Goal: Task Accomplishment & Management: Manage account settings

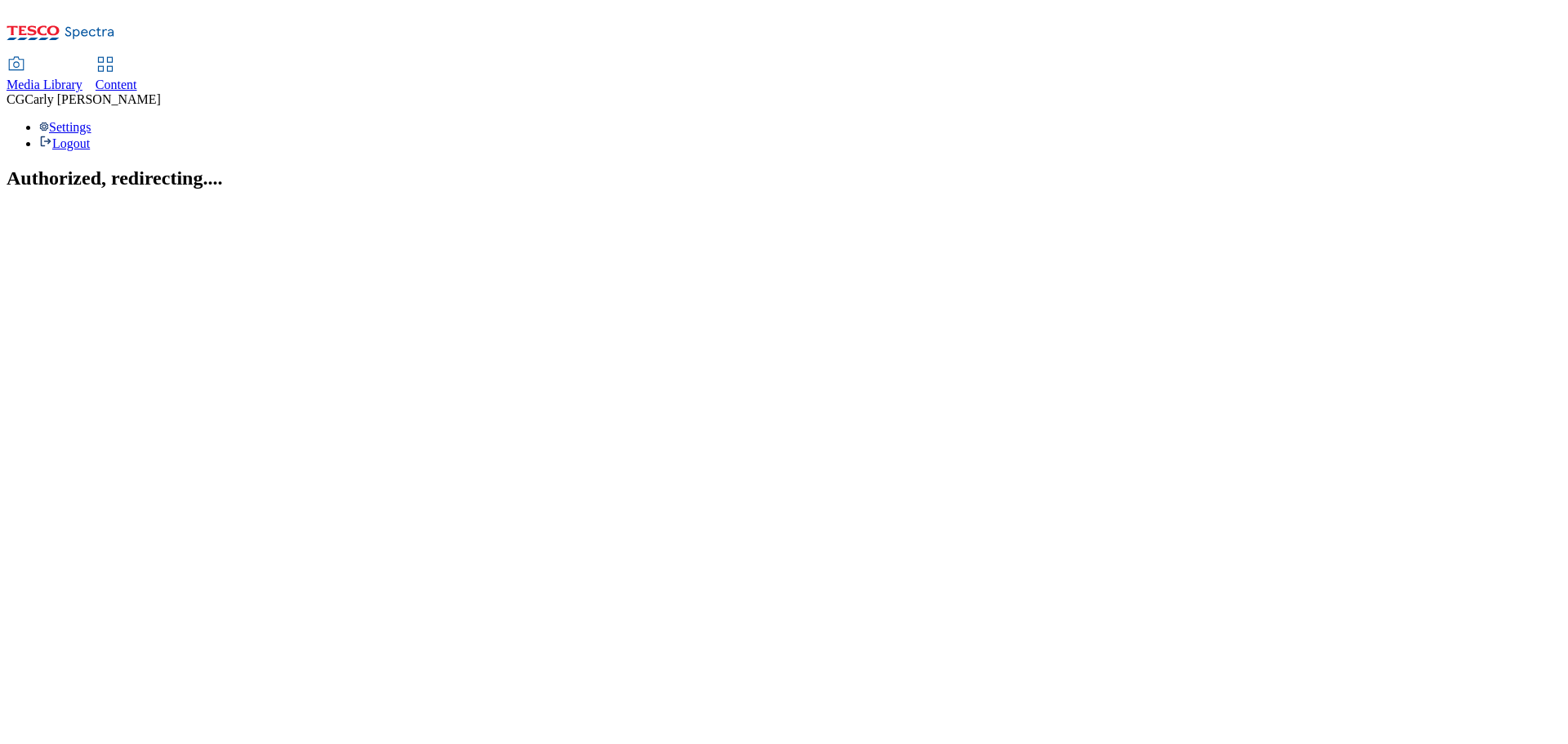
click at [137, 78] on span "Content" at bounding box center [116, 84] width 42 height 14
select select "ghs-uk"
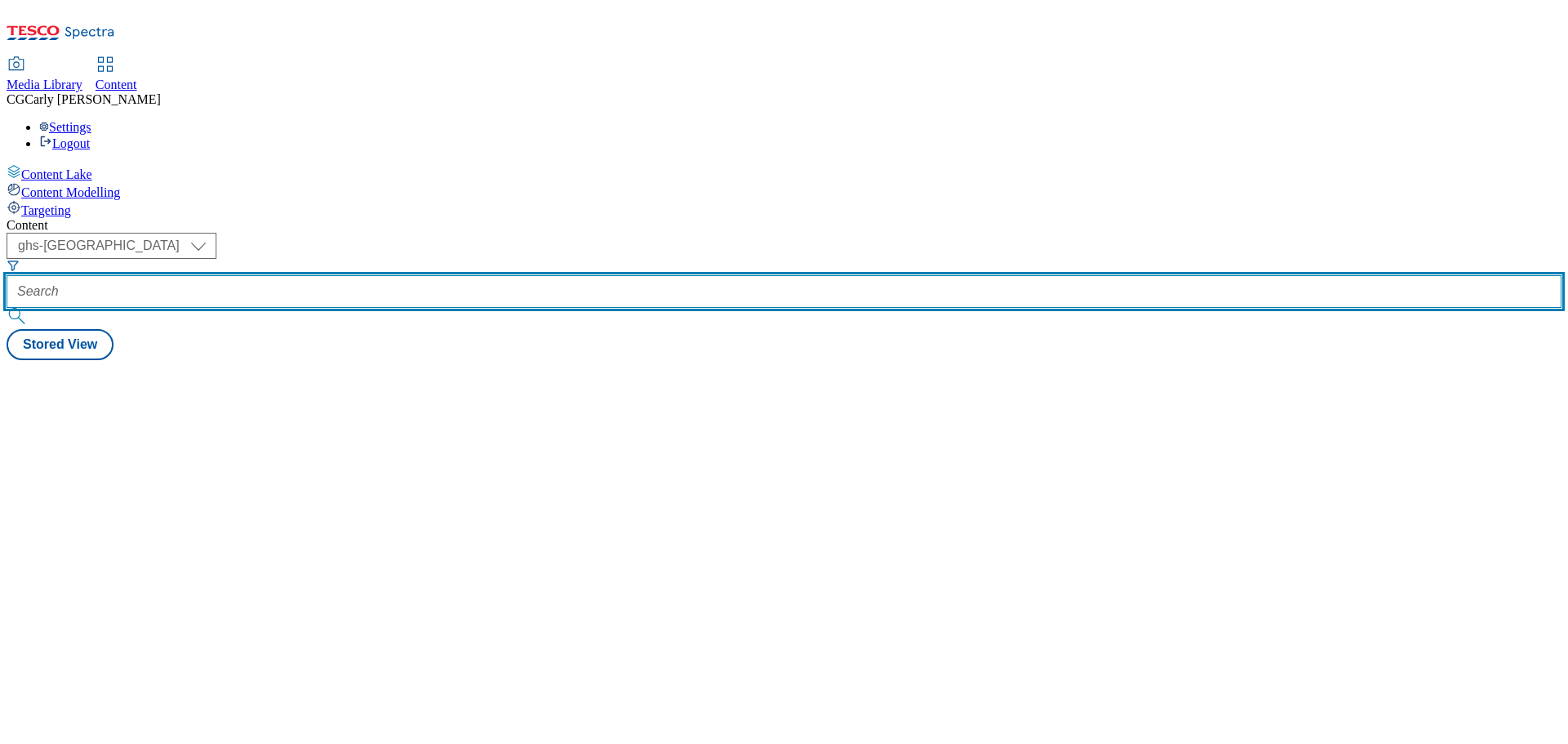
click at [360, 275] on input "text" at bounding box center [784, 292] width 1555 height 33
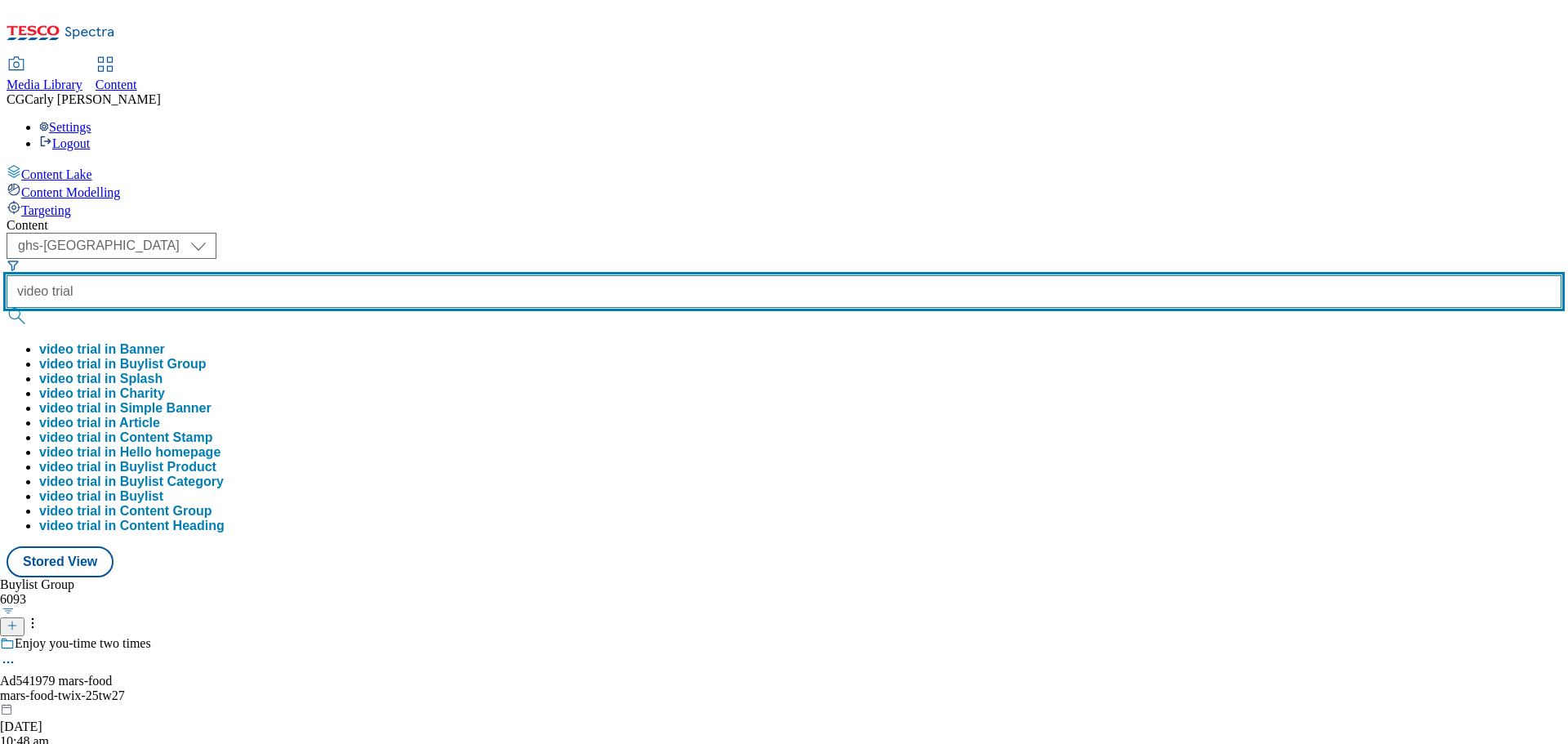
type input "video trial"
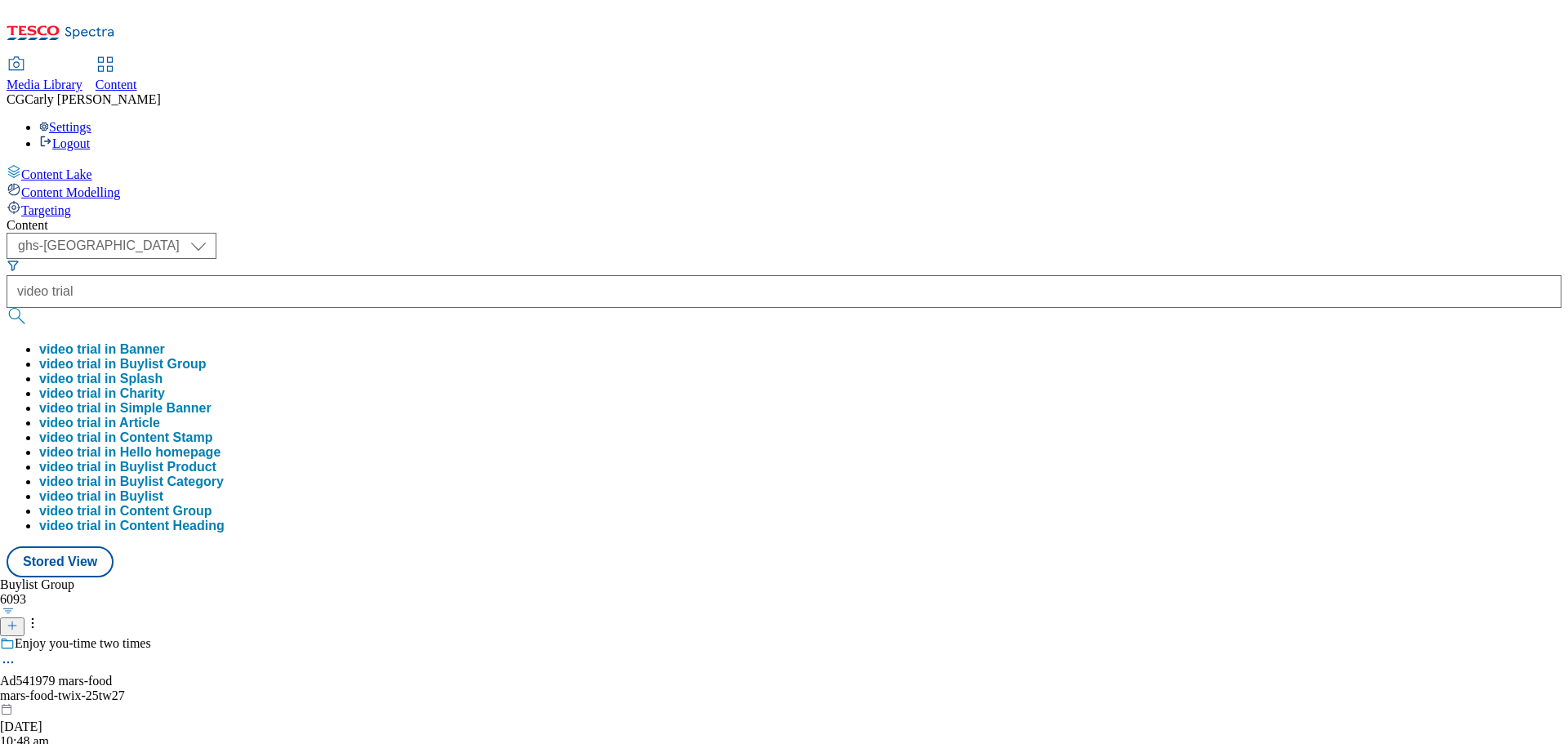
click at [206, 356] on button "video trial in Buylist Group" at bounding box center [122, 364] width 166 height 15
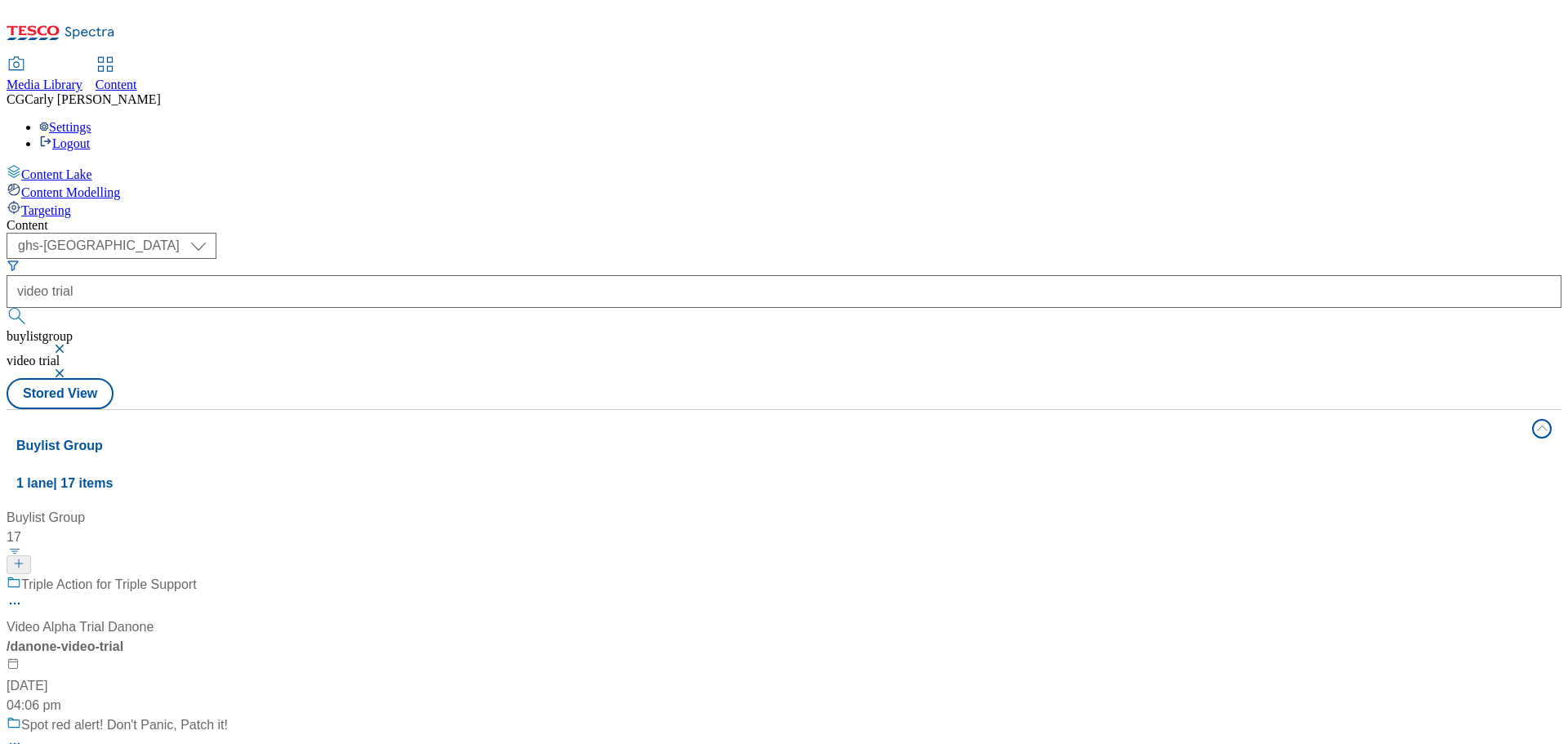
scroll to position [1740, 0]
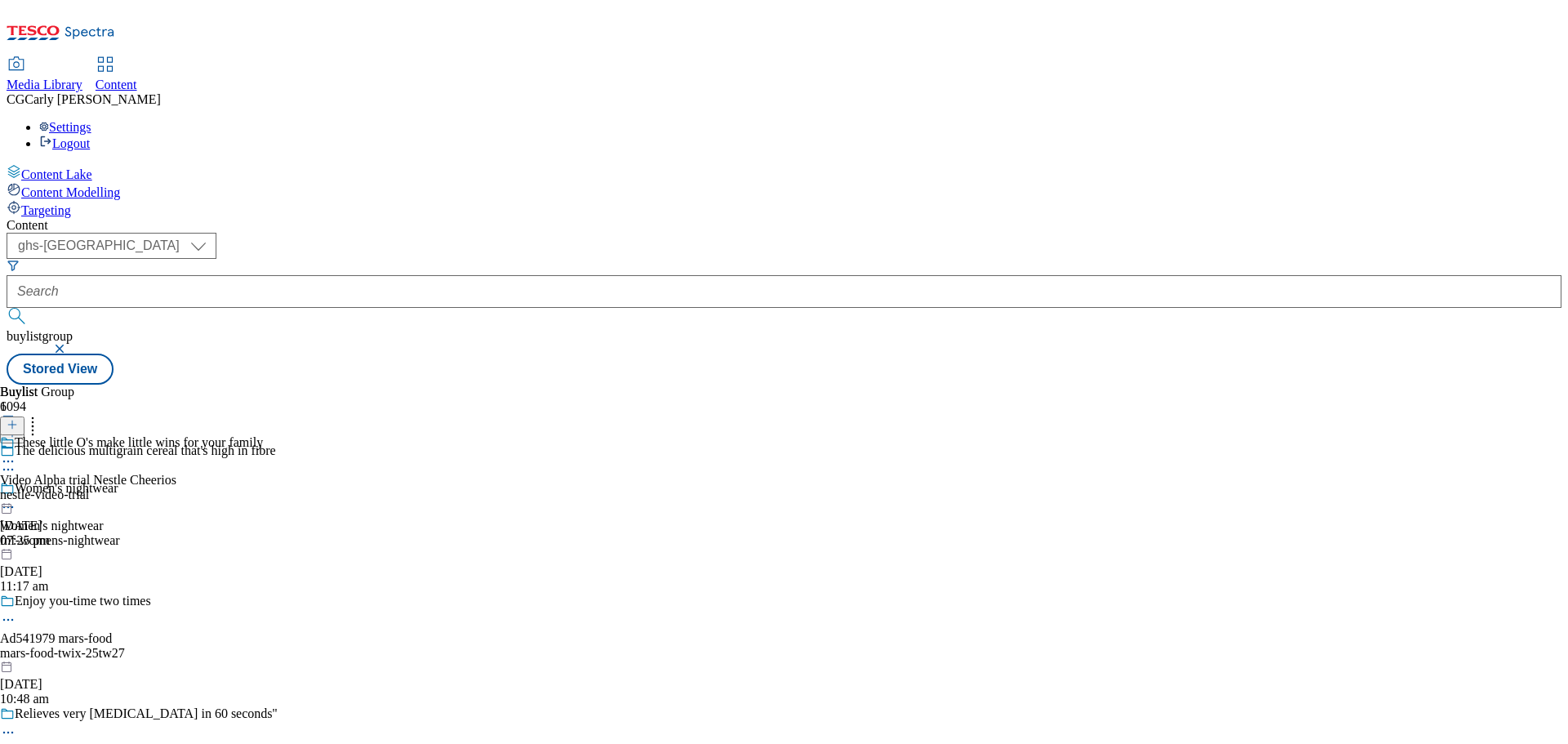
click at [16, 461] on icon at bounding box center [8, 470] width 16 height 16
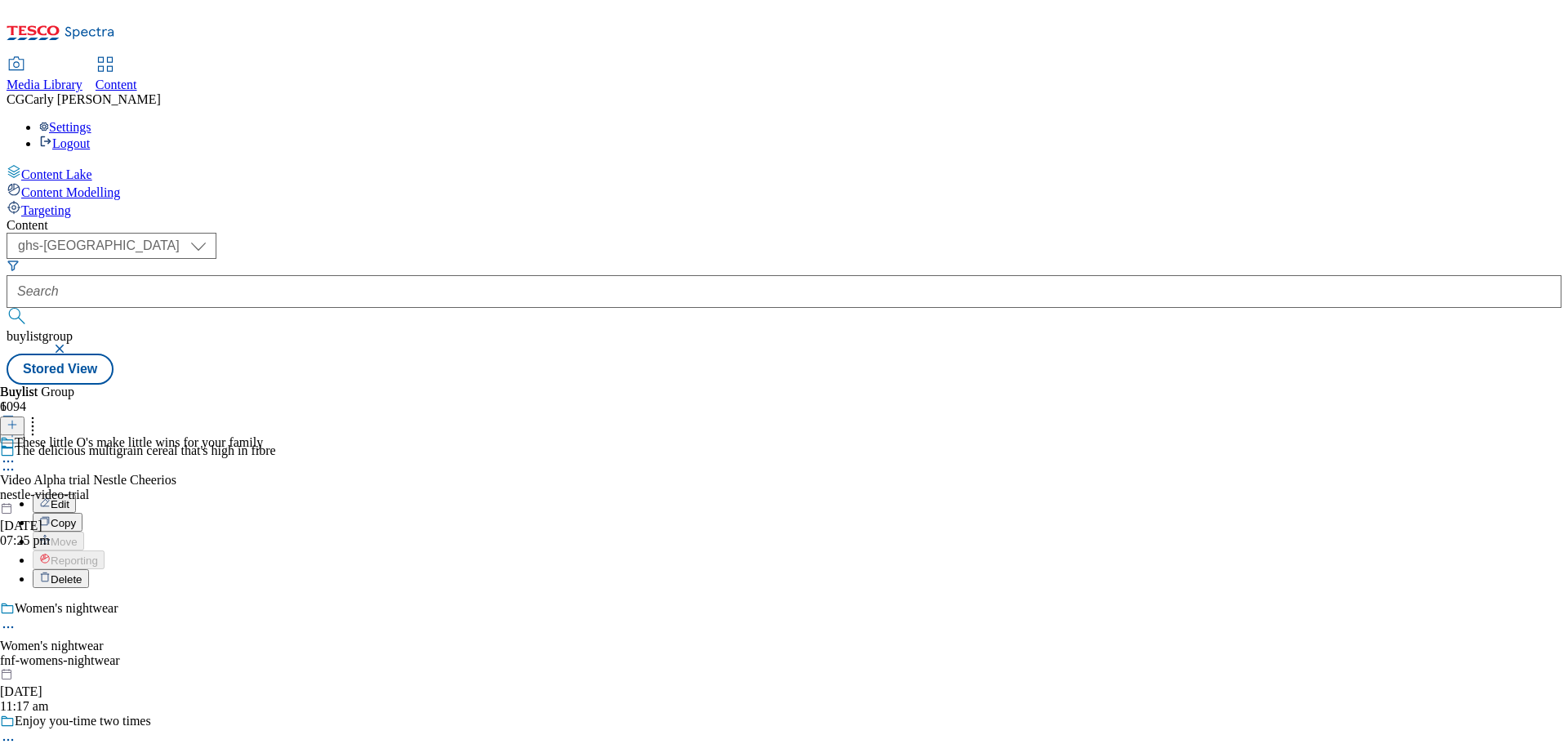
click at [76, 494] on button "Edit" at bounding box center [54, 503] width 43 height 19
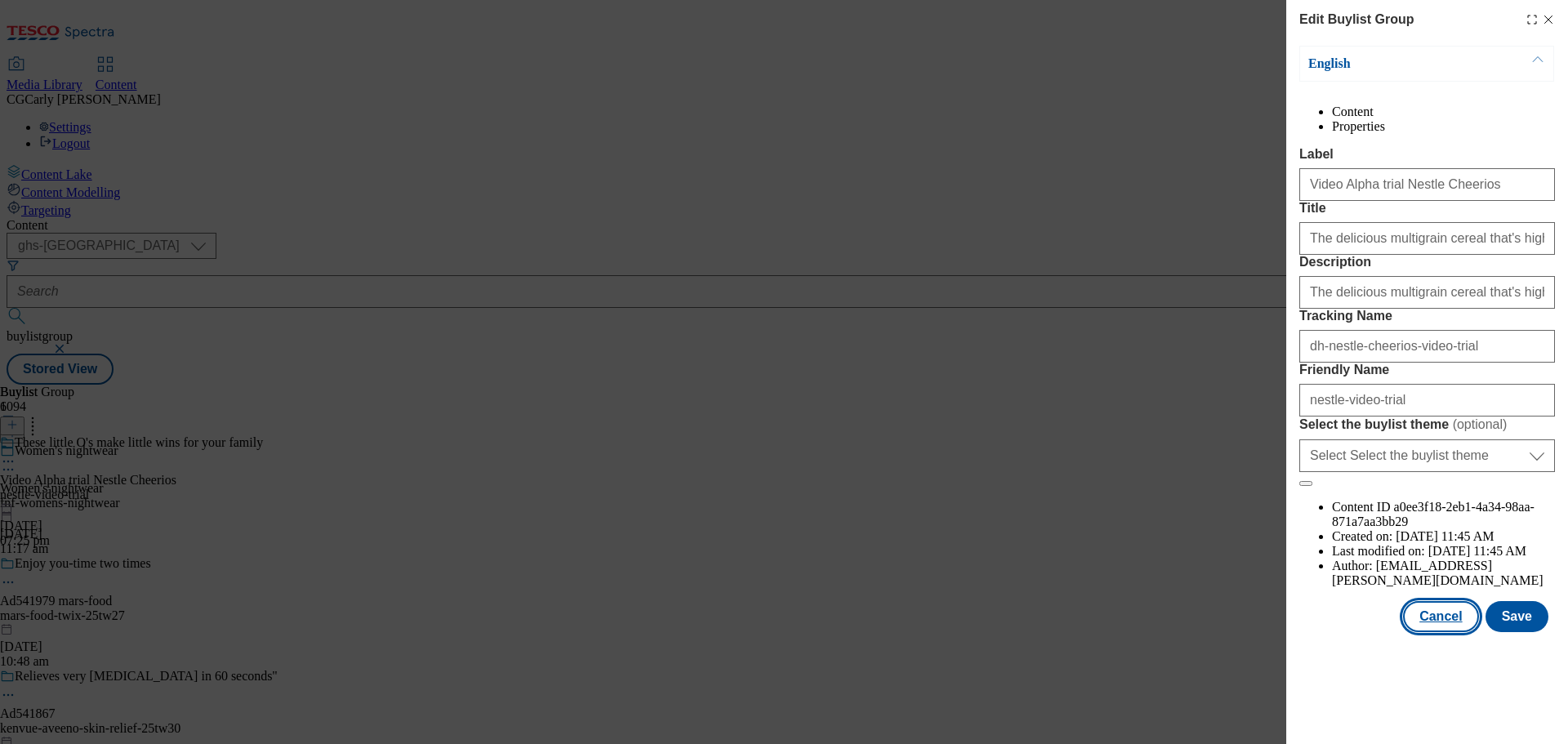
click at [1448, 632] on button "Cancel" at bounding box center [1441, 616] width 75 height 31
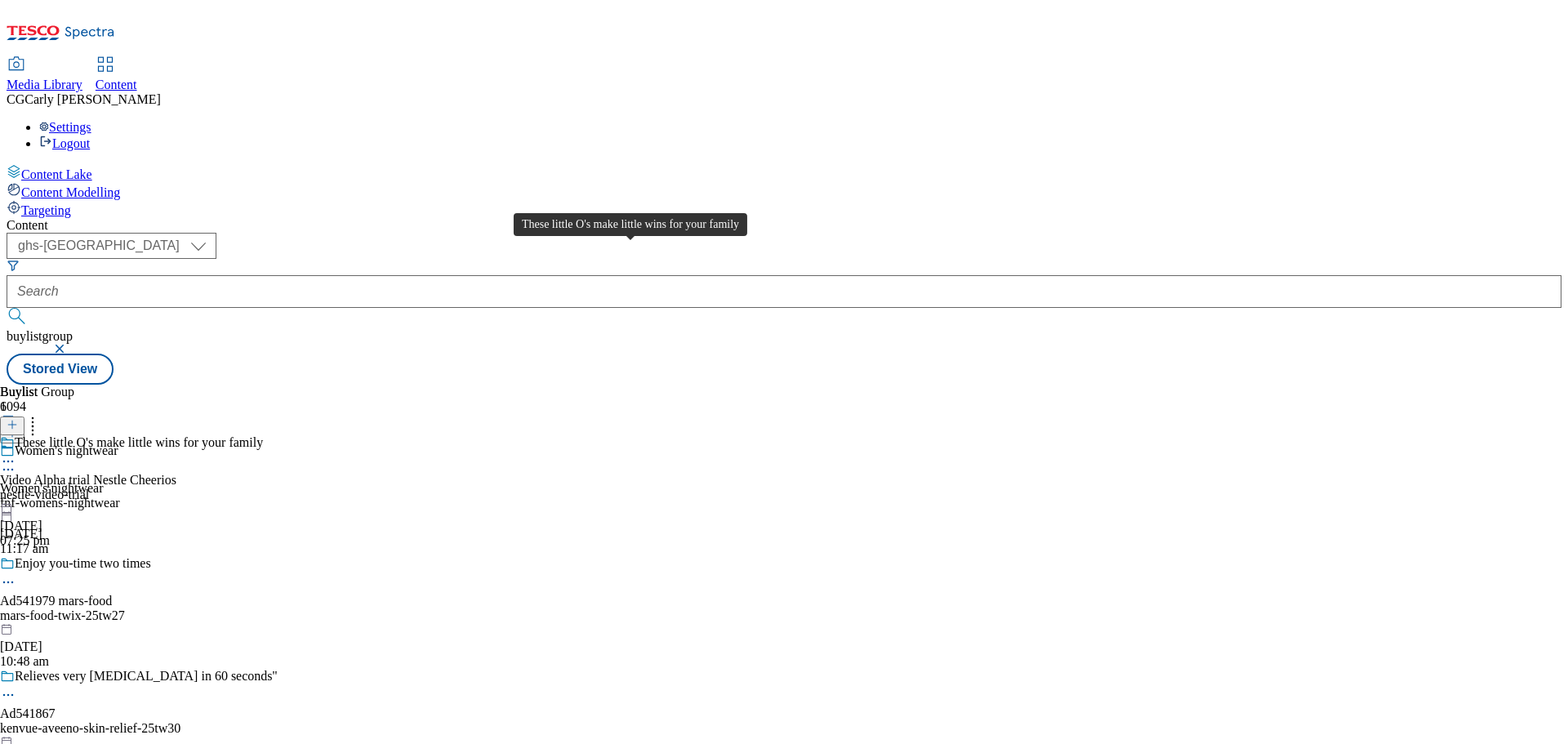
click at [263, 435] on div "These little O's make little wins for your family" at bounding box center [139, 442] width 248 height 15
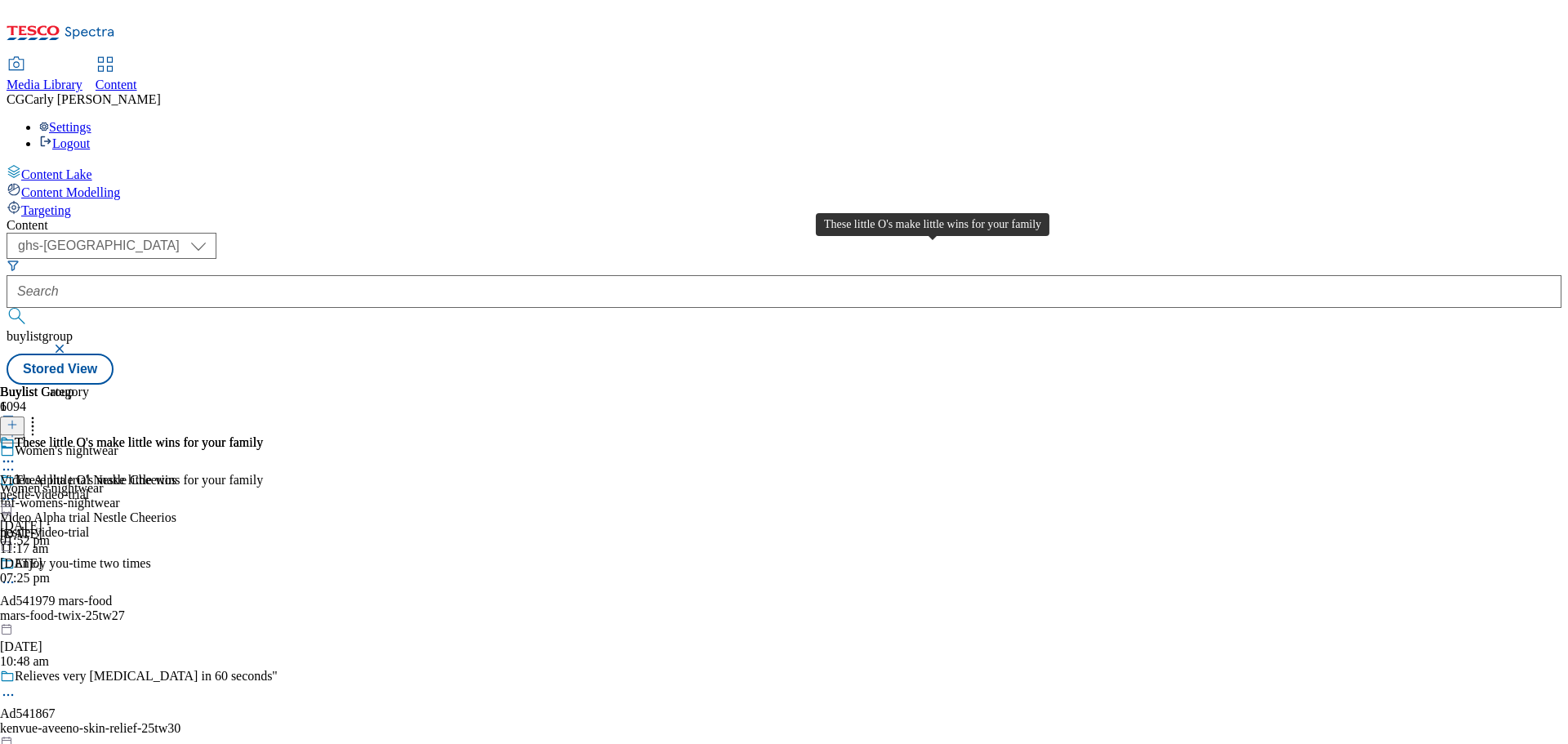
click at [263, 435] on div "These little O's make little wins for your family" at bounding box center [139, 442] width 248 height 15
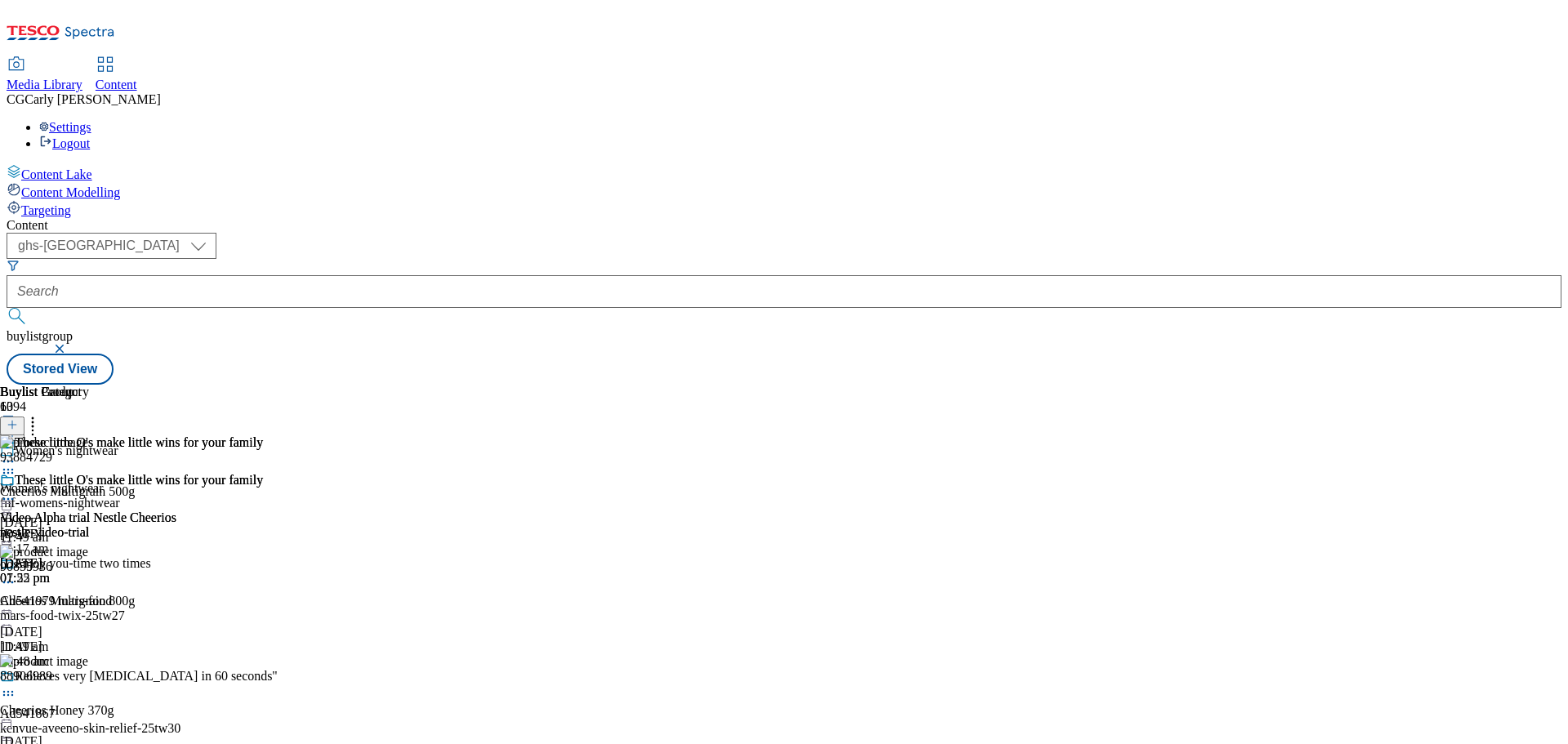
click at [16, 491] on icon at bounding box center [8, 499] width 16 height 16
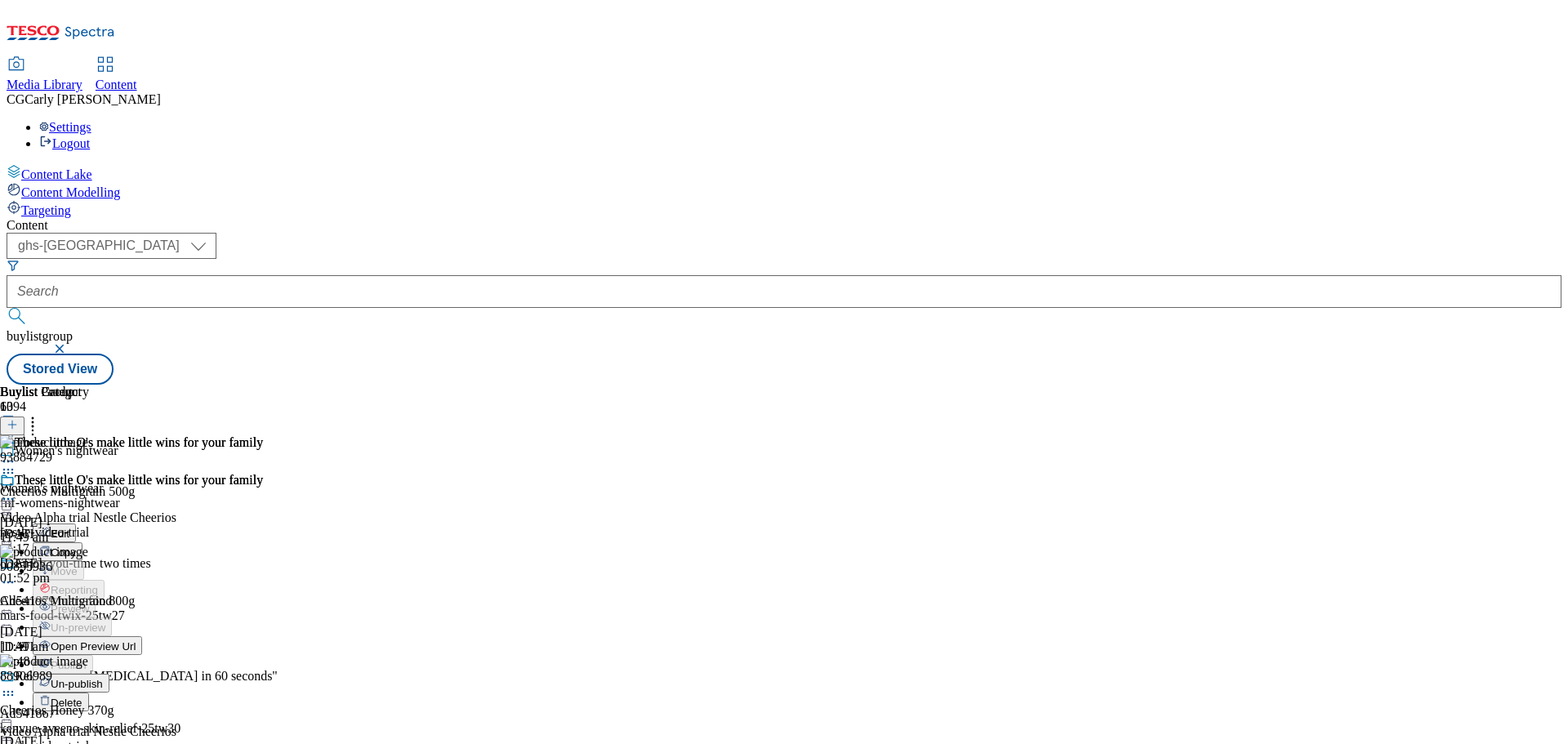
click at [70, 528] on span "Edit" at bounding box center [60, 533] width 19 height 12
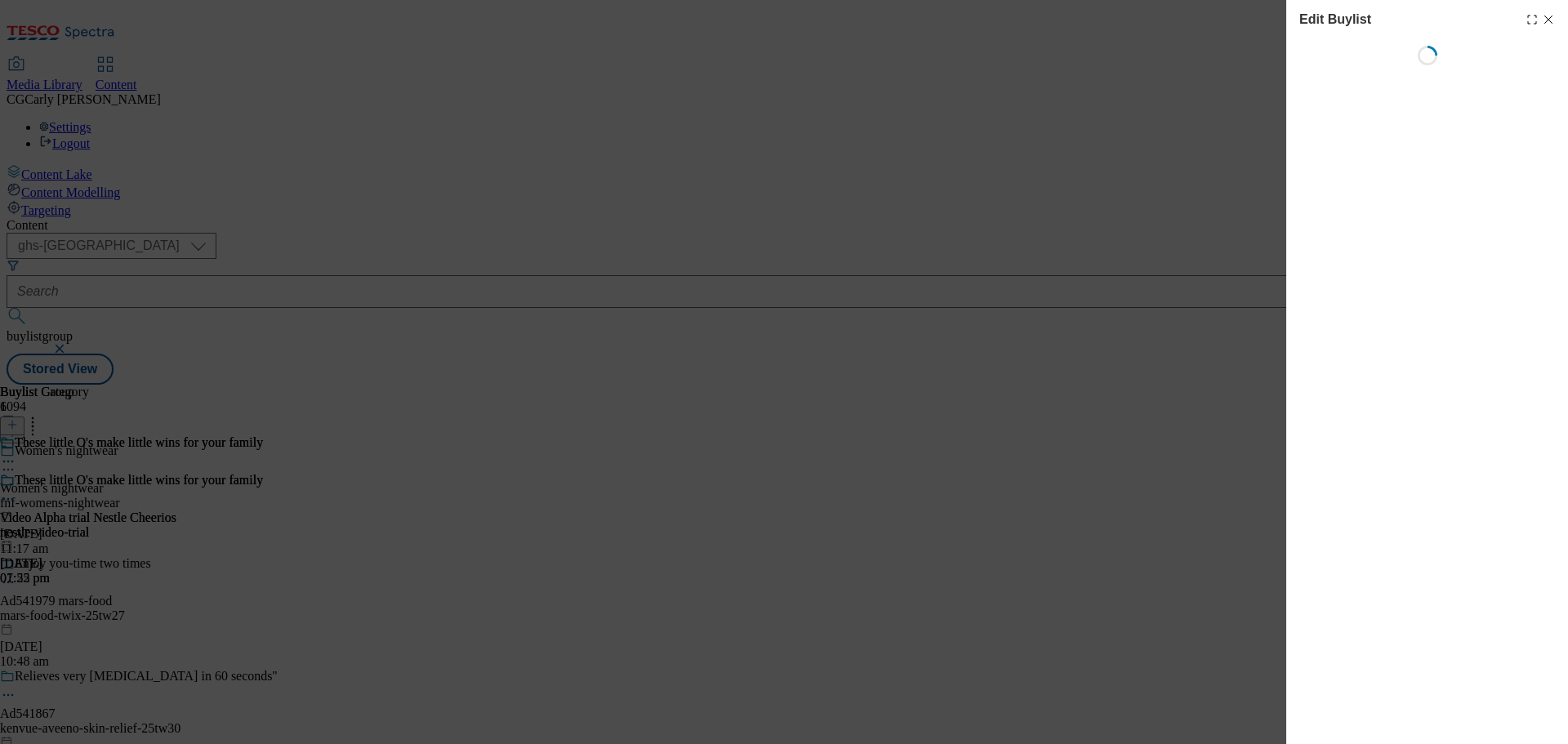
select select "tactical"
select select "supplier funded long term >4 weeks"
select select "dunnhumby"
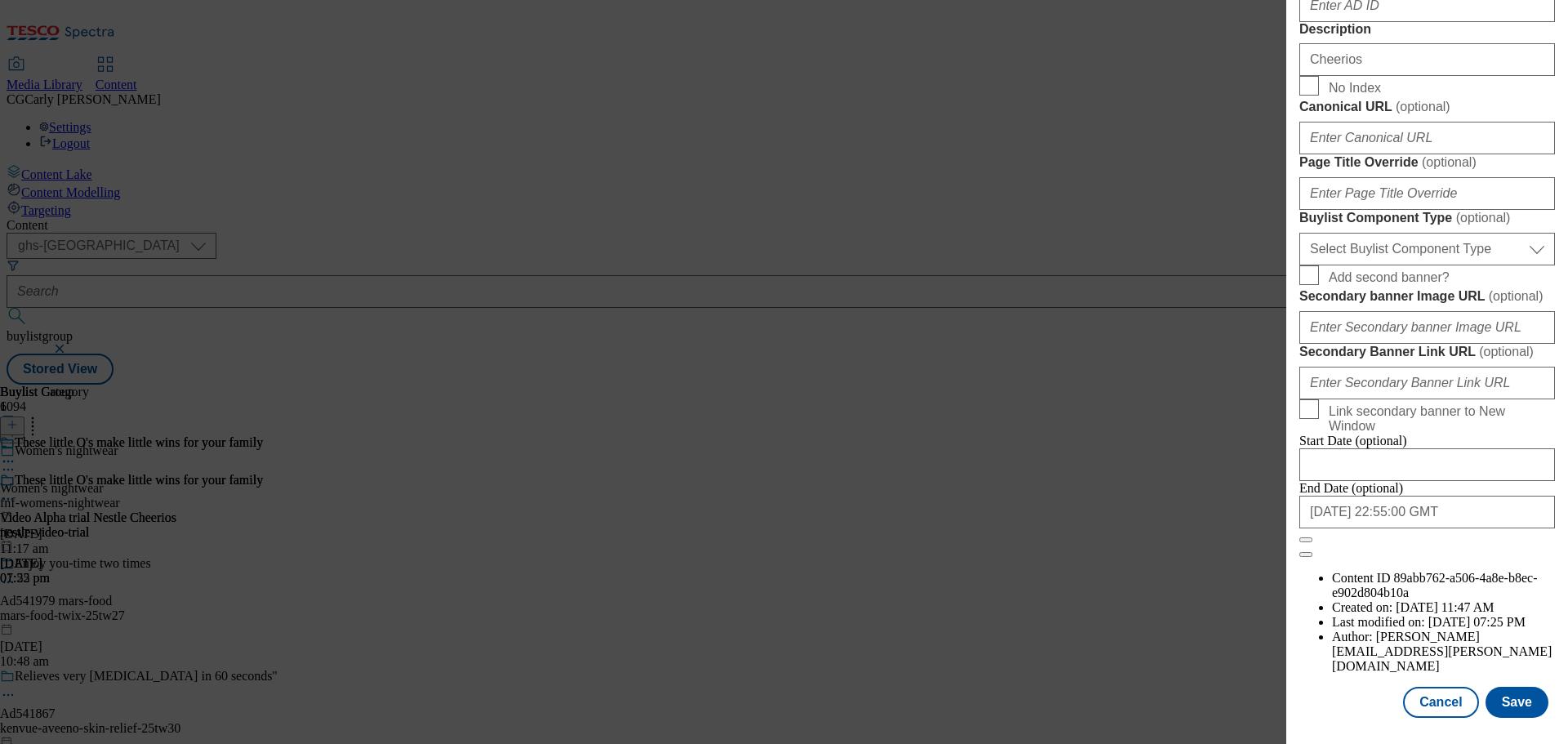
scroll to position [1337, 0]
click at [1432, 529] on input "2025-09-30 22:55:00 GMT" at bounding box center [1427, 512] width 256 height 33
select select "2025"
select select "September"
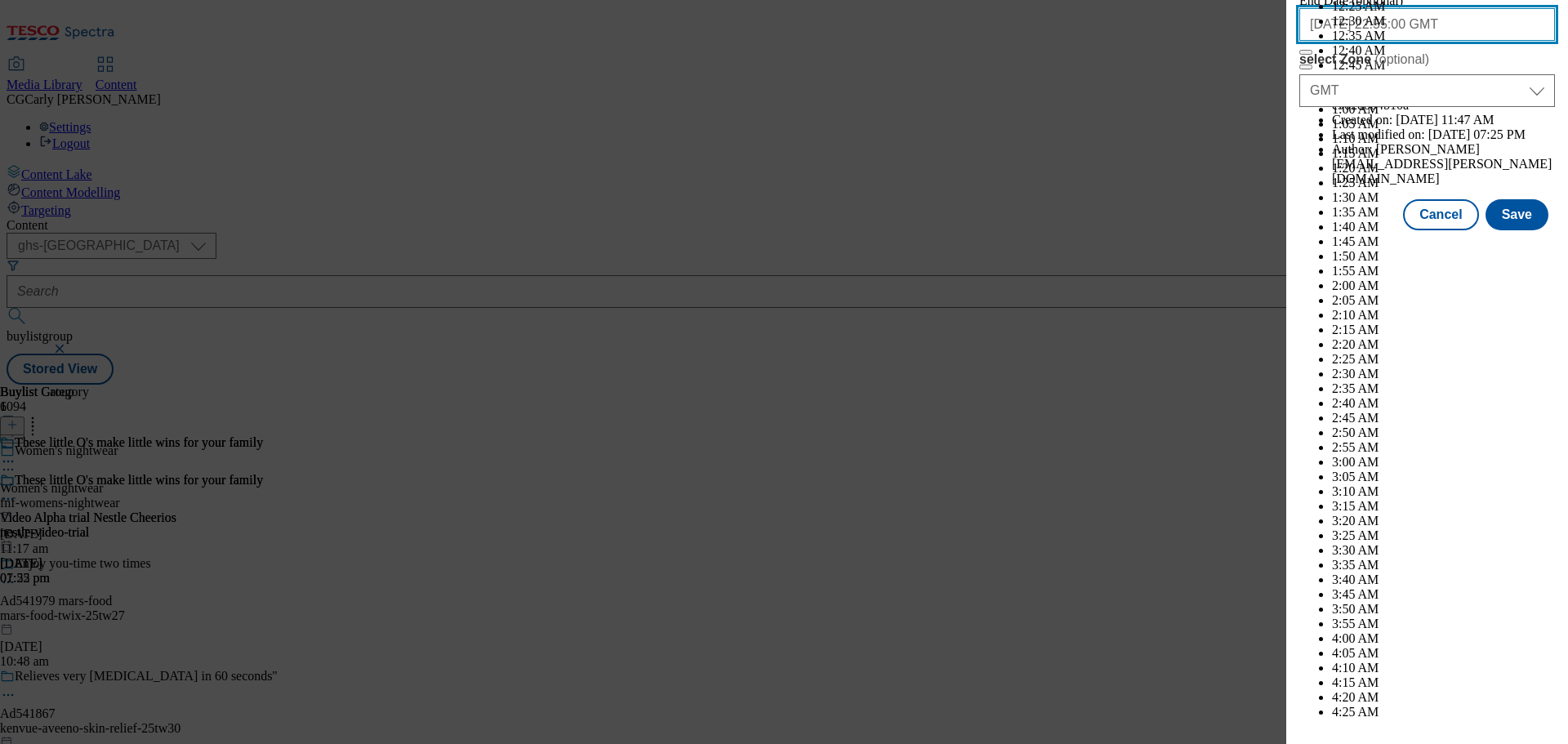
scroll to position [8304, 0]
select select "2026"
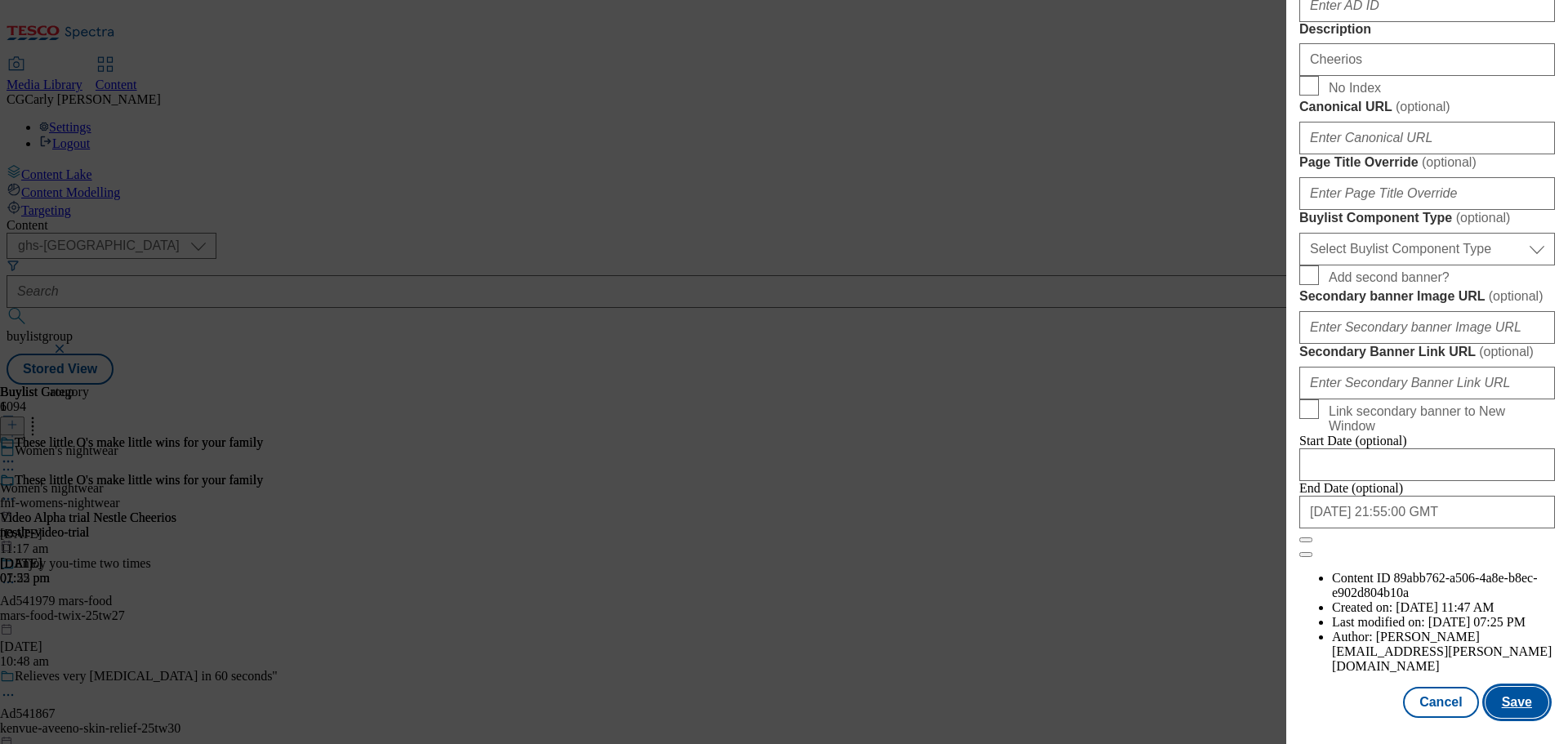
click at [1510, 705] on button "Save" at bounding box center [1517, 702] width 63 height 31
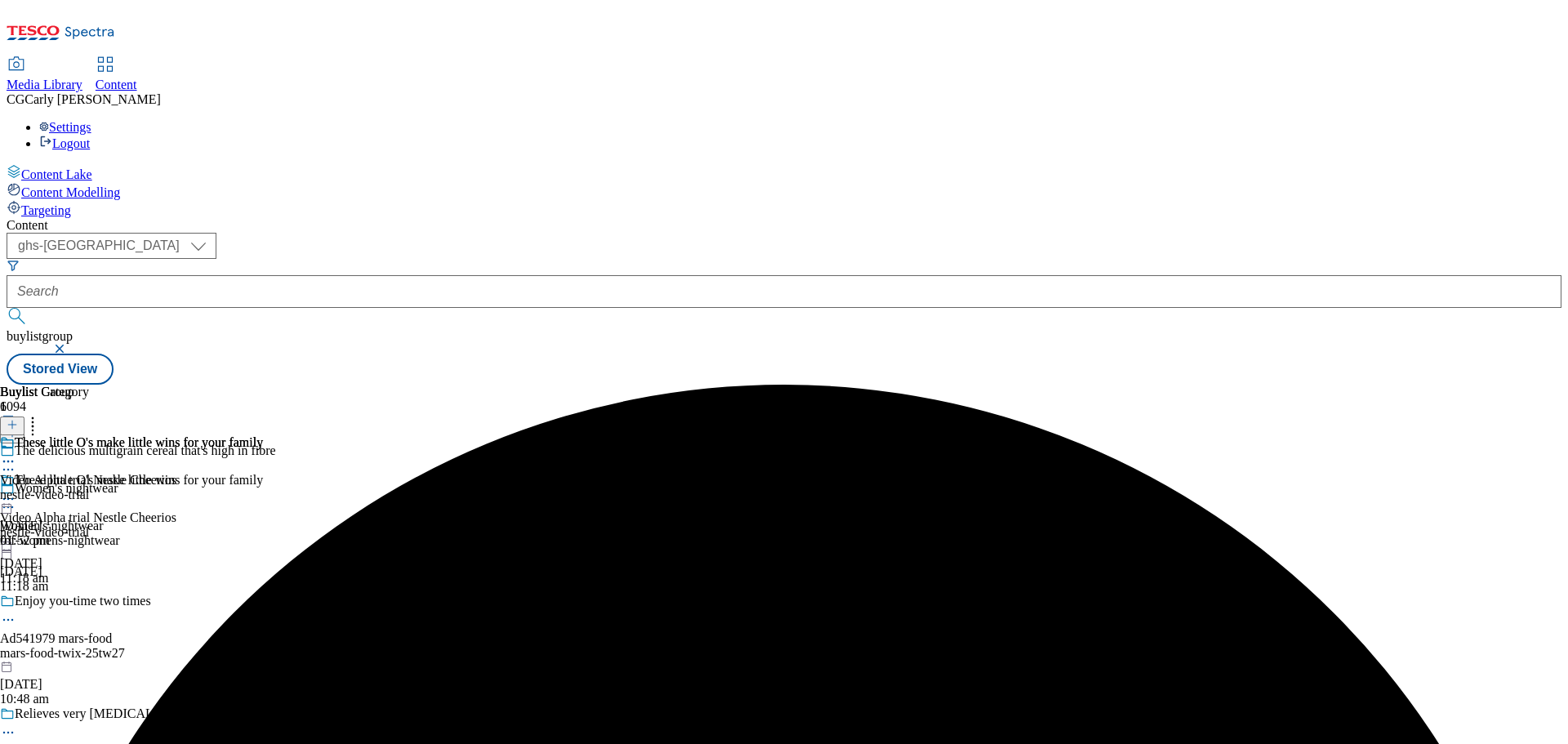
click at [16, 491] on icon at bounding box center [8, 499] width 16 height 16
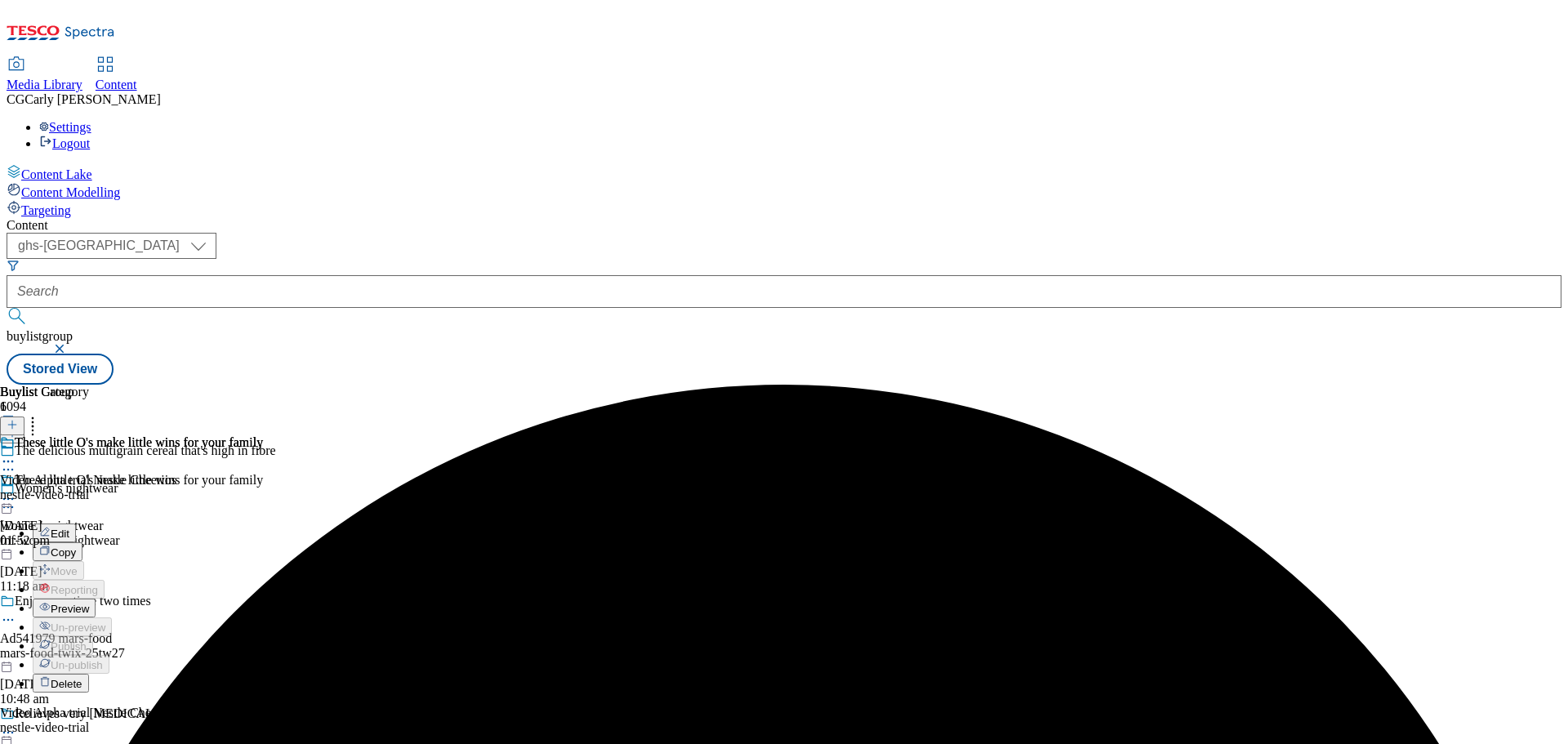
click at [89, 602] on span "Preview" at bounding box center [70, 608] width 39 height 12
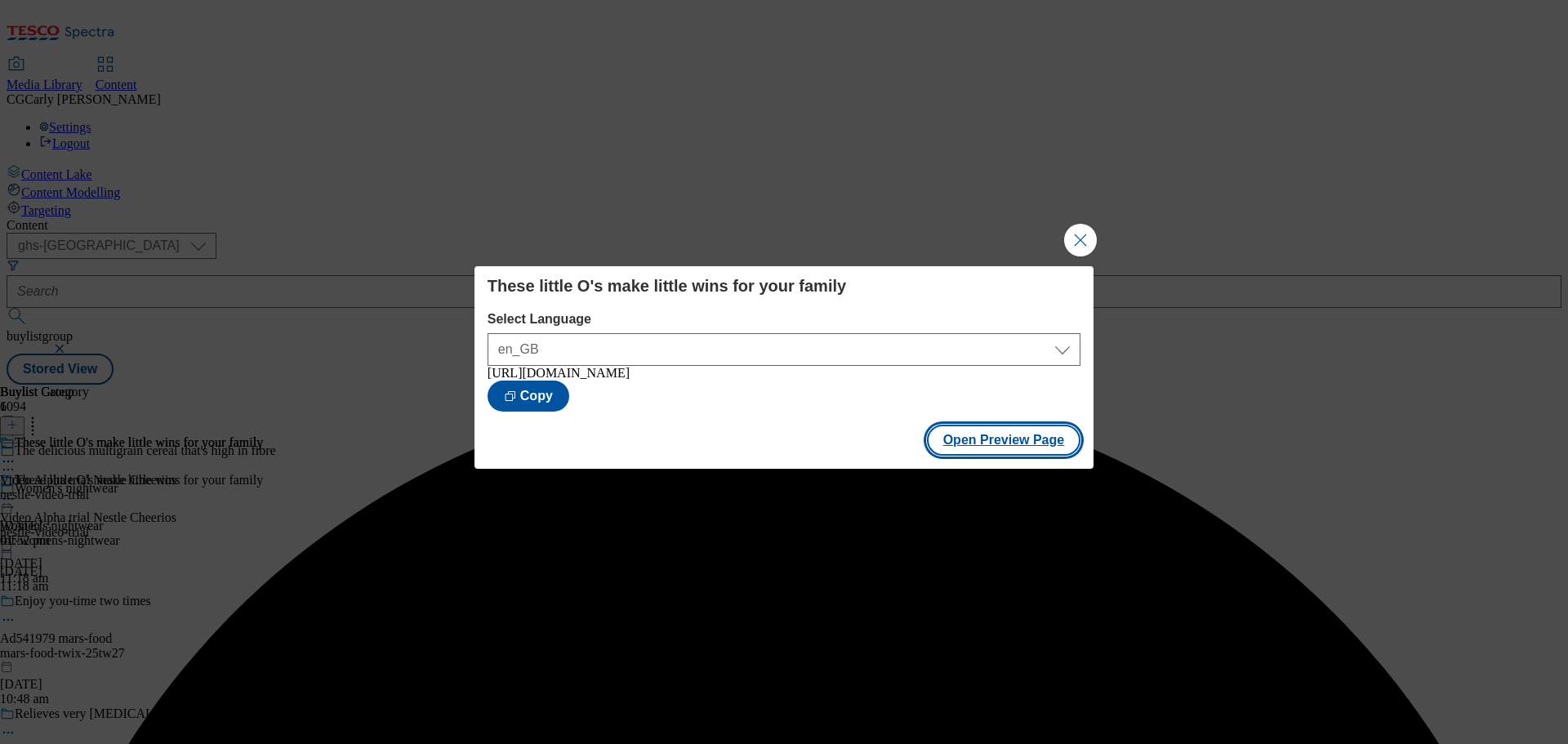
click at [970, 442] on button "Open Preview Page" at bounding box center [1004, 440] width 154 height 31
click at [1077, 230] on button "Close Modal" at bounding box center [1080, 240] width 33 height 33
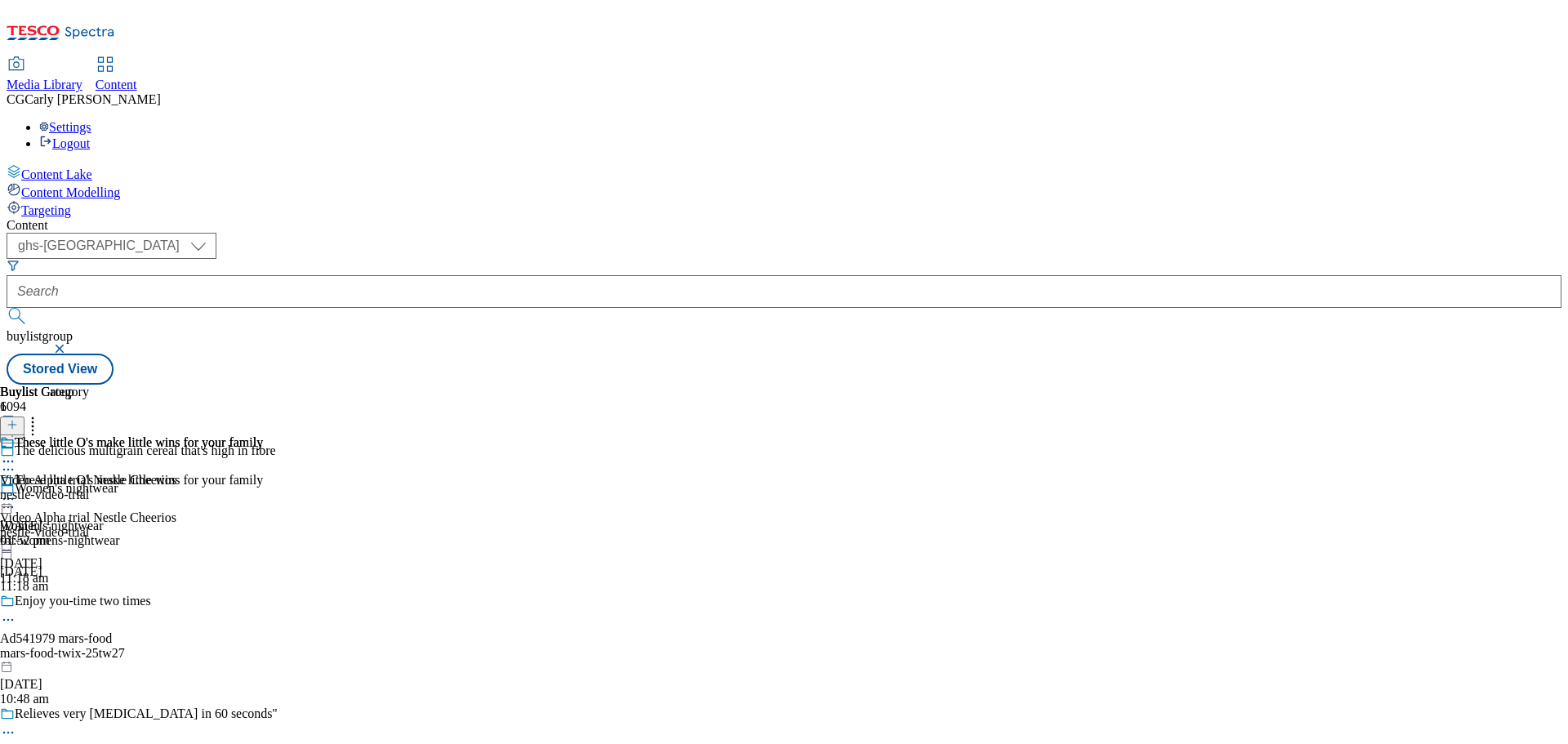
click at [16, 491] on icon at bounding box center [8, 499] width 16 height 16
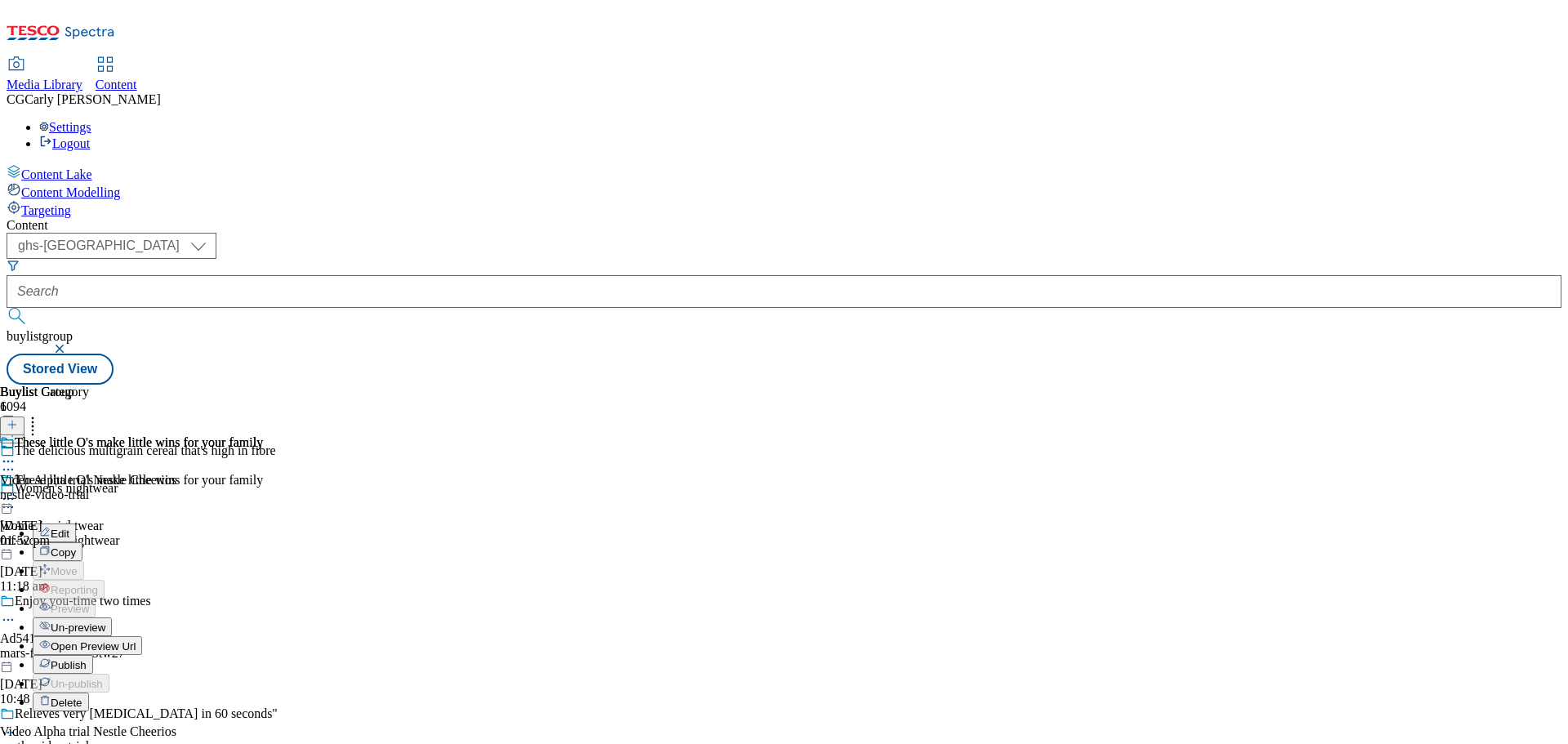
click at [263, 655] on li "Publish" at bounding box center [148, 664] width 230 height 19
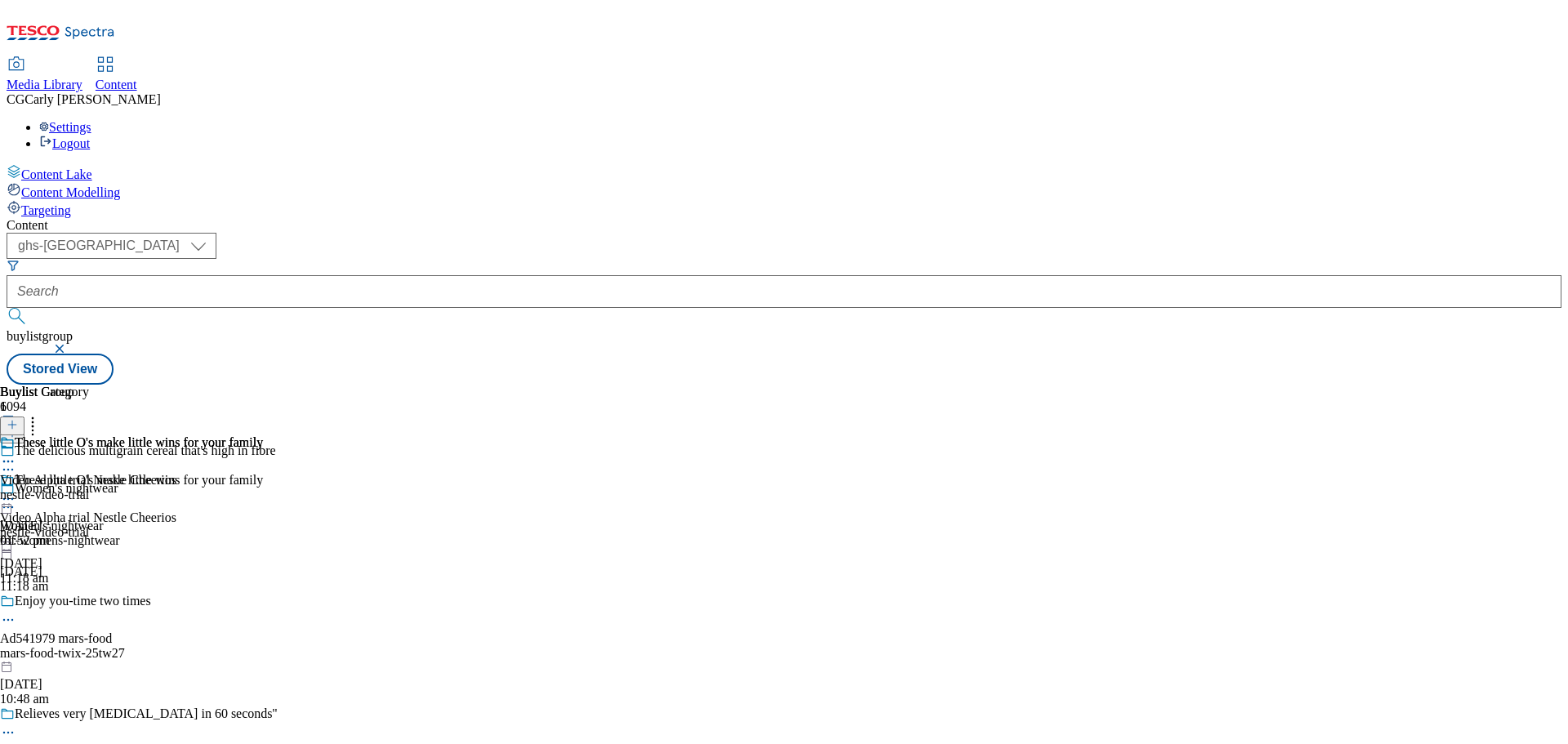
click at [16, 491] on icon at bounding box center [8, 499] width 16 height 16
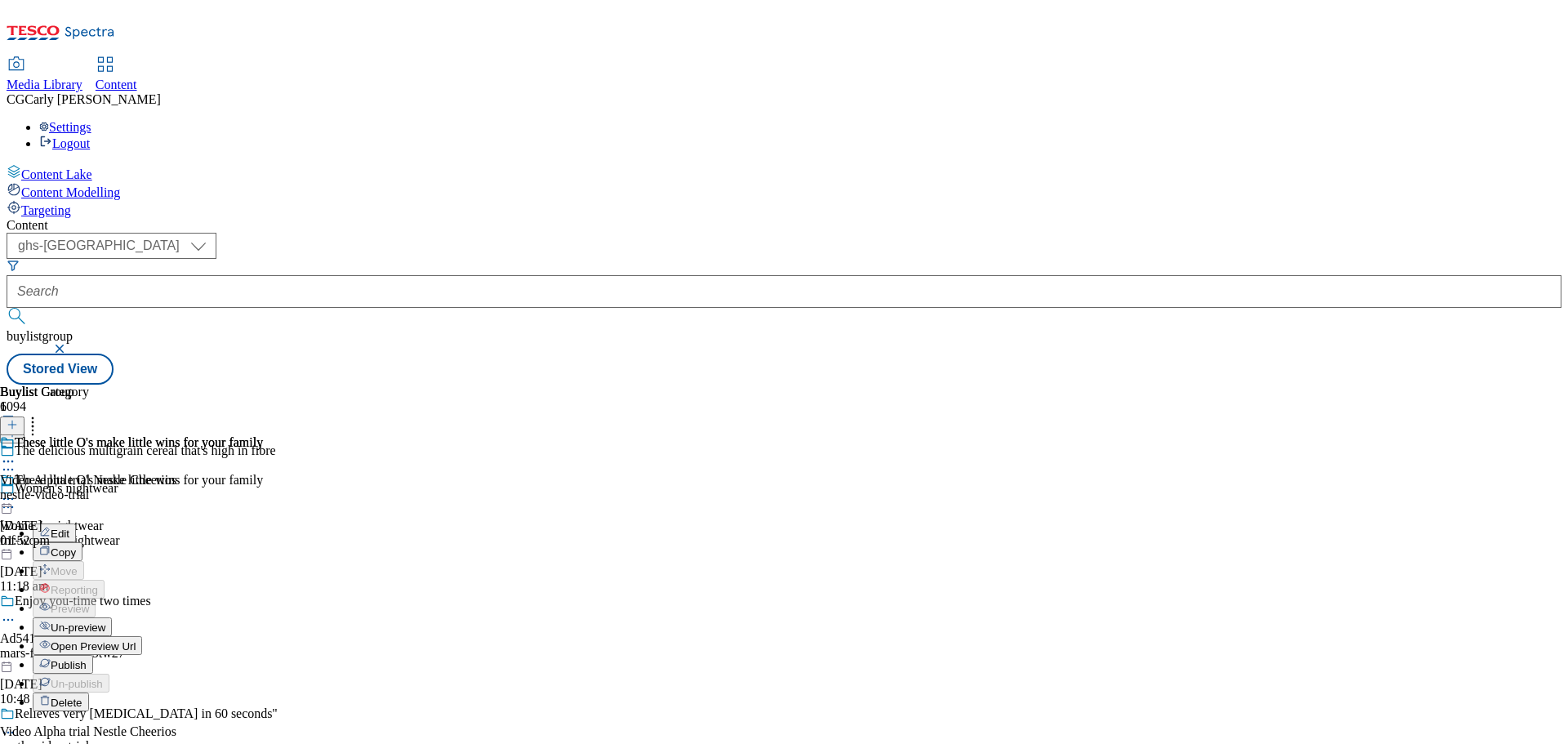
click at [87, 659] on span "Publish" at bounding box center [69, 665] width 36 height 12
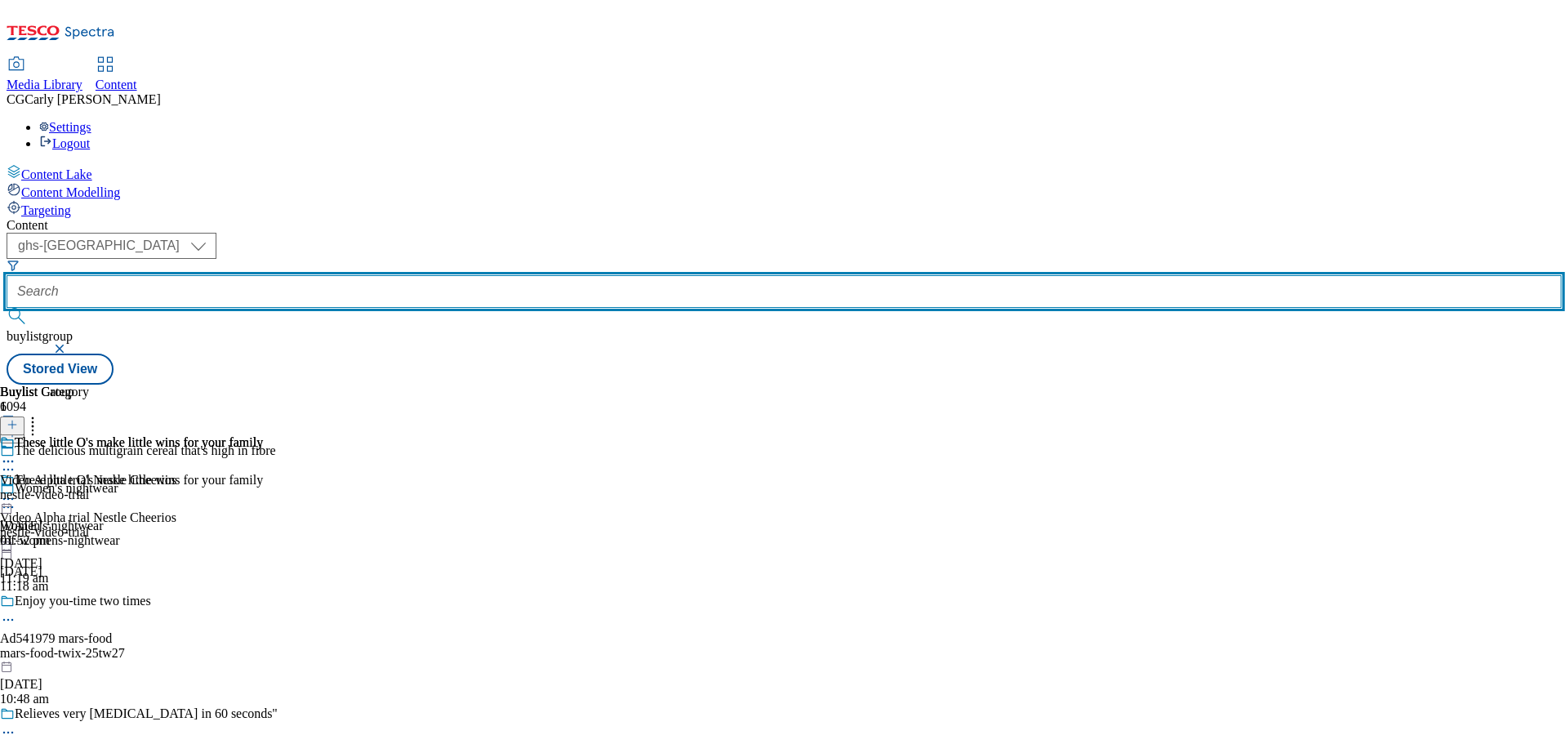
click at [366, 275] on input "text" at bounding box center [784, 292] width 1555 height 33
paste input "https://www.tesco.com/groceries/en-GB/buylists/nestle-video-trial/nestle-video-…"
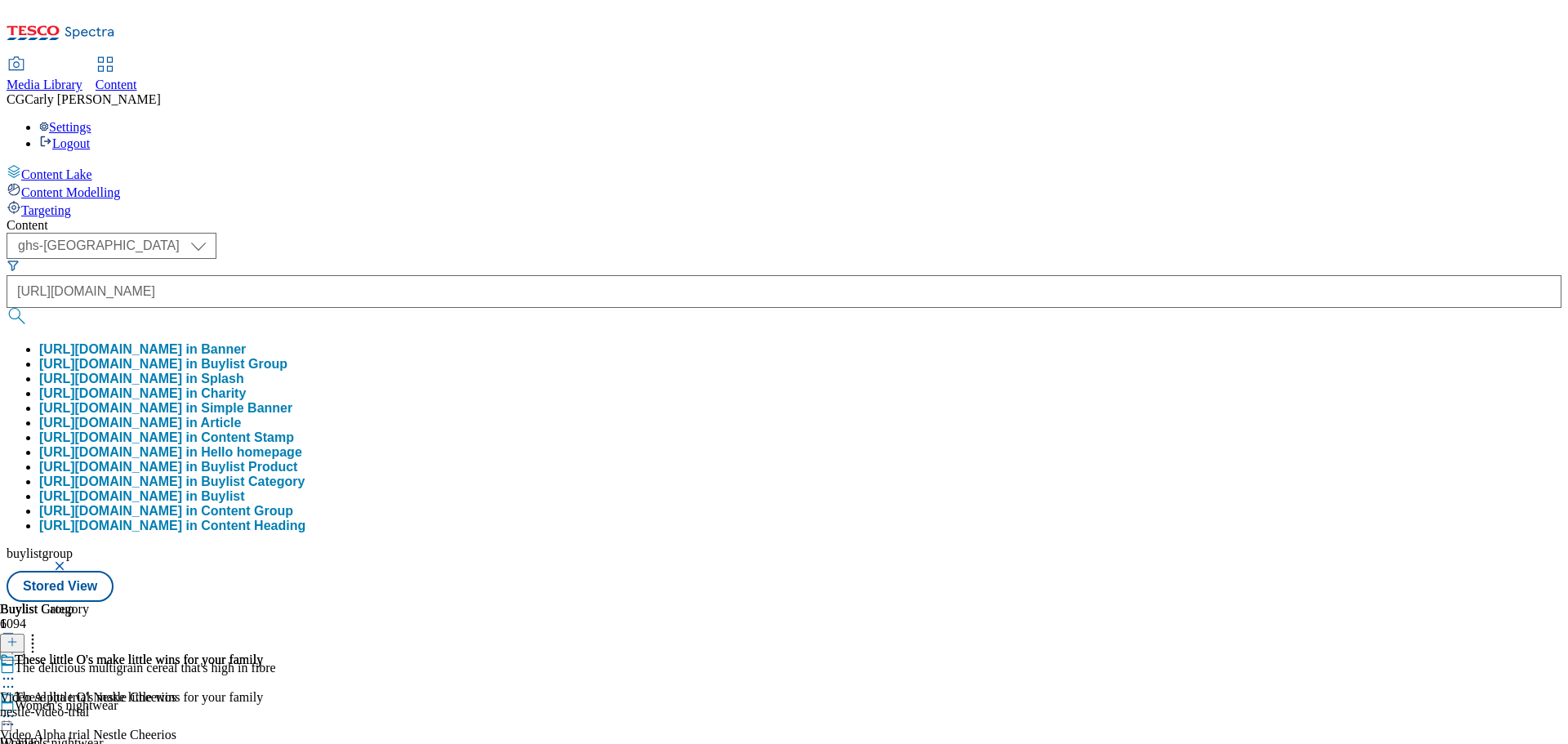
scroll to position [0, 0]
click at [288, 356] on button "https://www.tesco.com/groceries/en-GB/buylists/nestle-video-trial/nestle-video-…" at bounding box center [163, 364] width 248 height 15
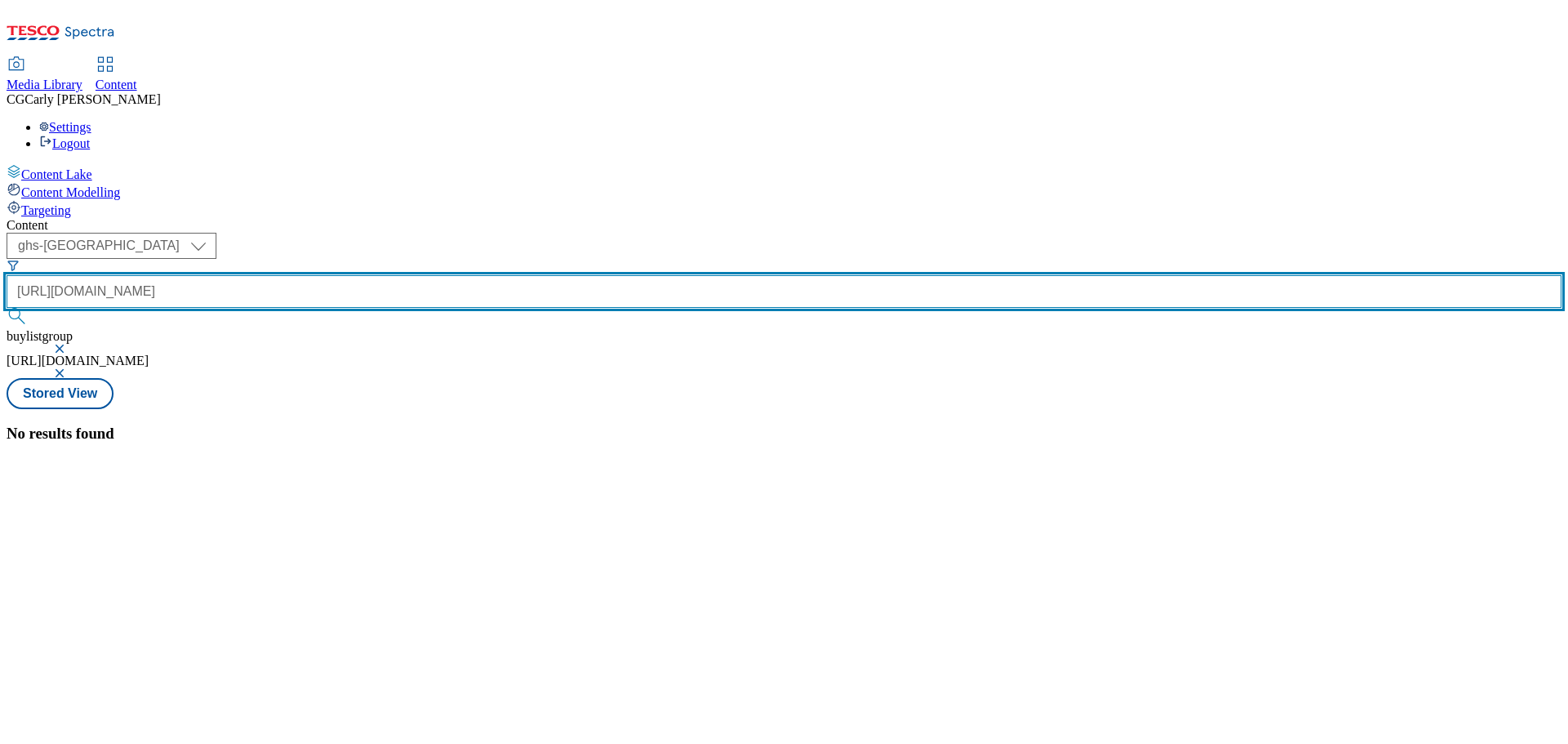
click at [412, 275] on input "https://www.tesco.com/groceries/en-GB/buylists/nestle-video-trial/nestle-video-…" at bounding box center [784, 292] width 1555 height 33
drag, startPoint x: 437, startPoint y: 132, endPoint x: 402, endPoint y: 133, distance: 35.0
click at [402, 275] on input ".tesco.com/groceries/en-GB/buylists/nestle-video-trial/nestle-video-trial" at bounding box center [784, 292] width 1555 height 33
type input "e"
click at [381, 275] on input "text" at bounding box center [784, 292] width 1555 height 33
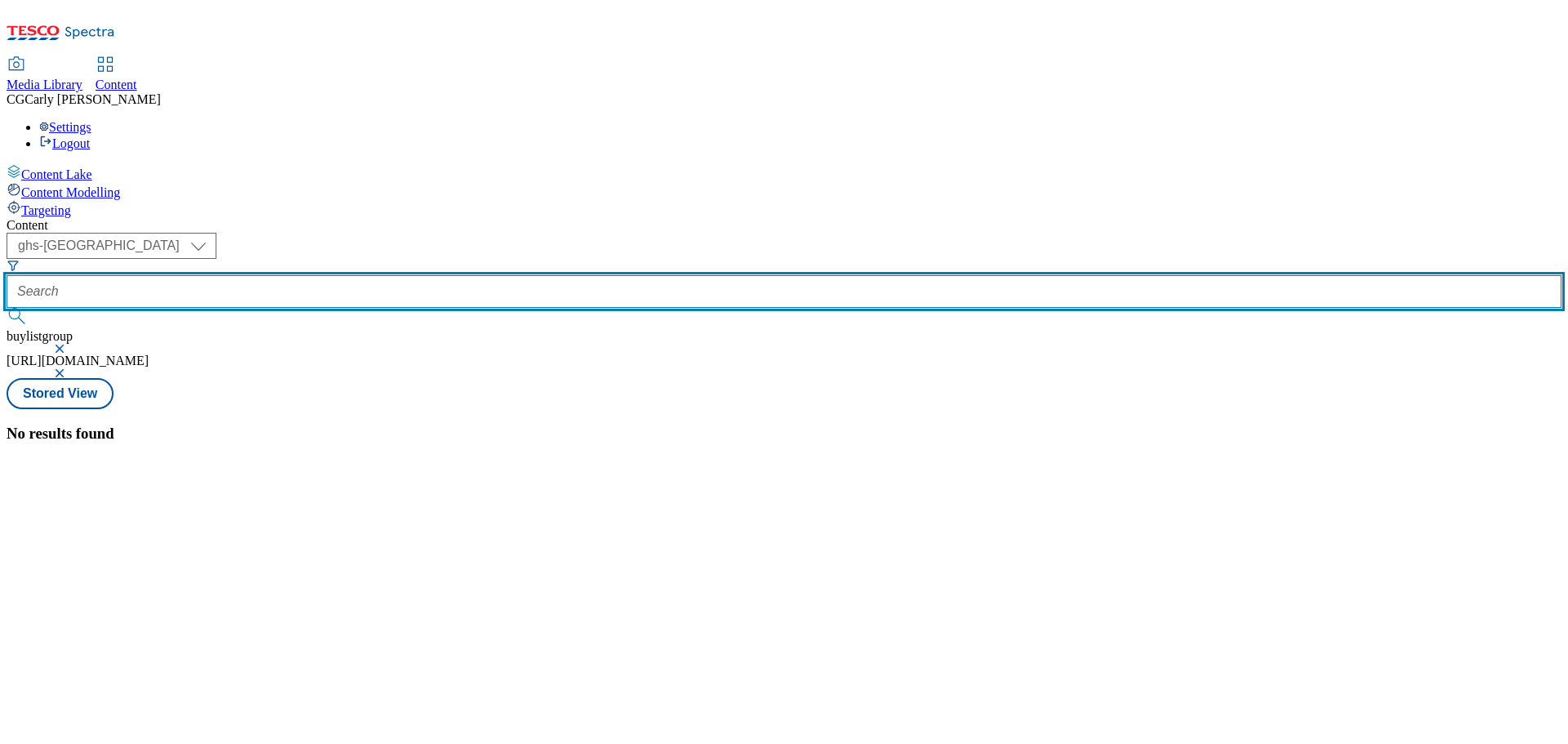
paste input "jde_video_trial"
type input "jde_video_trial"
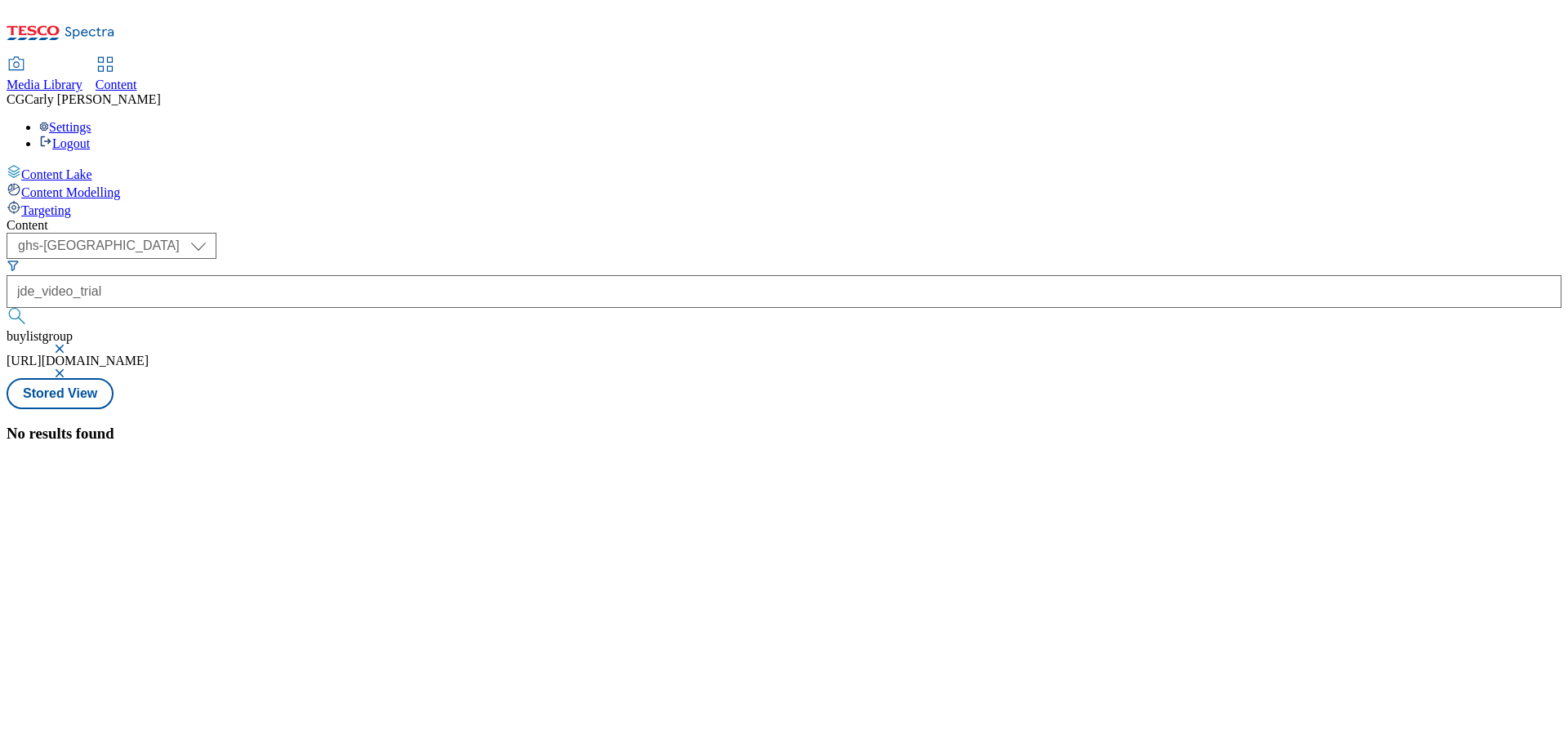
click at [30, 308] on button "submit" at bounding box center [18, 316] width 23 height 16
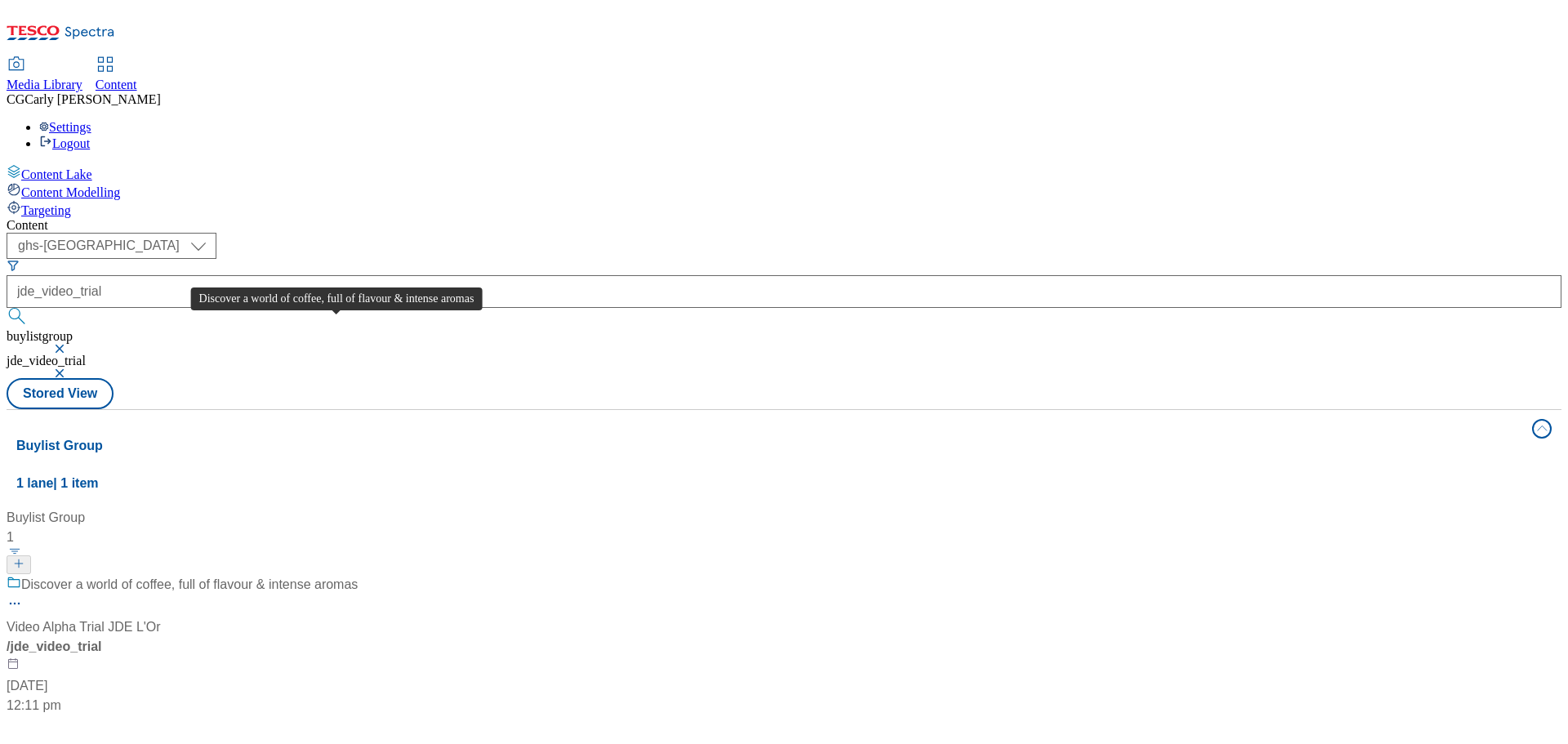
click at [337, 575] on div "Discover a world of coffee, full of flavour & intense aromas" at bounding box center [189, 585] width 337 height 20
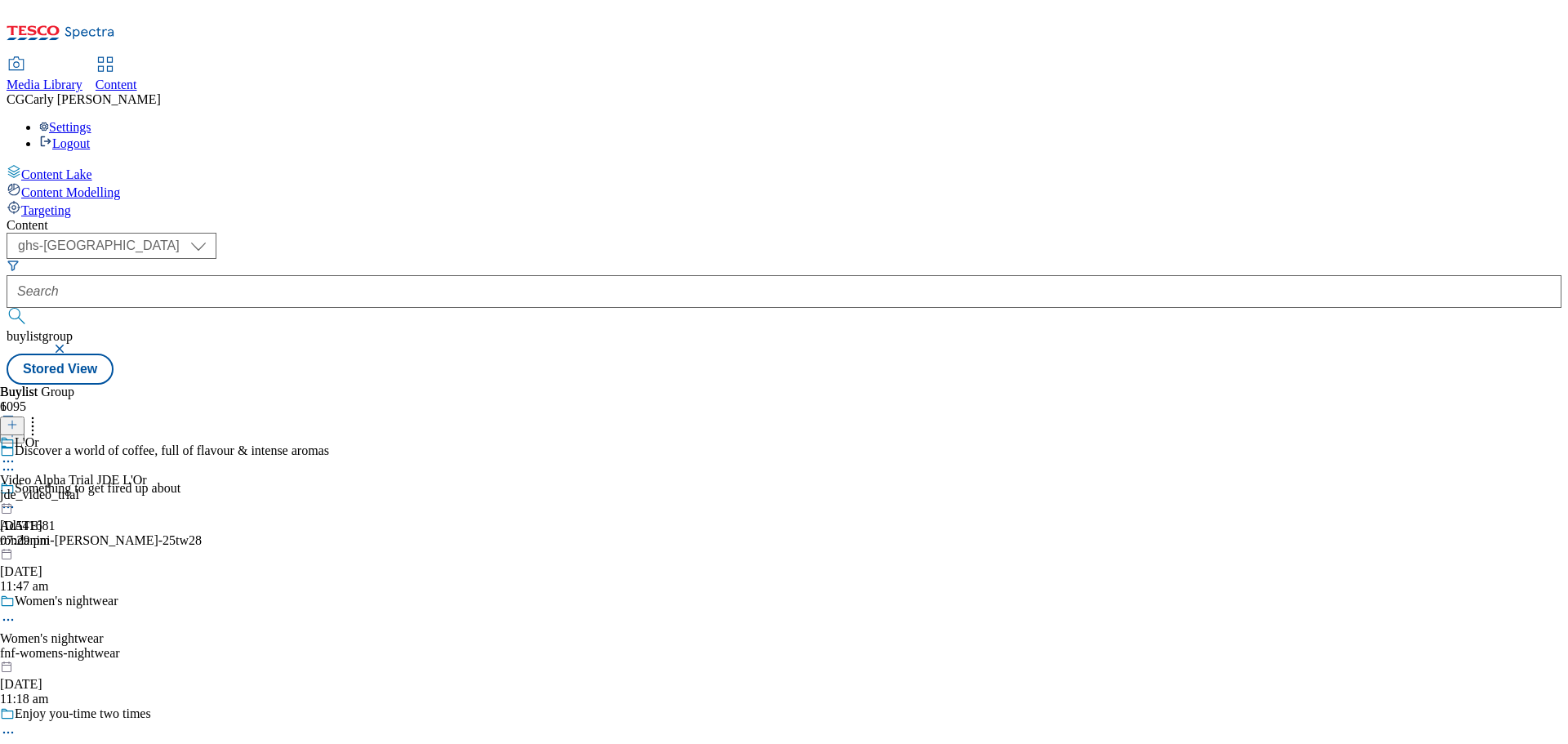
click at [16, 453] on icon at bounding box center [8, 461] width 16 height 16
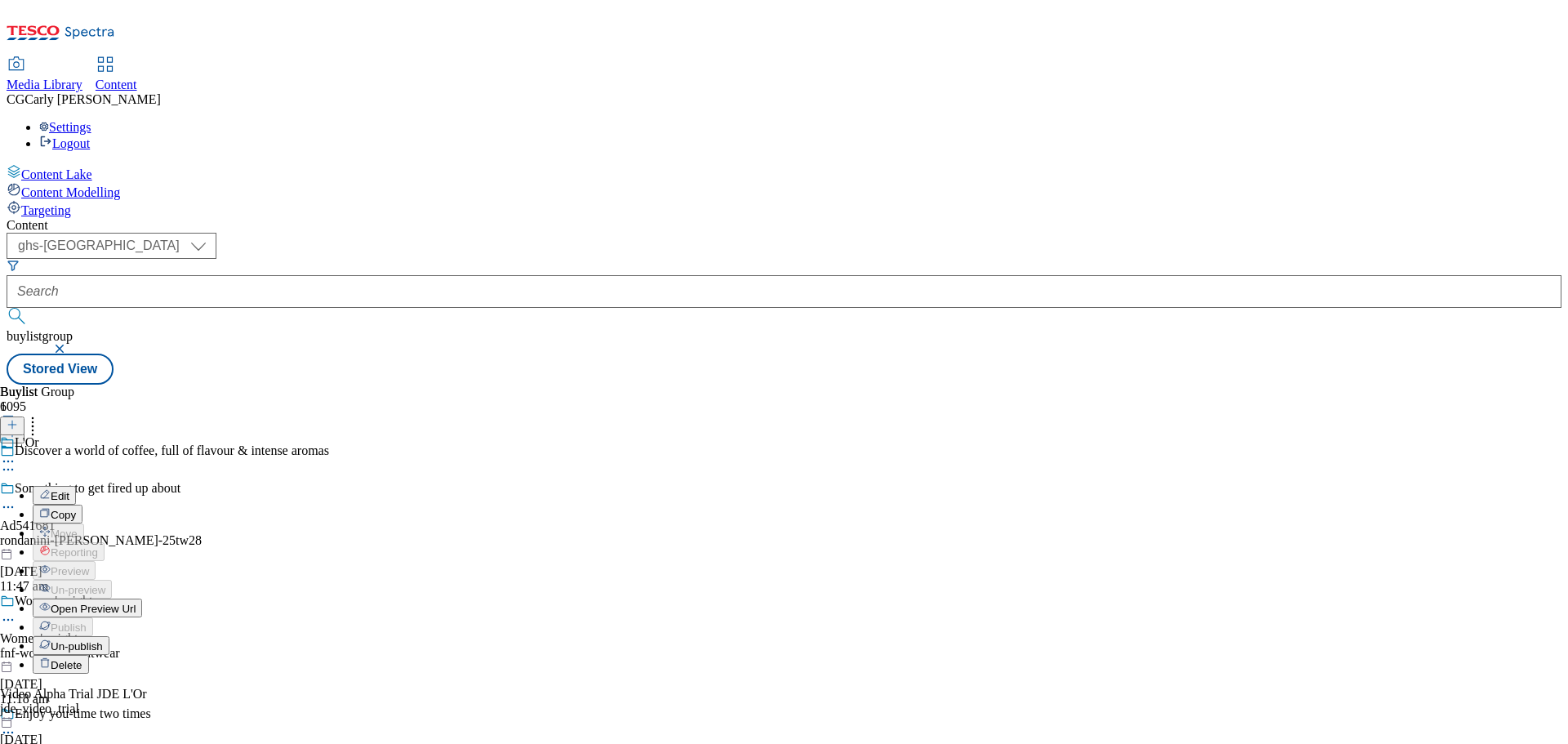
click at [70, 490] on span "Edit" at bounding box center [60, 496] width 19 height 12
select select "tactical"
select select "supplier funded long term >4 weeks"
select select "dunnhumby"
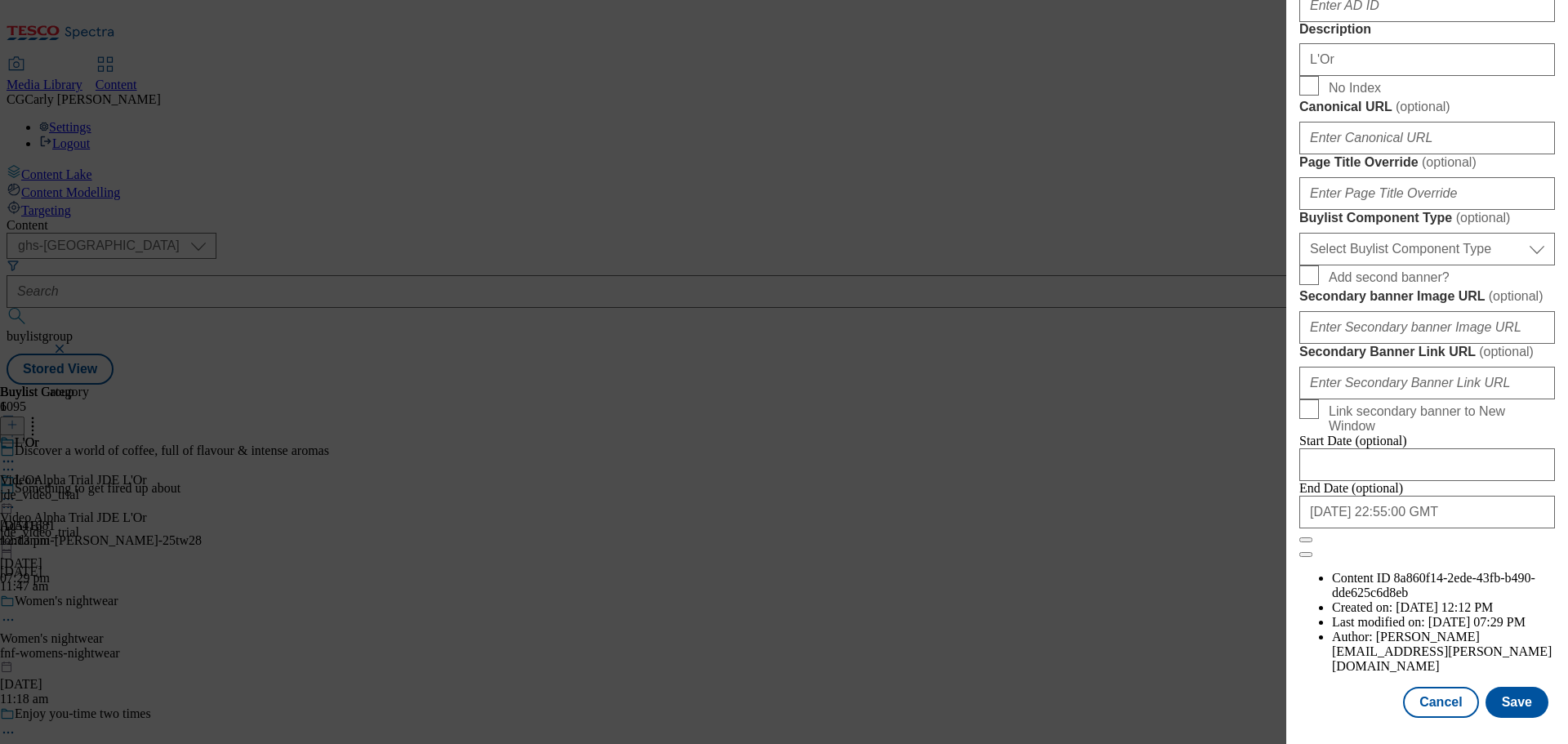
scroll to position [1337, 0]
click at [1394, 529] on input "2025-09-30 22:55:00 GMT" at bounding box center [1427, 512] width 256 height 33
select select "2025"
select select "September"
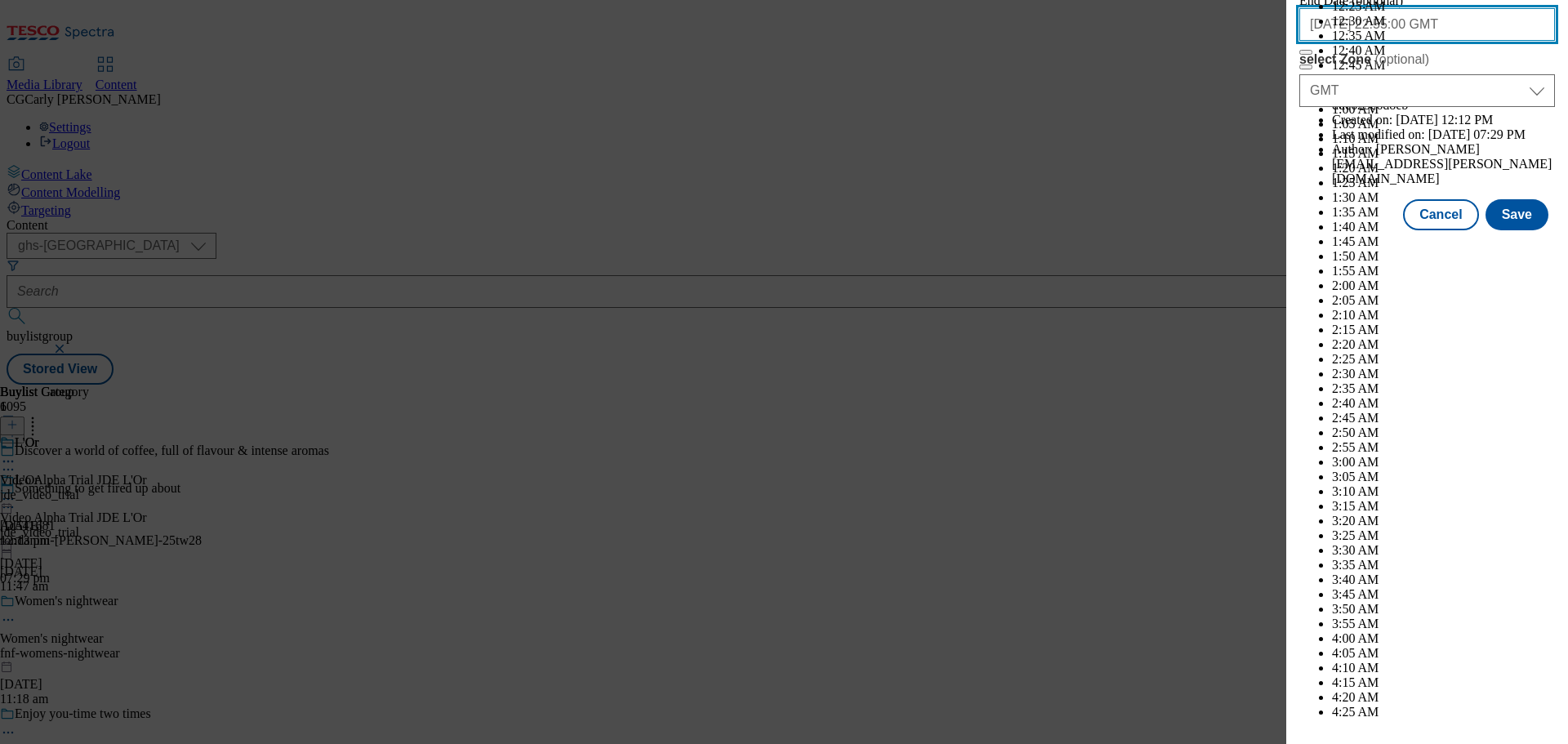
scroll to position [8304, 0]
select select "2026"
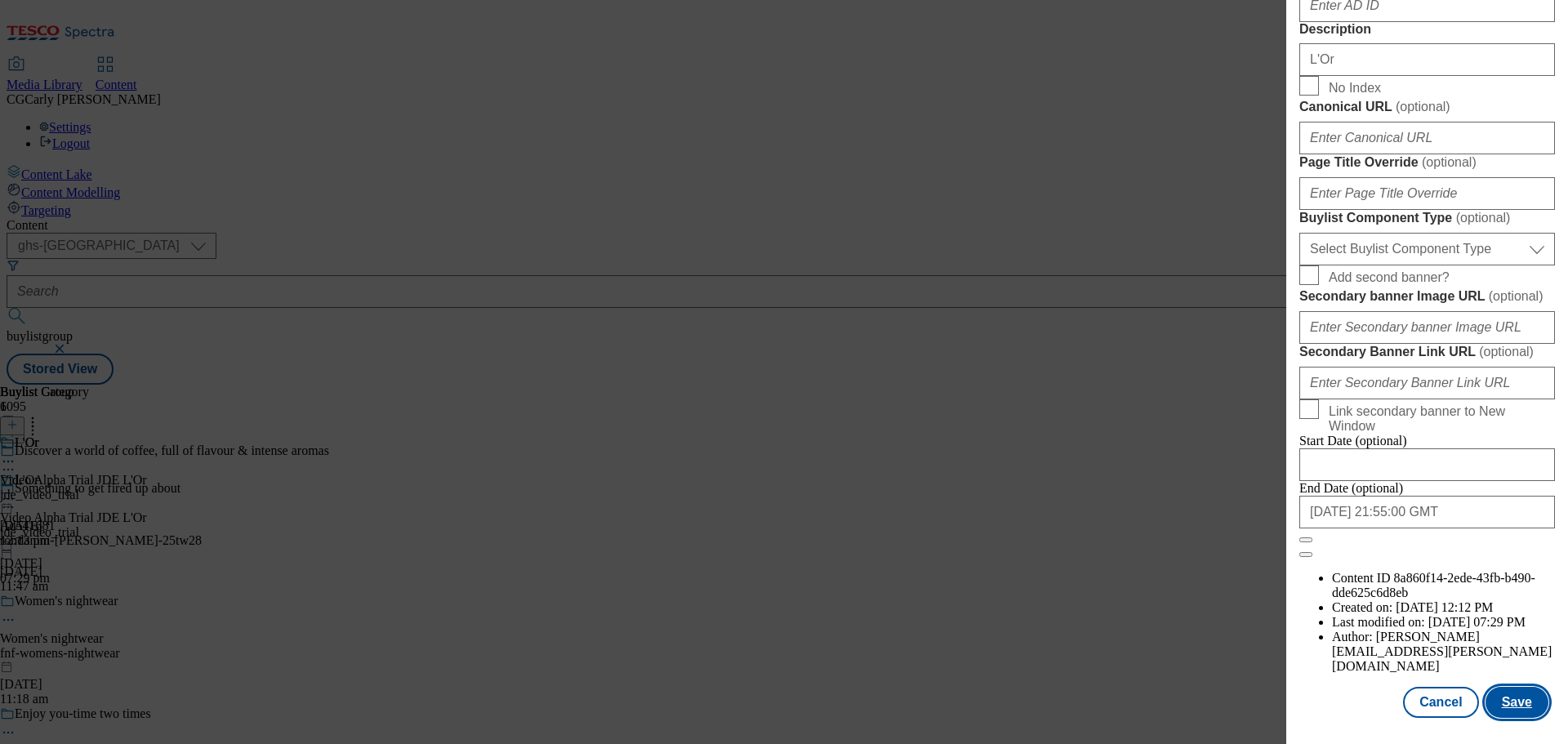
click at [1511, 701] on button "Save" at bounding box center [1517, 702] width 63 height 31
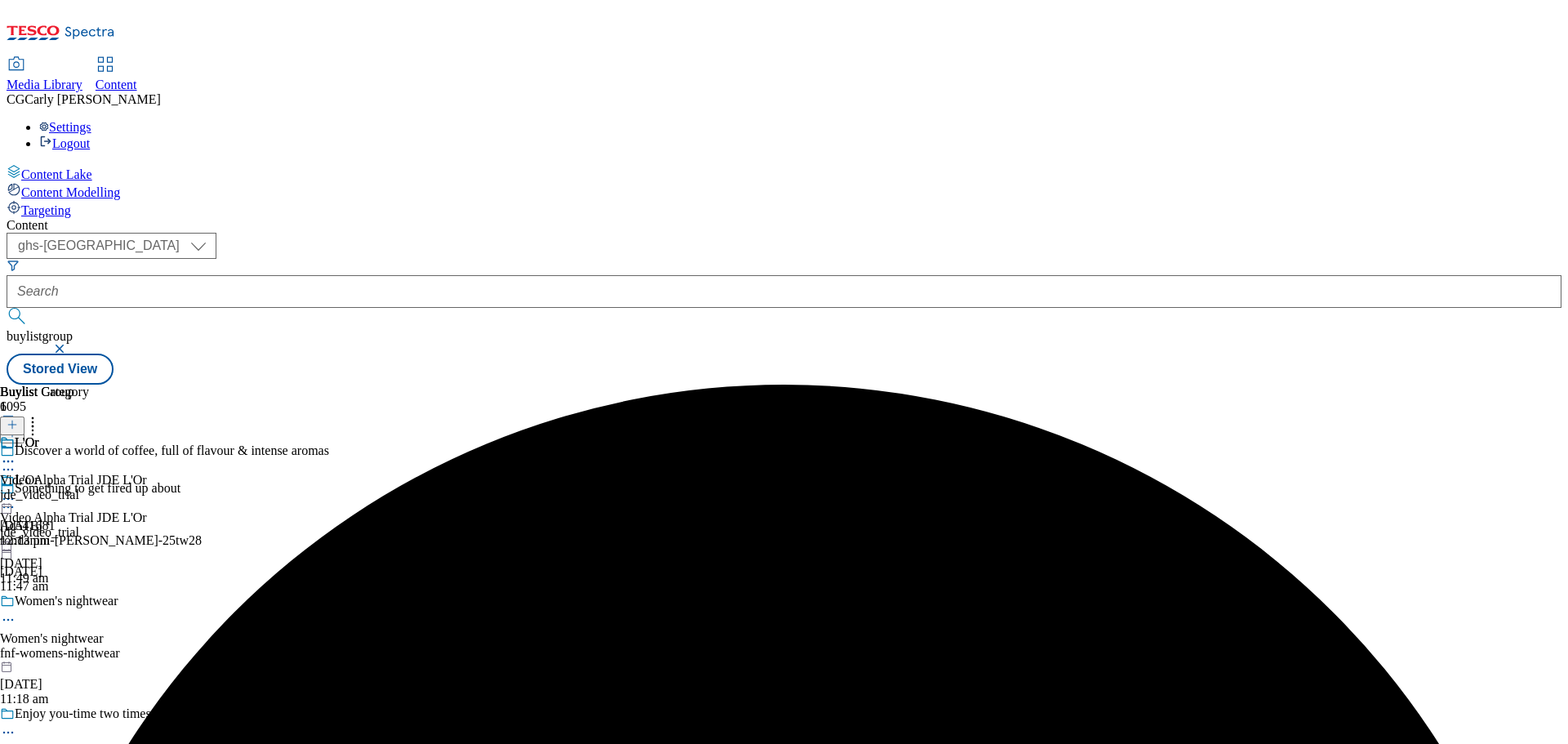
click at [16, 491] on icon at bounding box center [8, 499] width 16 height 16
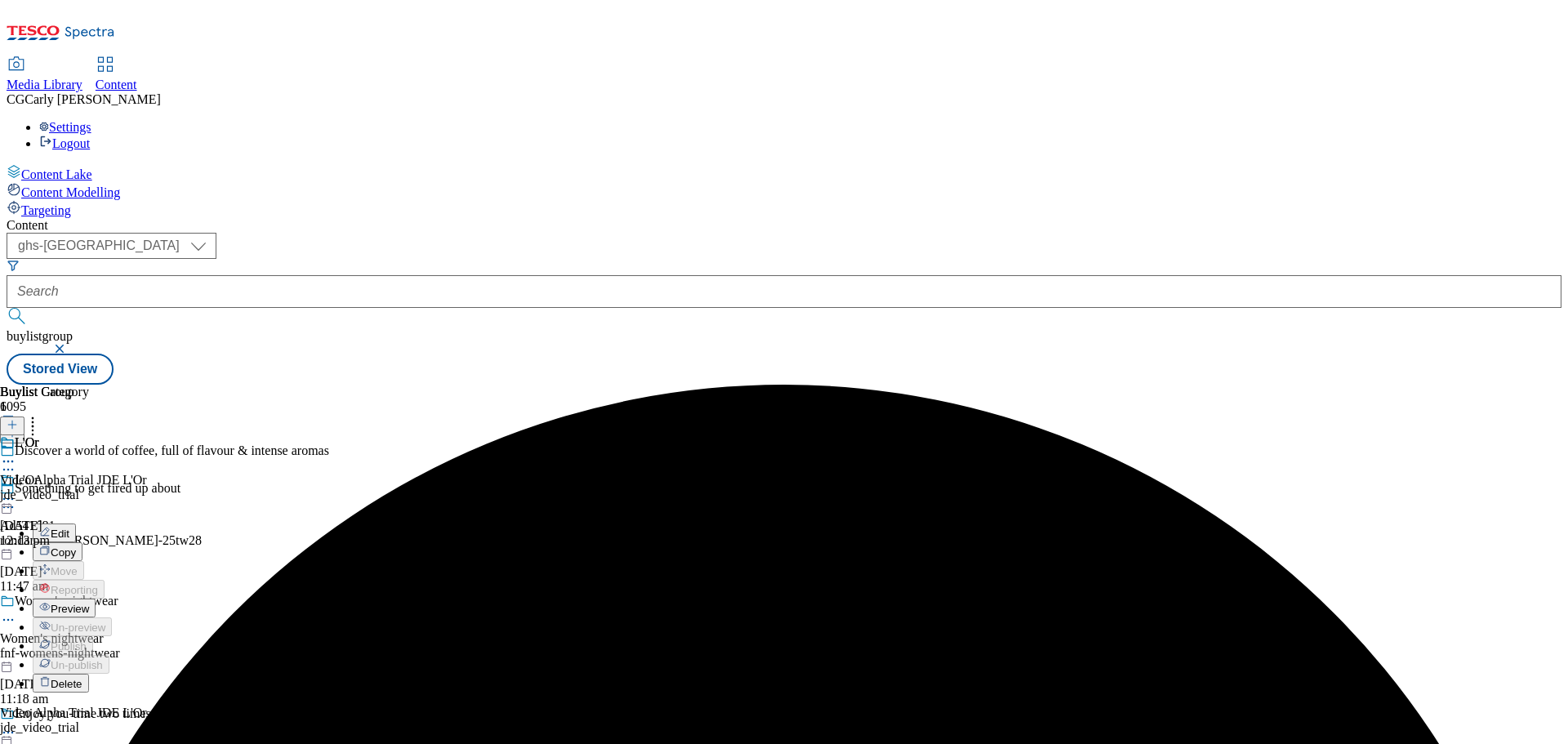
click at [89, 602] on span "Preview" at bounding box center [70, 608] width 39 height 12
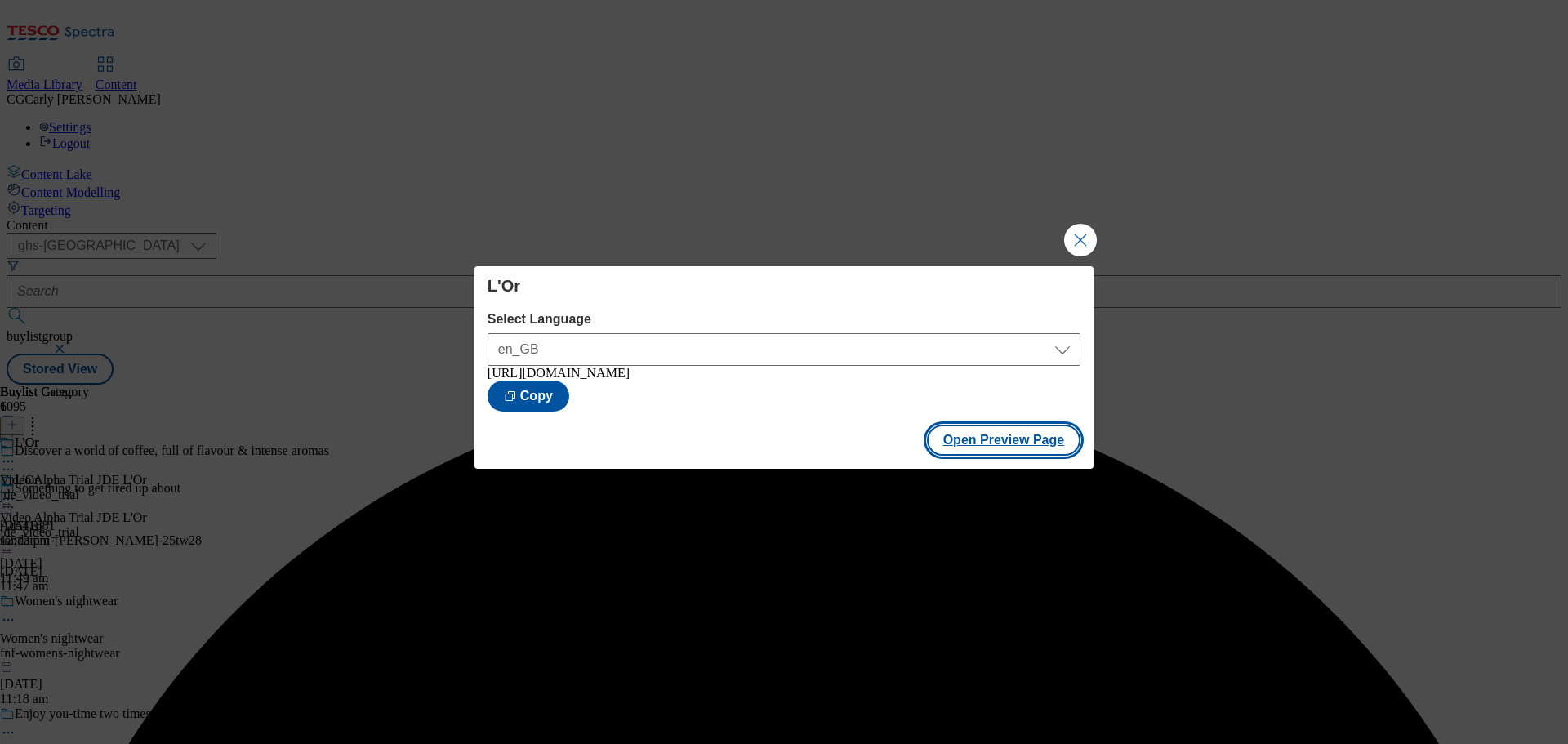
click at [995, 454] on button "Open Preview Page" at bounding box center [1004, 440] width 154 height 31
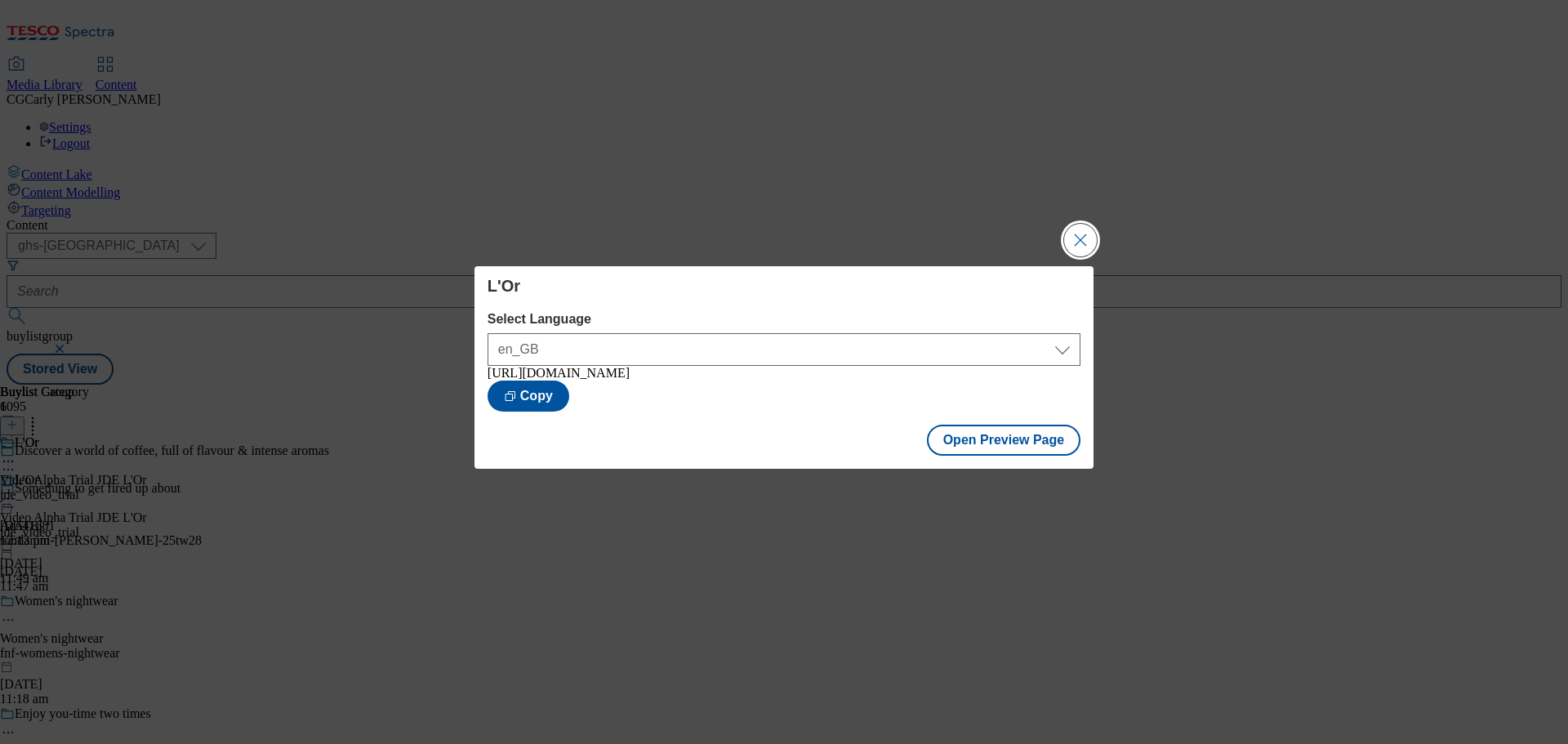
click at [1088, 230] on button "Close Modal" at bounding box center [1080, 240] width 33 height 33
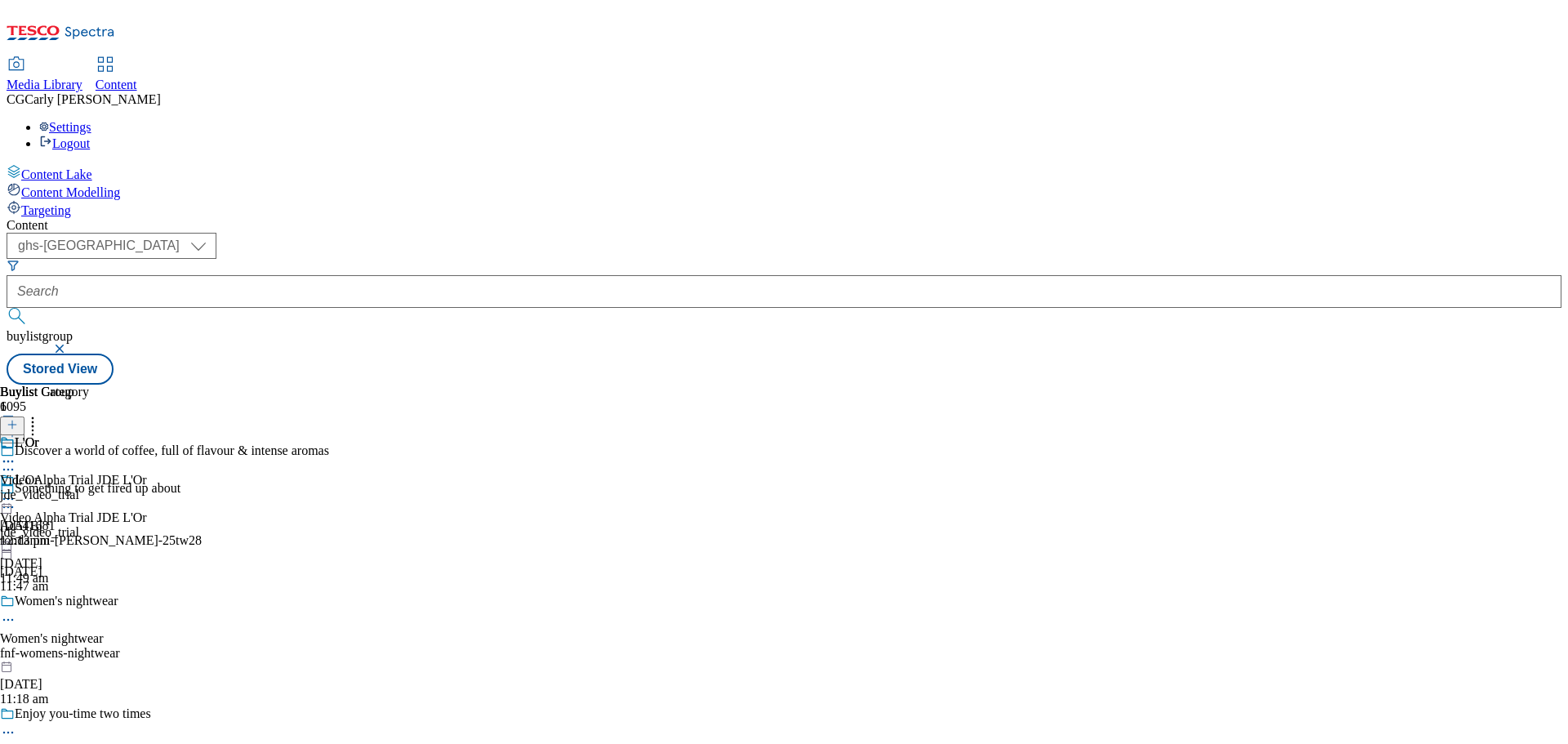
click at [16, 491] on icon at bounding box center [8, 499] width 16 height 16
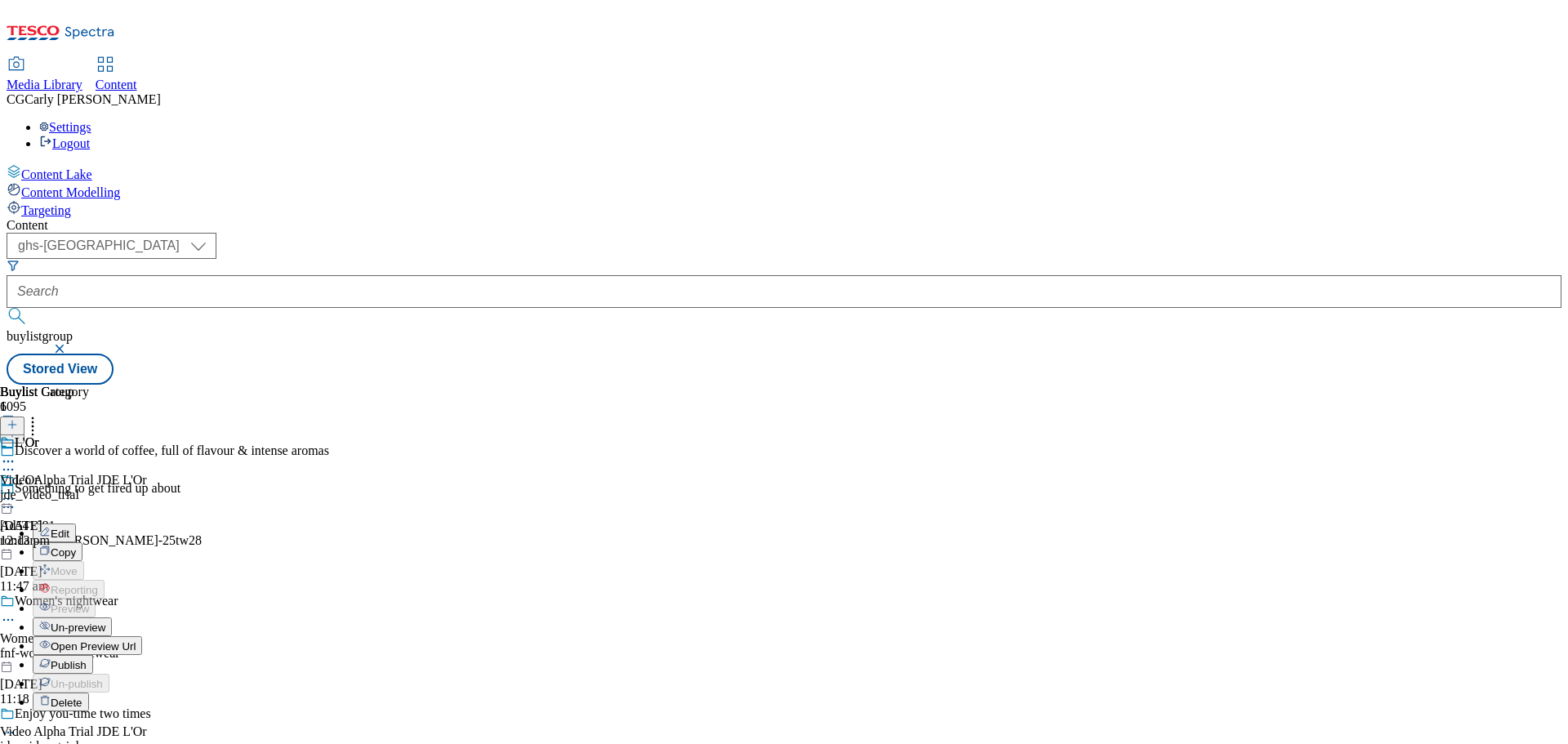
click at [87, 659] on span "Publish" at bounding box center [69, 665] width 36 height 12
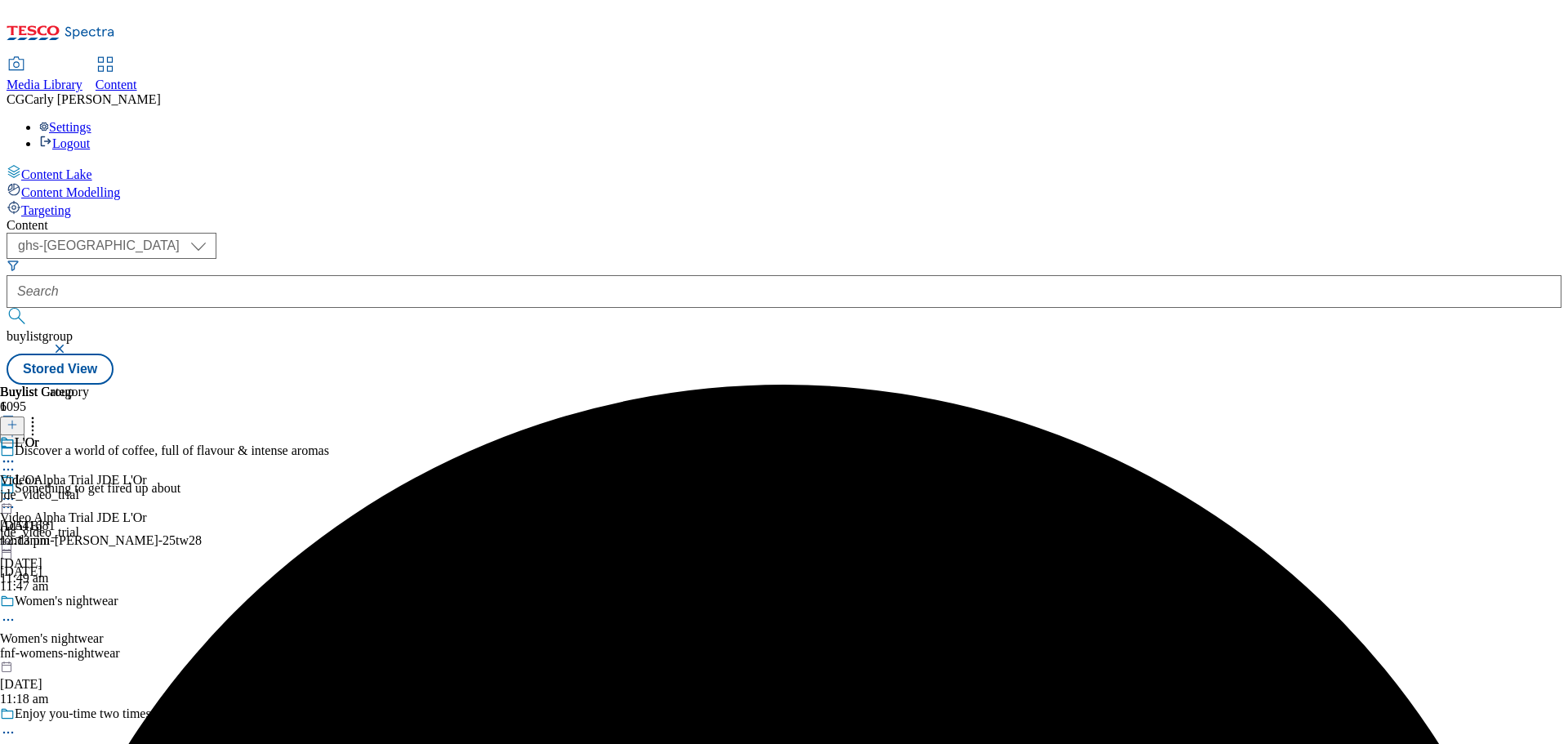
click at [16, 491] on icon at bounding box center [8, 499] width 16 height 16
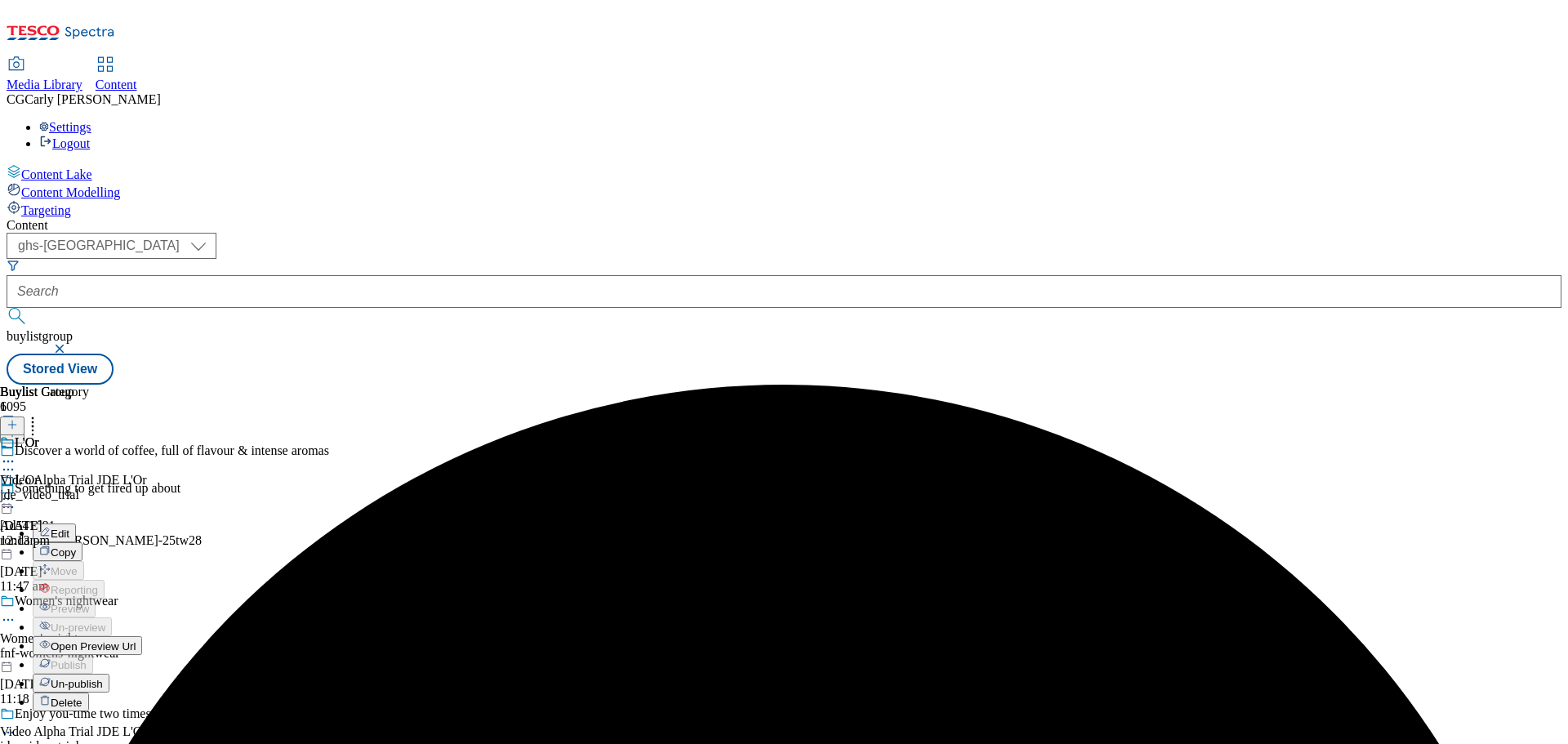
click at [76, 524] on button "Edit" at bounding box center [54, 533] width 43 height 19
select select "tactical"
select select "supplier funded long term >4 weeks"
select select "dunnhumby"
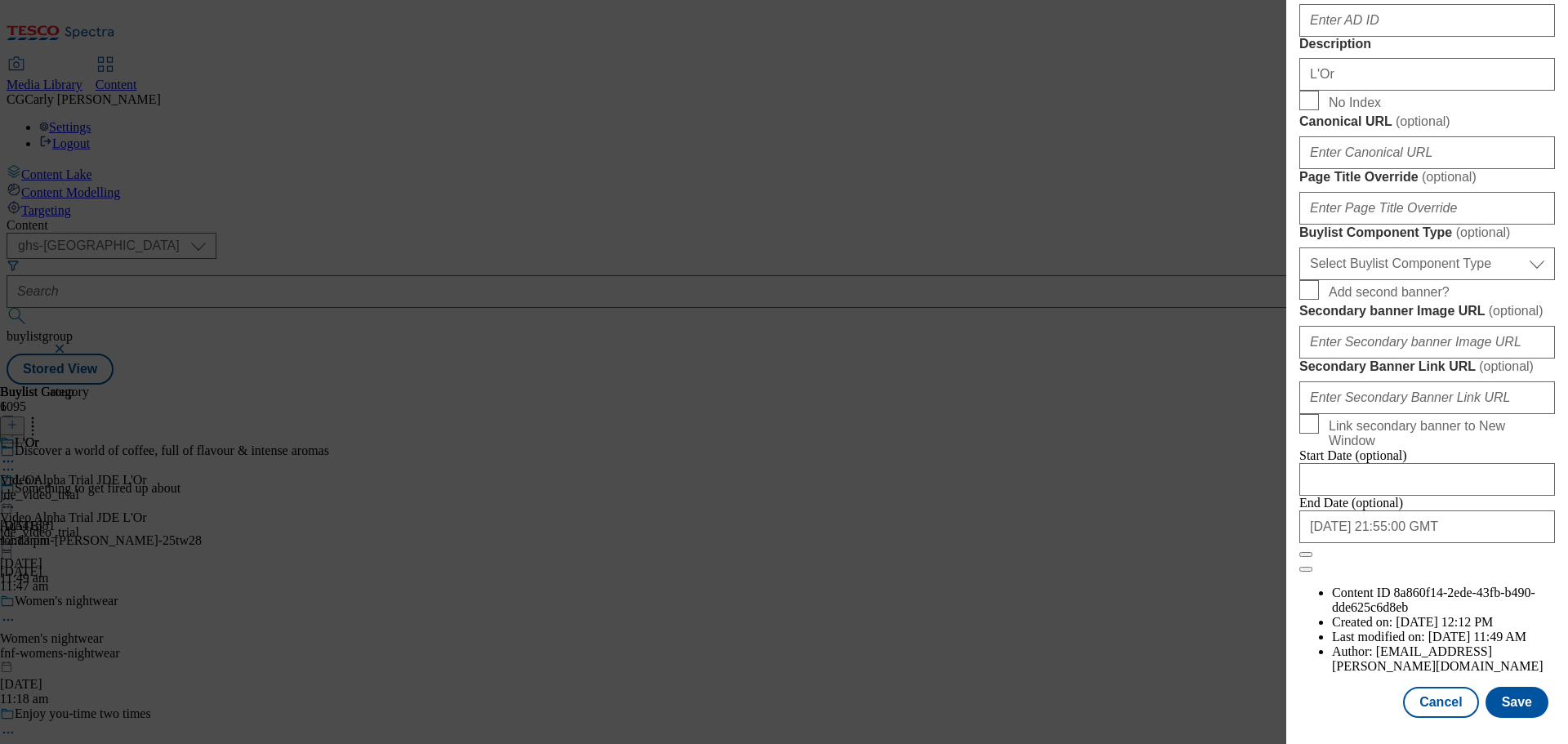
scroll to position [1337, 0]
click at [1423, 703] on button "Cancel" at bounding box center [1441, 702] width 75 height 31
select select "tactical"
select select "supplier funded long term >4 weeks"
select select "dunnhumby"
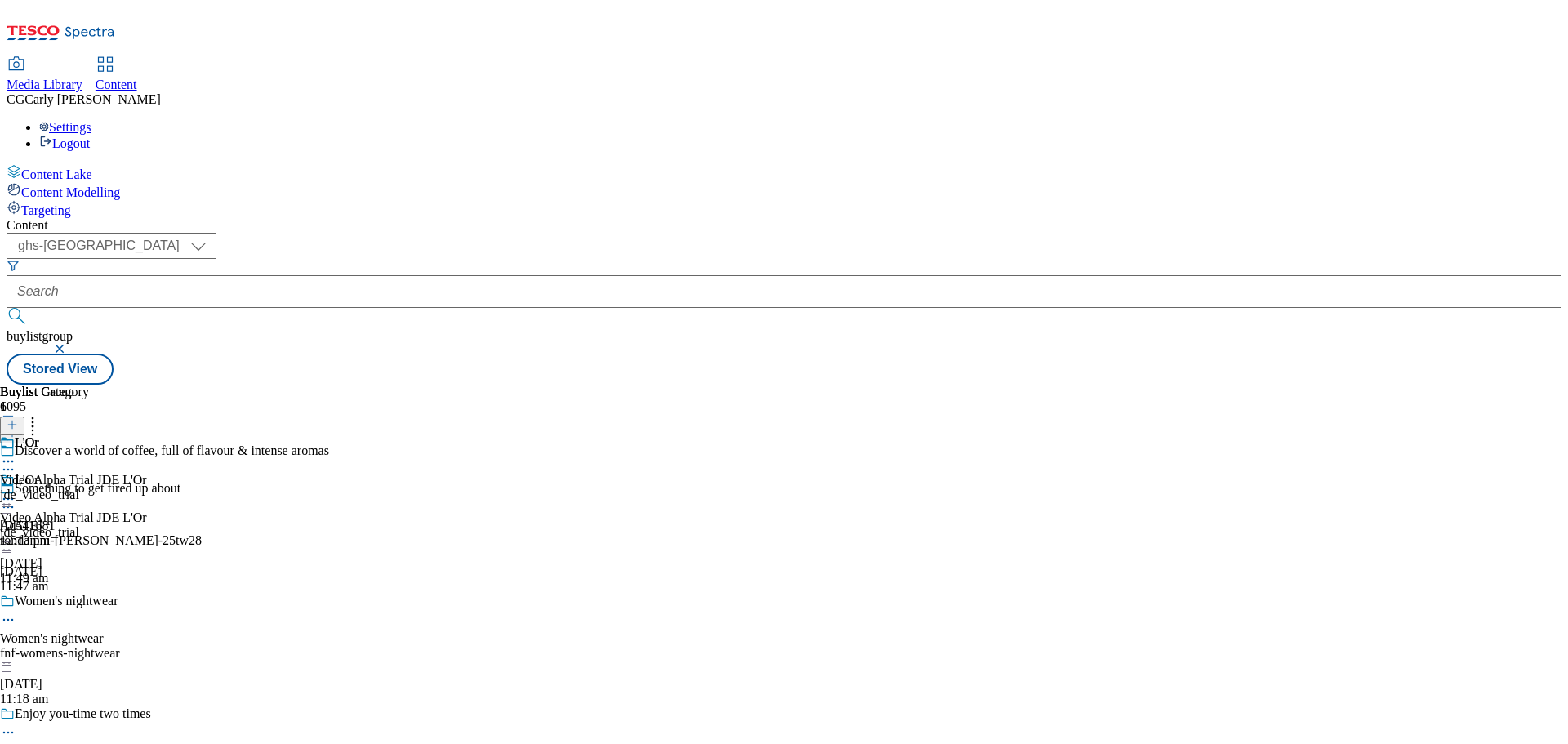
scroll to position [1265, 0]
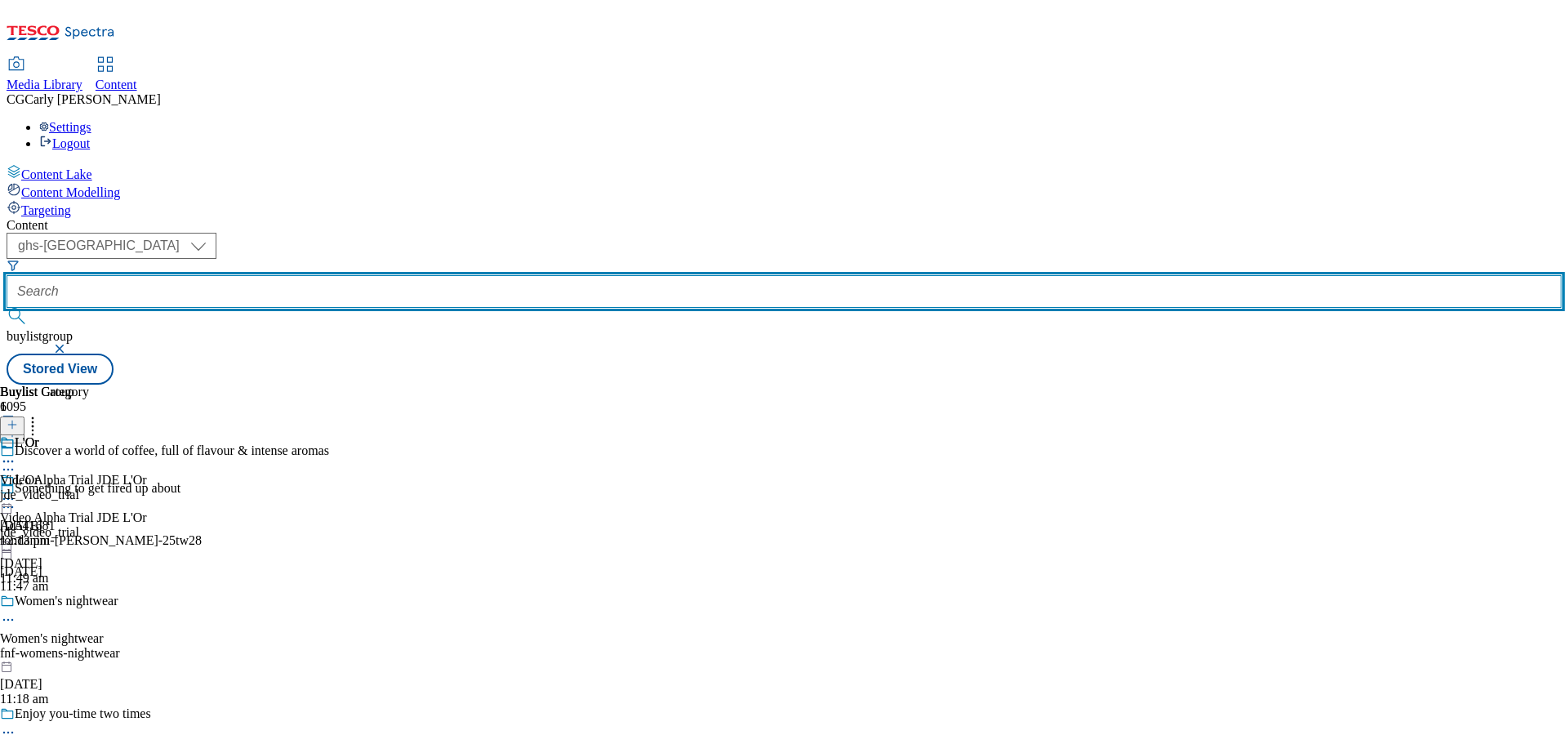
click at [395, 275] on input "text" at bounding box center [784, 292] width 1555 height 33
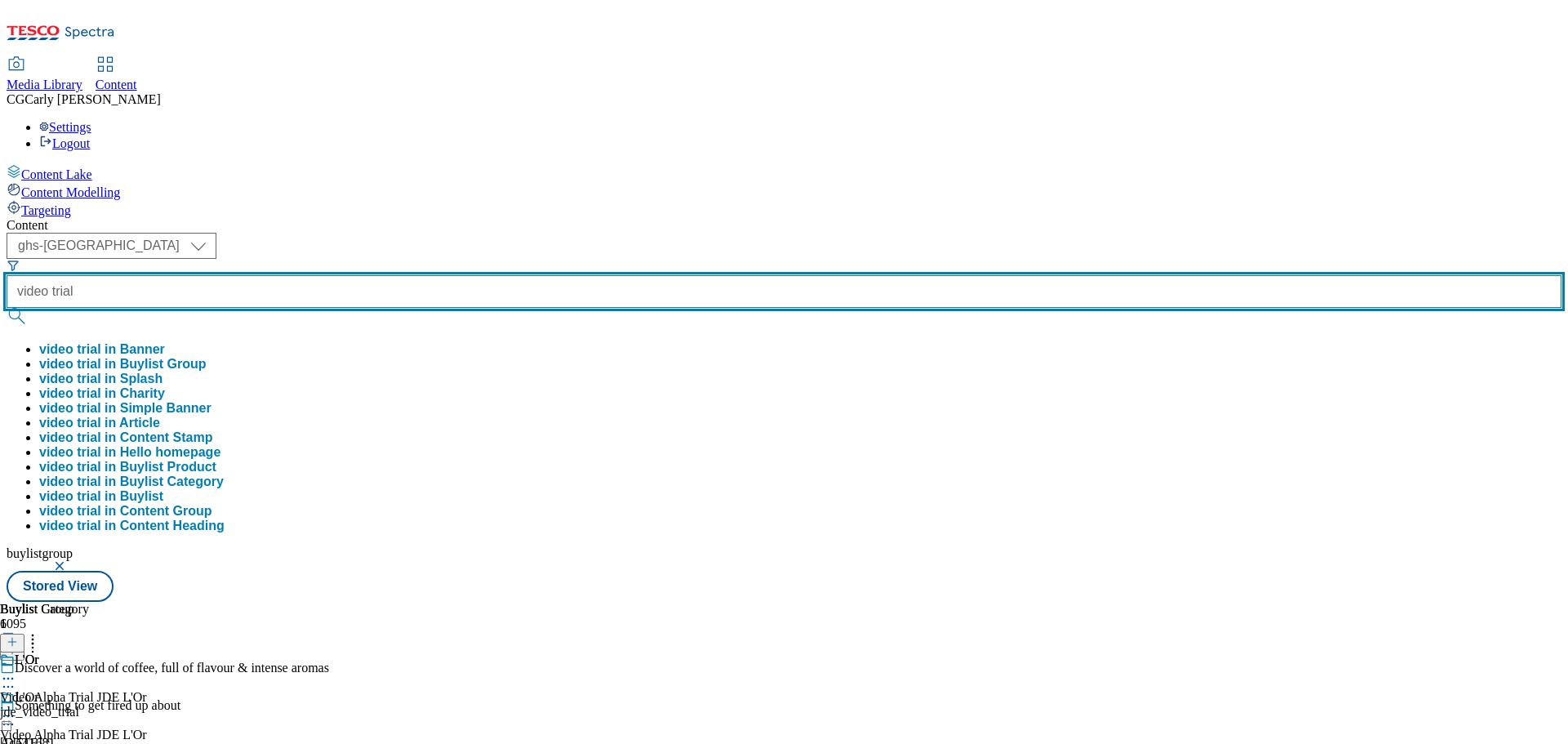
type input "video trial"
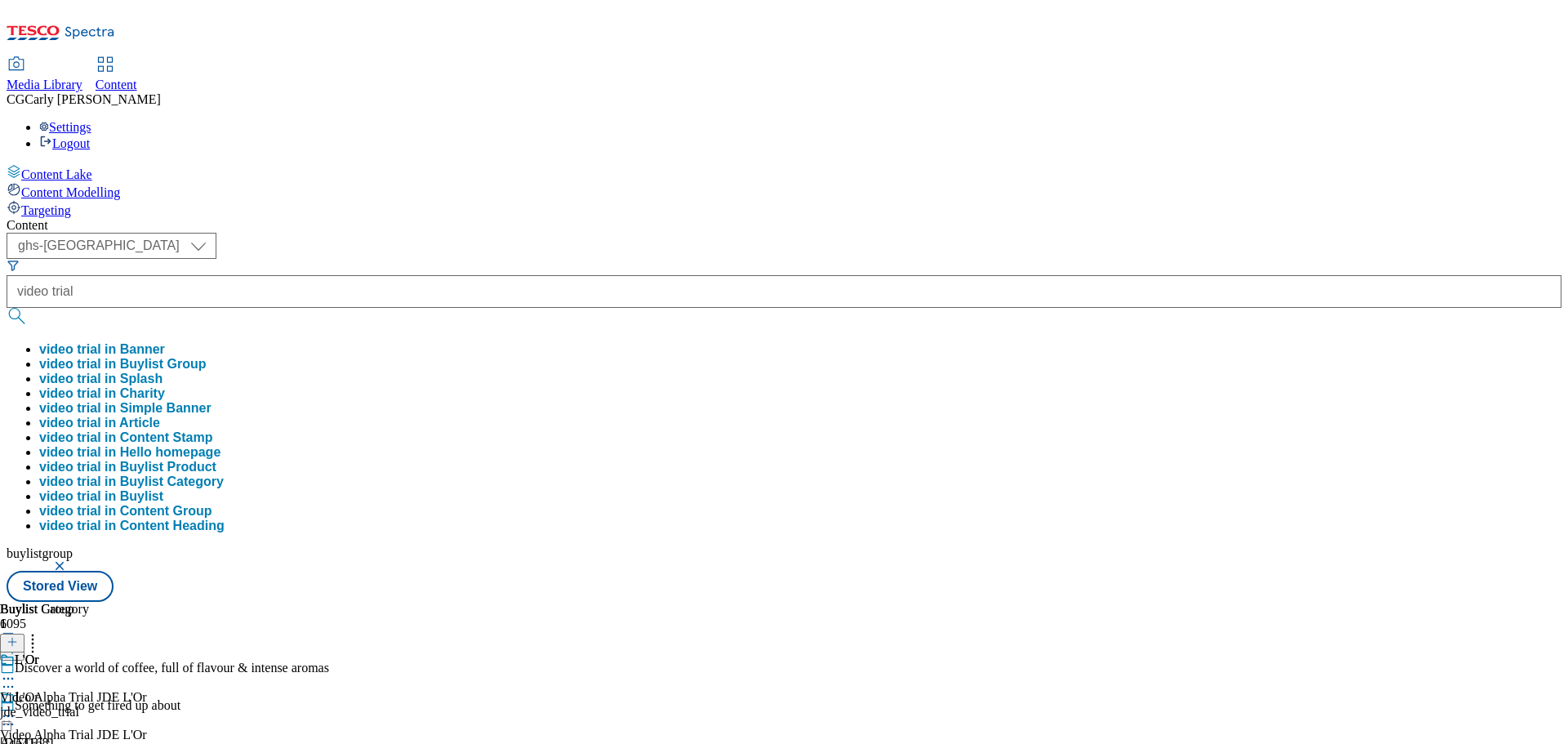
click at [206, 356] on button "video trial in Buylist Group" at bounding box center [122, 364] width 166 height 15
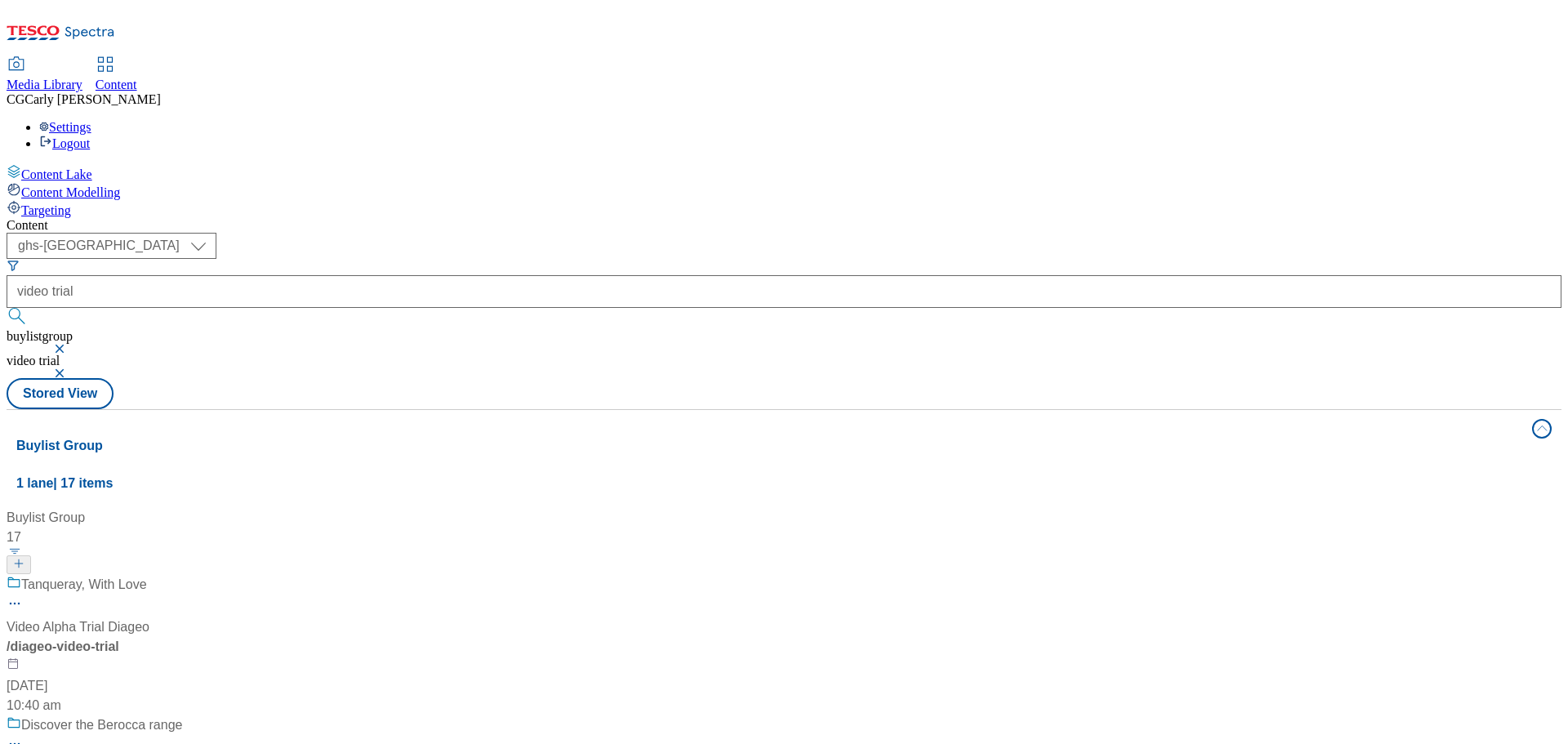
scroll to position [735, 0]
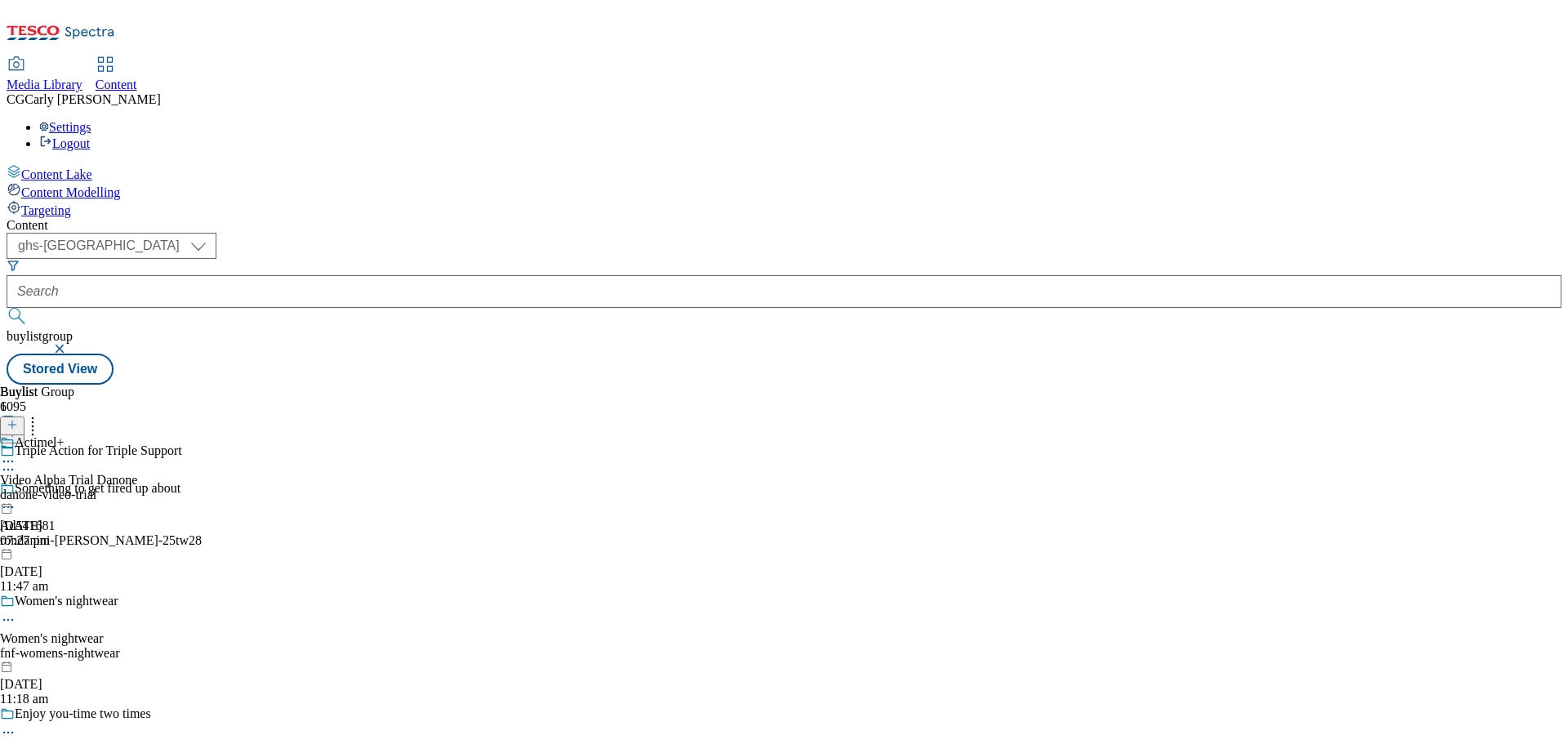
click at [16, 453] on icon at bounding box center [8, 461] width 16 height 16
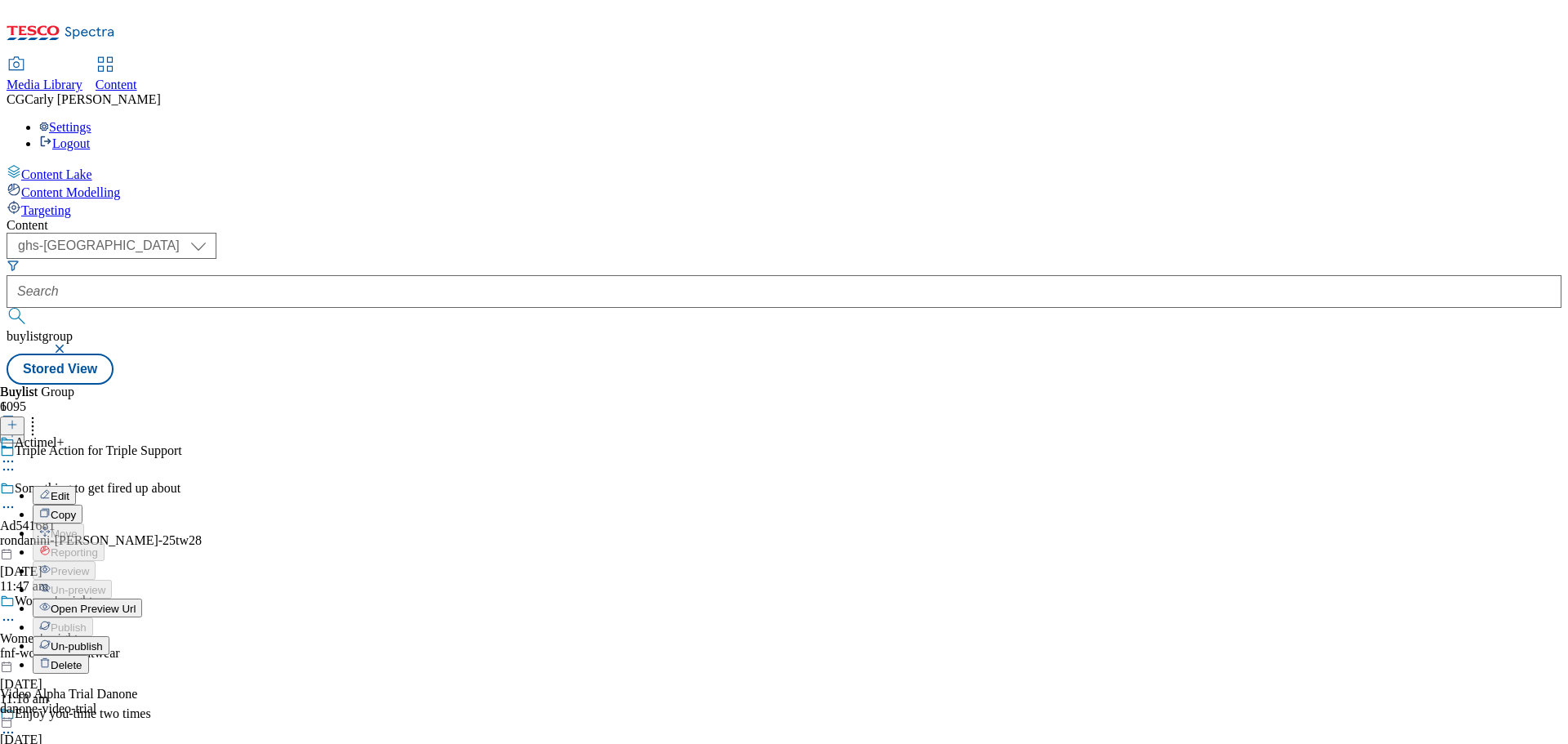
click at [70, 490] on span "Edit" at bounding box center [60, 496] width 19 height 12
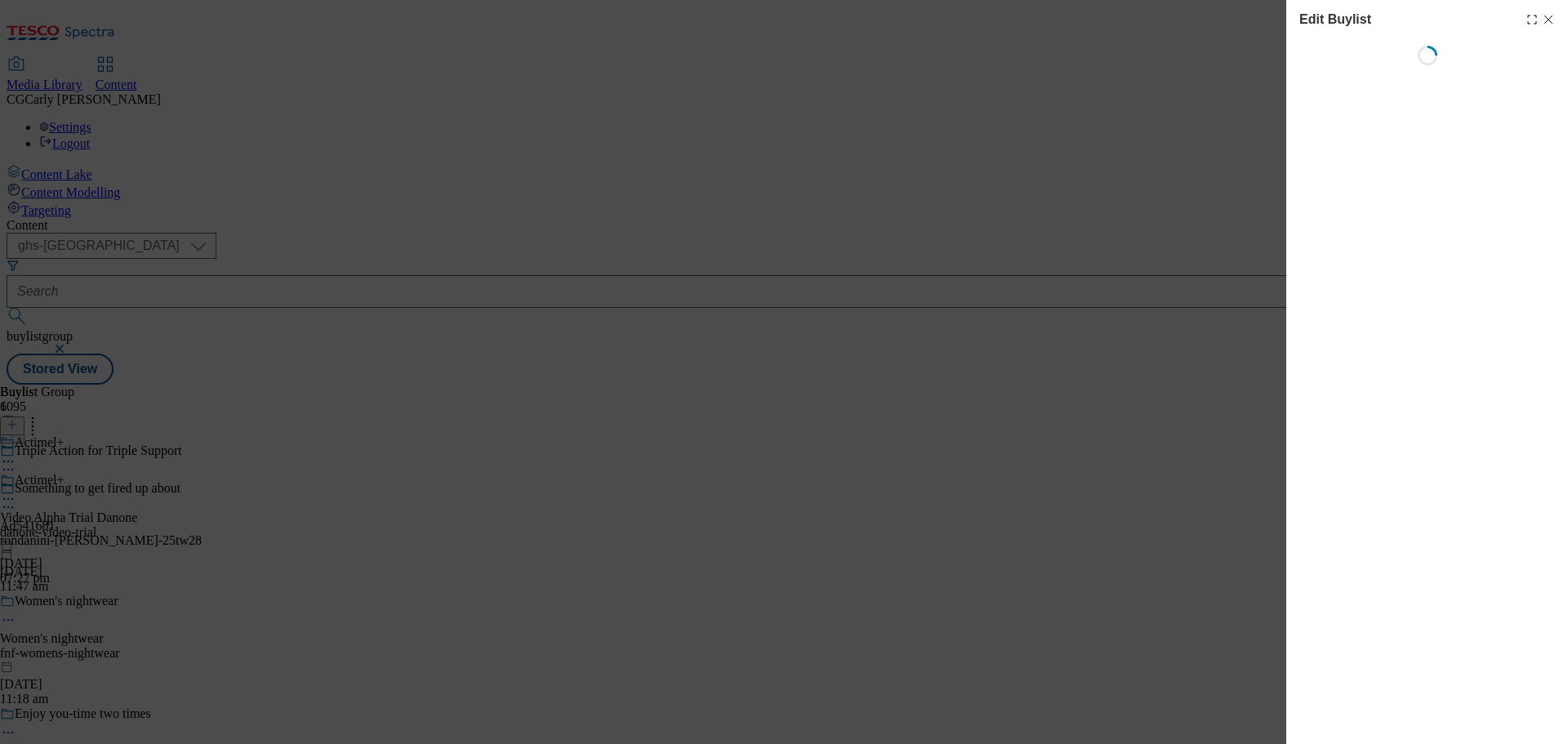
select select "tactical"
select select "supplier funded long term >4 weeks"
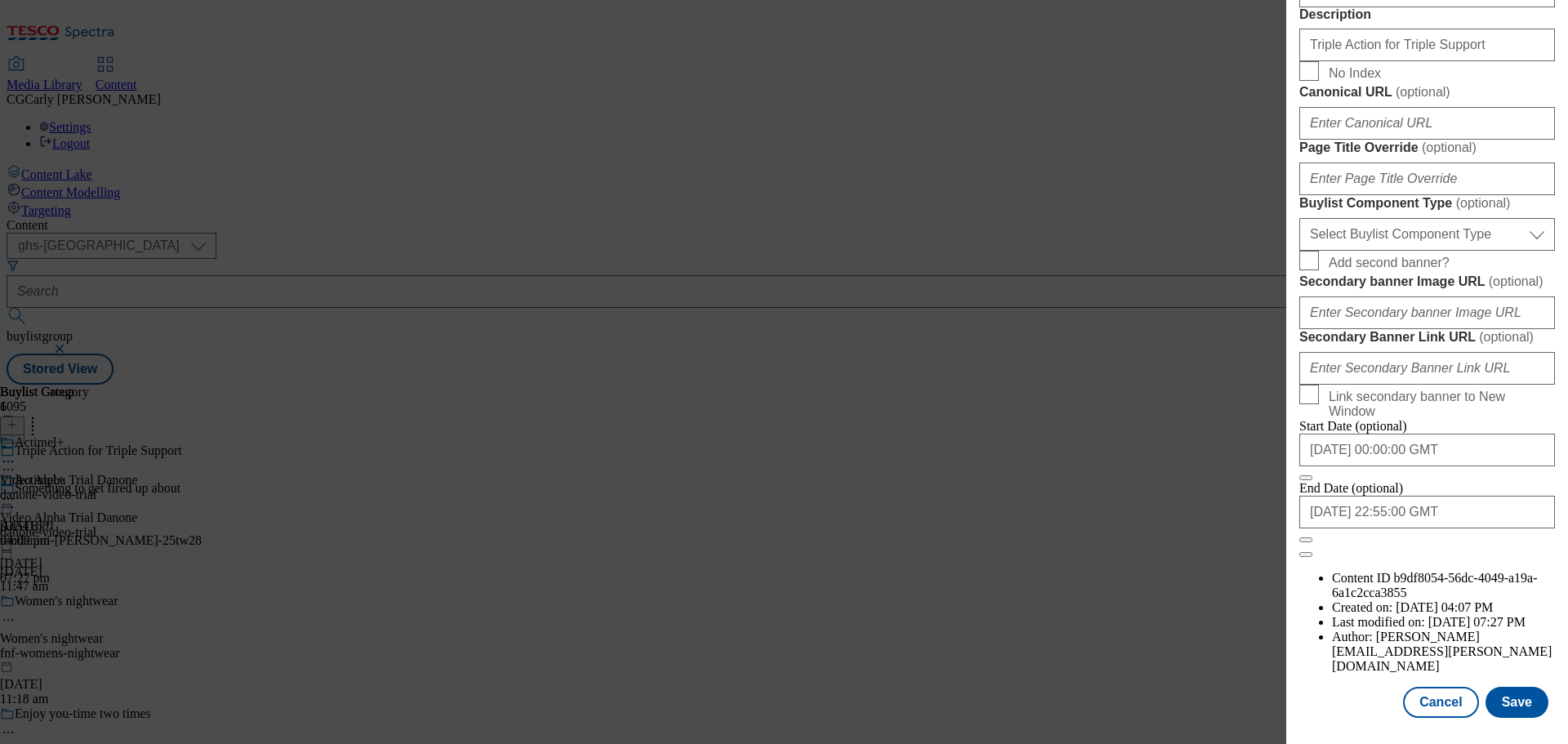
scroll to position [1337, 0]
click at [1382, 529] on input "2025-09-30 22:55:00 GMT" at bounding box center [1427, 512] width 256 height 33
select select "2025"
select select "September"
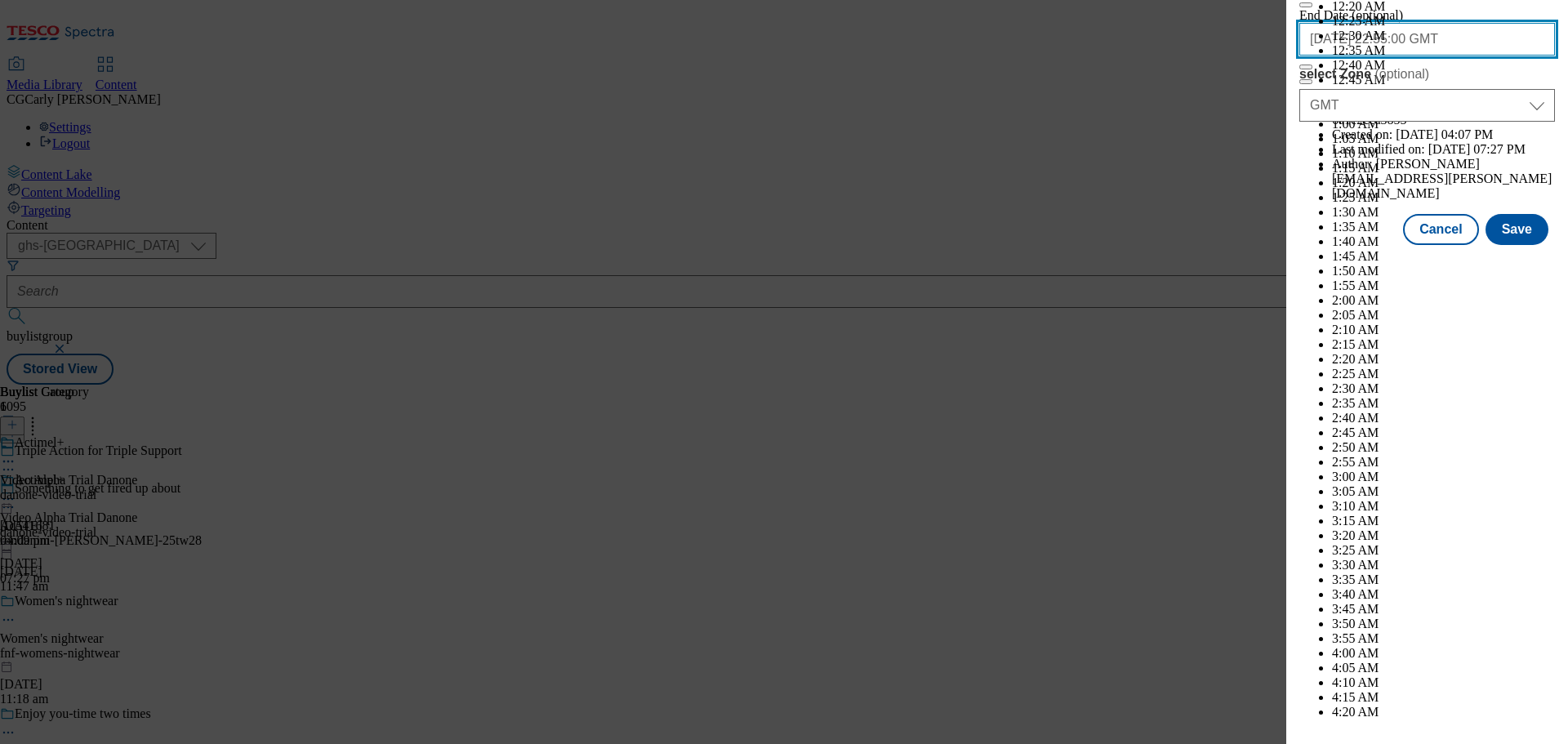
scroll to position [8304, 0]
select select "2026"
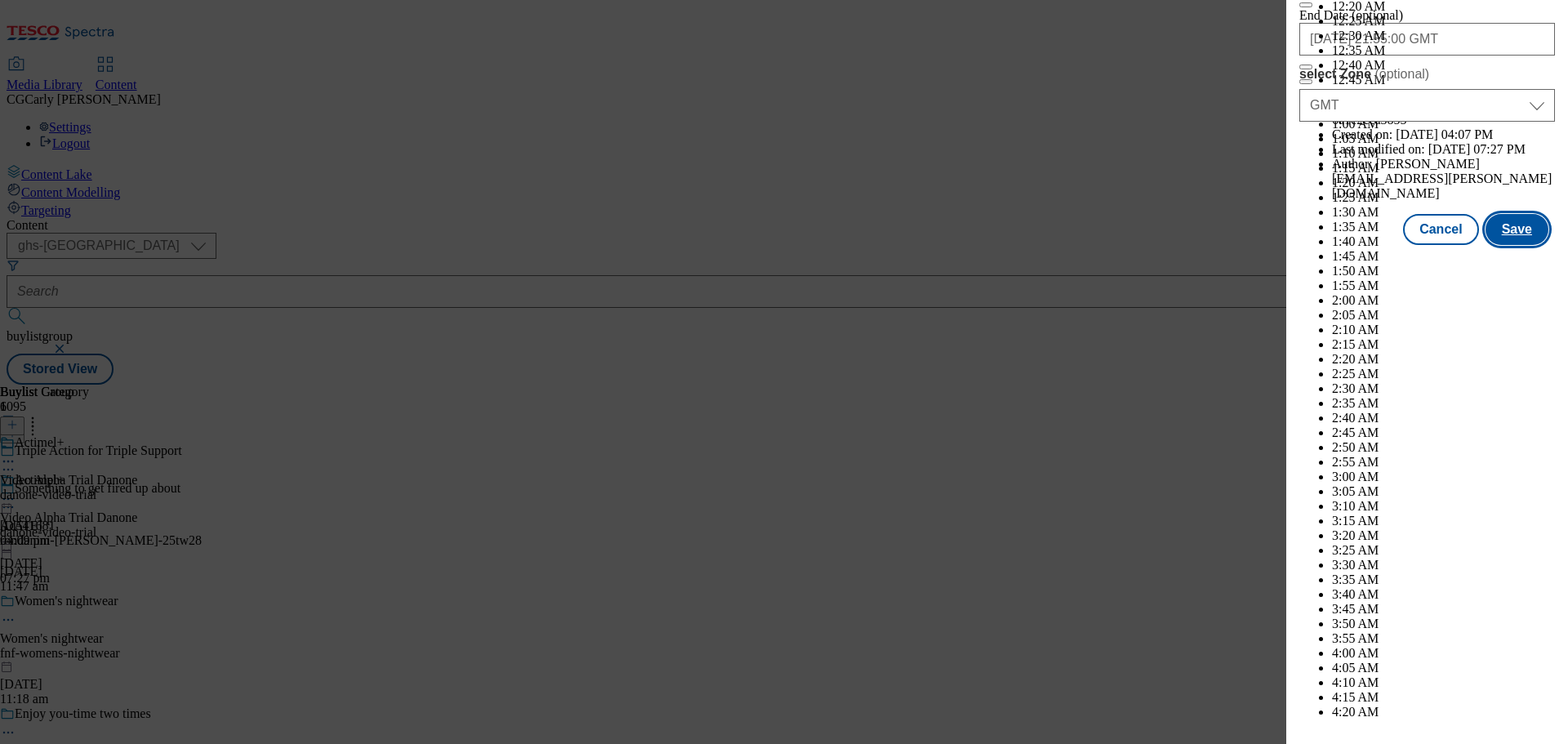
click at [1507, 245] on button "Save" at bounding box center [1517, 229] width 63 height 31
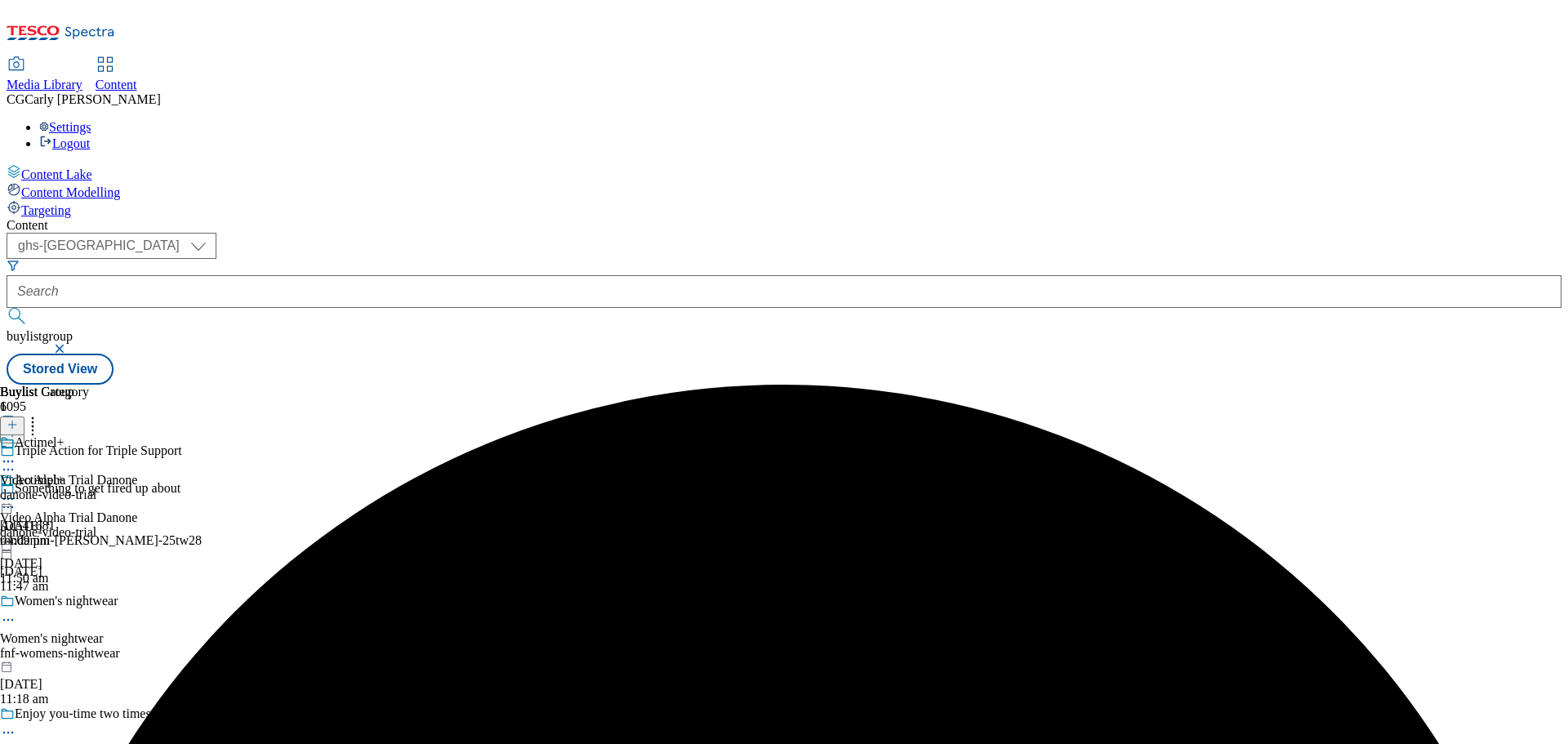
click at [16, 491] on icon at bounding box center [8, 499] width 16 height 16
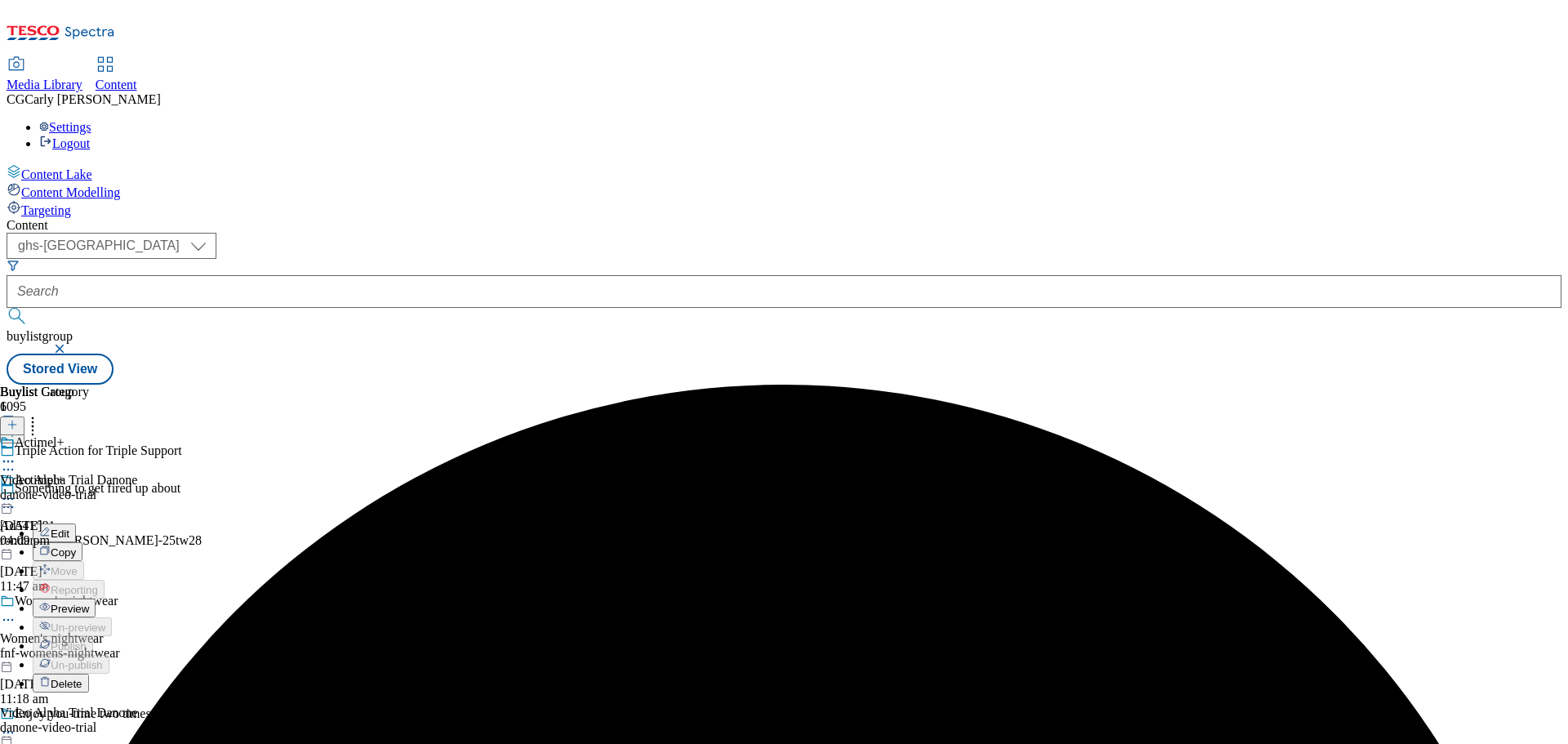
click at [89, 602] on span "Preview" at bounding box center [70, 608] width 39 height 12
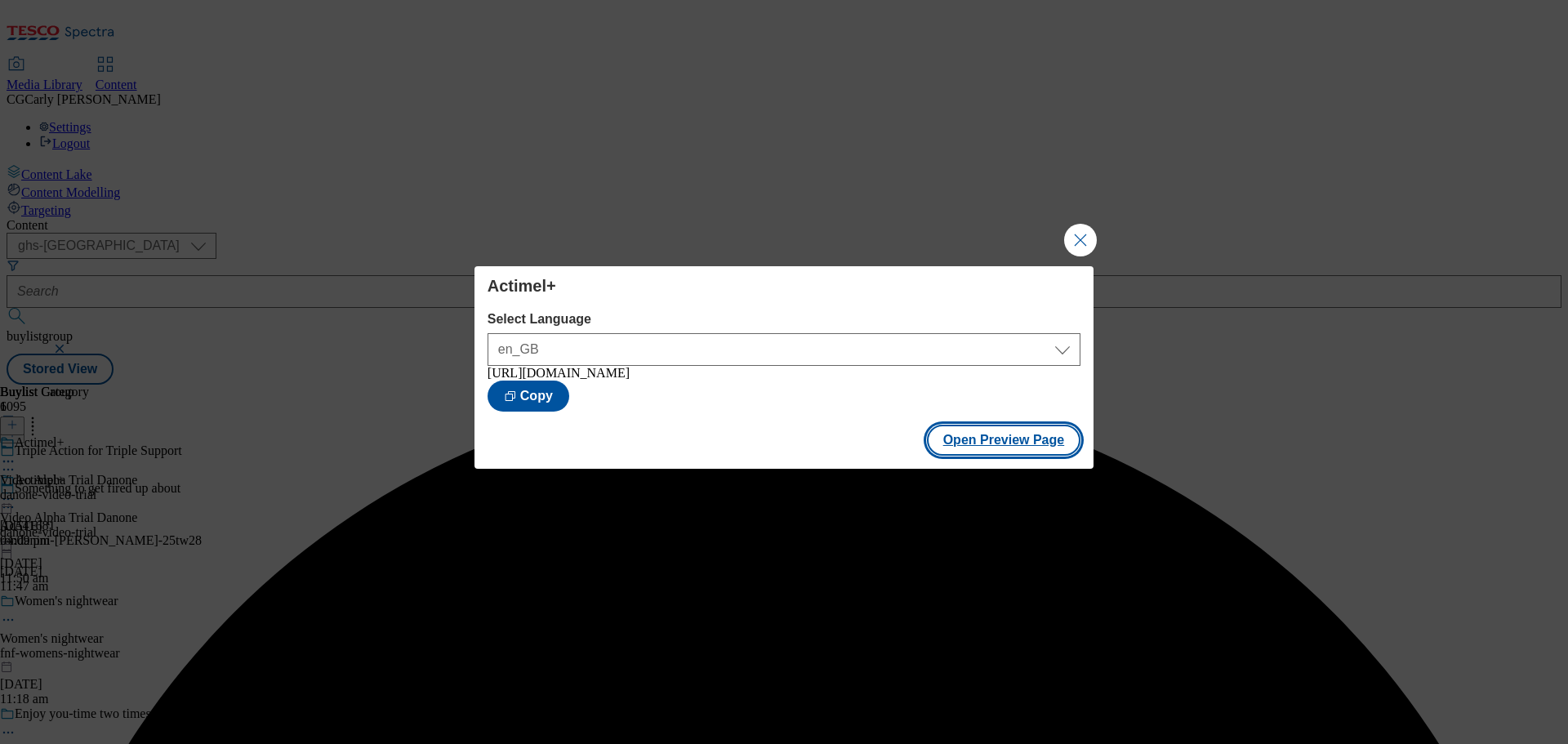
click at [1005, 438] on button "Open Preview Page" at bounding box center [1004, 440] width 154 height 31
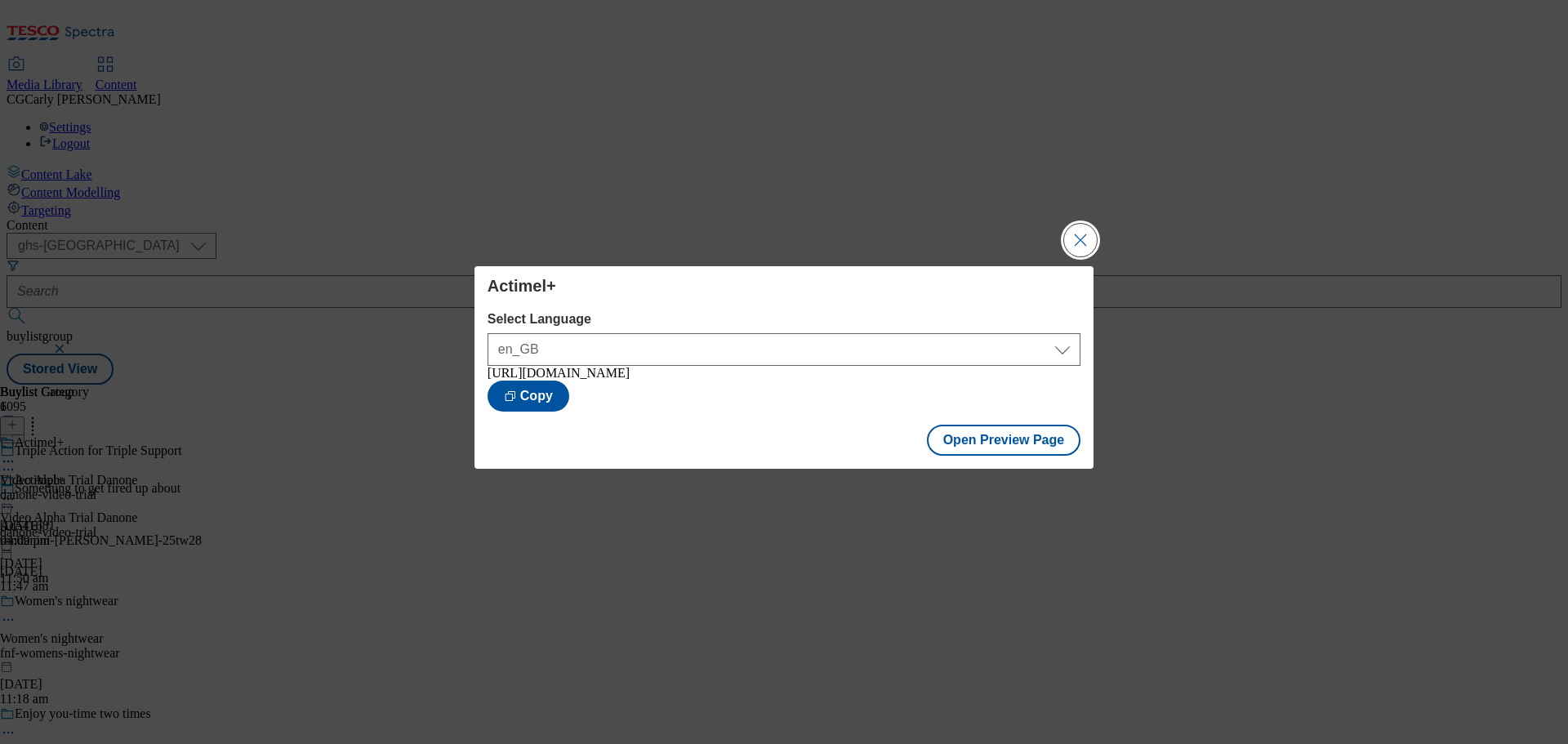
click at [1077, 238] on button "Close Modal" at bounding box center [1080, 240] width 33 height 33
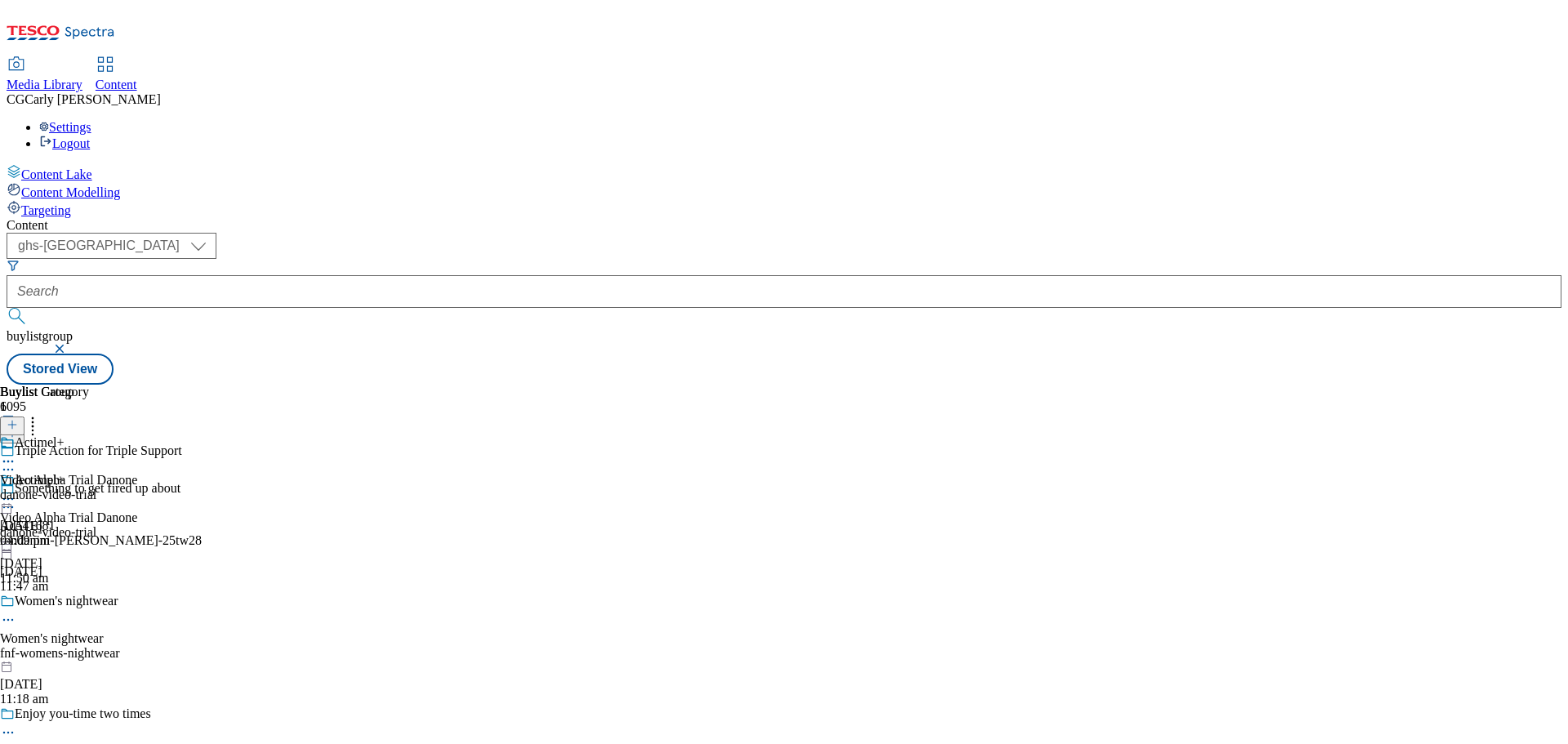
click at [16, 491] on icon at bounding box center [8, 499] width 16 height 16
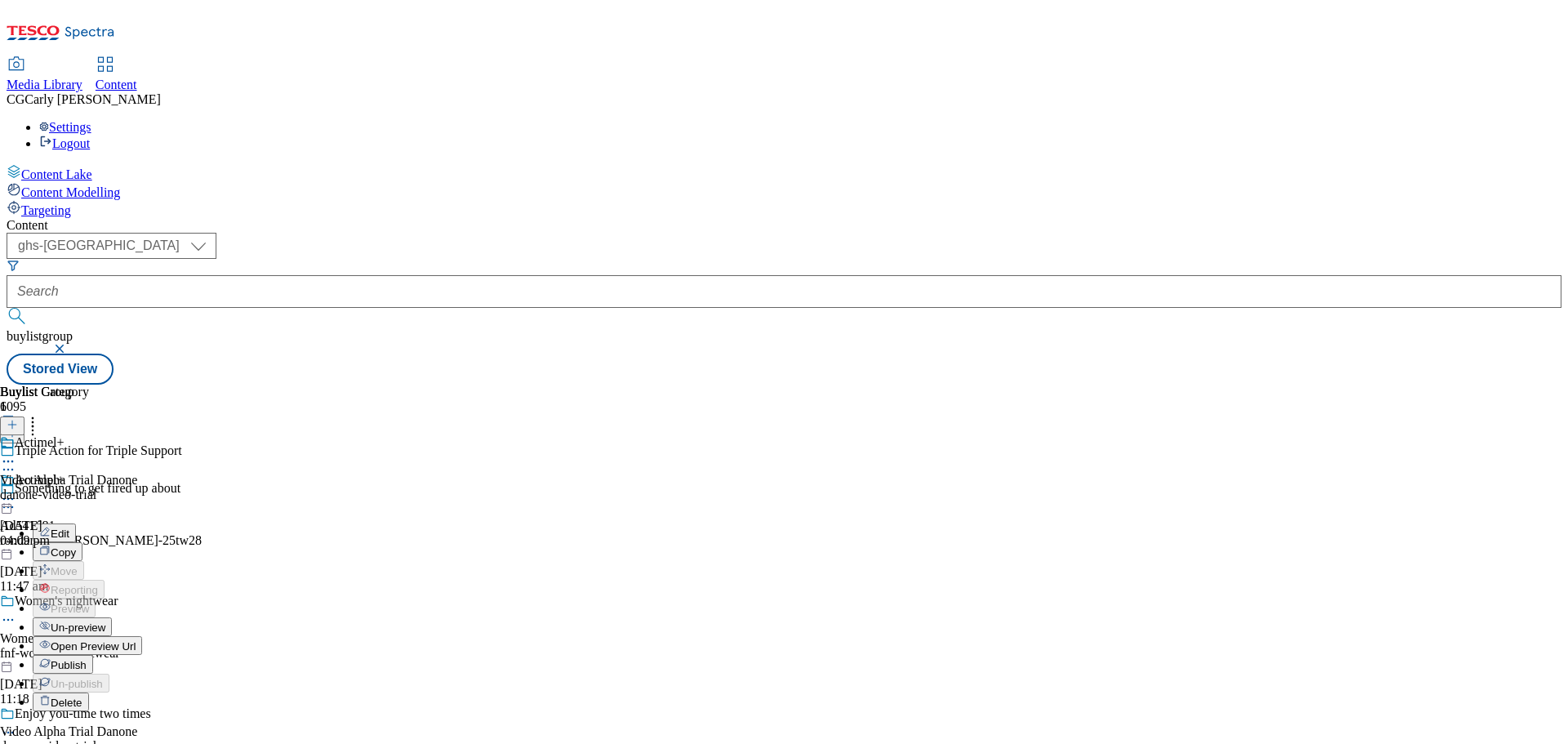
click at [87, 659] on span "Publish" at bounding box center [69, 665] width 36 height 12
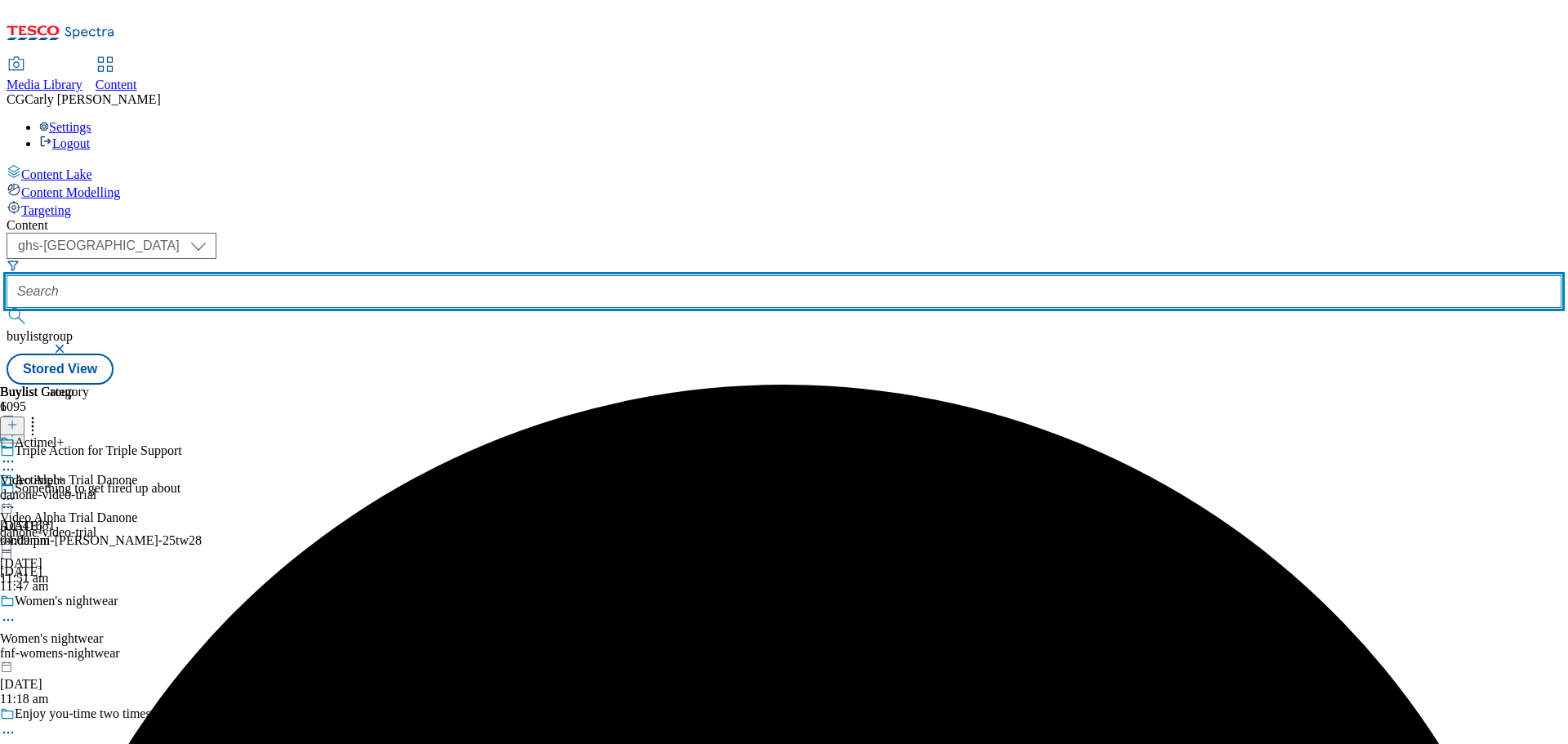
click at [375, 275] on input "text" at bounding box center [784, 292] width 1555 height 33
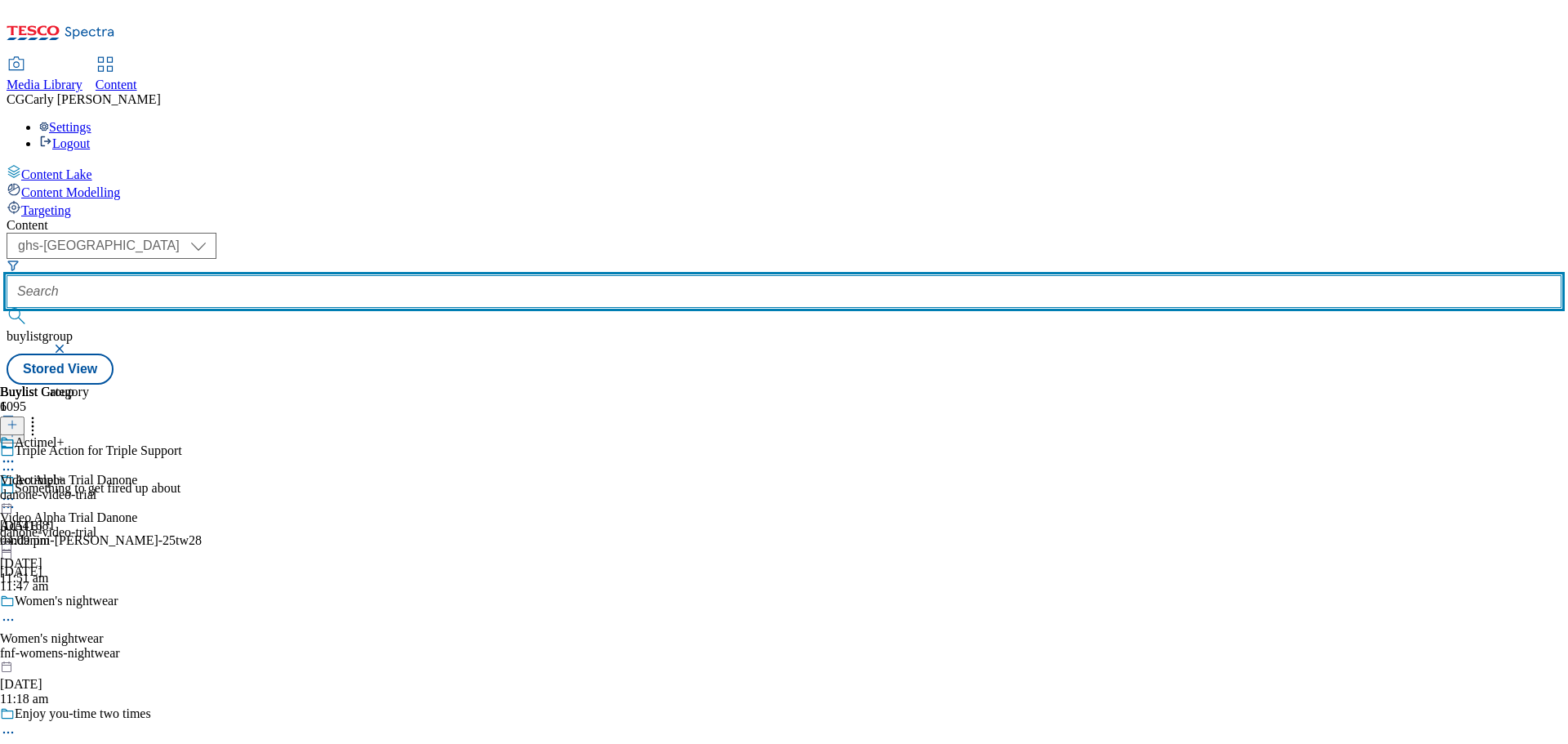
paste input "24tw33-henkel-dylon-love"
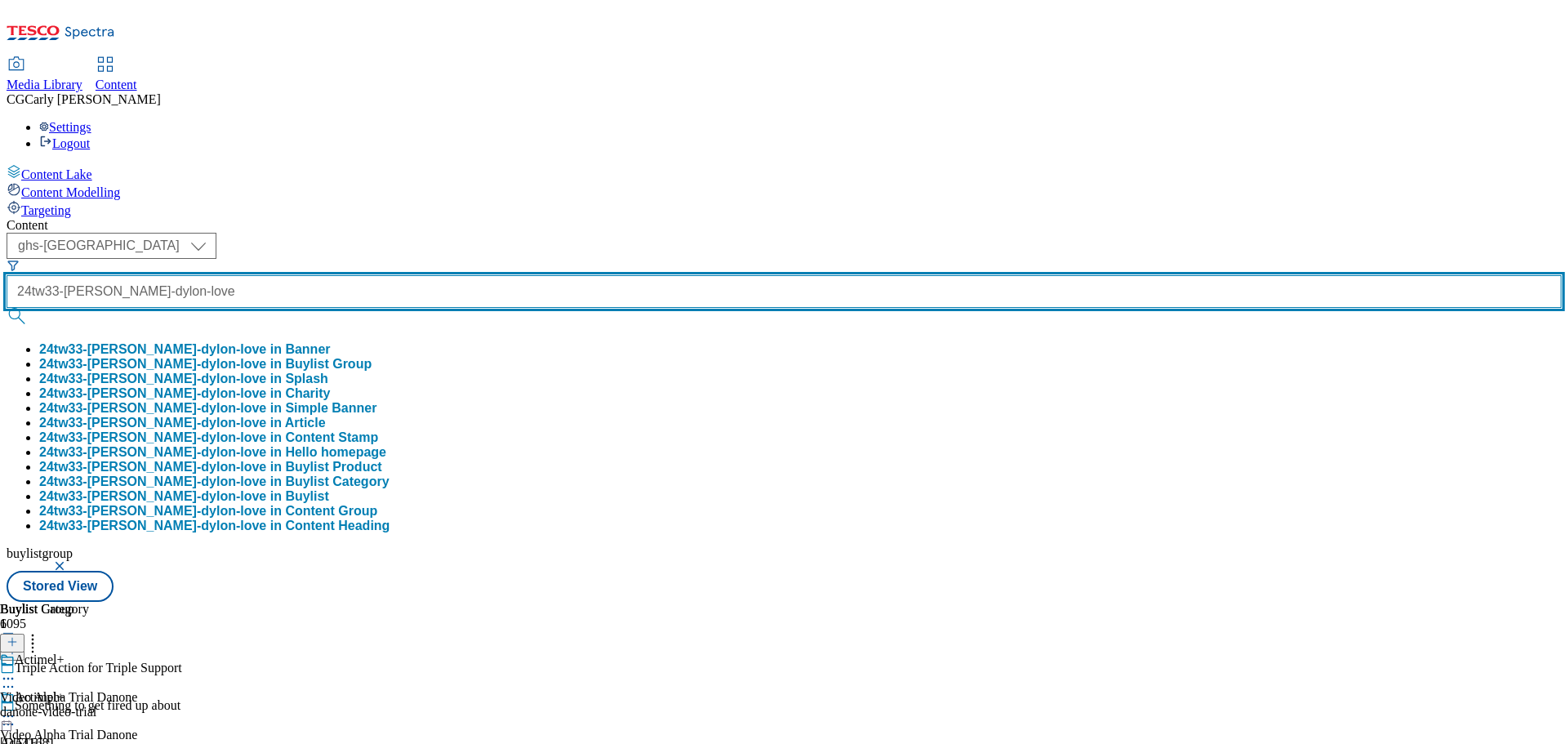
type input "24tw33-henkel-dylon-love"
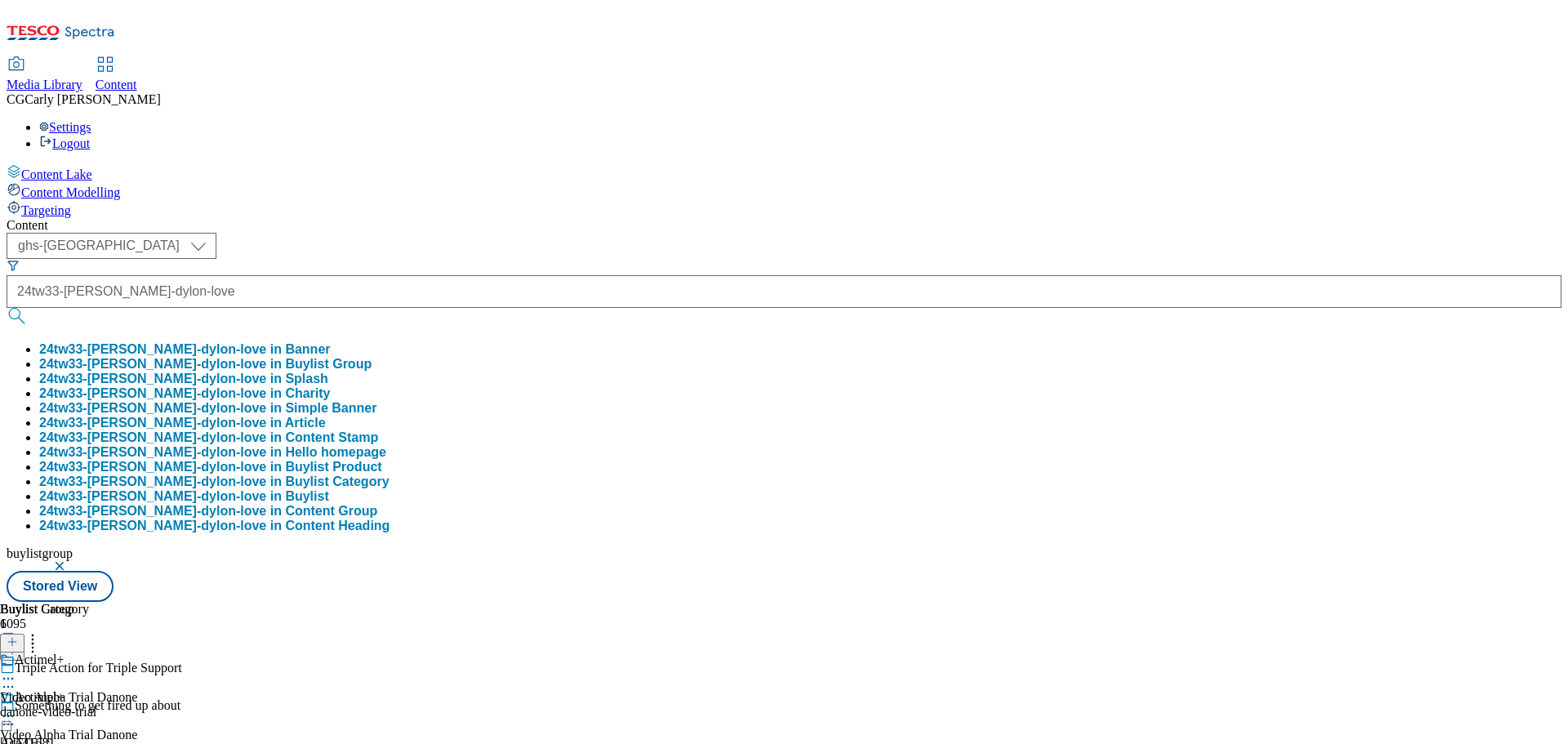
scroll to position [0, 0]
click at [371, 356] on button "24tw33-henkel-dylon-love in Buylist Group" at bounding box center [206, 364] width 333 height 15
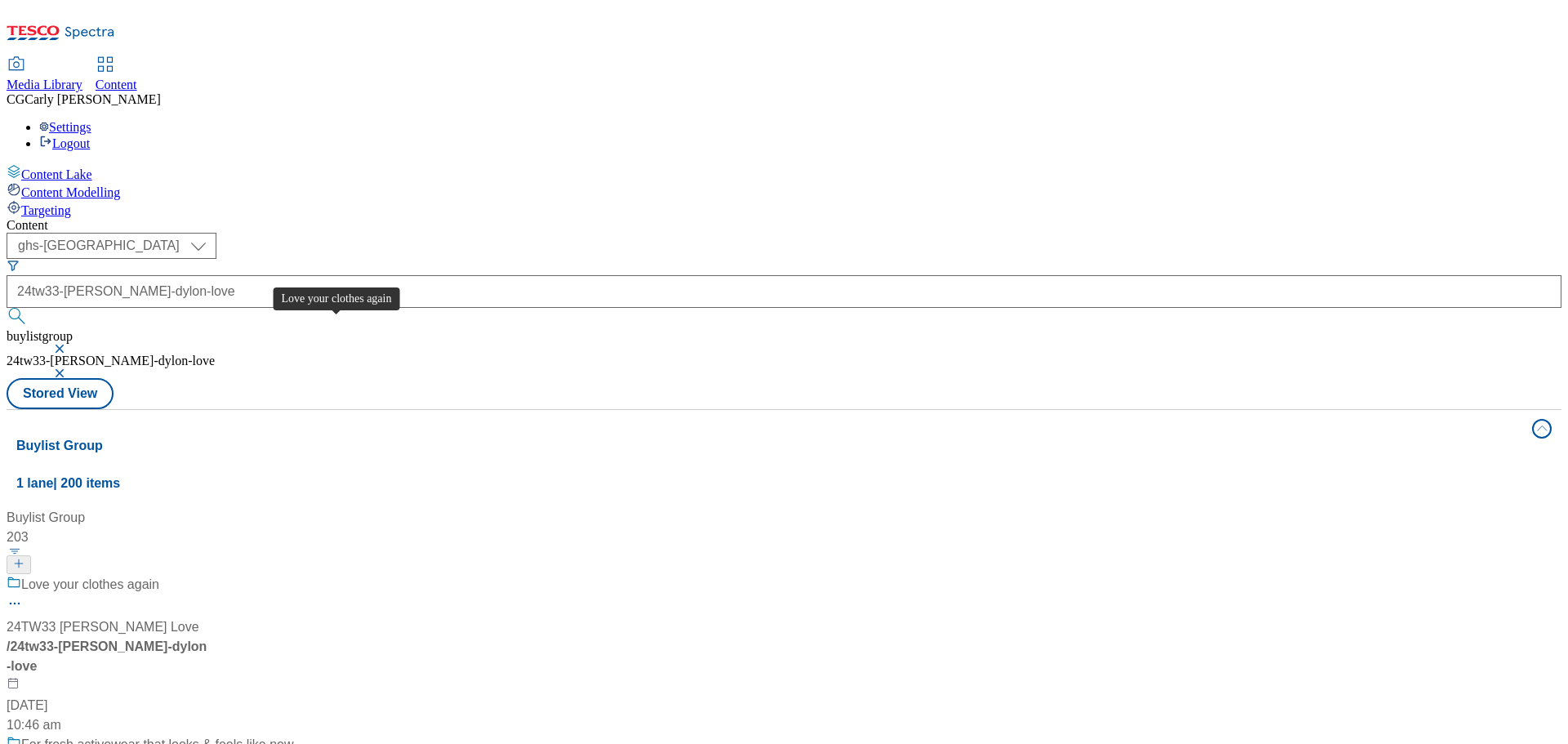
click at [159, 575] on div "Love your clothes again" at bounding box center [90, 585] width 138 height 20
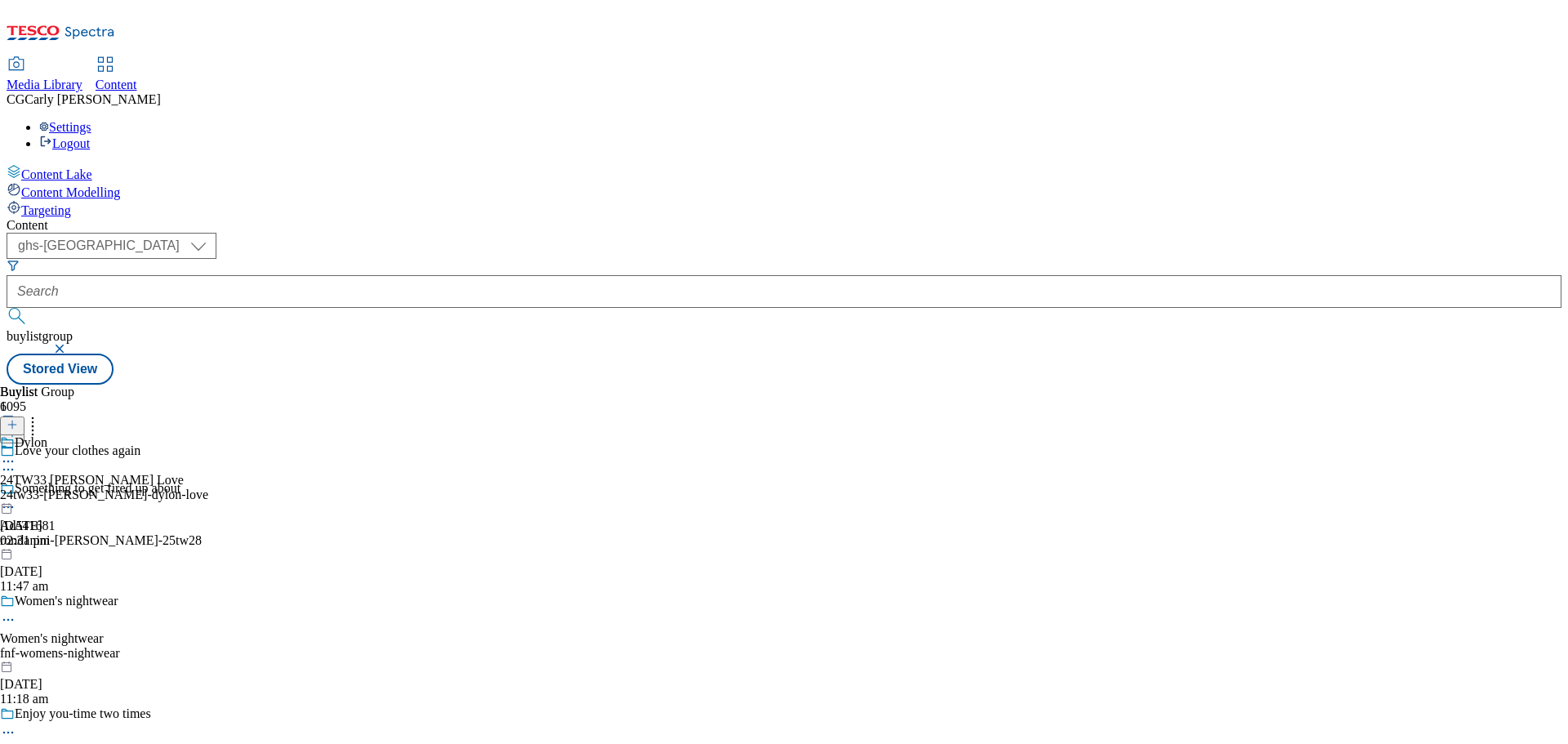
click at [16, 453] on icon at bounding box center [8, 461] width 16 height 16
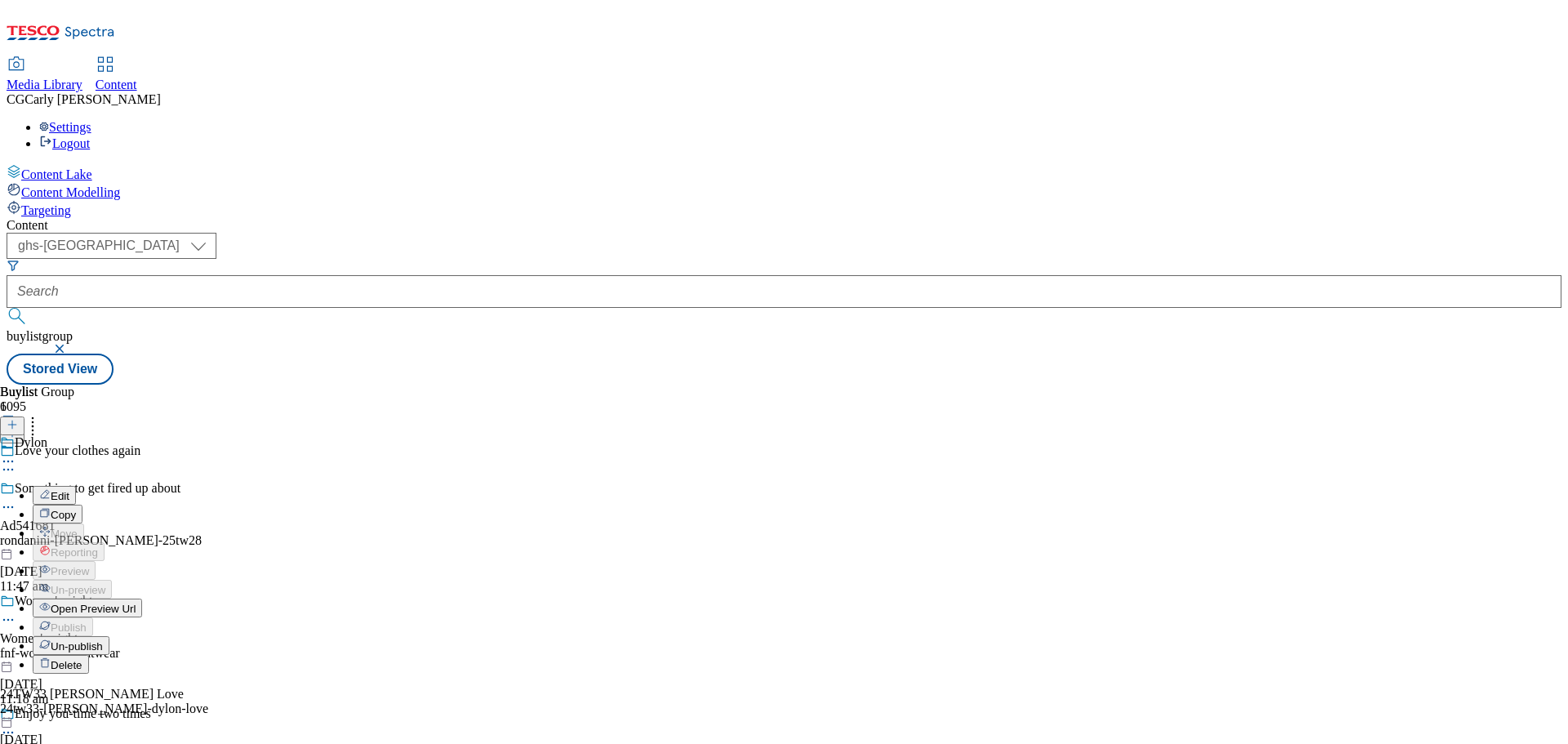
click at [76, 486] on button "Edit" at bounding box center [54, 495] width 43 height 19
select select "tactical"
select select "zone"
select select "dunnhumby"
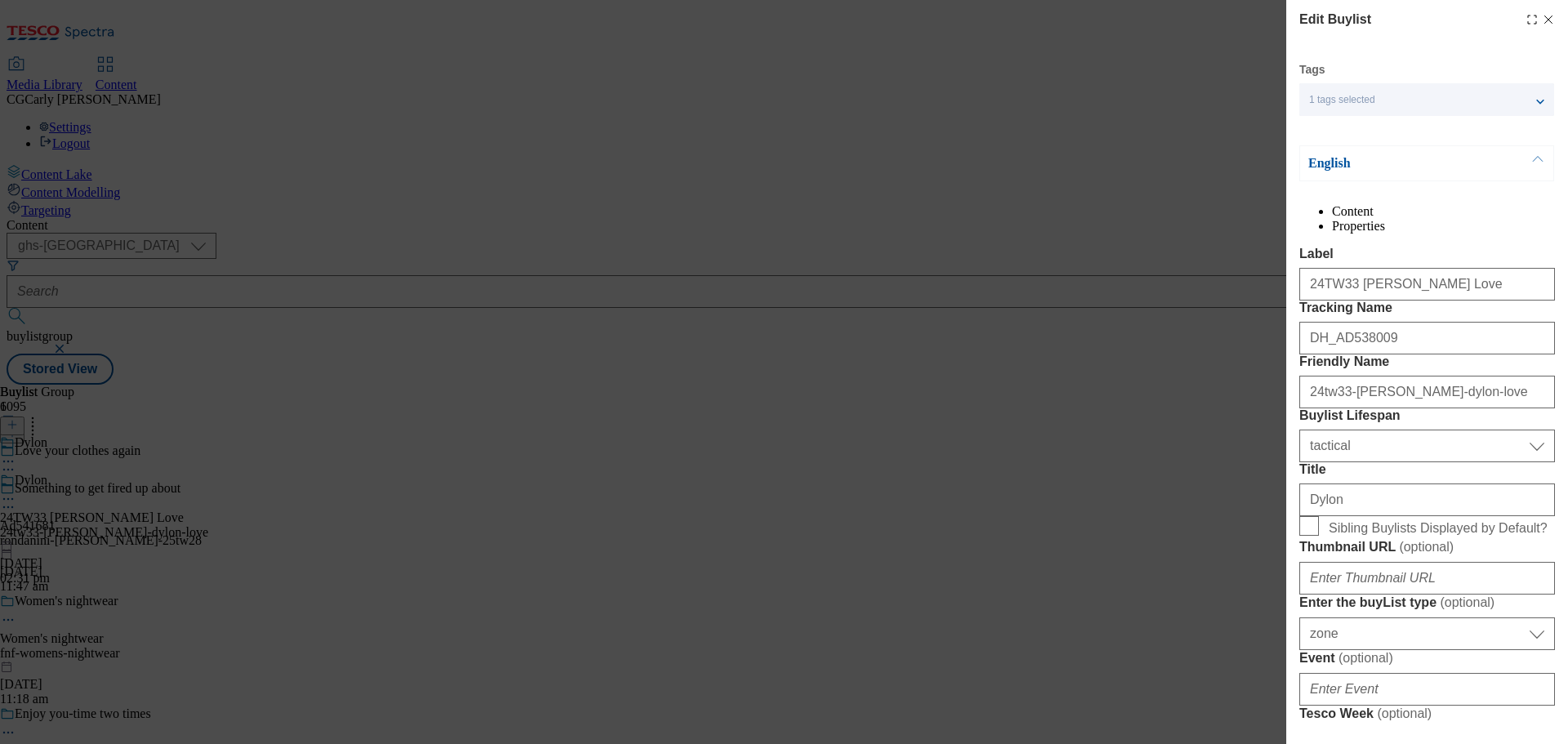
select select "Banner"
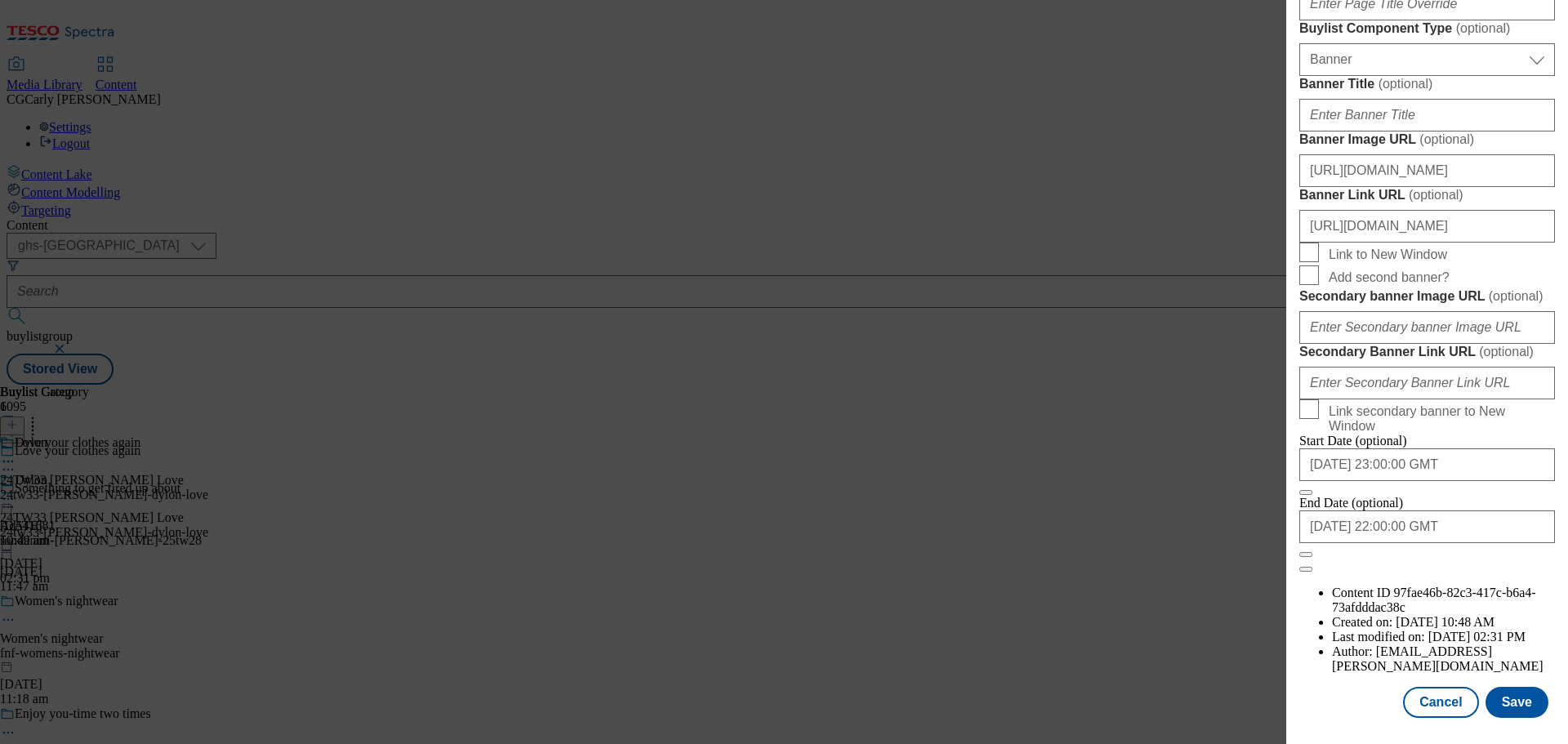
scroll to position [1631, 0]
click at [1398, 543] on input "2026-04-01 22:00:00 GMT" at bounding box center [1427, 527] width 256 height 33
select select "2026"
select select "April"
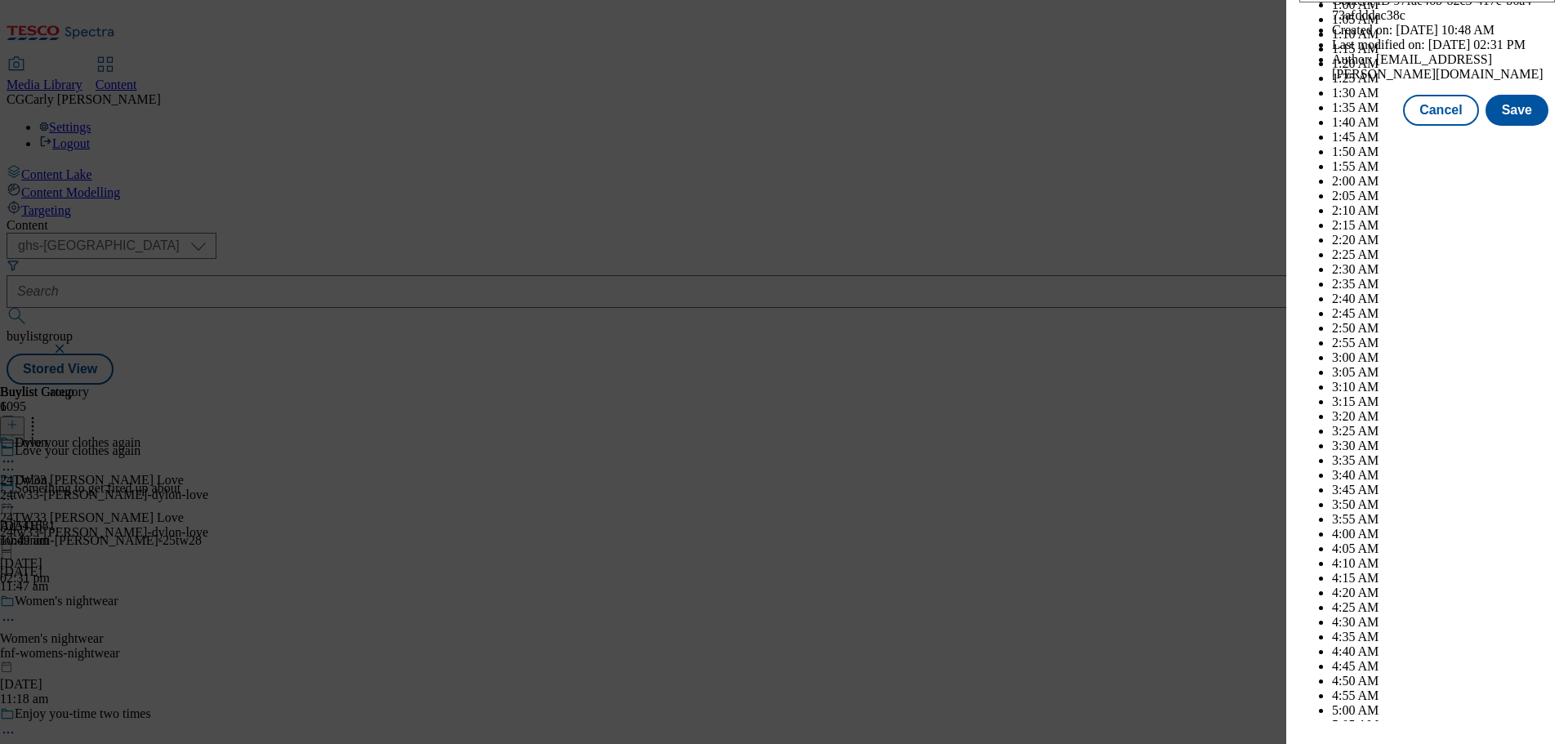
scroll to position [7970, 0]
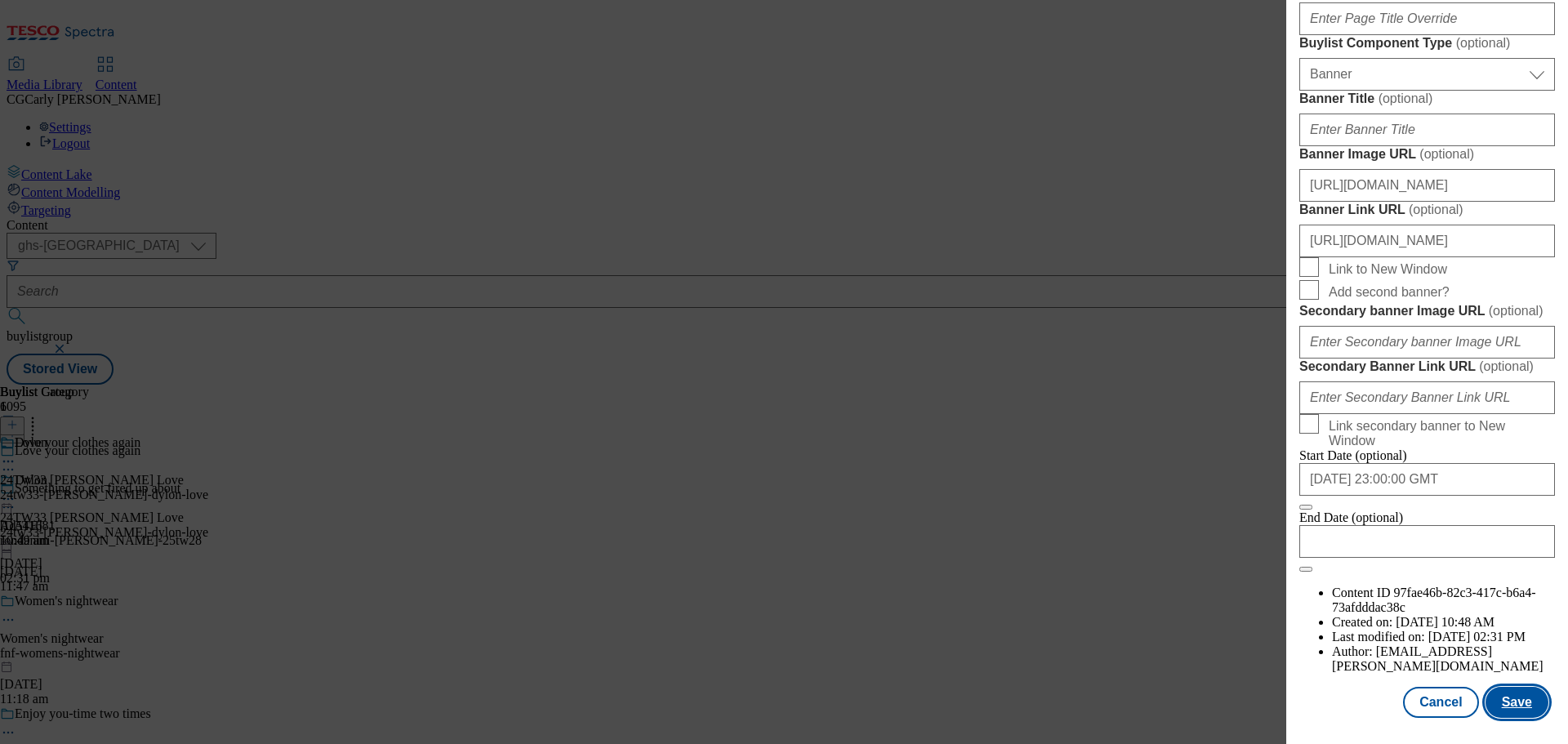
click at [1502, 694] on button "Save" at bounding box center [1517, 702] width 63 height 31
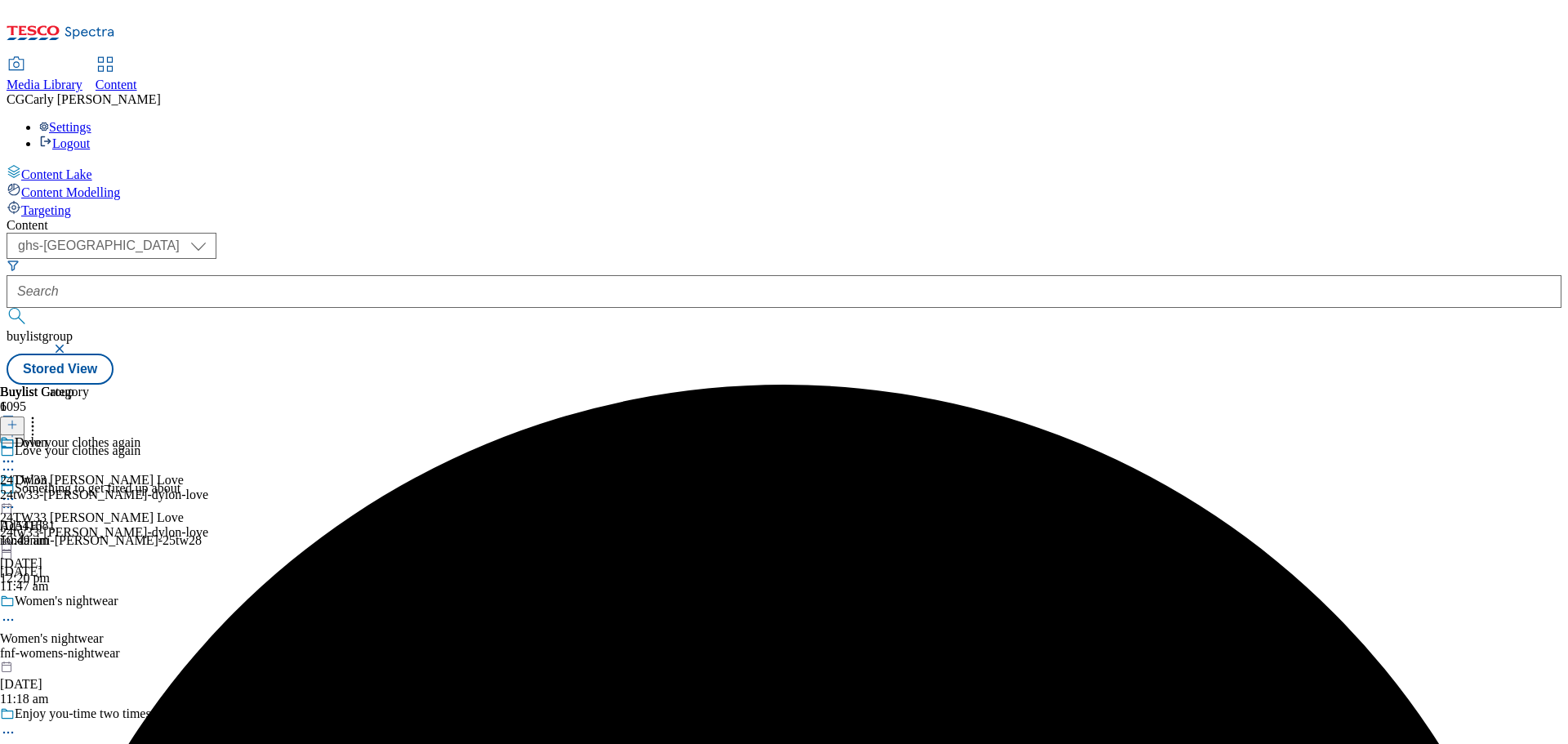
click at [16, 491] on icon at bounding box center [8, 499] width 16 height 16
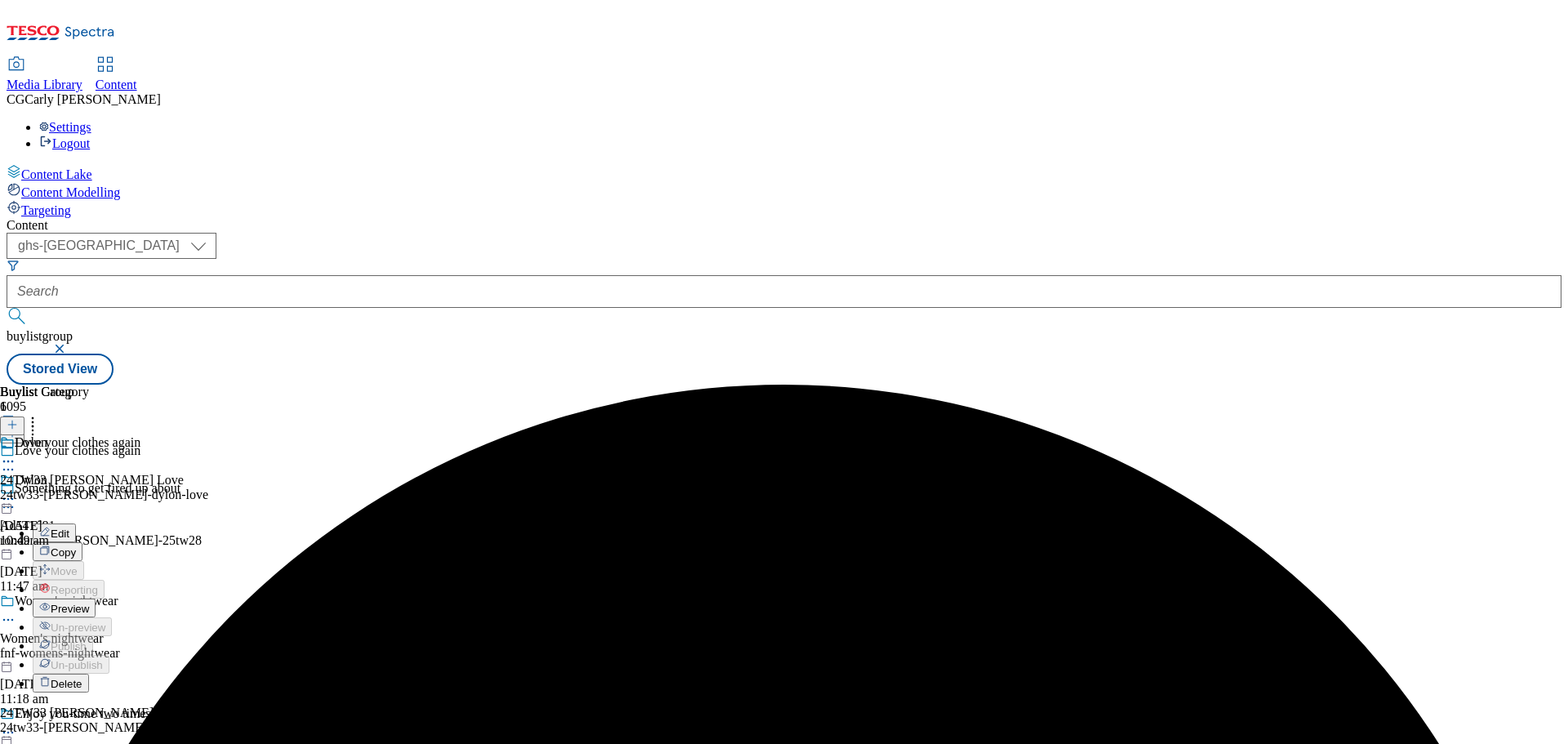
click at [89, 602] on span "Preview" at bounding box center [70, 608] width 39 height 12
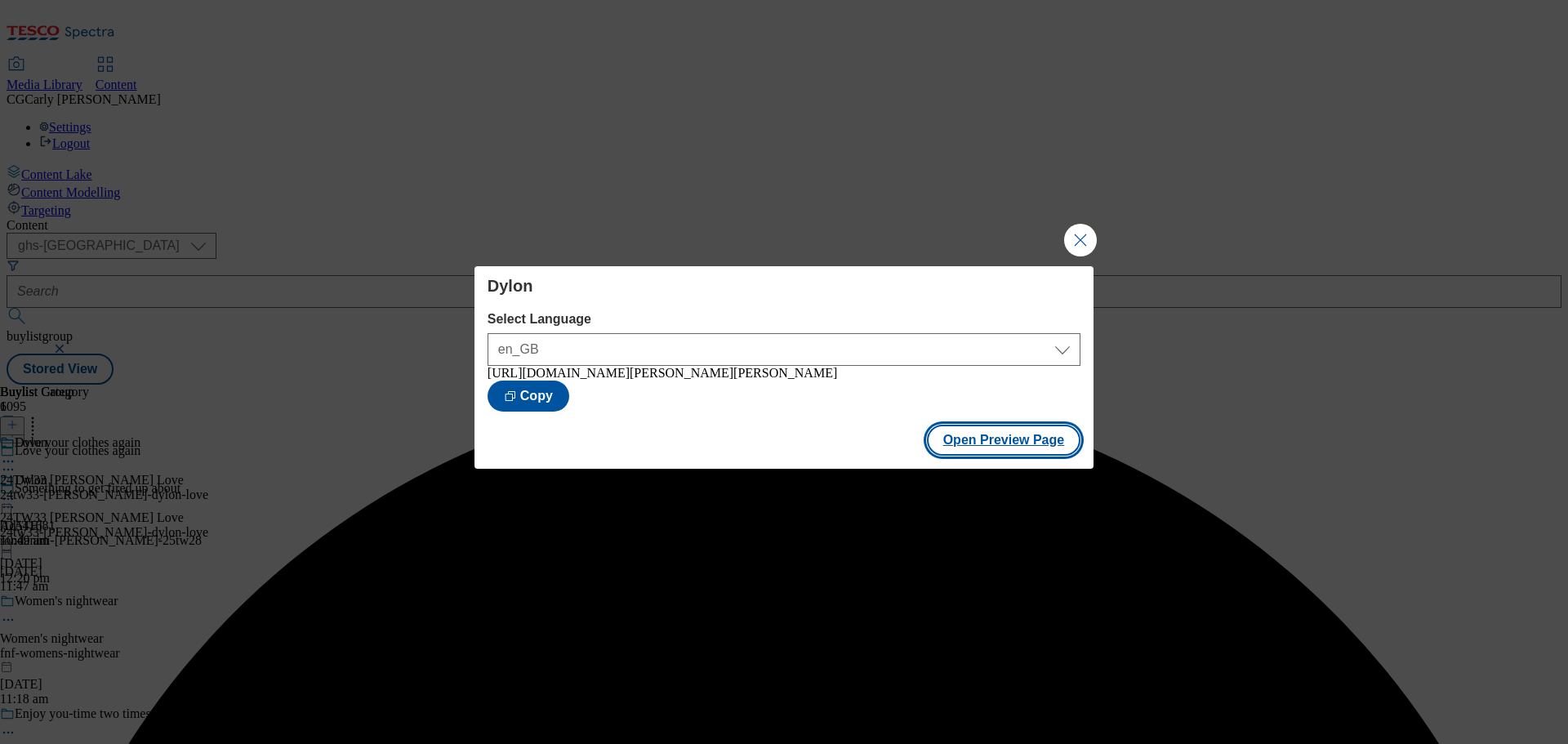
click at [1040, 445] on button "Open Preview Page" at bounding box center [1004, 440] width 154 height 31
click at [1064, 229] on button "Close Modal" at bounding box center [1080, 240] width 33 height 33
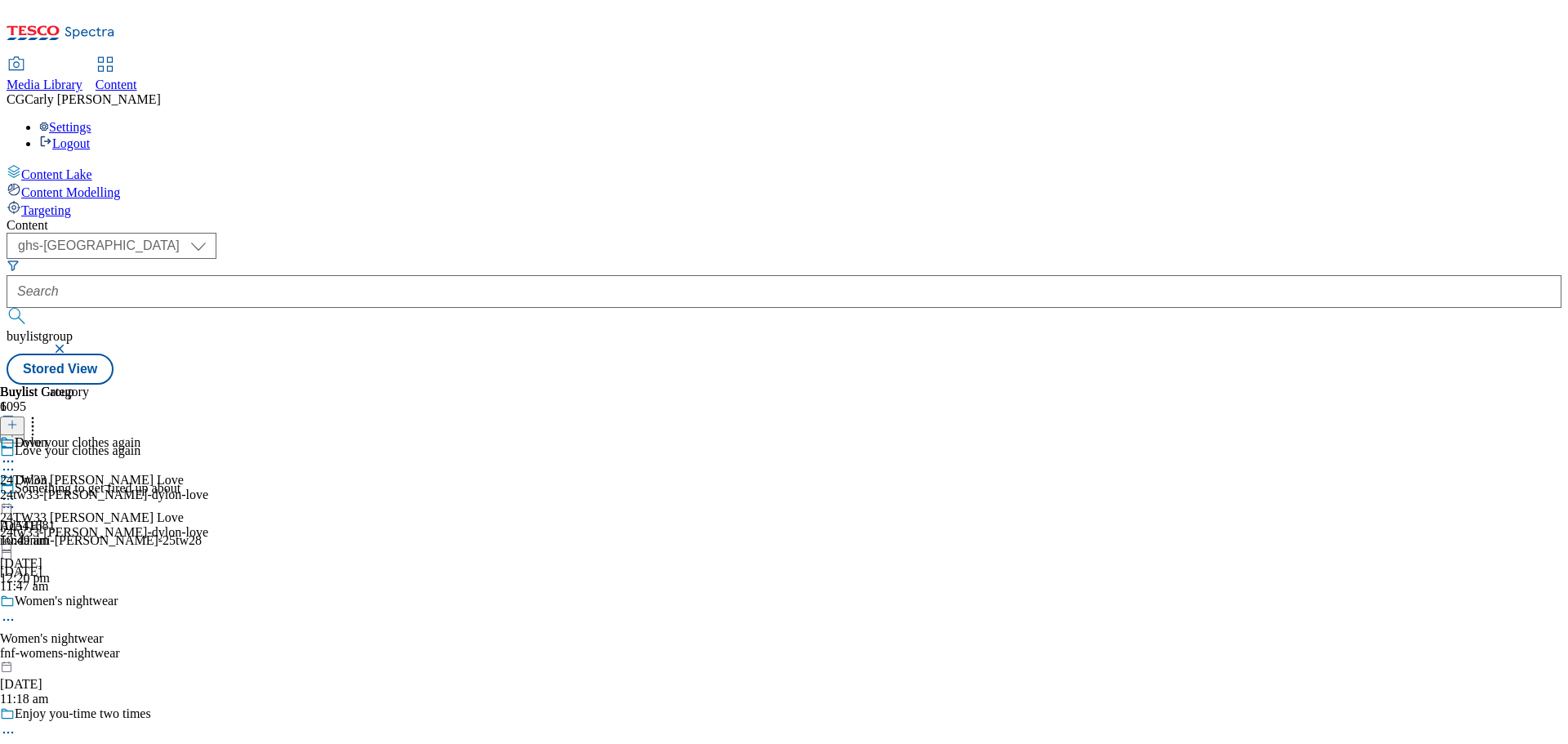
click at [16, 491] on icon at bounding box center [8, 499] width 16 height 16
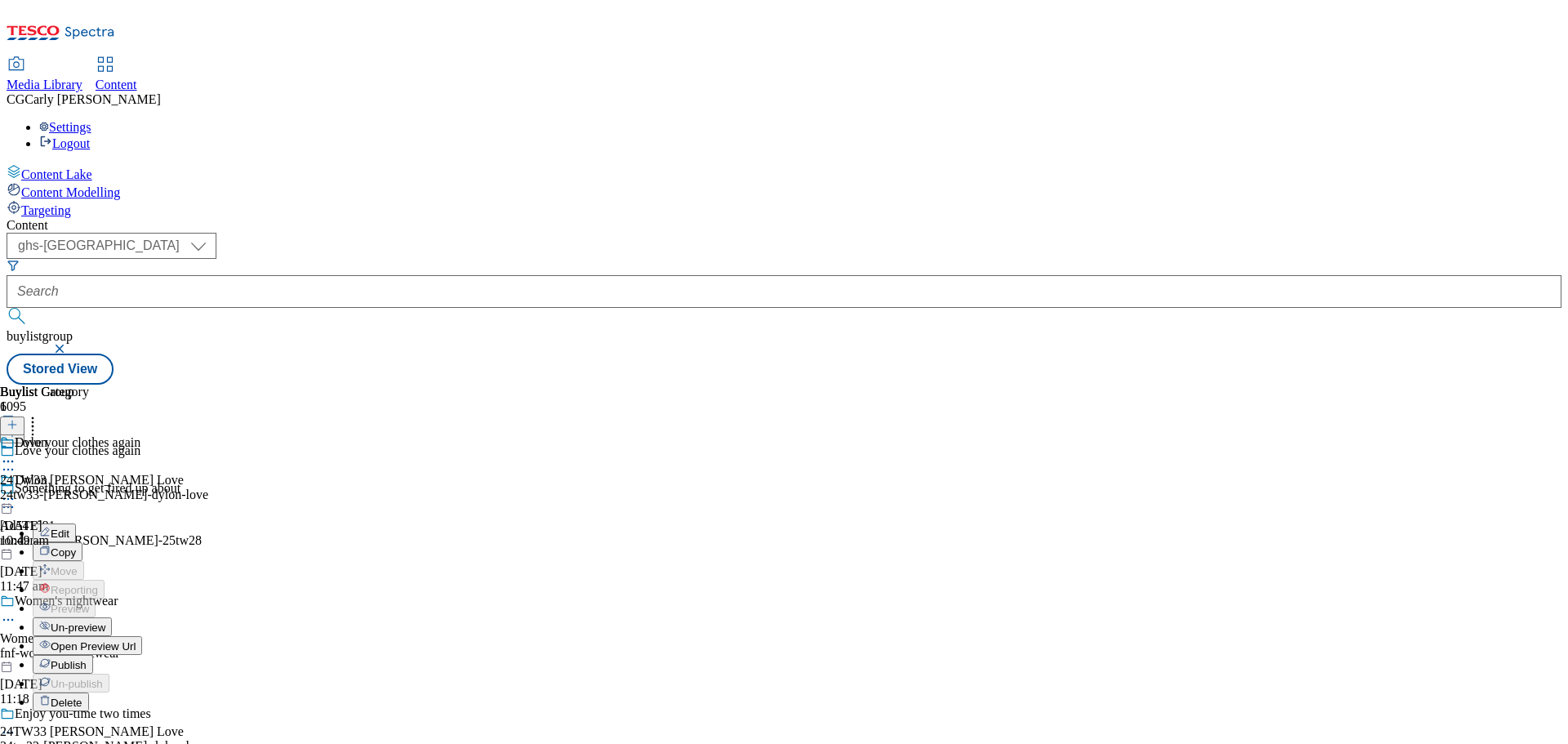
click at [93, 655] on button "Publish" at bounding box center [63, 664] width 61 height 19
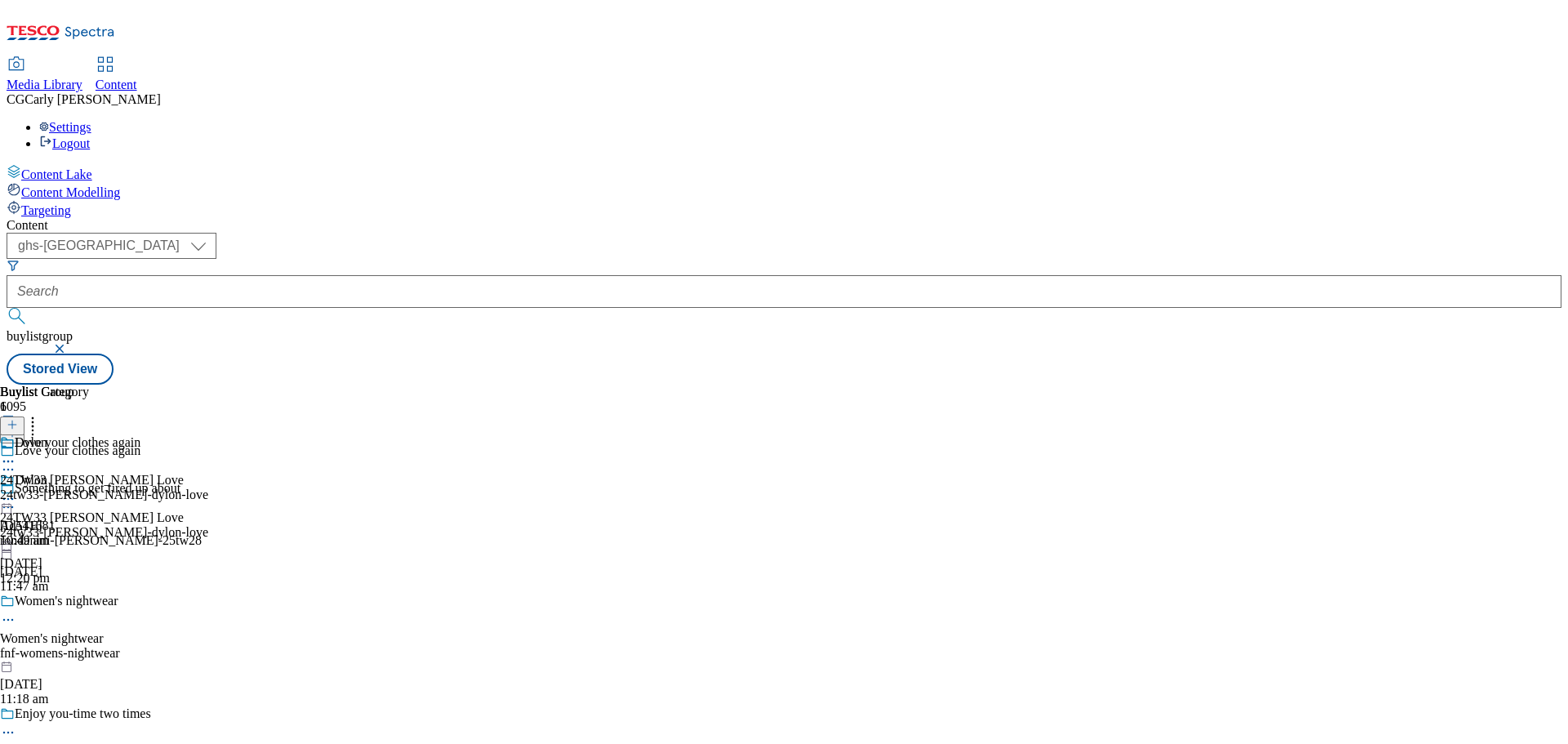
click at [16, 491] on icon at bounding box center [8, 499] width 16 height 16
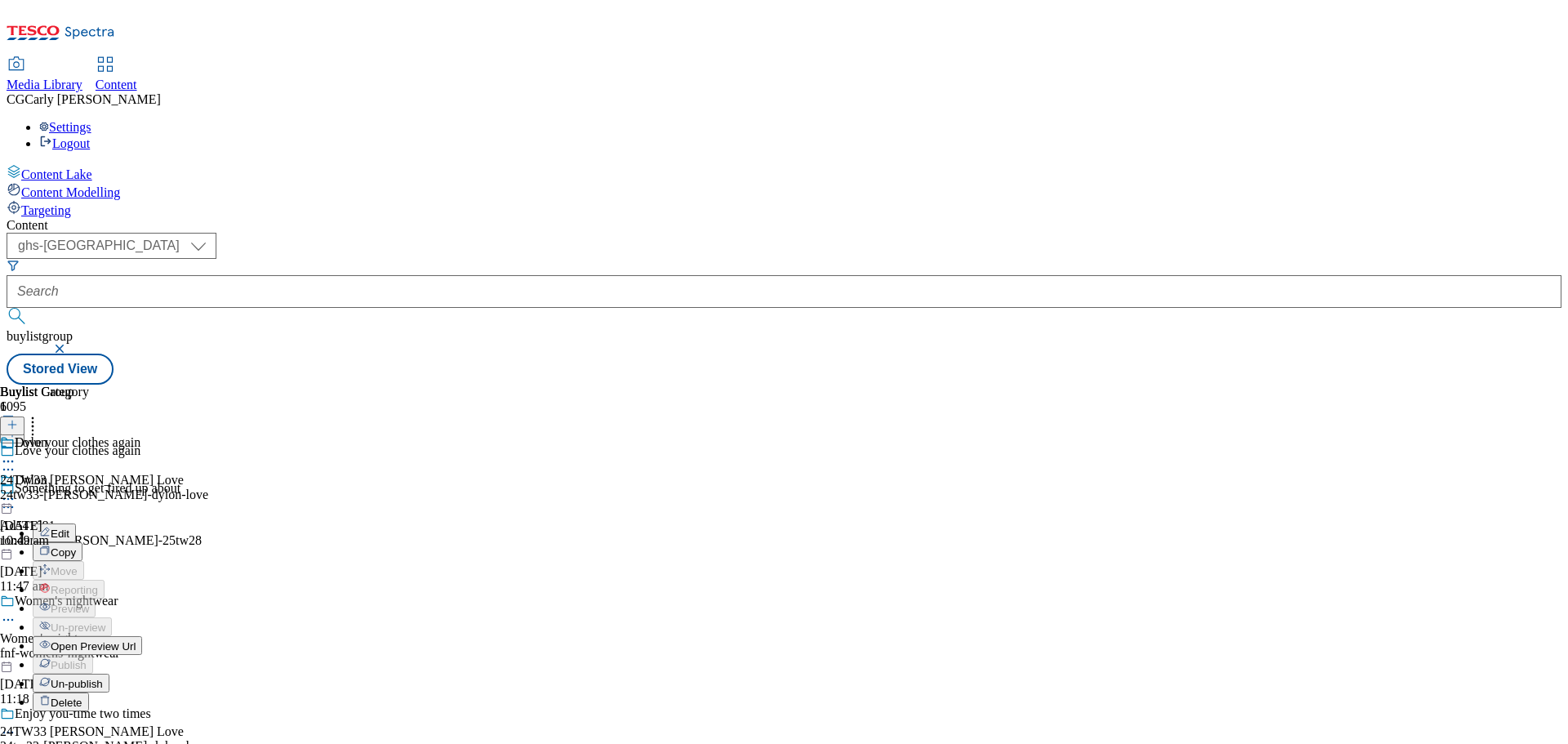
click at [70, 528] on span "Edit" at bounding box center [60, 533] width 19 height 12
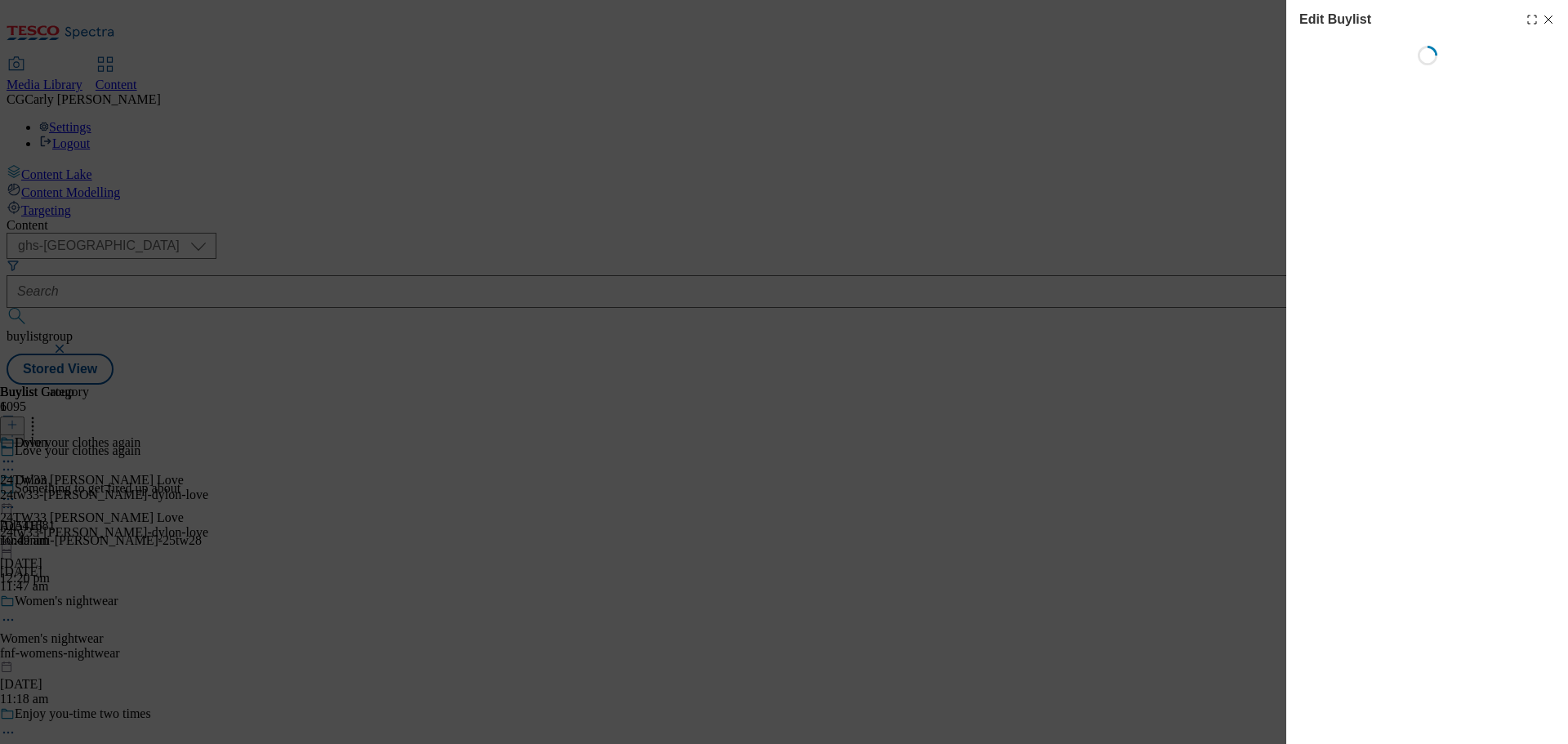
select select "tactical"
select select "zone"
select select "dunnhumby"
select select "Banner"
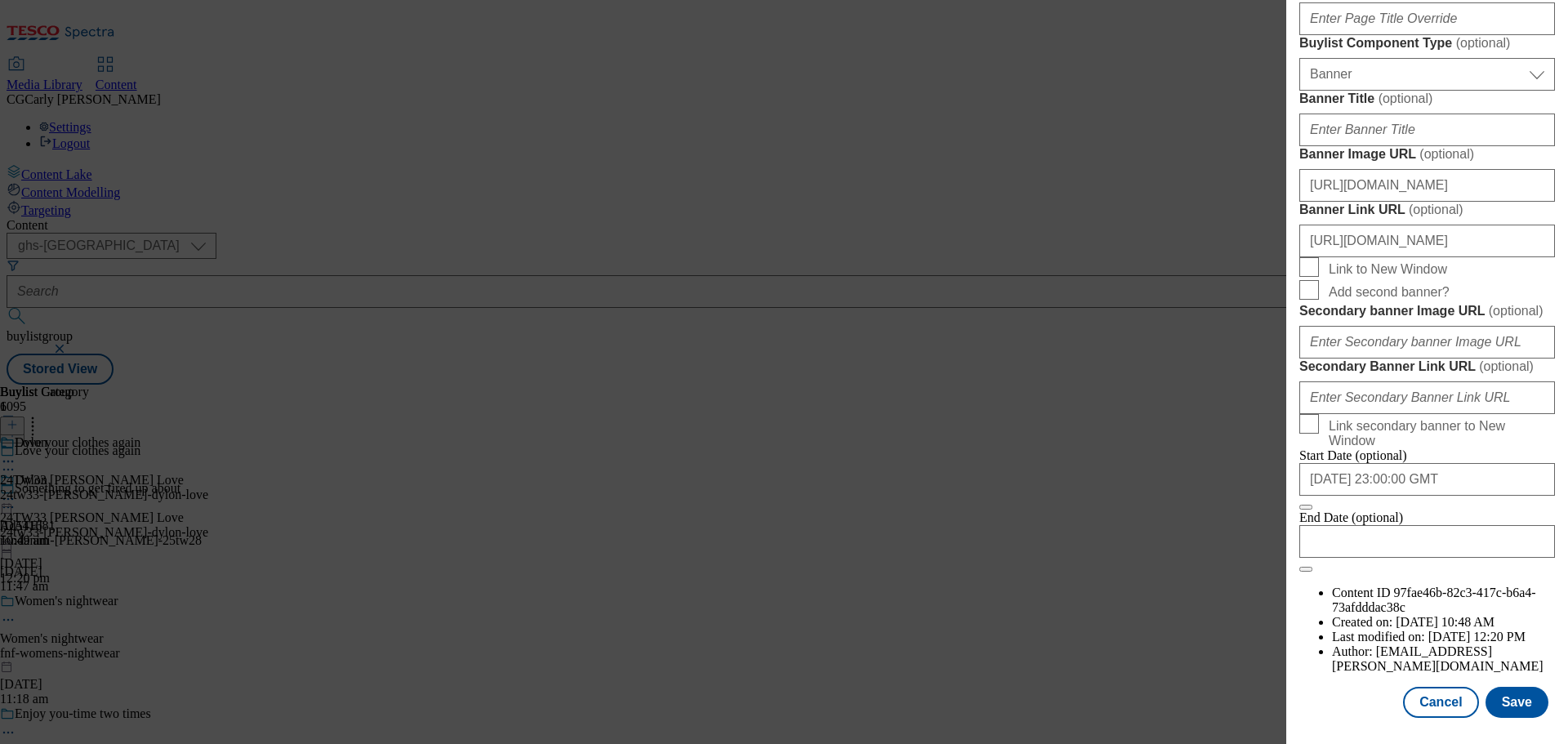
scroll to position [1631, 0]
click at [1426, 706] on button "Cancel" at bounding box center [1441, 702] width 75 height 31
select select "tactical"
select select "zone"
select select "dunnhumby"
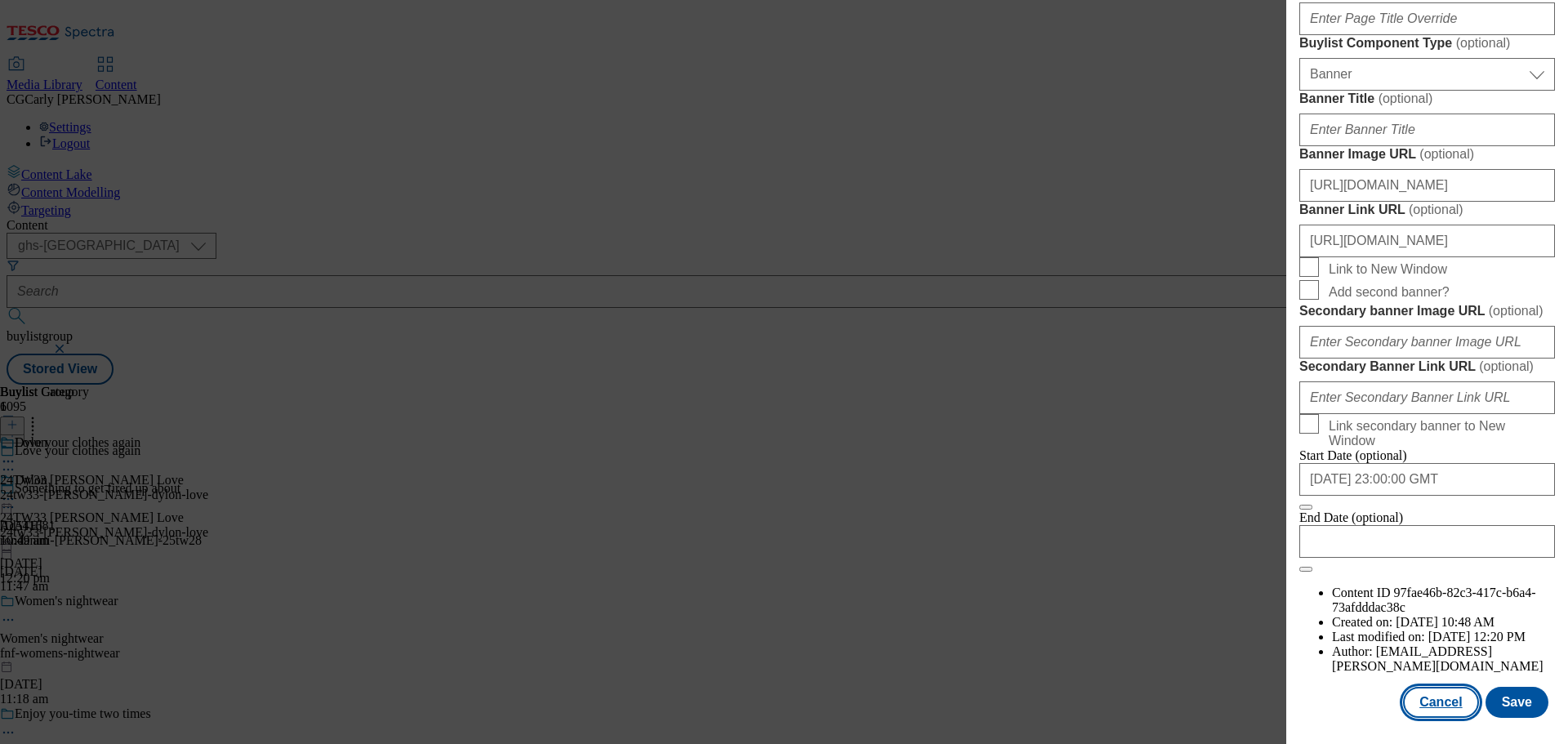
select select "Banner"
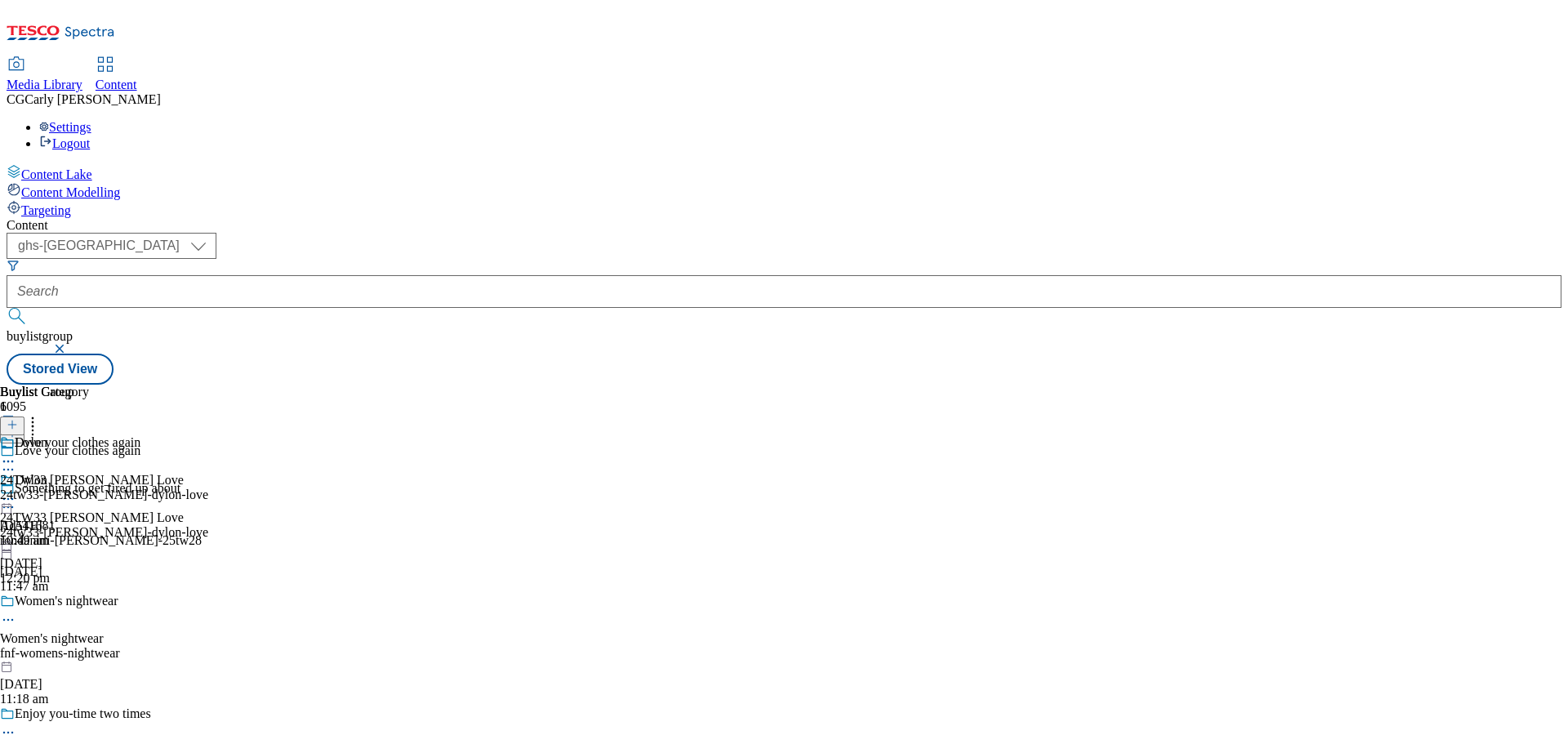
scroll to position [1265, 0]
click at [391, 384] on div "Buylist Group 6095 Love your clothes again Something to get fired up about Ad54…" at bounding box center [784, 384] width 1555 height 0
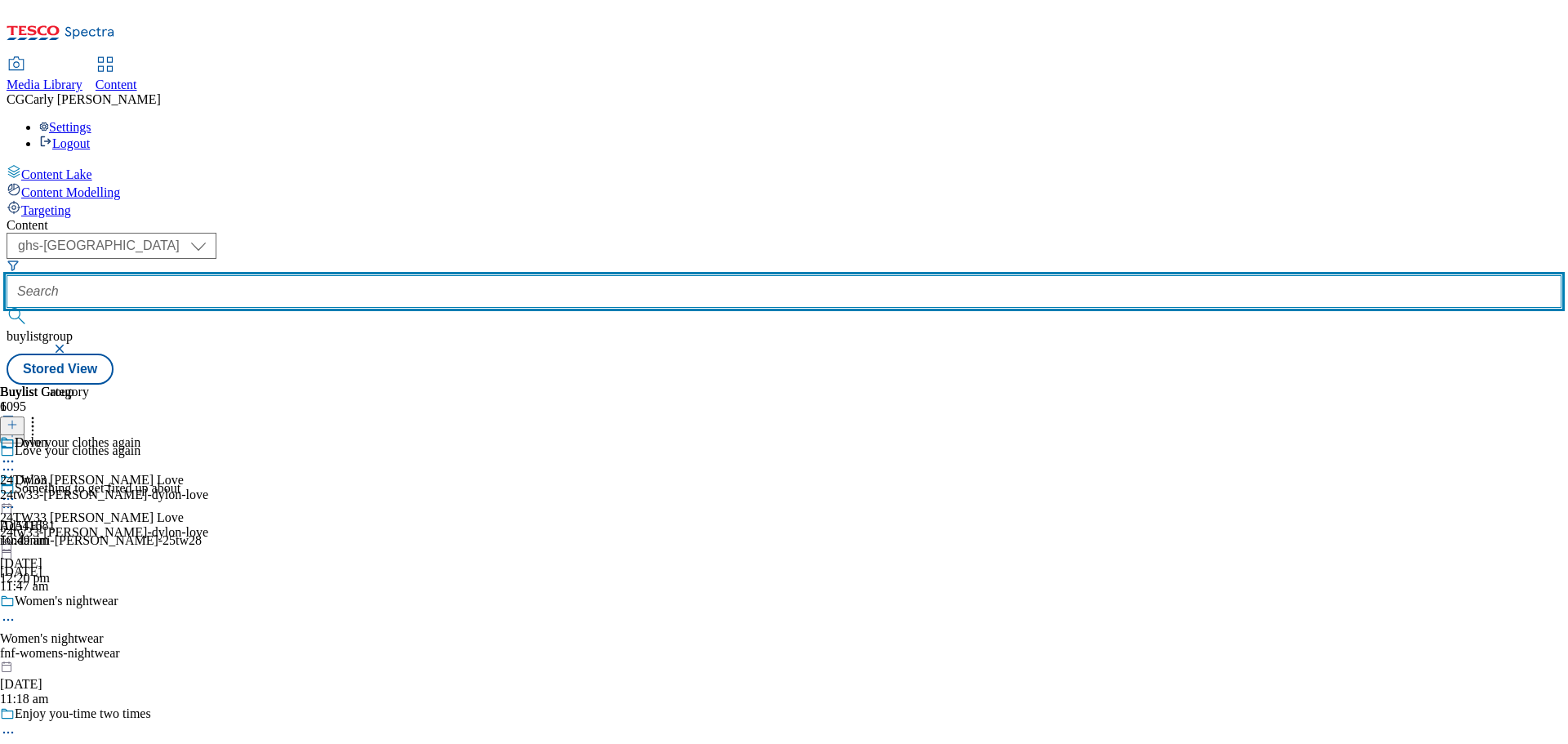
click at [393, 275] on input "text" at bounding box center [784, 292] width 1555 height 33
click at [391, 275] on input "text" at bounding box center [784, 292] width 1555 height 33
paste input "24tw33-henkel-dylon-colours"
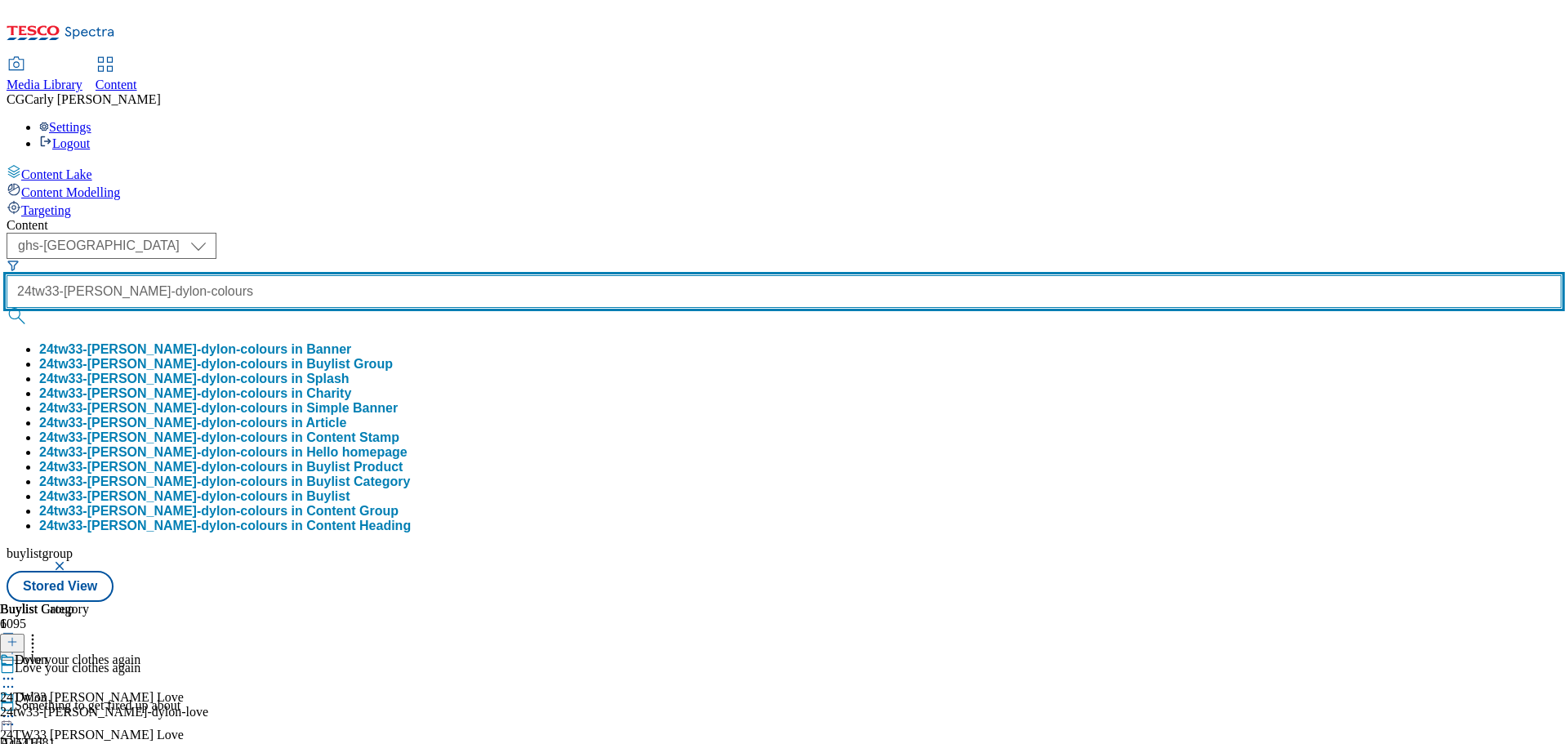
scroll to position [0, 31]
type input "24tw33-henkel-dylon-colours"
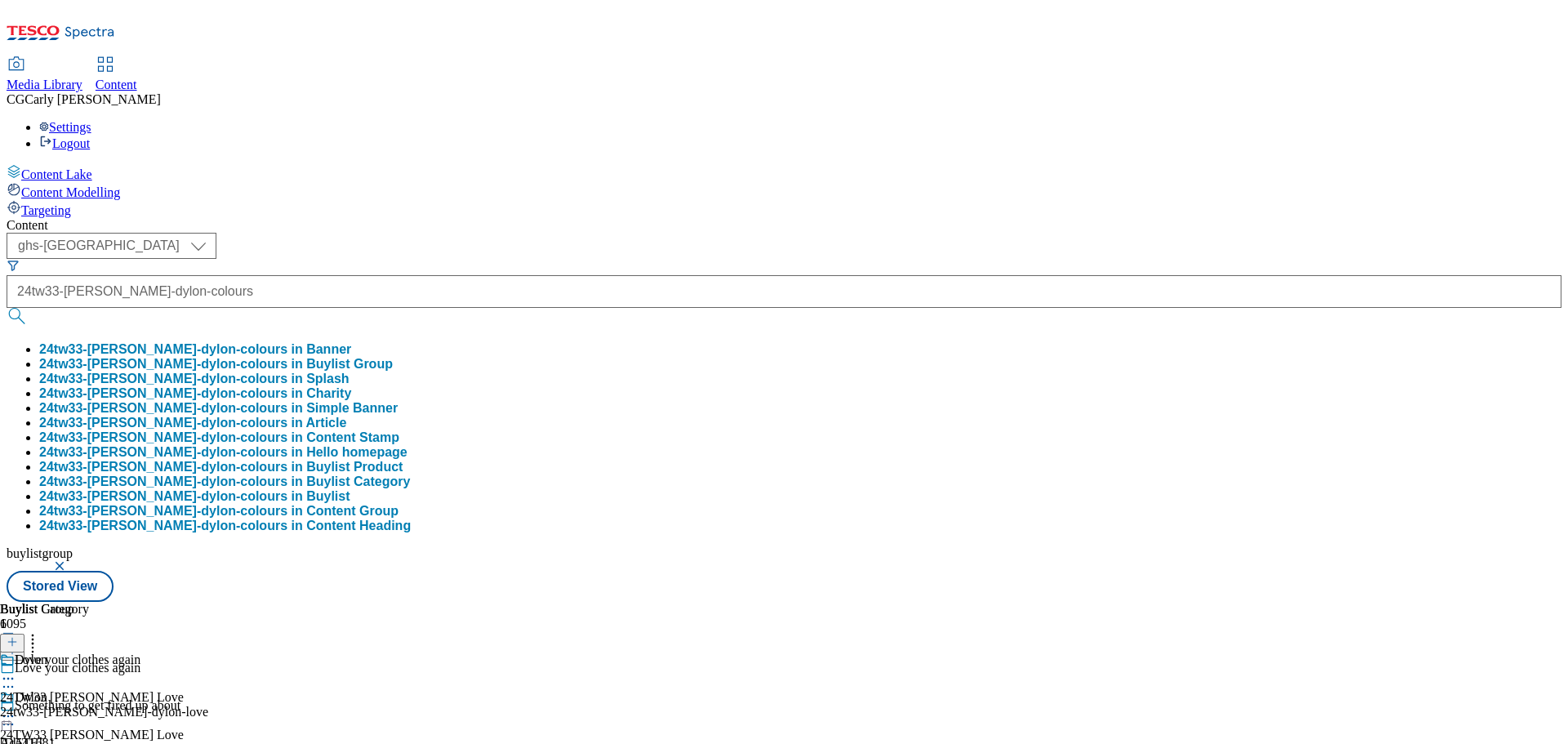
scroll to position [0, 0]
click at [393, 356] on button "24tw33-henkel-dylon-colours in Buylist Group" at bounding box center [216, 364] width 353 height 15
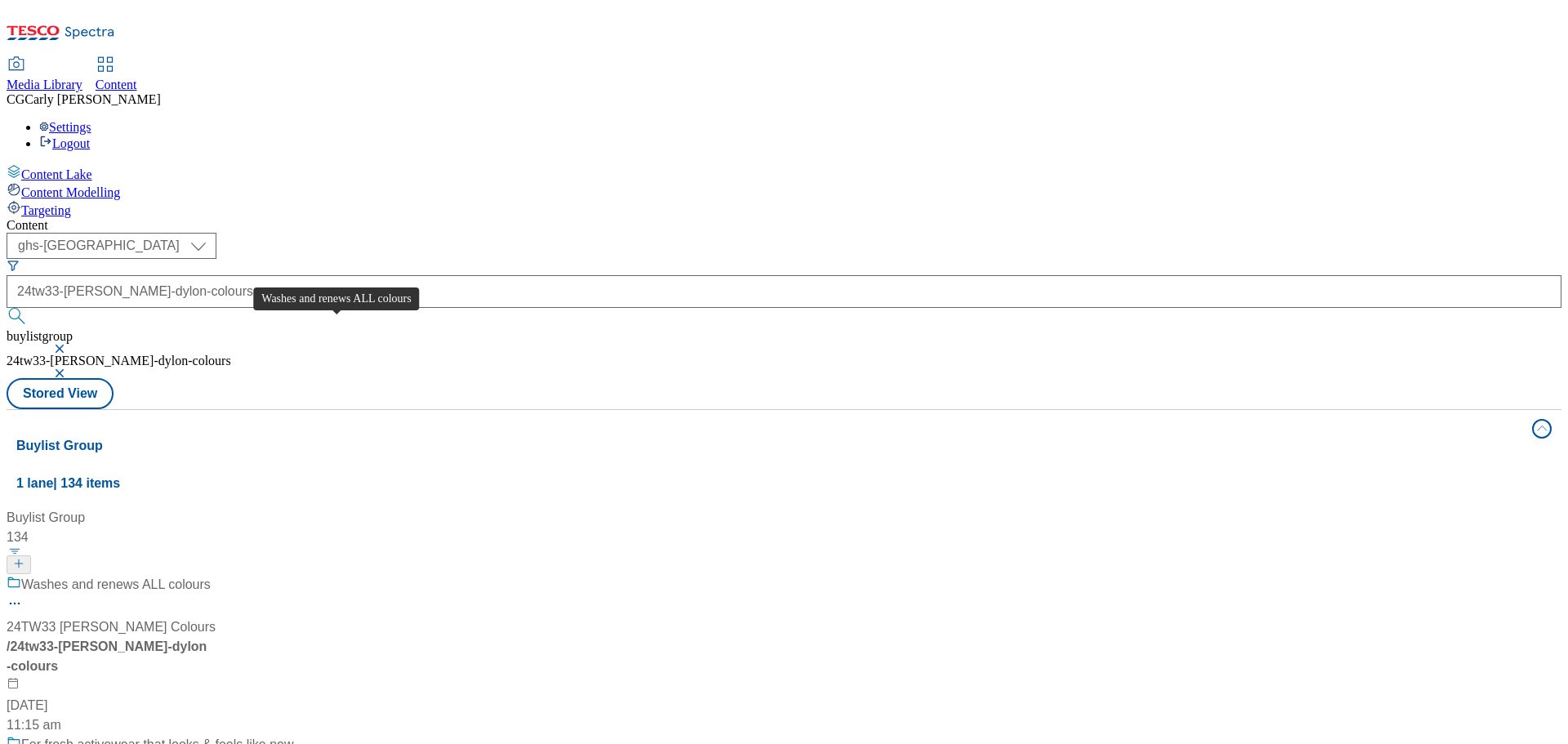
click at [211, 575] on div "Washes and renews ALL colours" at bounding box center [116, 585] width 189 height 20
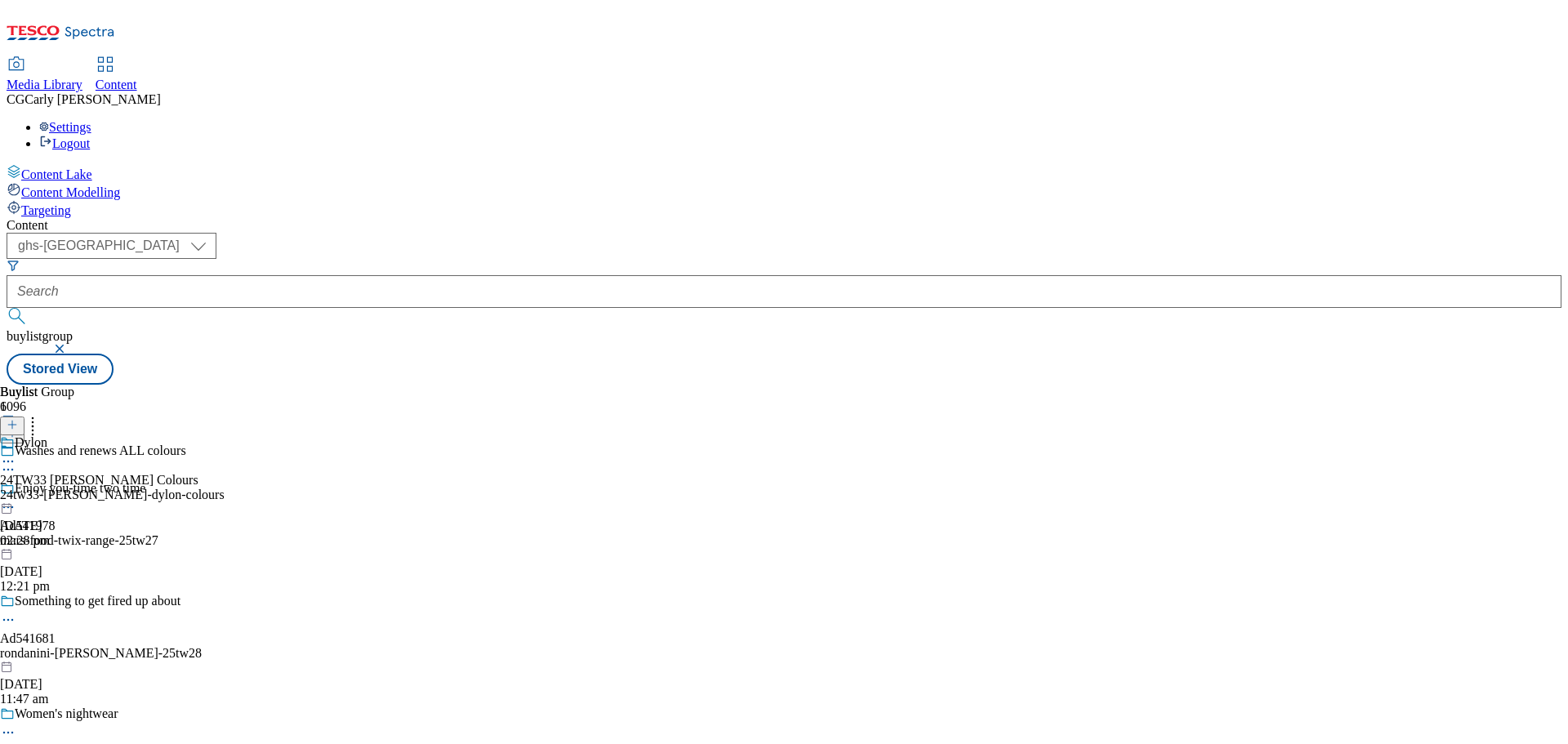
click at [16, 453] on icon at bounding box center [8, 461] width 16 height 16
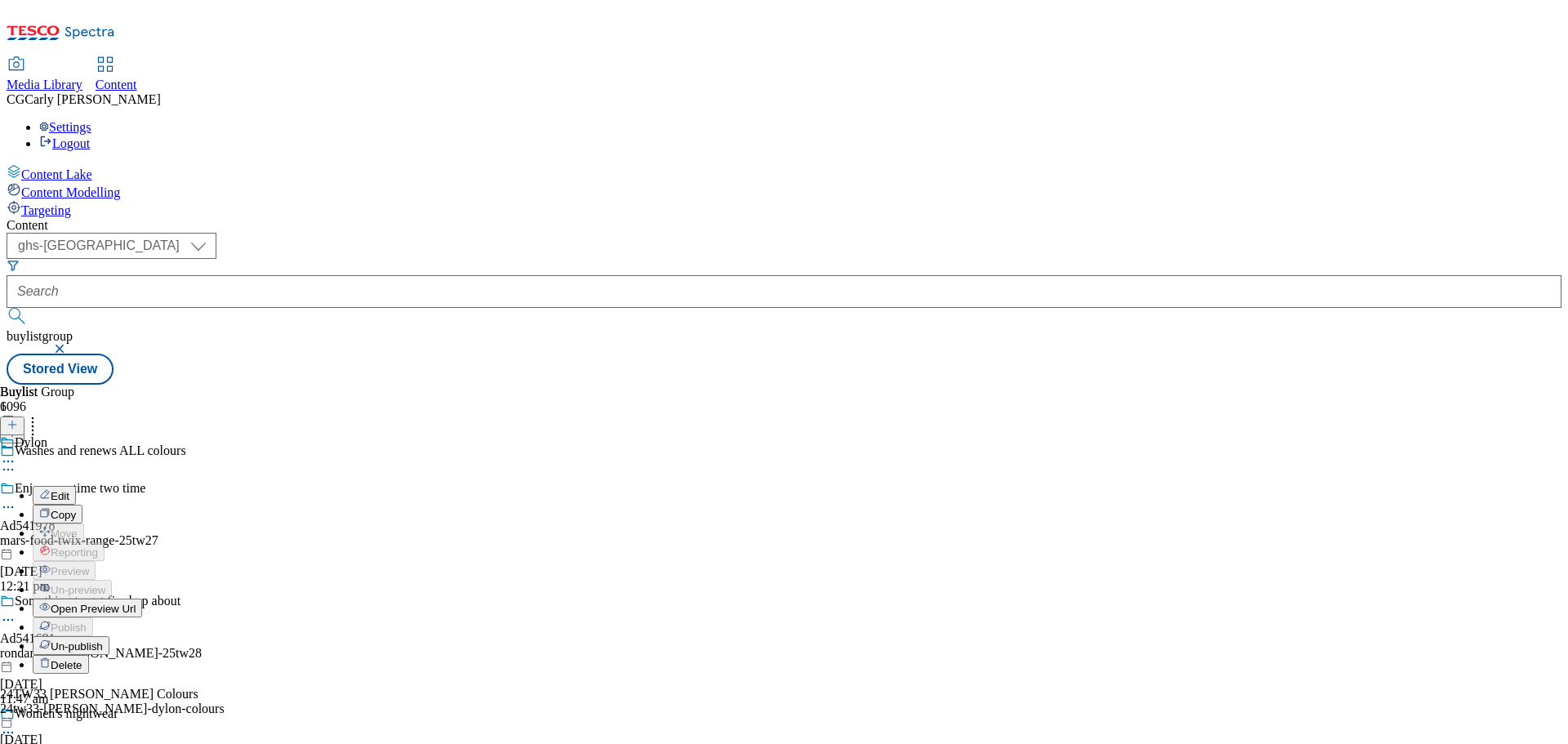
click at [76, 486] on button "Edit" at bounding box center [54, 495] width 43 height 19
select select "tactical"
select select "zone"
select select "dunnhumby"
select select "Banner"
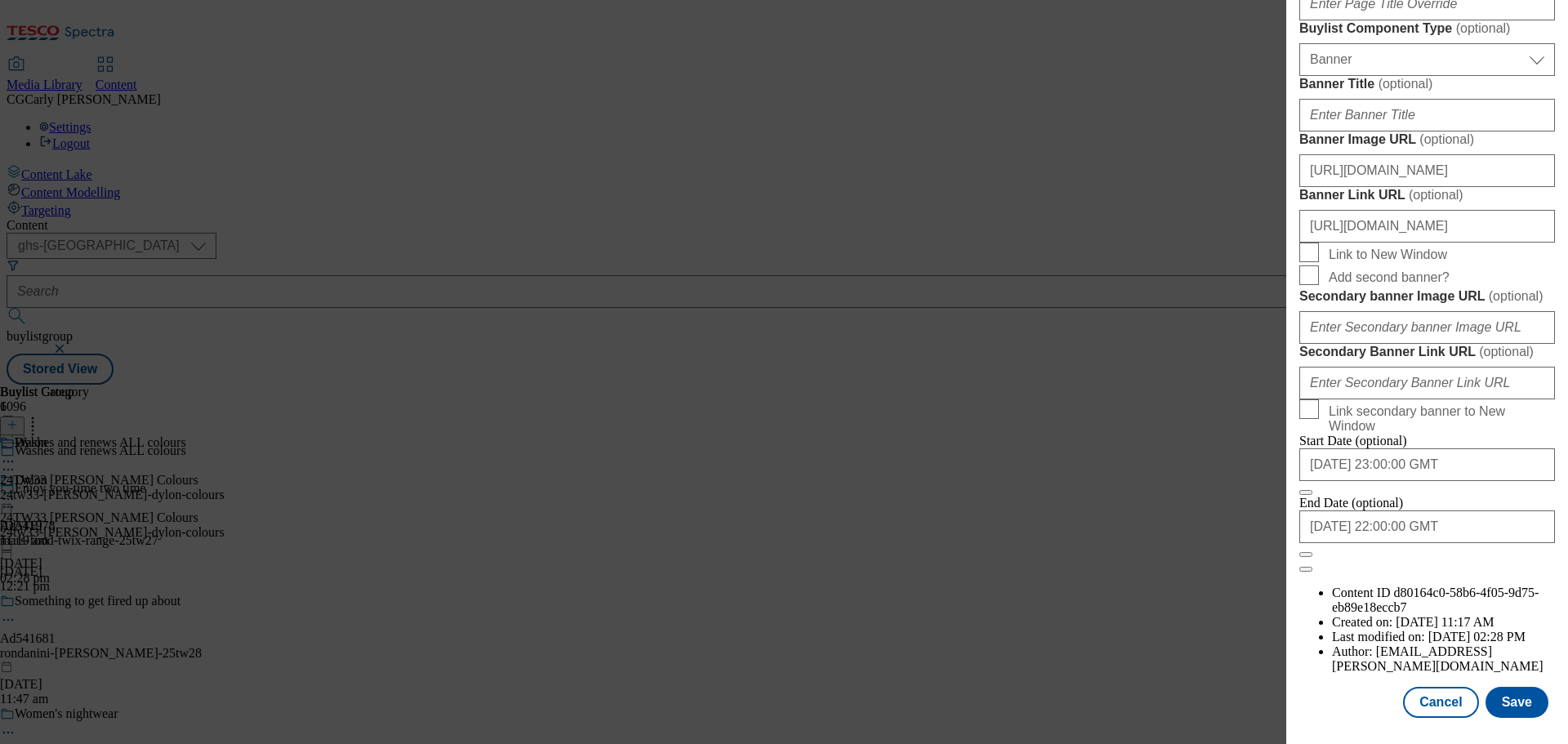
scroll to position [1631, 0]
click at [1312, 557] on button "Close" at bounding box center [1306, 555] width 13 height 5
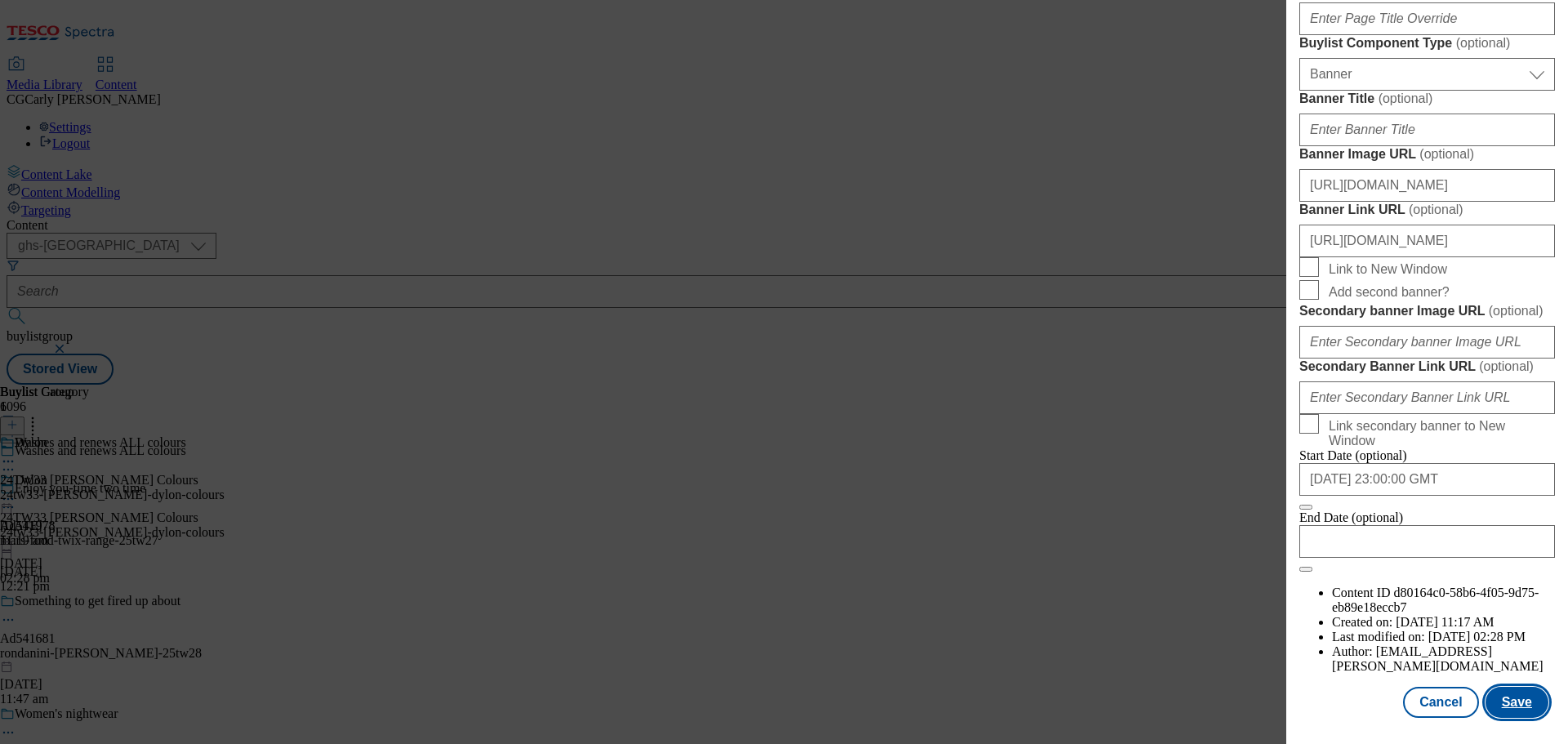
click at [1503, 696] on button "Save" at bounding box center [1517, 702] width 63 height 31
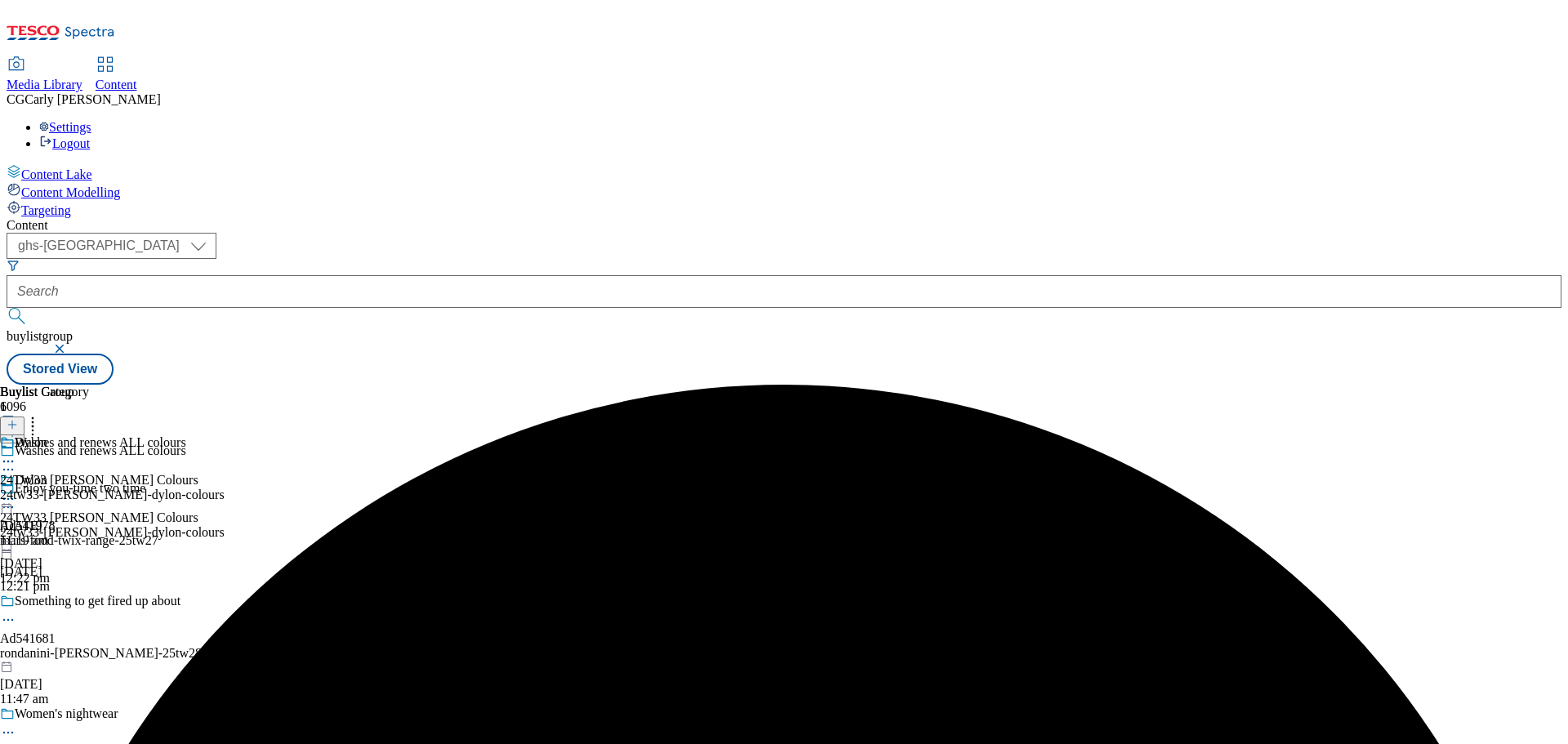
click at [16, 491] on icon at bounding box center [8, 499] width 16 height 16
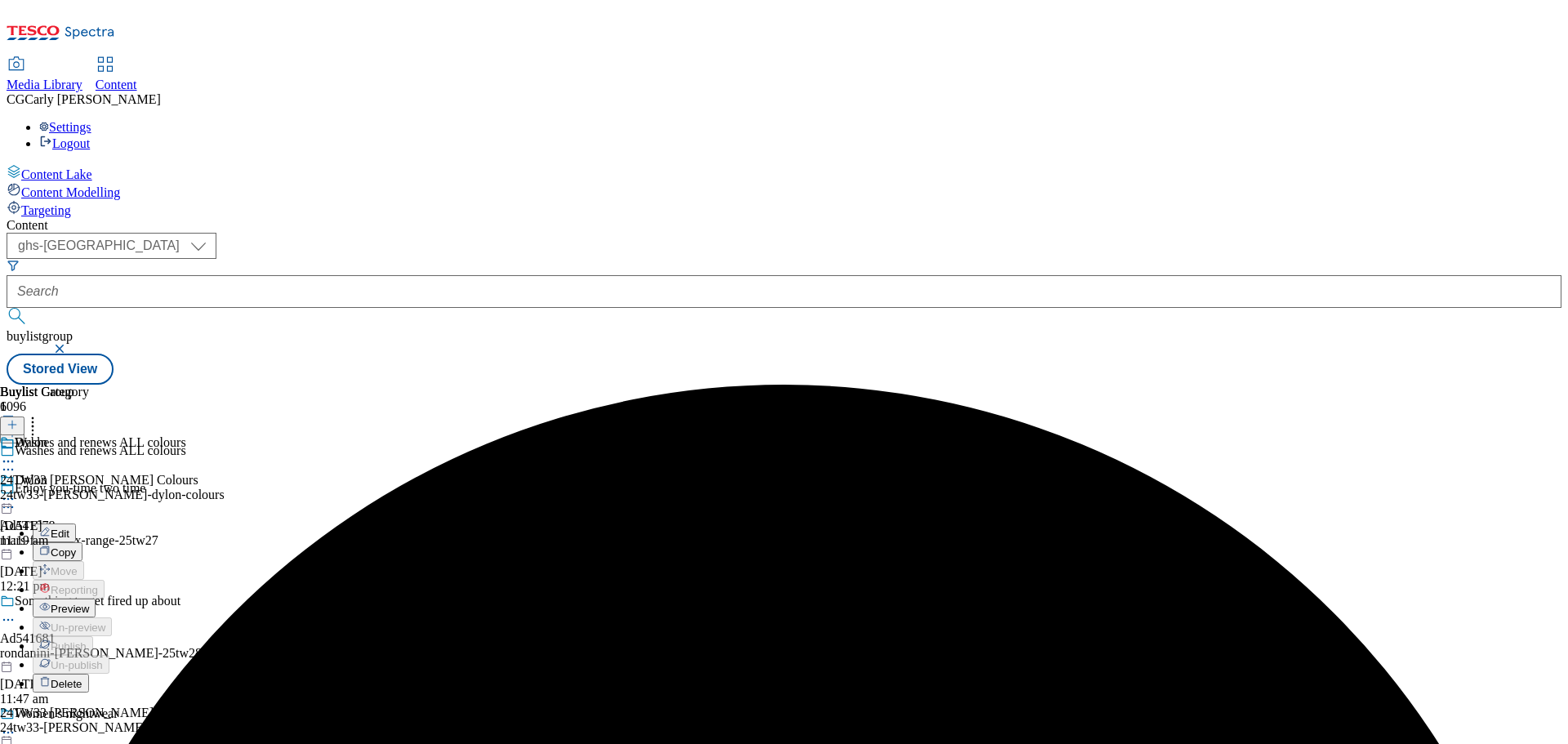
click at [89, 602] on span "Preview" at bounding box center [70, 608] width 39 height 12
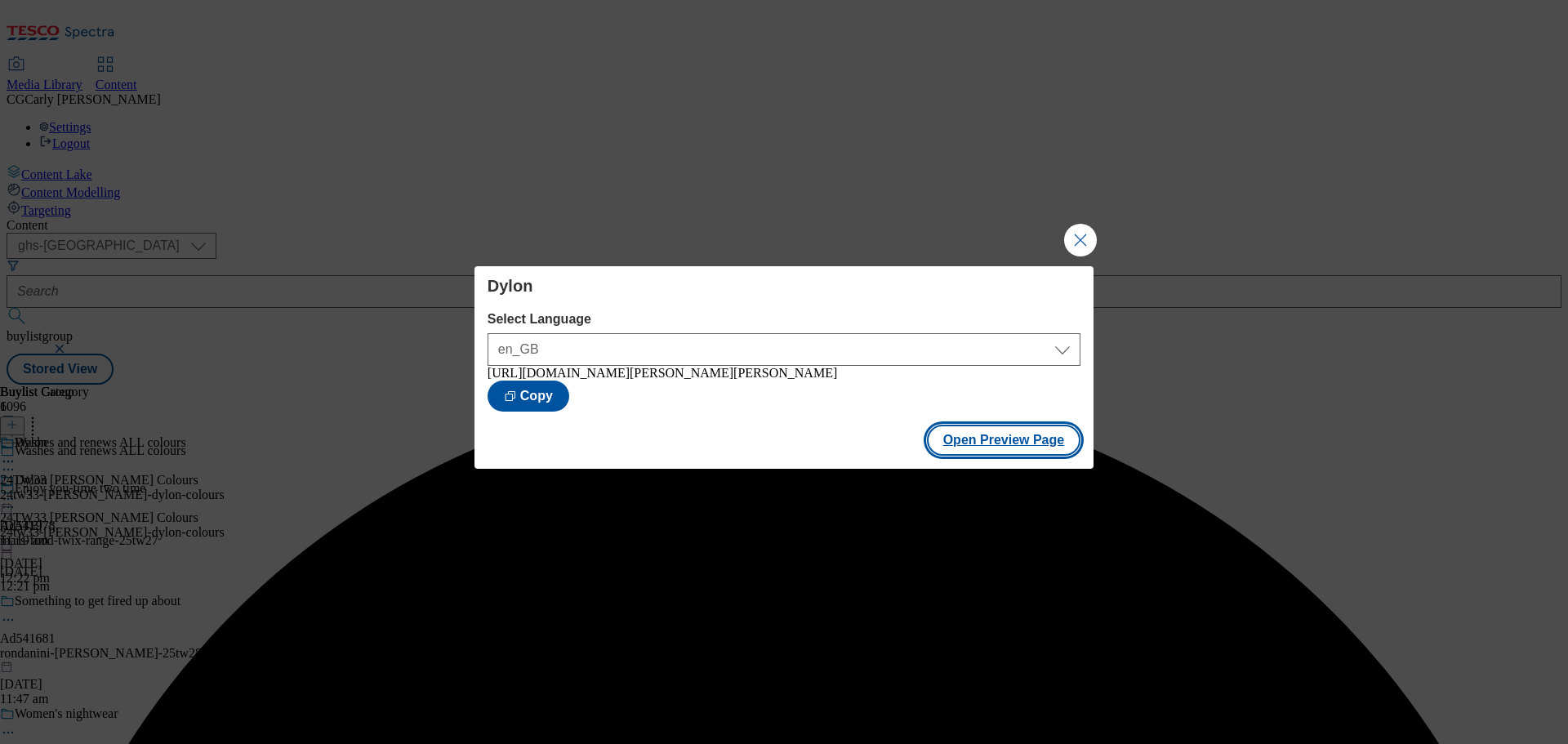
click at [1043, 435] on button "Open Preview Page" at bounding box center [1004, 440] width 154 height 31
click at [1079, 235] on button "Close Modal" at bounding box center [1080, 240] width 33 height 33
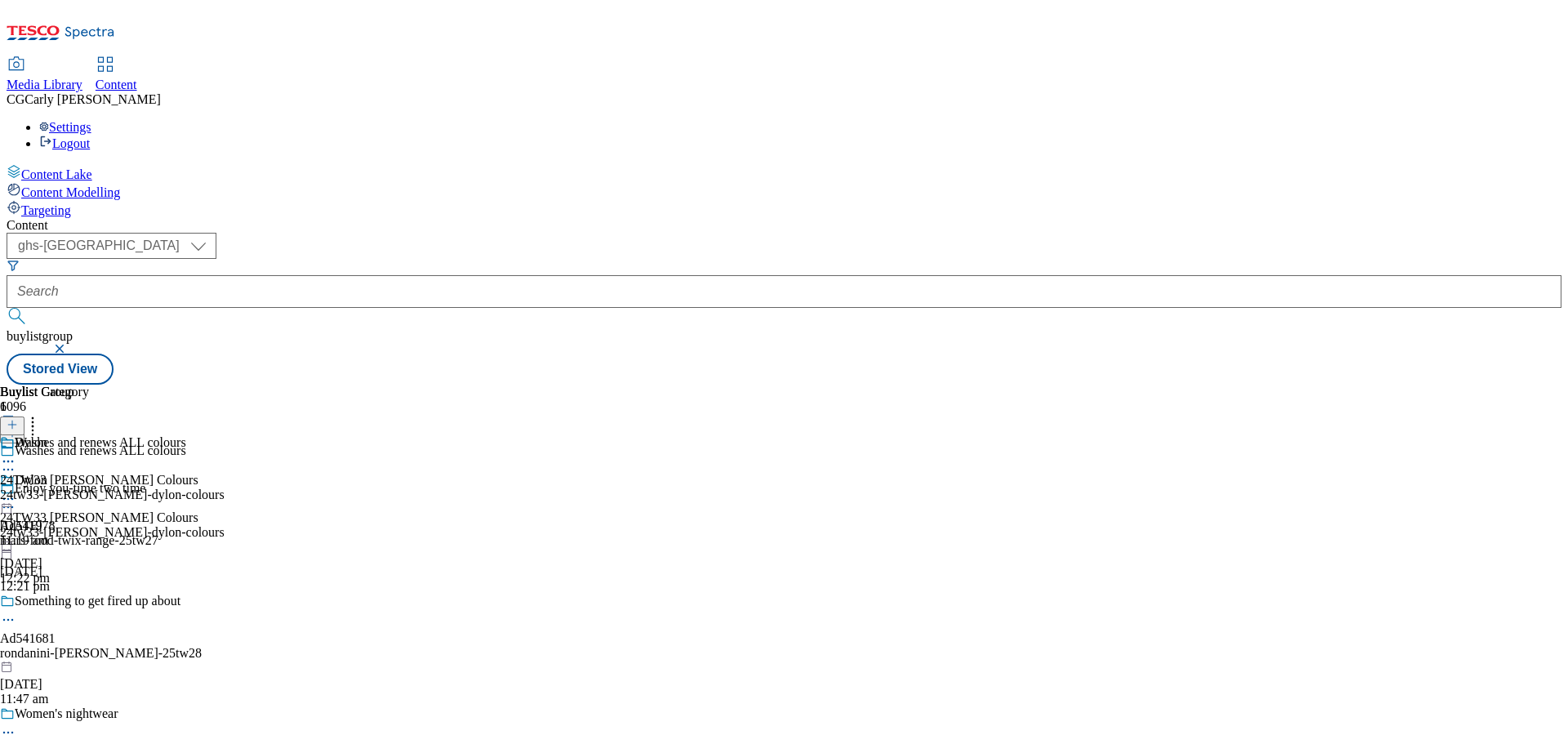
click at [16, 491] on icon at bounding box center [8, 499] width 16 height 16
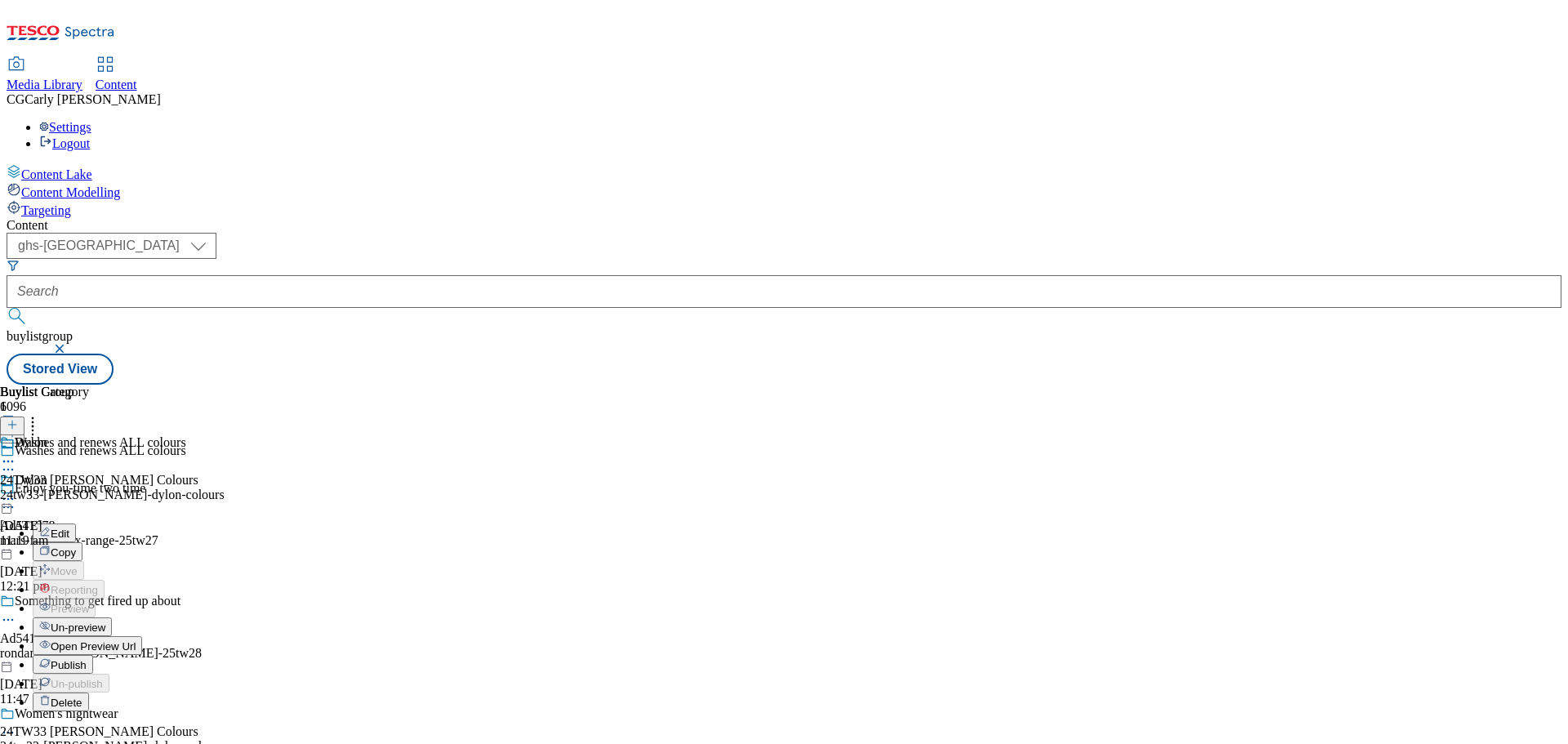
click at [87, 659] on span "Publish" at bounding box center [69, 665] width 36 height 12
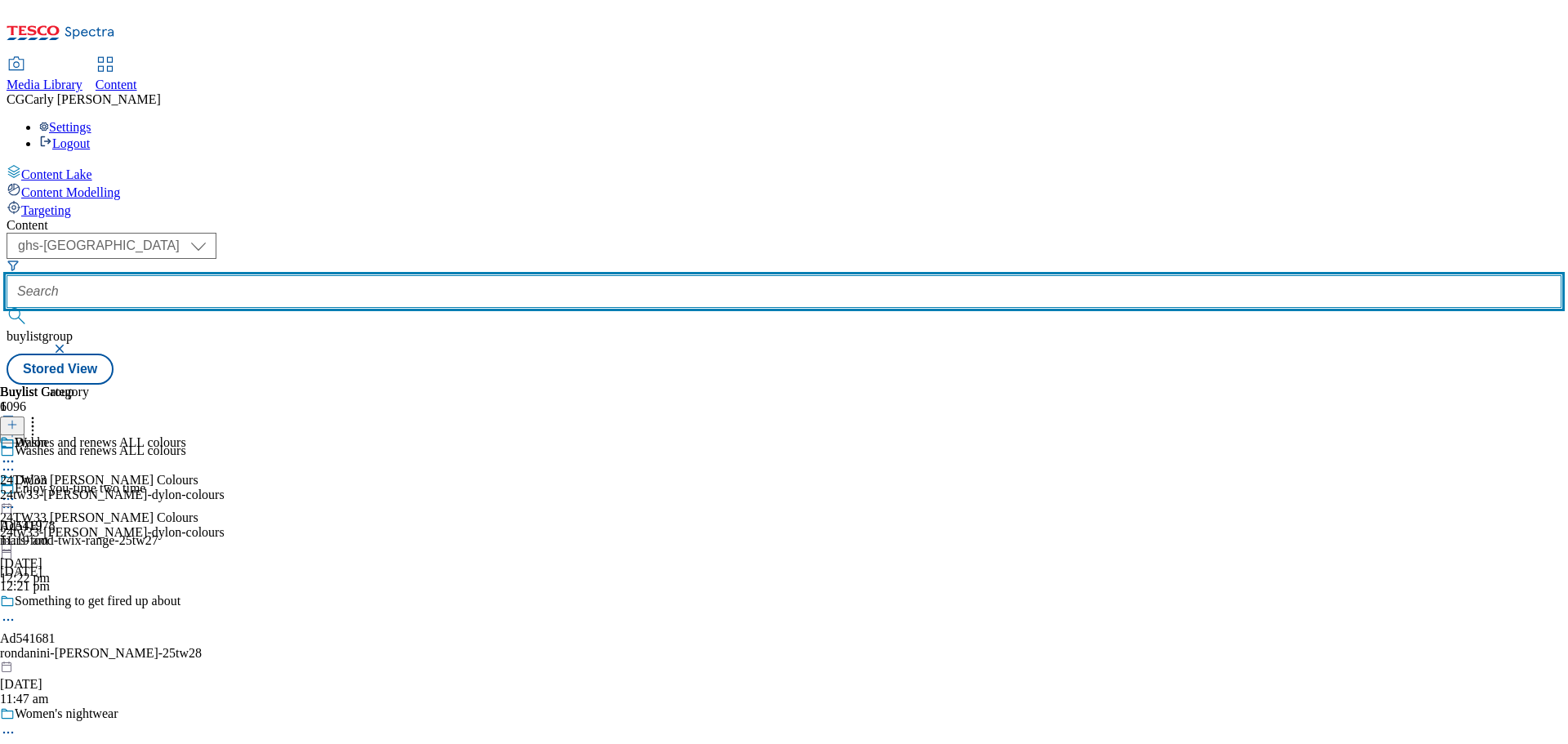
click at [380, 275] on input "text" at bounding box center [784, 292] width 1555 height 33
paste input "24tw33-henkel-dylon-dark"
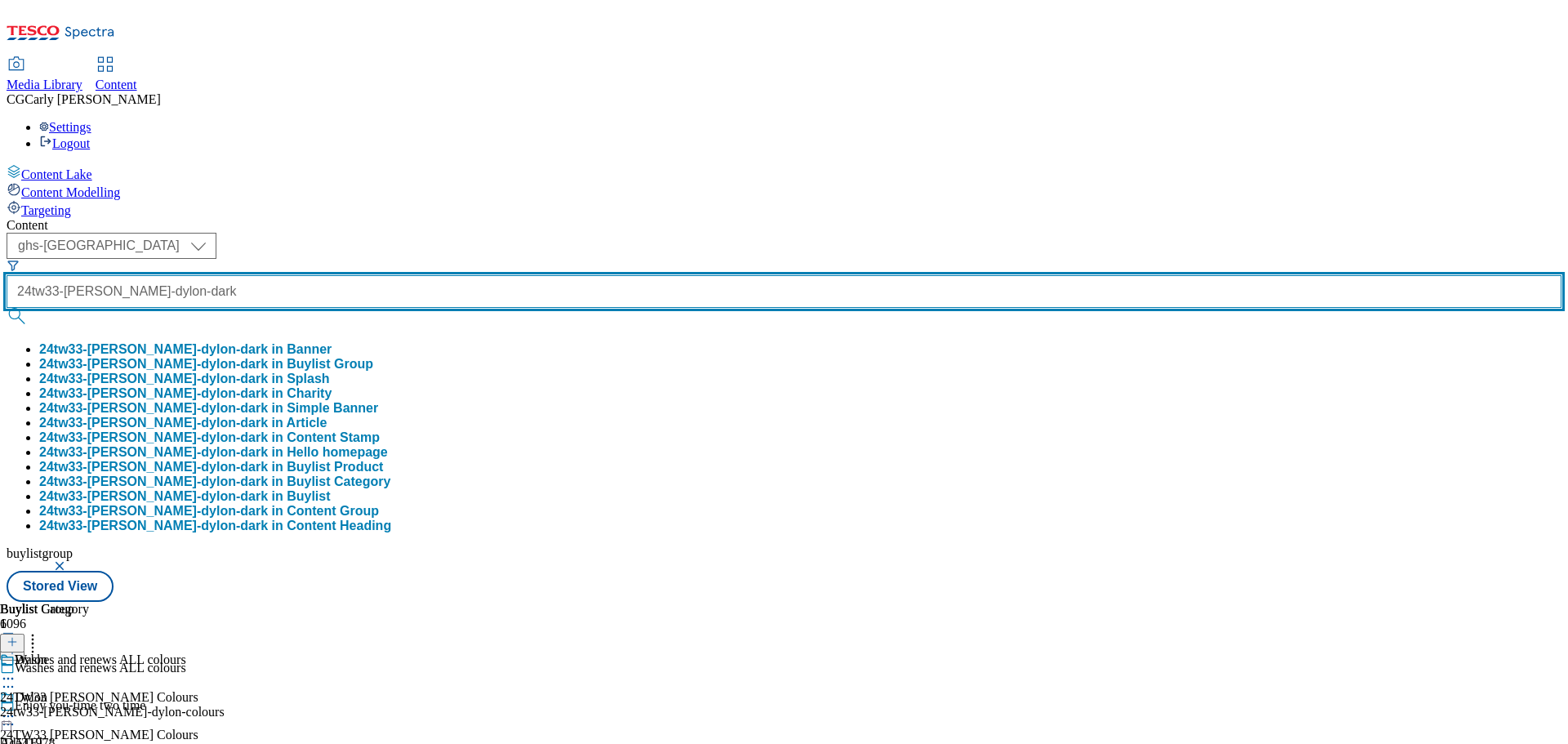
scroll to position [0, 16]
type input "24tw33-henkel-dylon-dark"
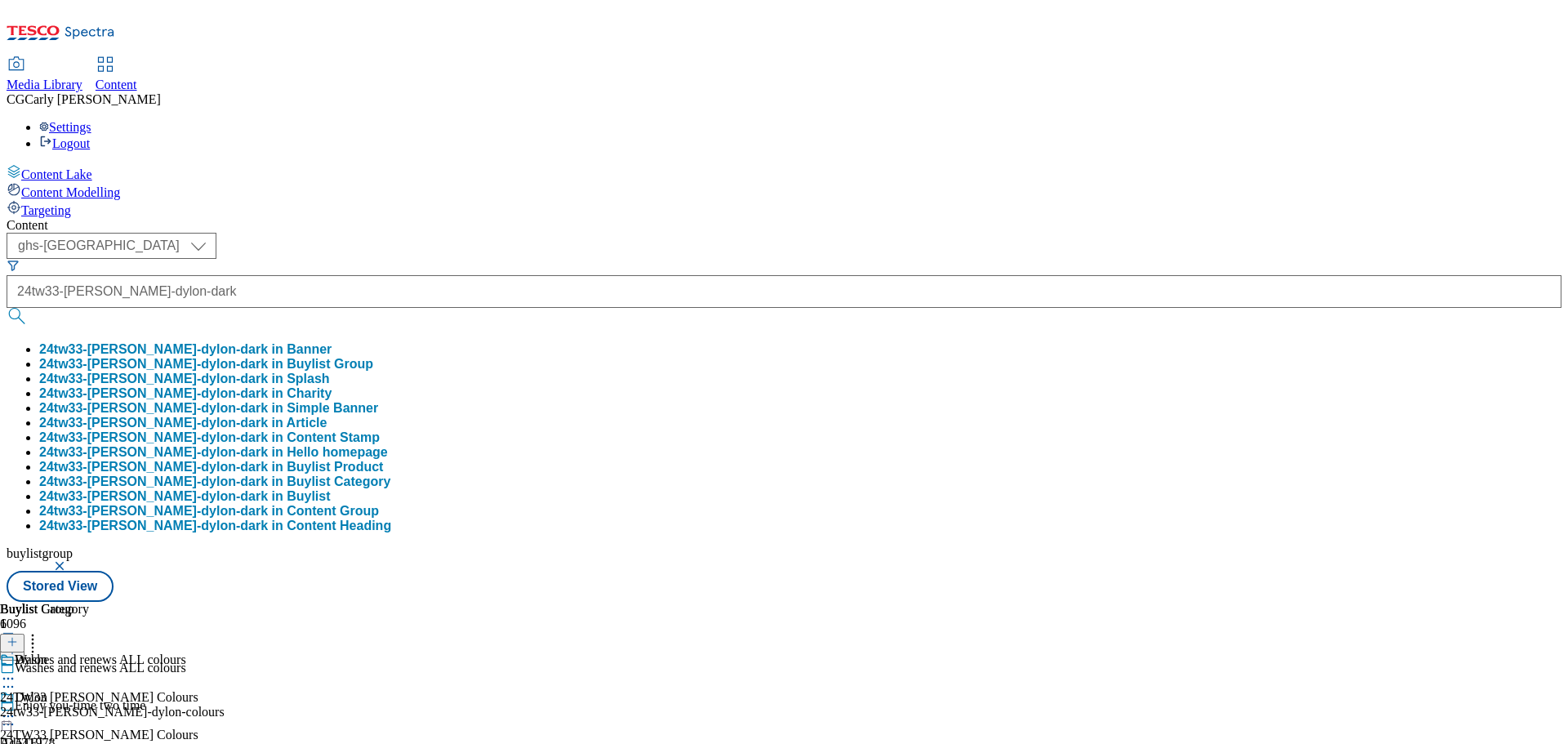
click at [373, 356] on button "24tw33-henkel-dylon-dark in Buylist Group" at bounding box center [207, 364] width 334 height 15
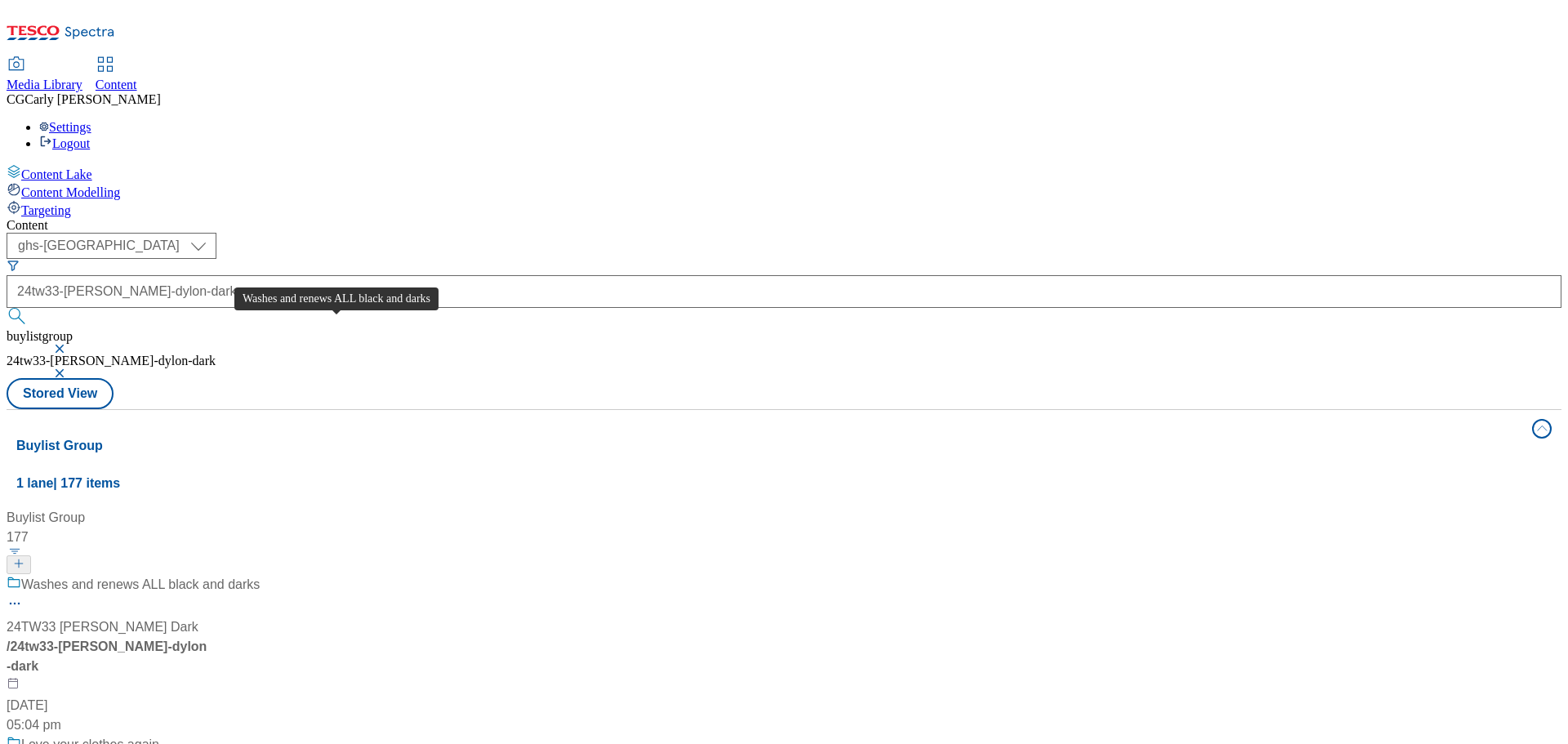
click at [260, 575] on div "Washes and renews ALL black and darks" at bounding box center [140, 585] width 239 height 20
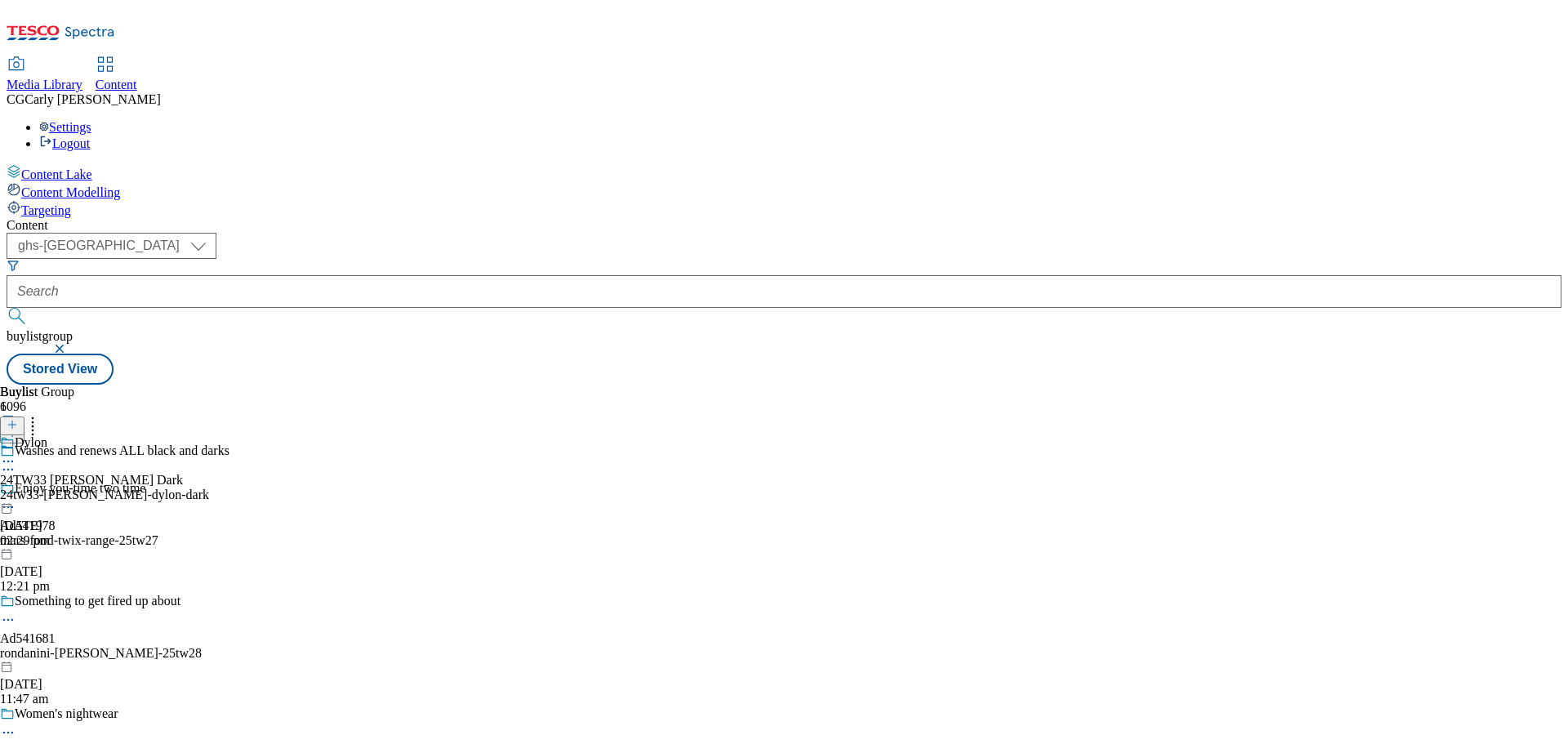
click at [16, 453] on icon at bounding box center [8, 461] width 16 height 16
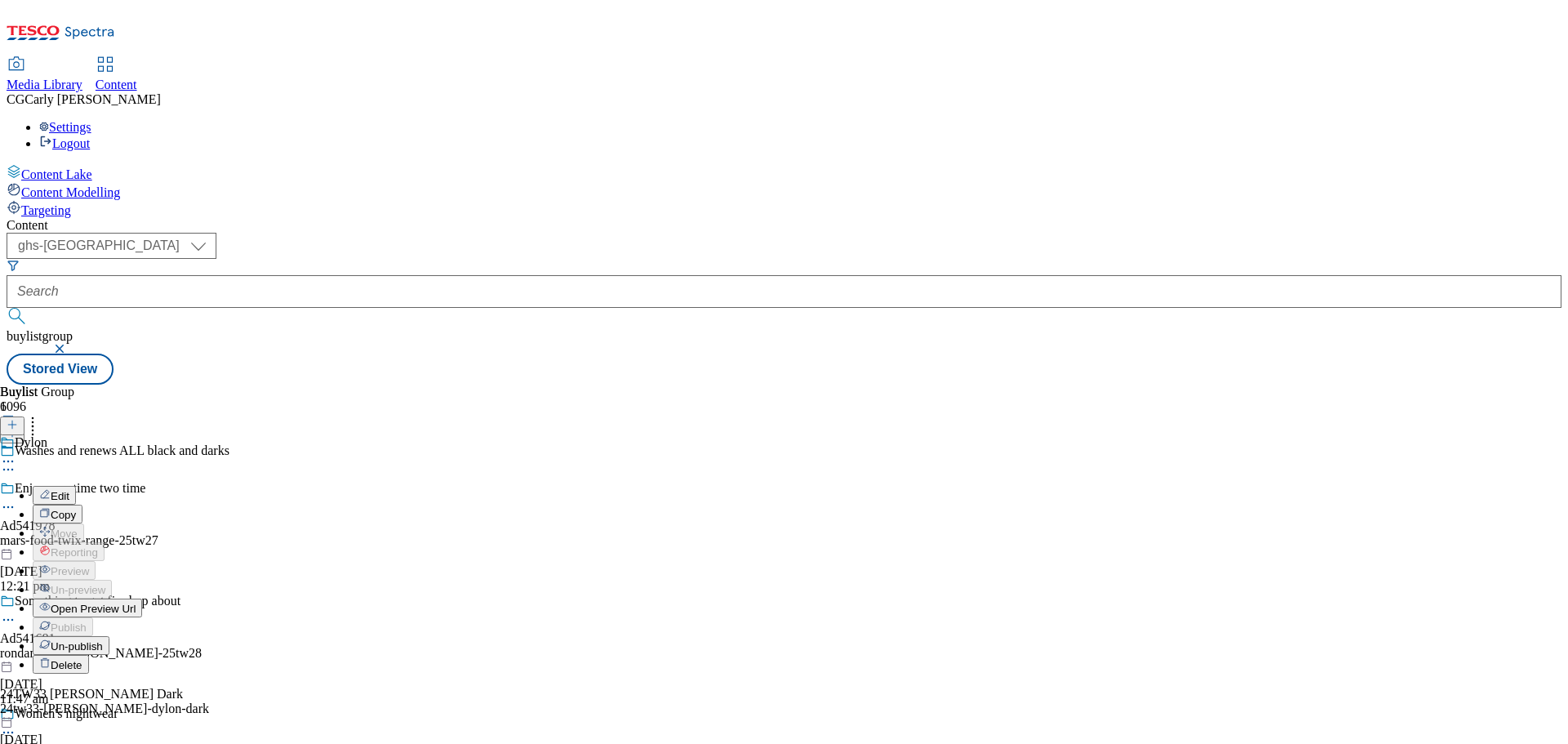
click at [76, 486] on button "Edit" at bounding box center [54, 495] width 43 height 19
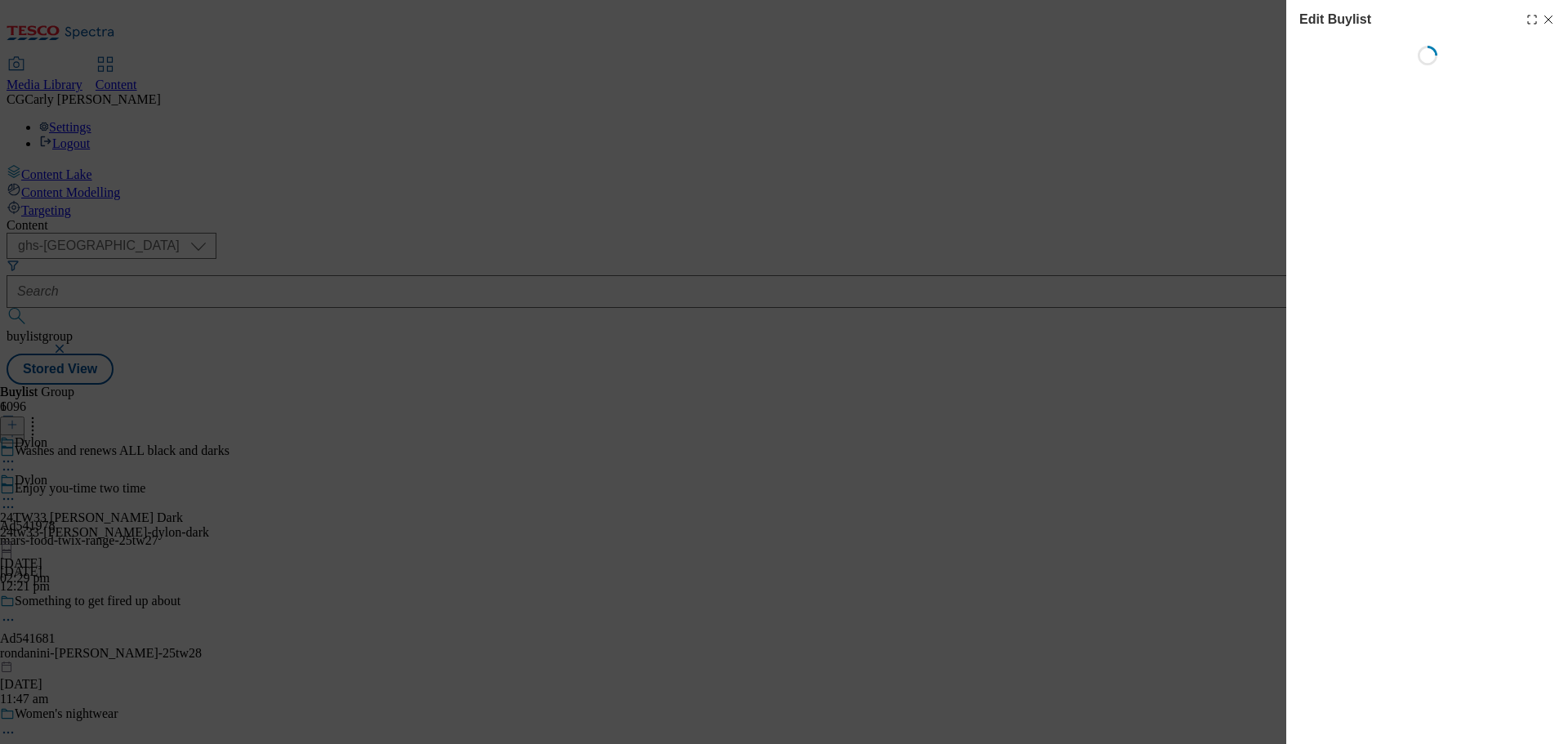
select select "tactical"
select select "zone"
select select "dunnhumby"
select select "Banner"
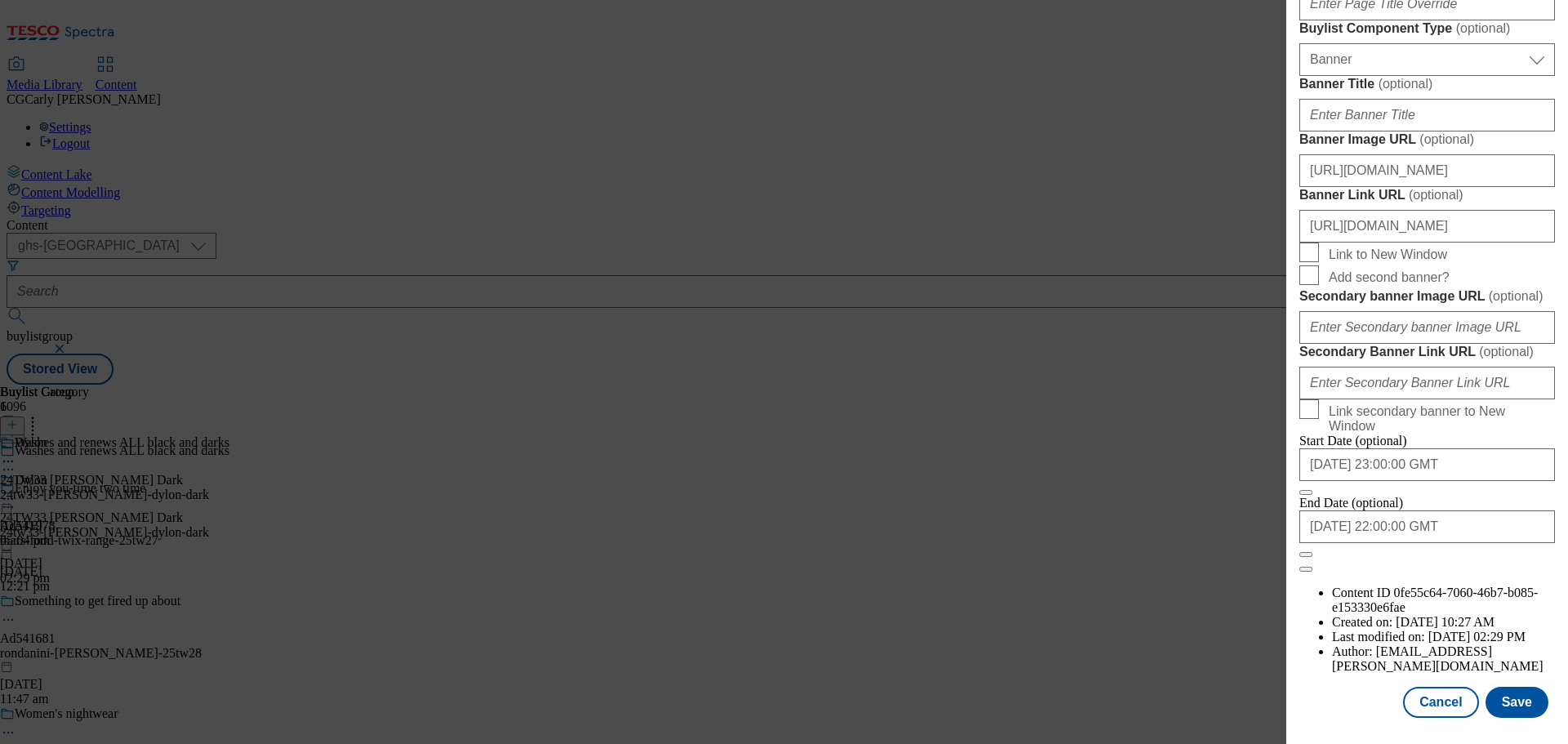
scroll to position [1631, 0]
drag, startPoint x: 1538, startPoint y: 635, endPoint x: 1538, endPoint y: 677, distance: 42.0
click at [1312, 557] on button "Close" at bounding box center [1306, 555] width 13 height 5
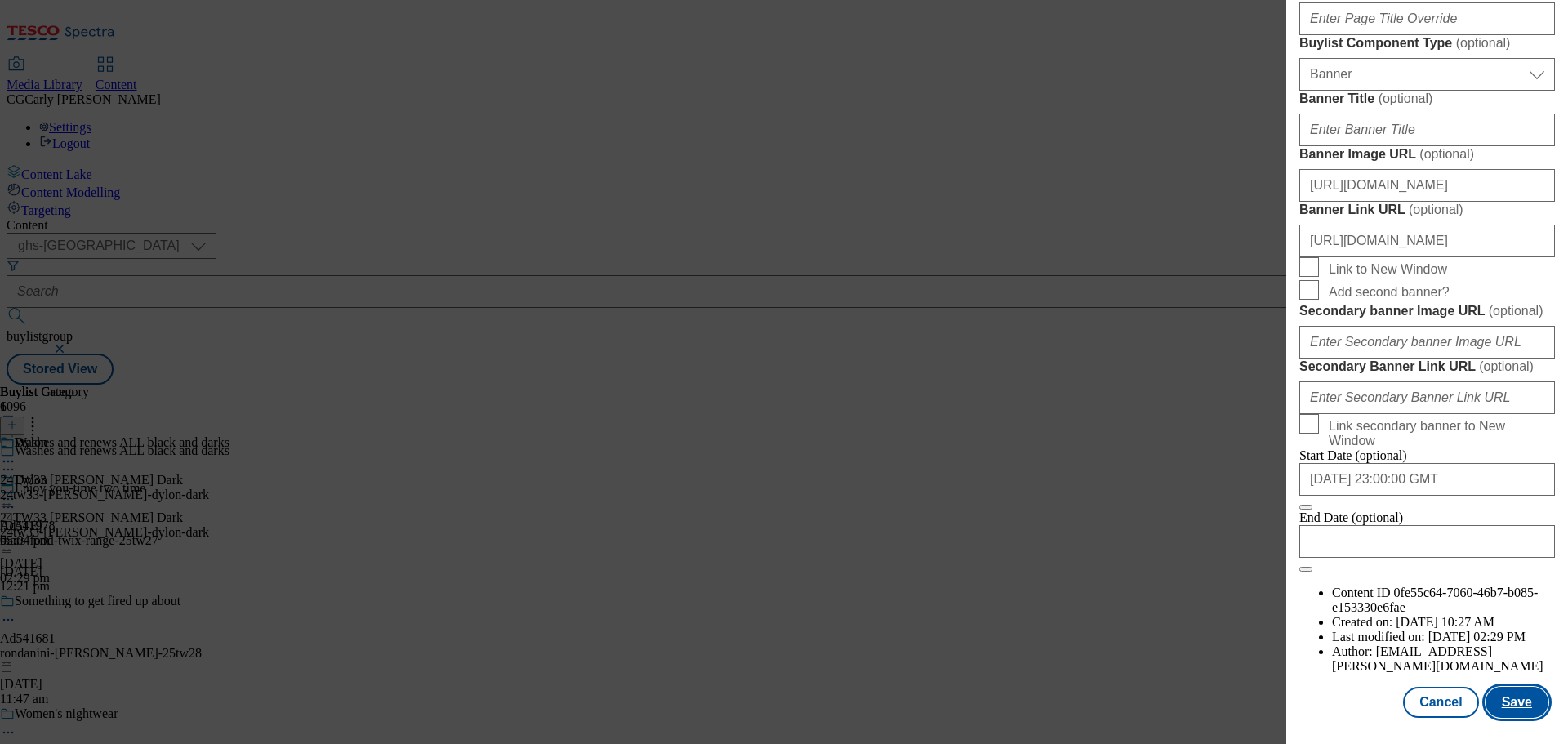
click at [1522, 701] on button "Save" at bounding box center [1517, 702] width 63 height 31
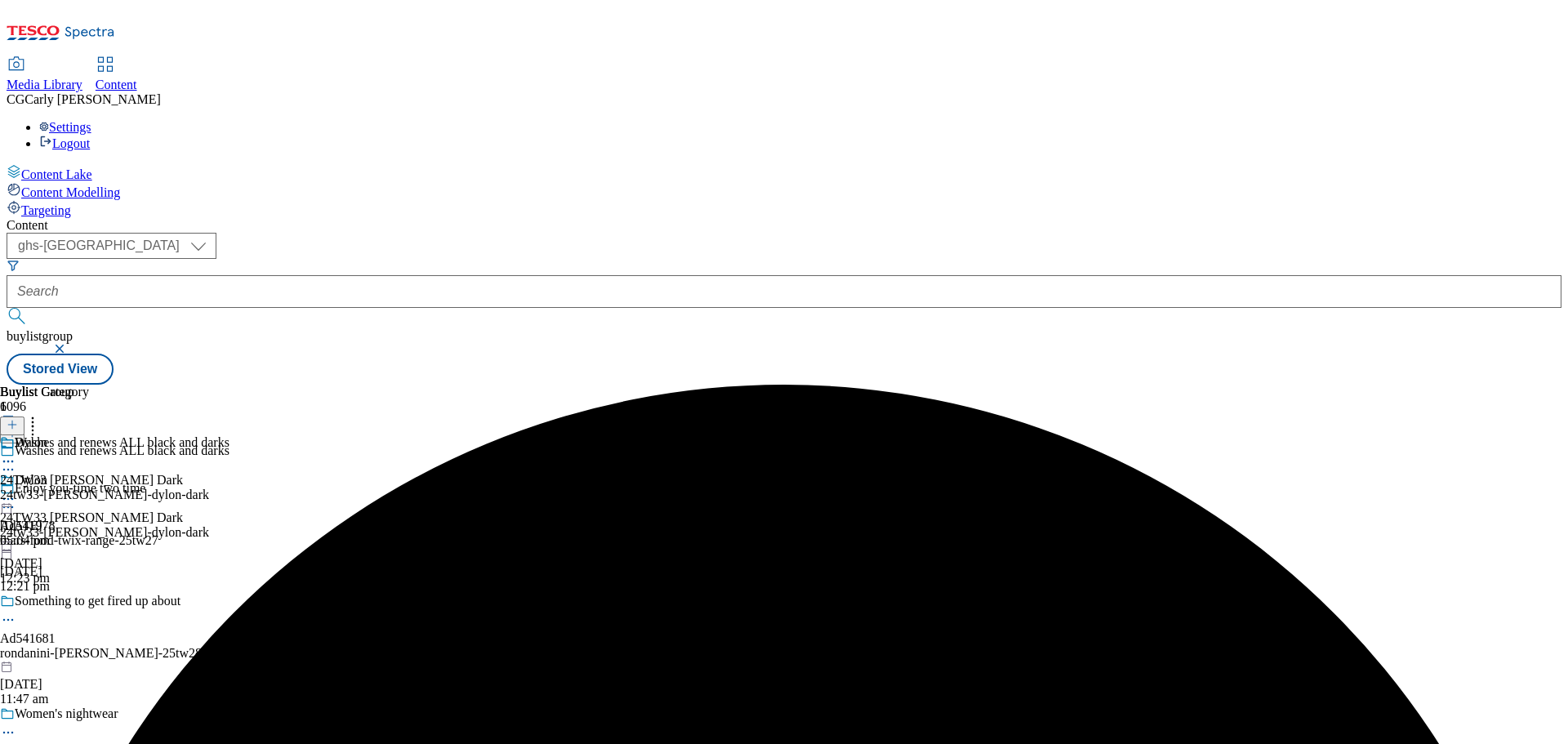
click at [16, 491] on icon at bounding box center [8, 499] width 16 height 16
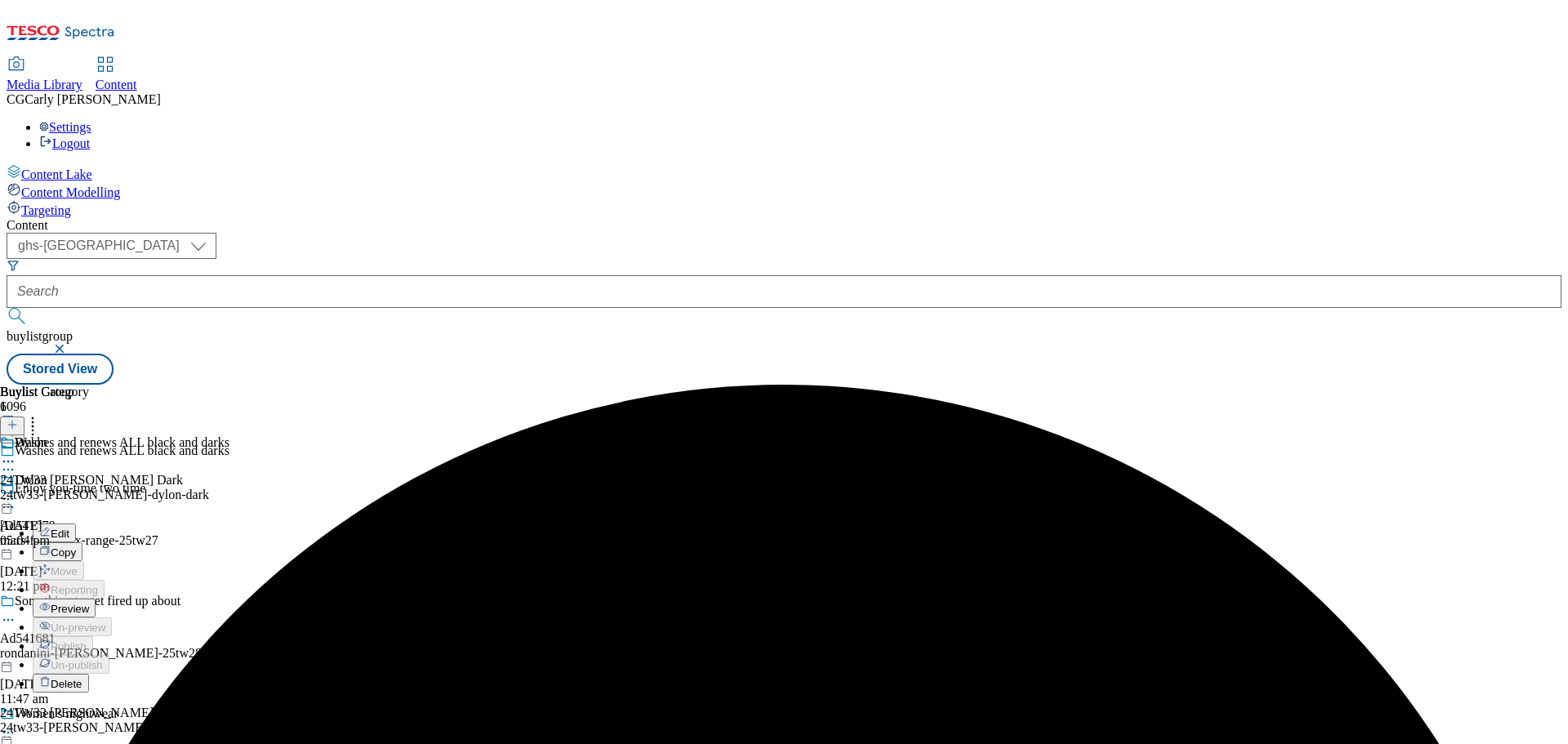
click at [89, 602] on span "Preview" at bounding box center [70, 608] width 39 height 12
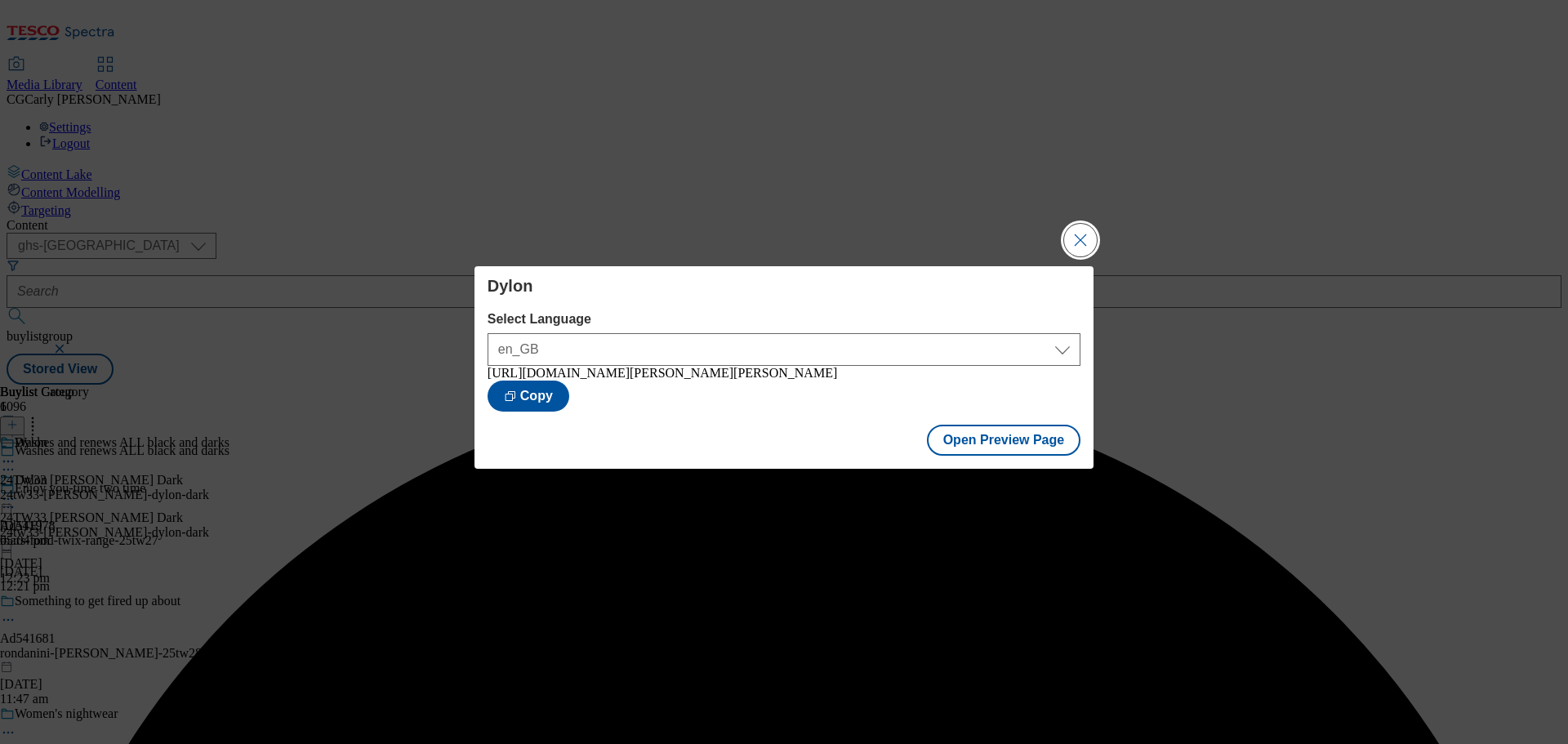
click at [1075, 229] on button "Close Modal" at bounding box center [1080, 240] width 33 height 33
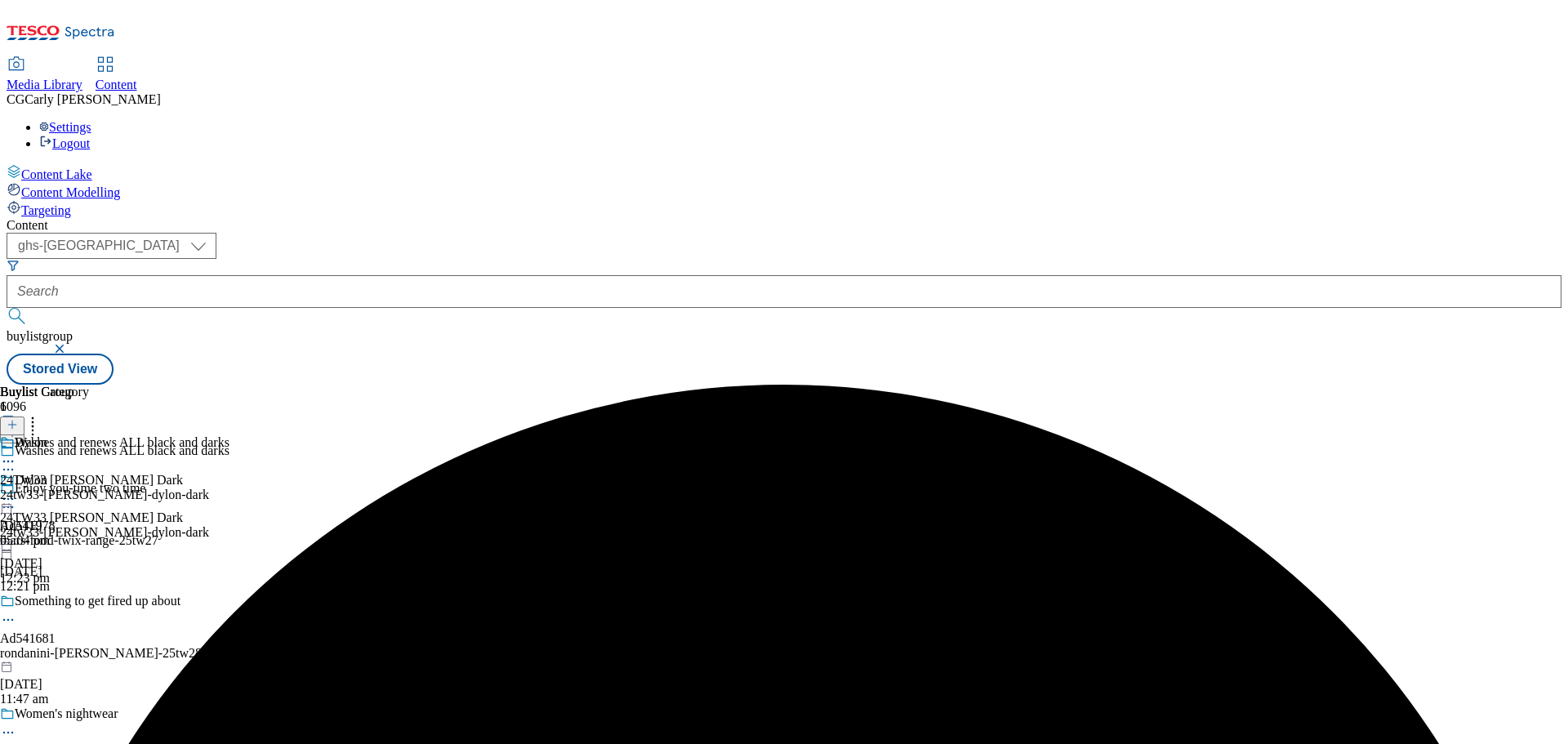
click at [16, 491] on icon at bounding box center [8, 499] width 16 height 16
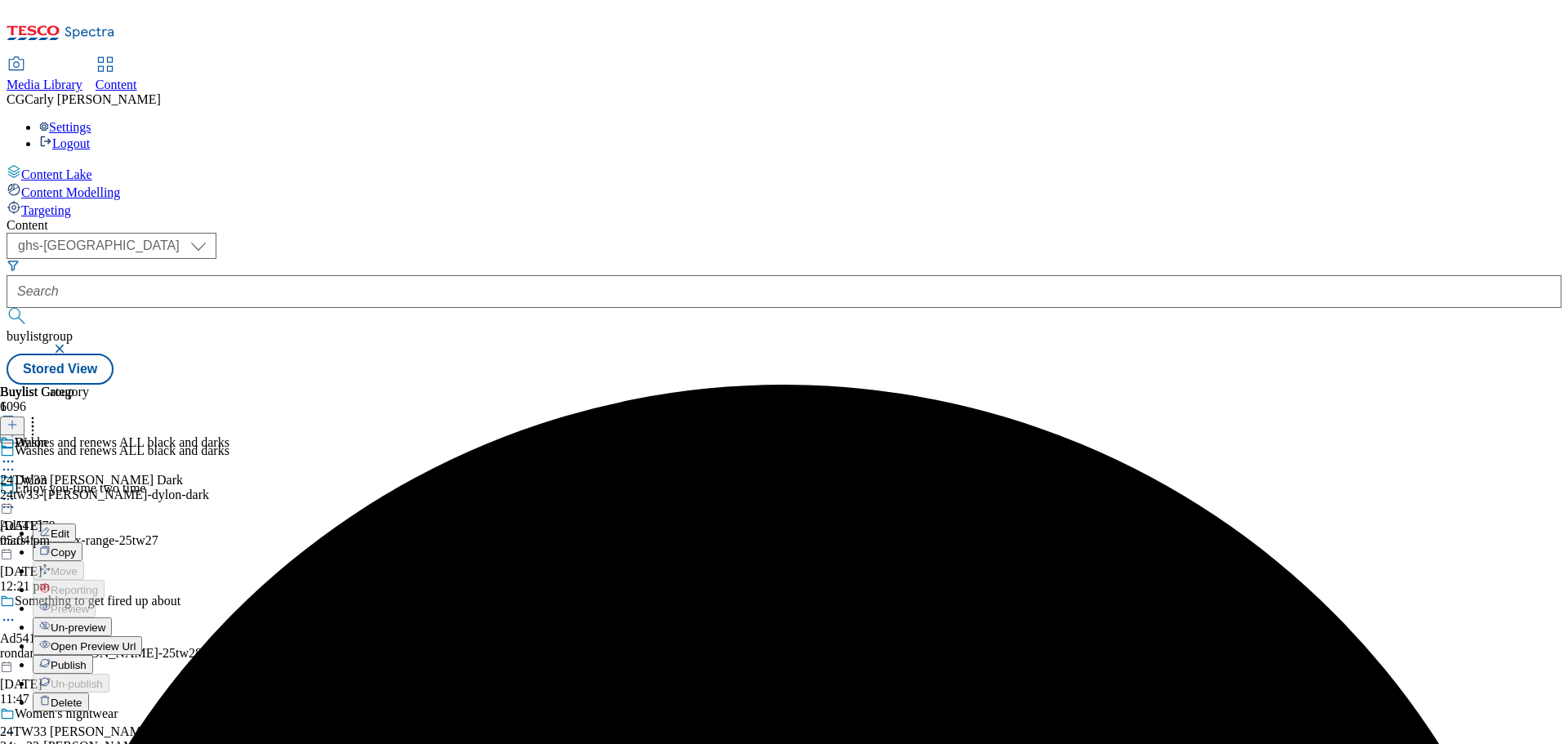
click at [87, 659] on span "Publish" at bounding box center [69, 665] width 36 height 12
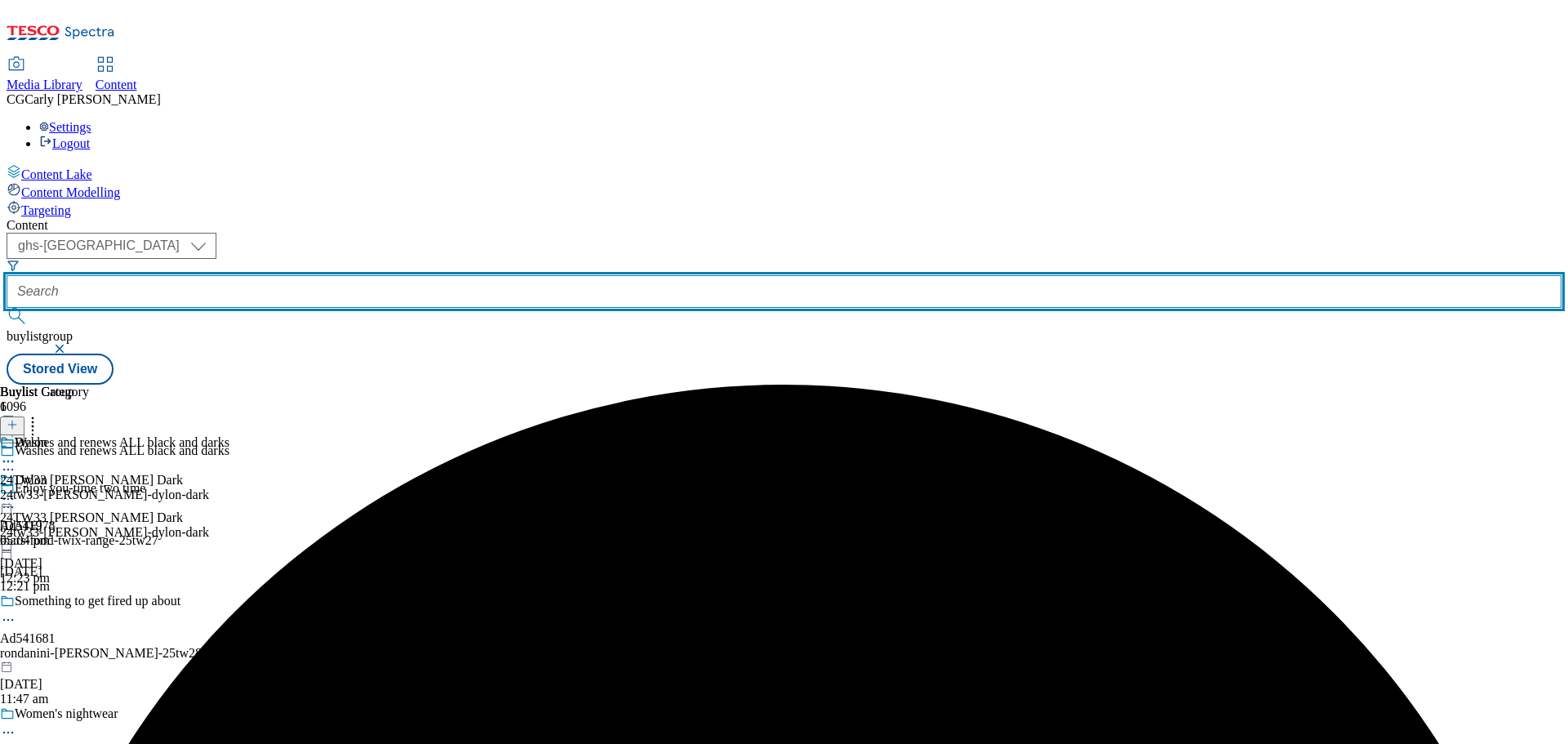
click at [414, 275] on input "text" at bounding box center [784, 292] width 1555 height 33
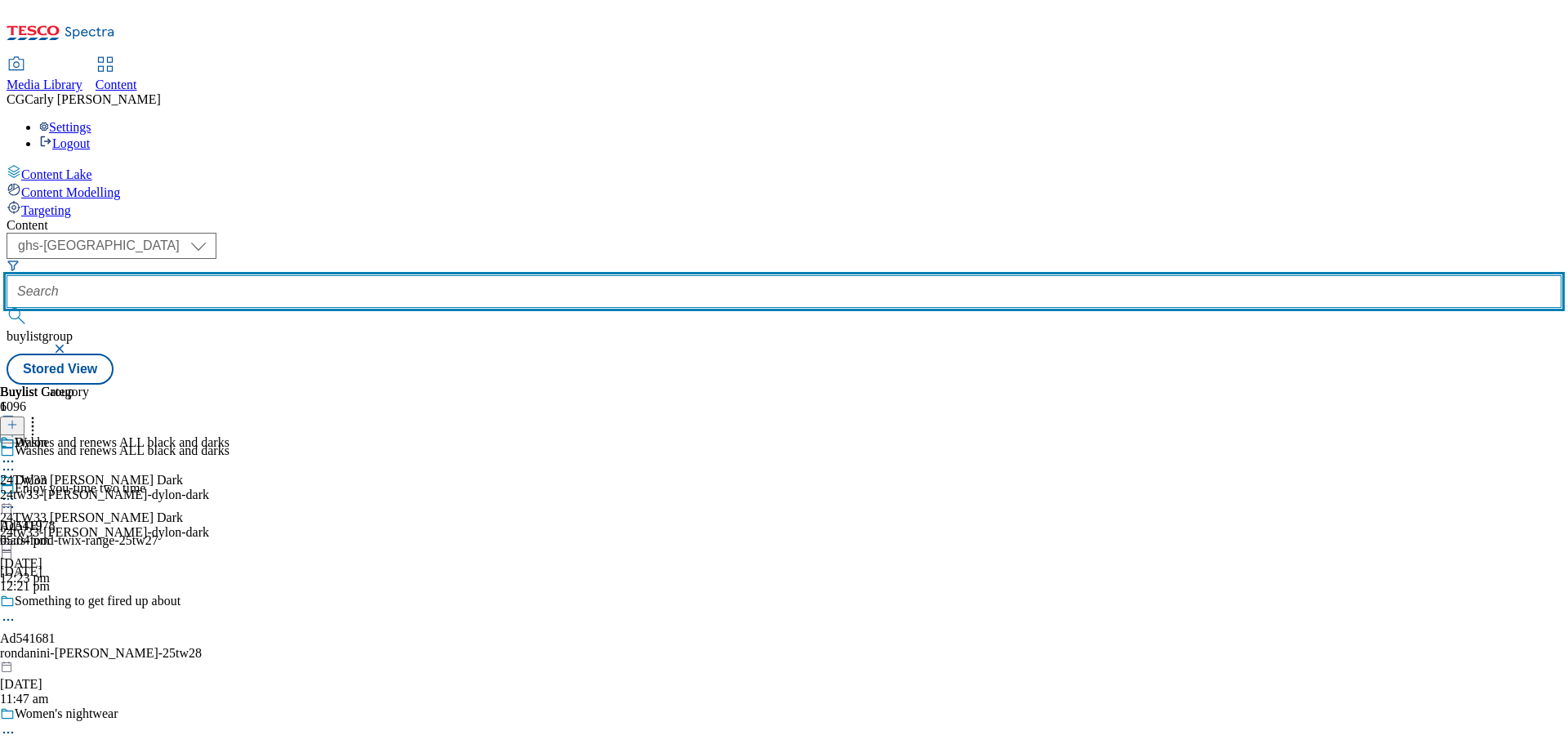
paste input "24tw33-henkel-dylon-activewear"
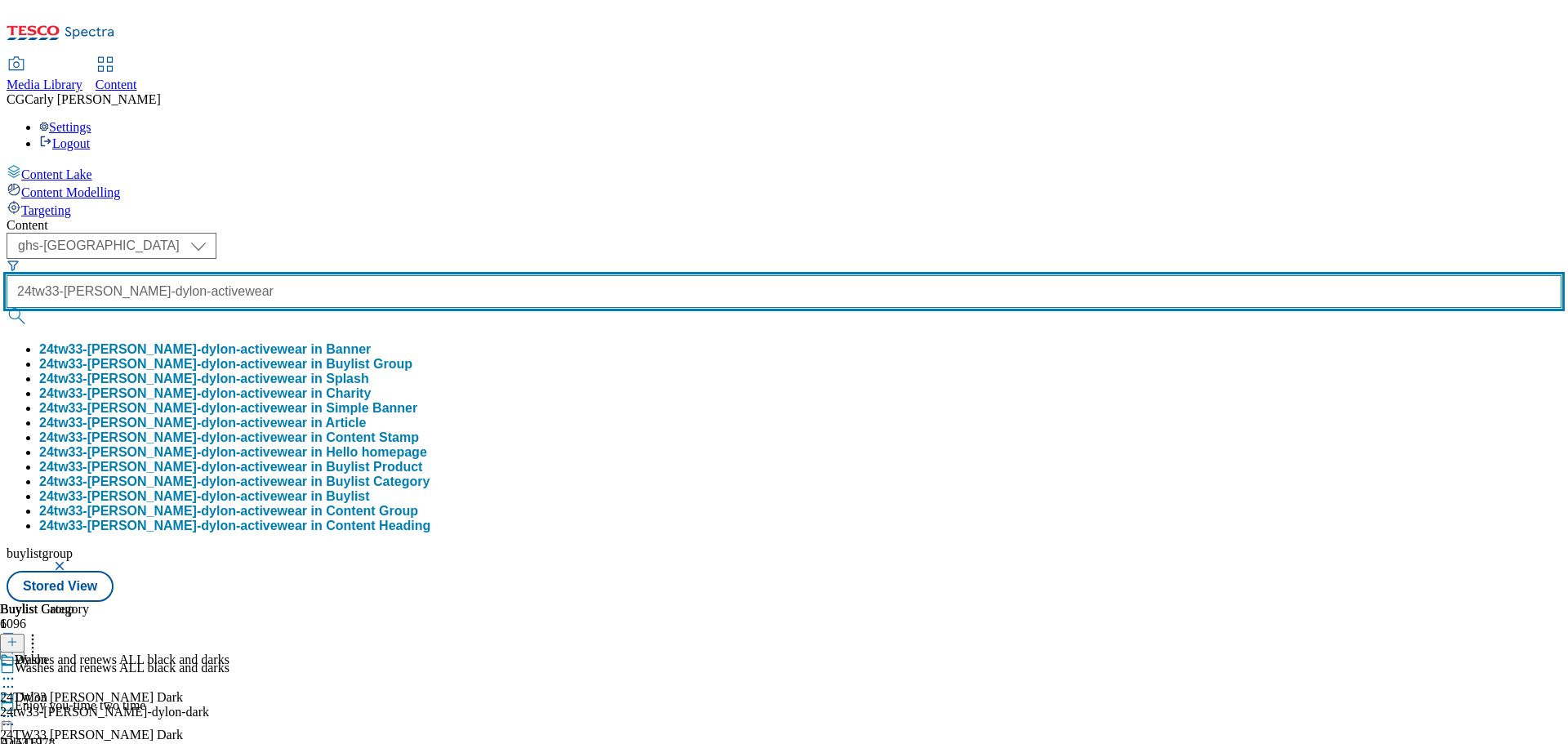
scroll to position [0, 48]
type input "24tw33-henkel-dylon-activewear"
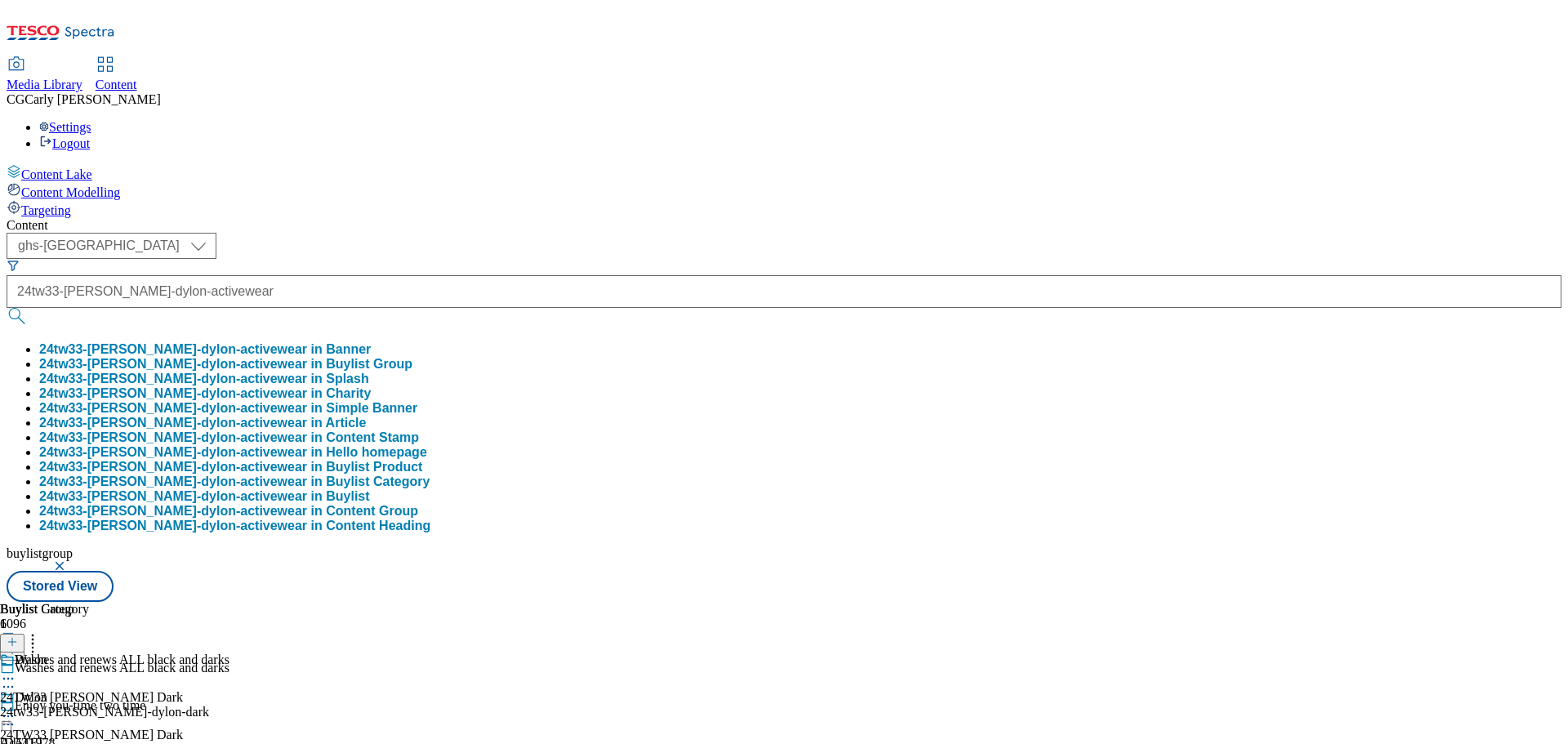
click at [410, 356] on button "24tw33-henkel-dylon-activewear in Buylist Group" at bounding box center [225, 364] width 373 height 15
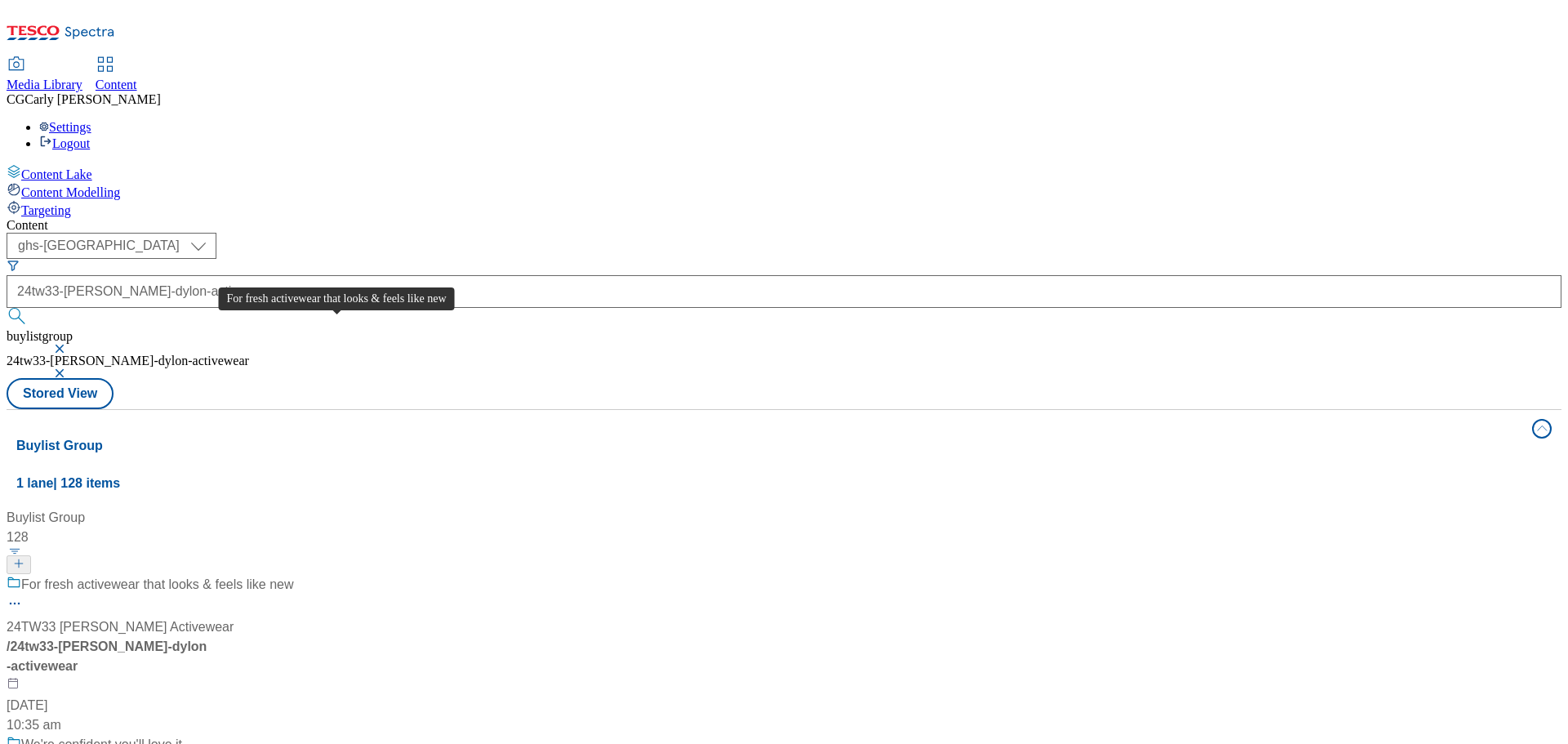
click at [293, 575] on div "For fresh activewear that looks & feels like new" at bounding box center [157, 585] width 272 height 20
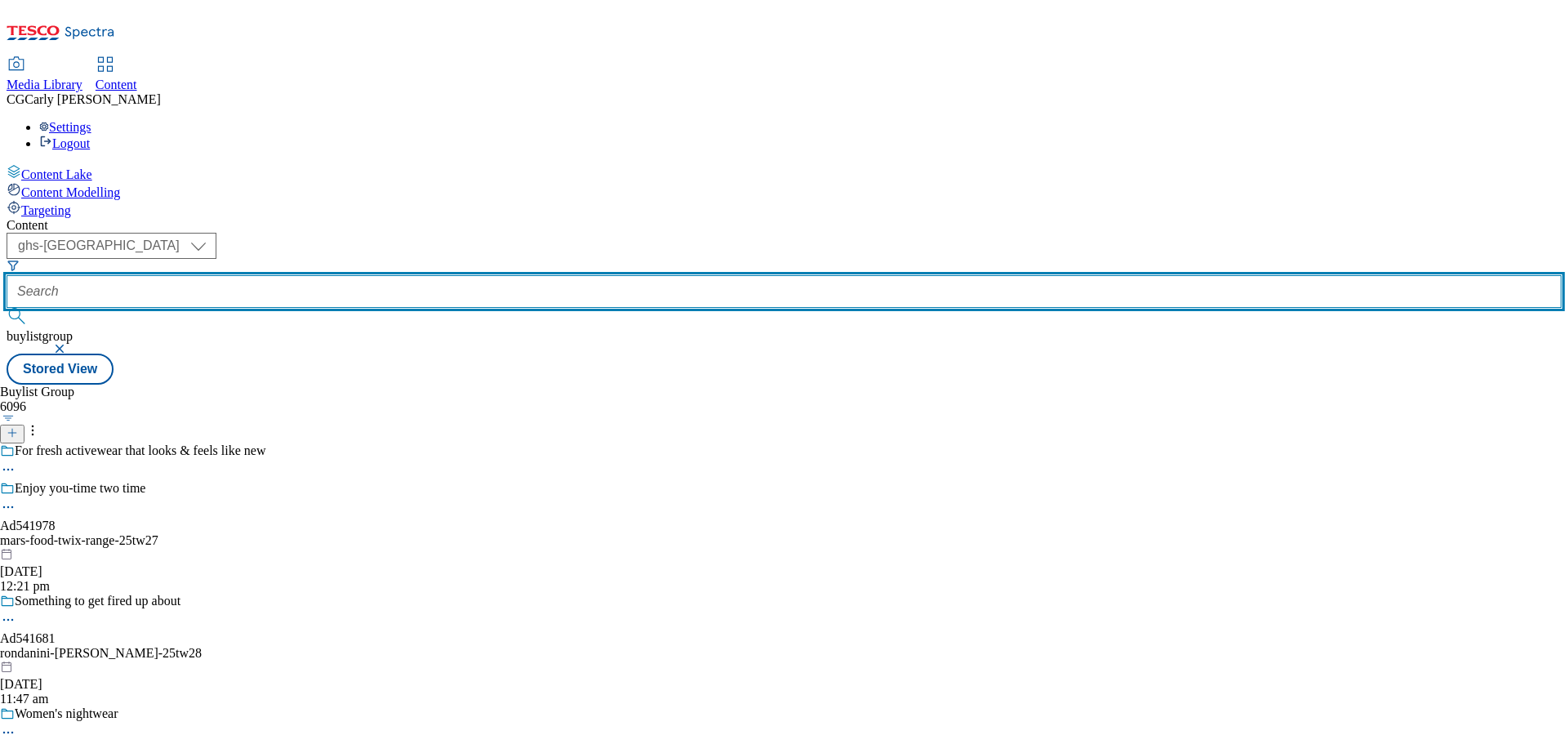
click at [396, 275] on input "text" at bounding box center [784, 292] width 1555 height 33
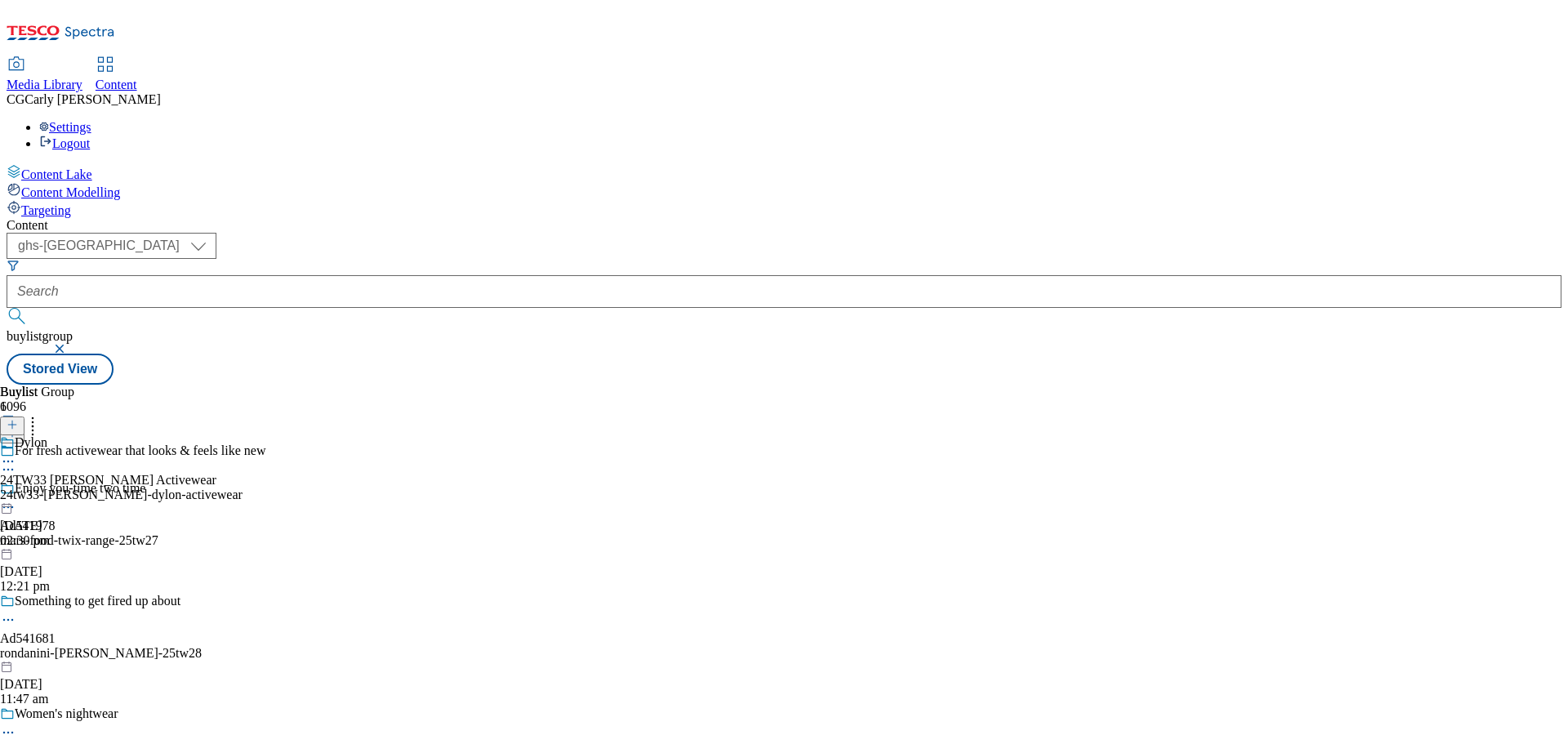
click at [16, 453] on icon at bounding box center [8, 461] width 16 height 16
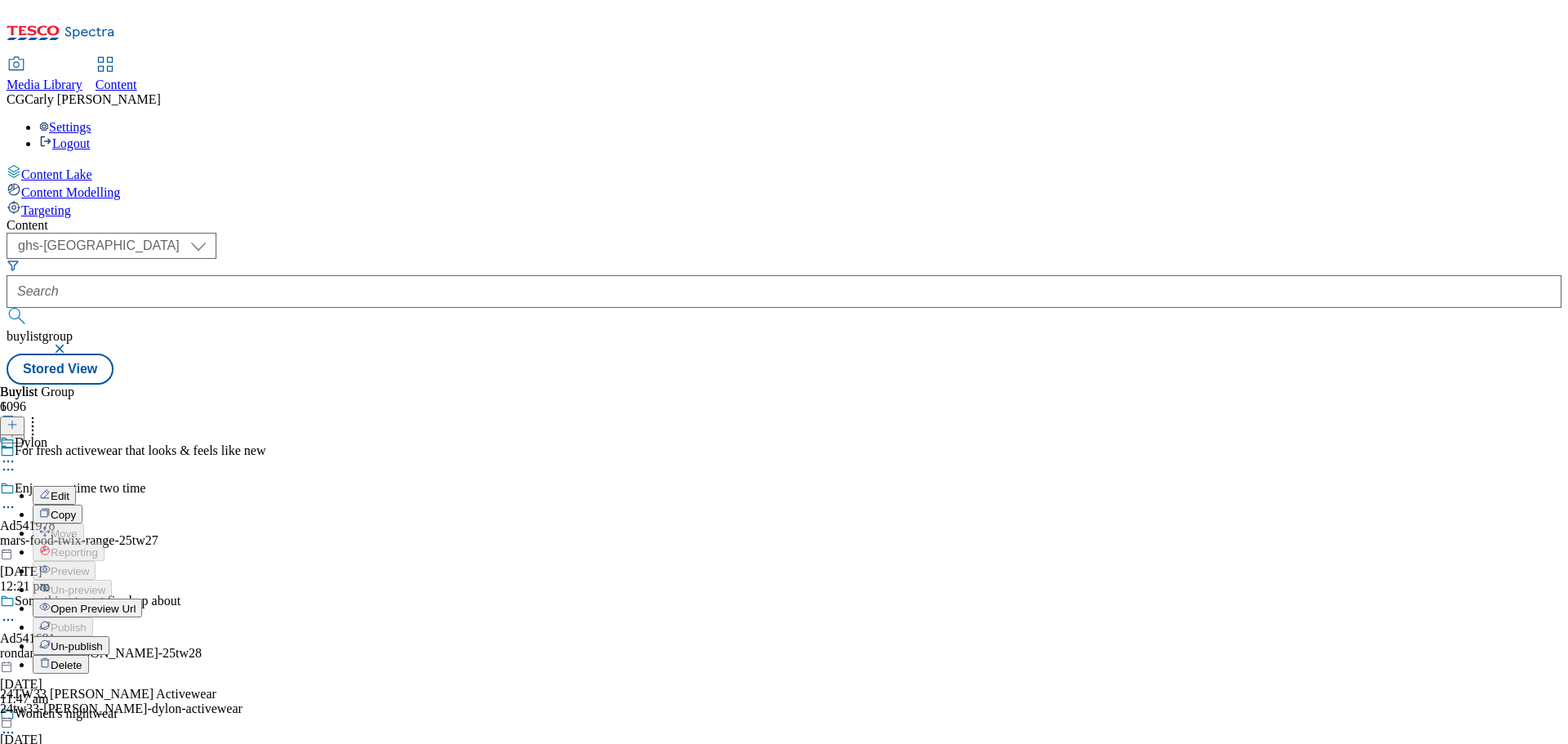
click at [76, 486] on button "Edit" at bounding box center [54, 495] width 43 height 19
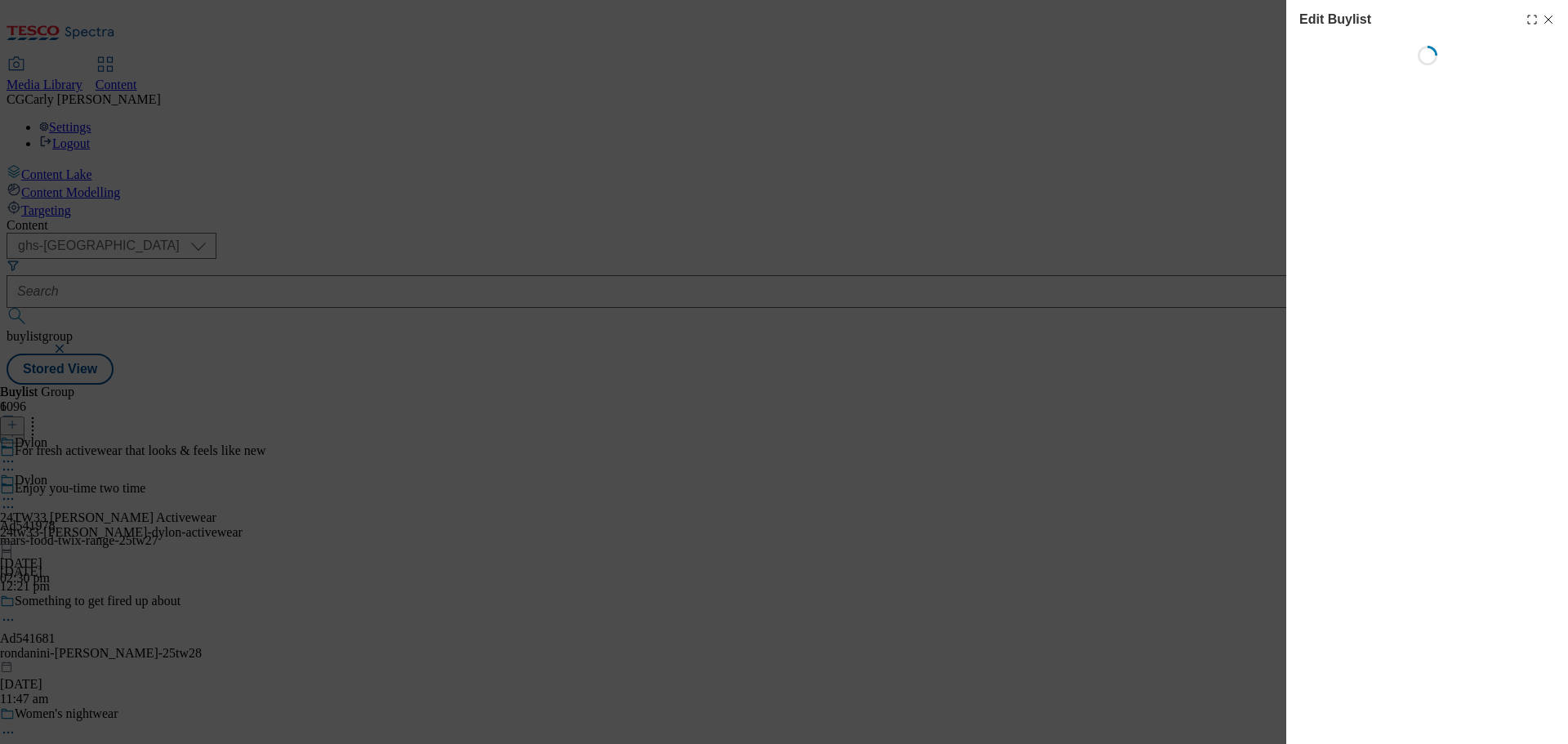
select select "tactical"
select select "zone"
select select "dunnhumby"
select select "Banner"
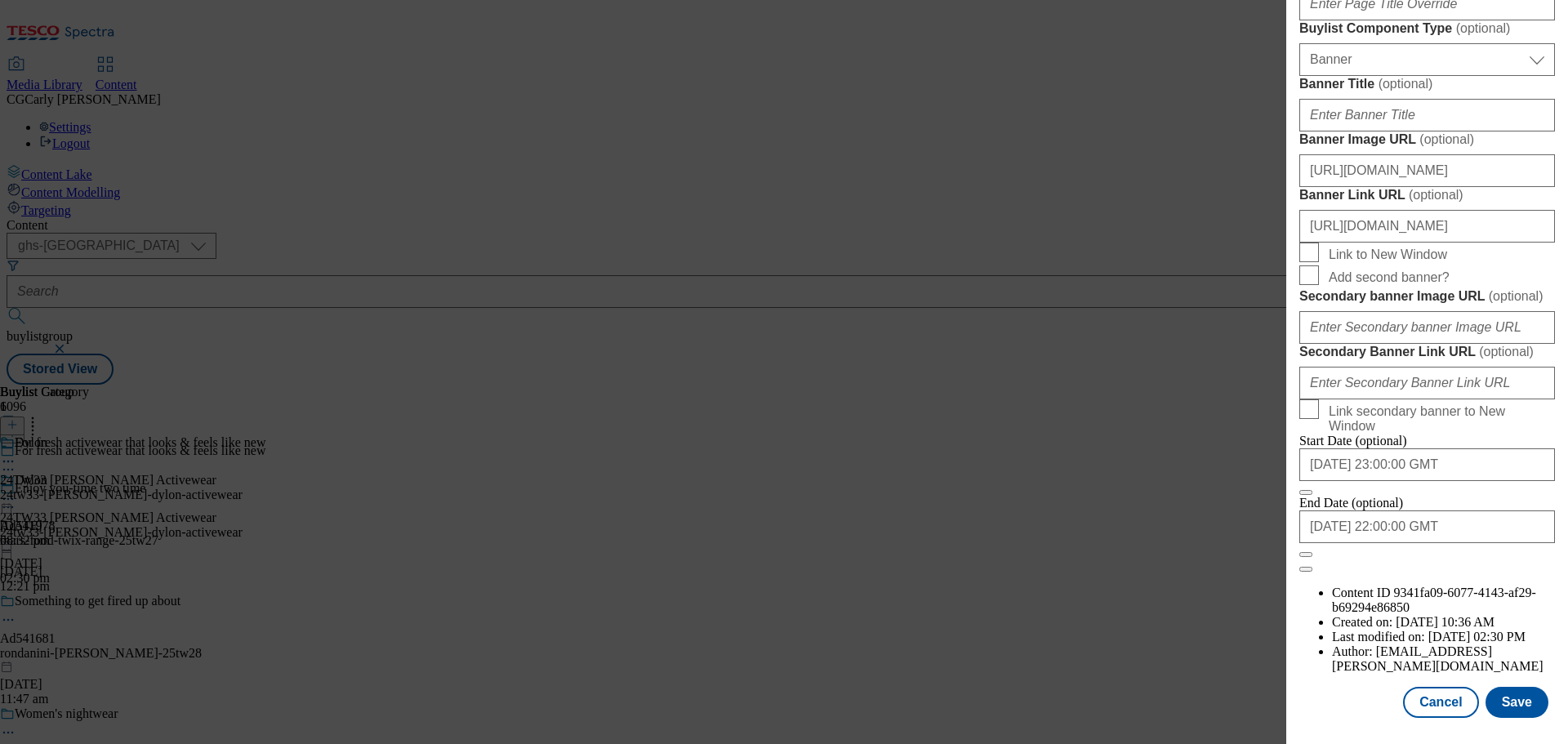
scroll to position [1631, 0]
click at [1312, 557] on button "Close" at bounding box center [1306, 555] width 13 height 5
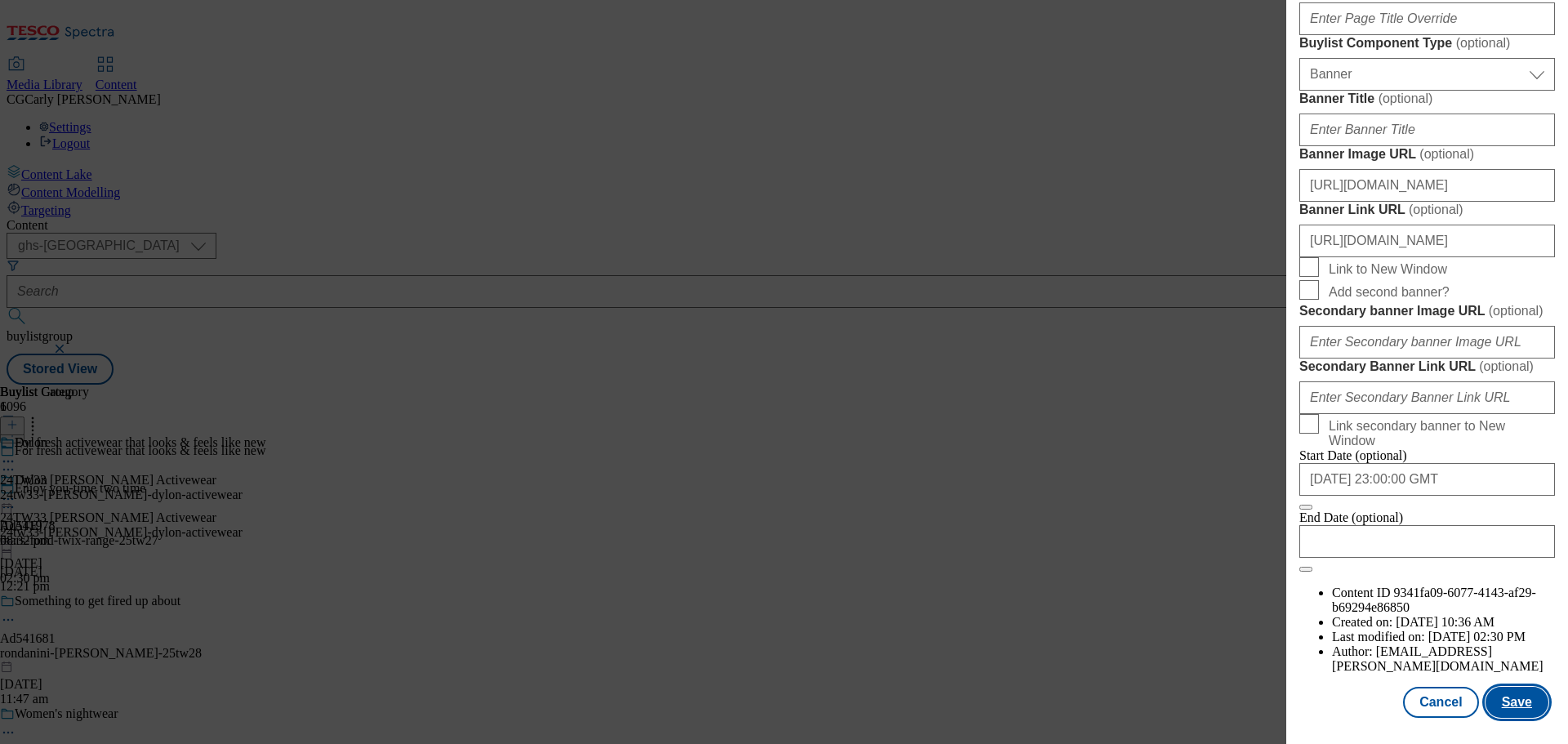
click at [1509, 699] on button "Save" at bounding box center [1517, 702] width 63 height 31
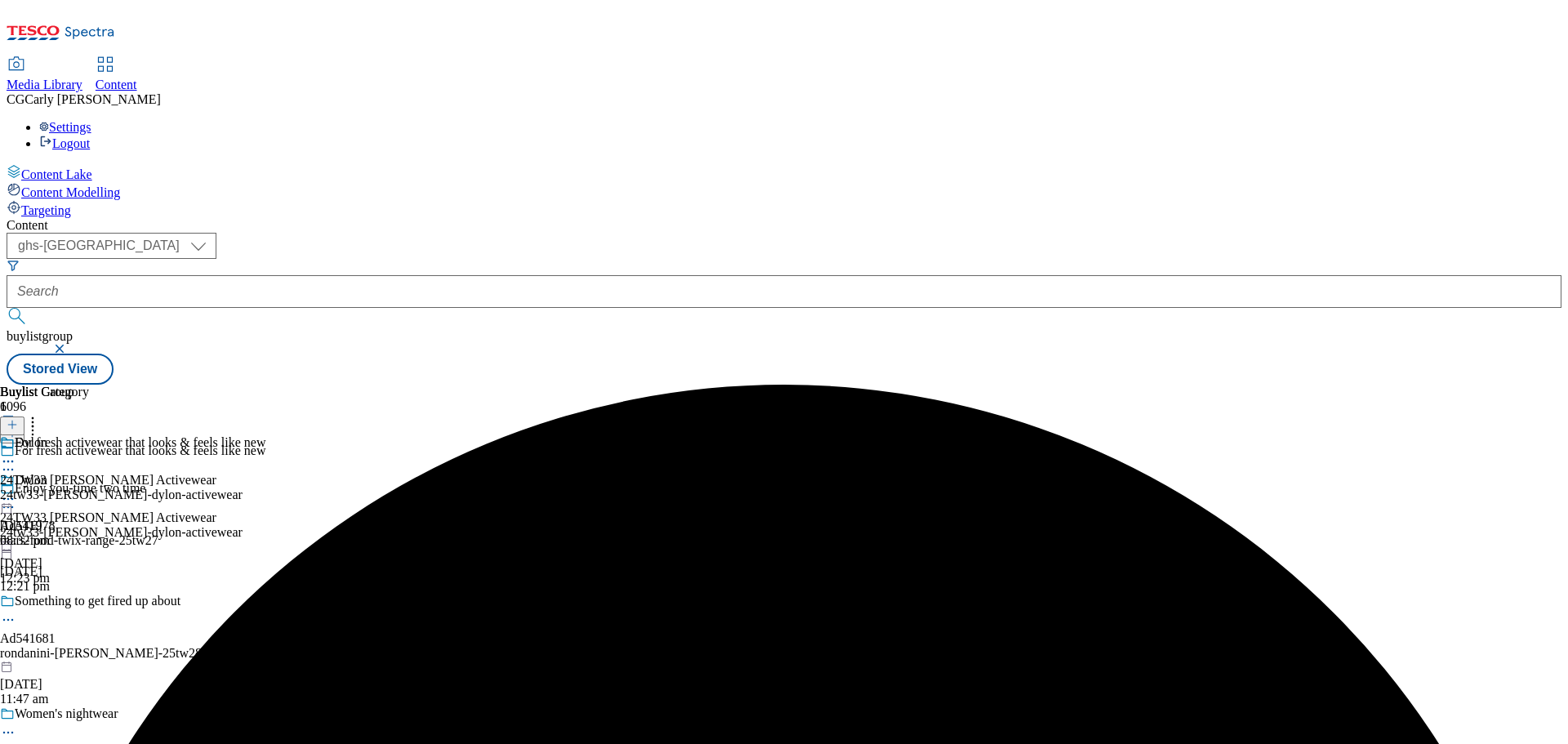
click at [16, 491] on icon at bounding box center [8, 499] width 16 height 16
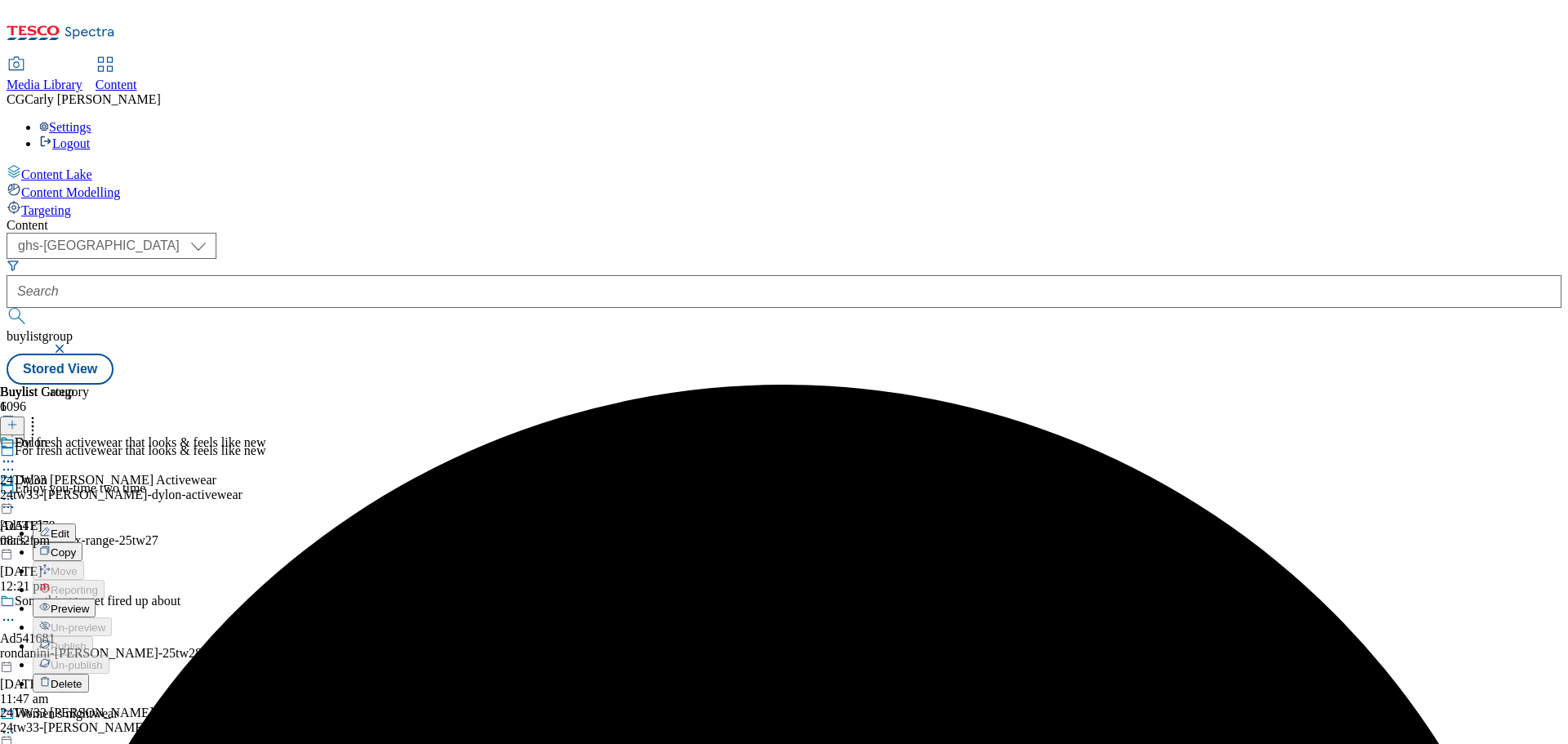
click at [89, 602] on span "Preview" at bounding box center [70, 608] width 39 height 12
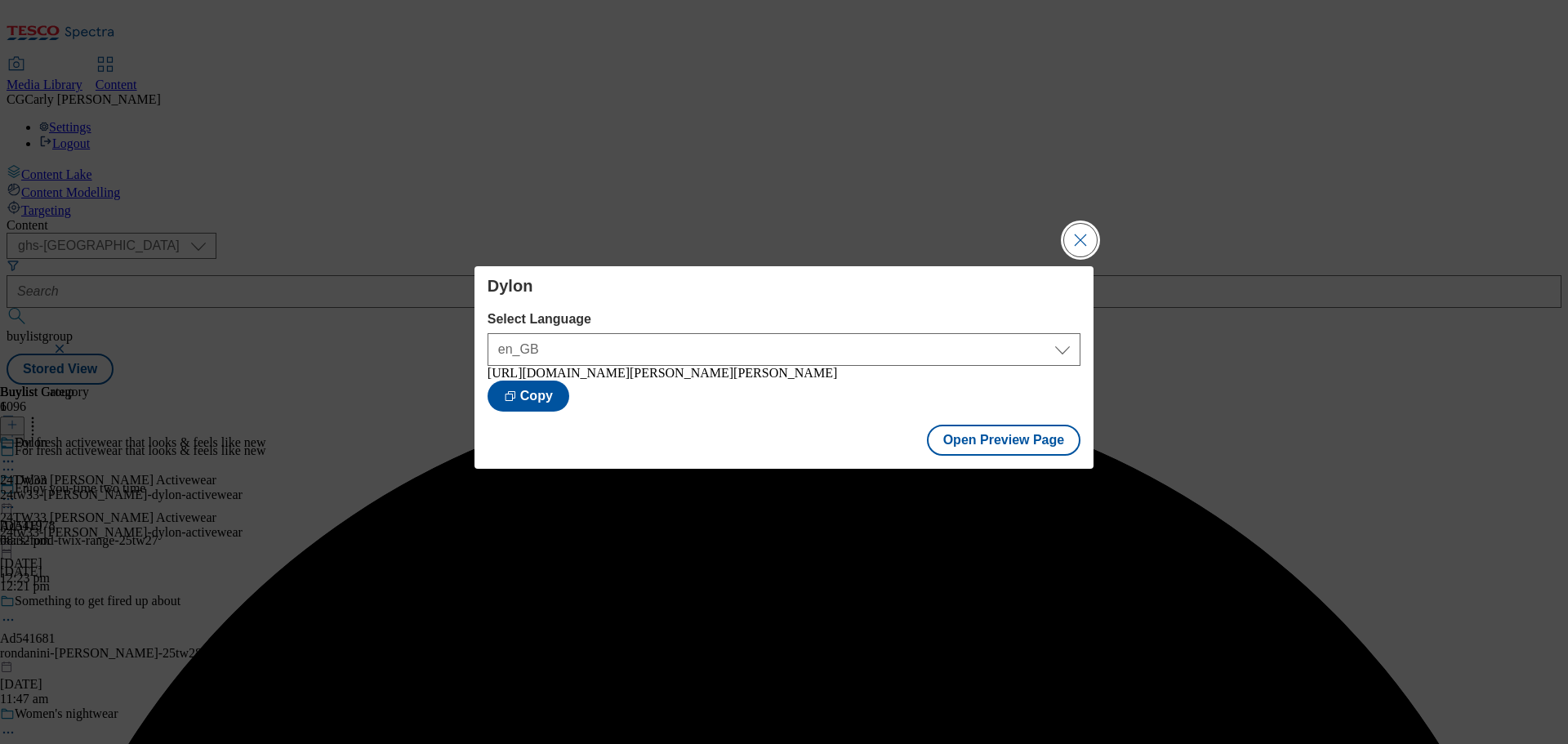
click at [1088, 232] on button "Close Modal" at bounding box center [1080, 240] width 33 height 33
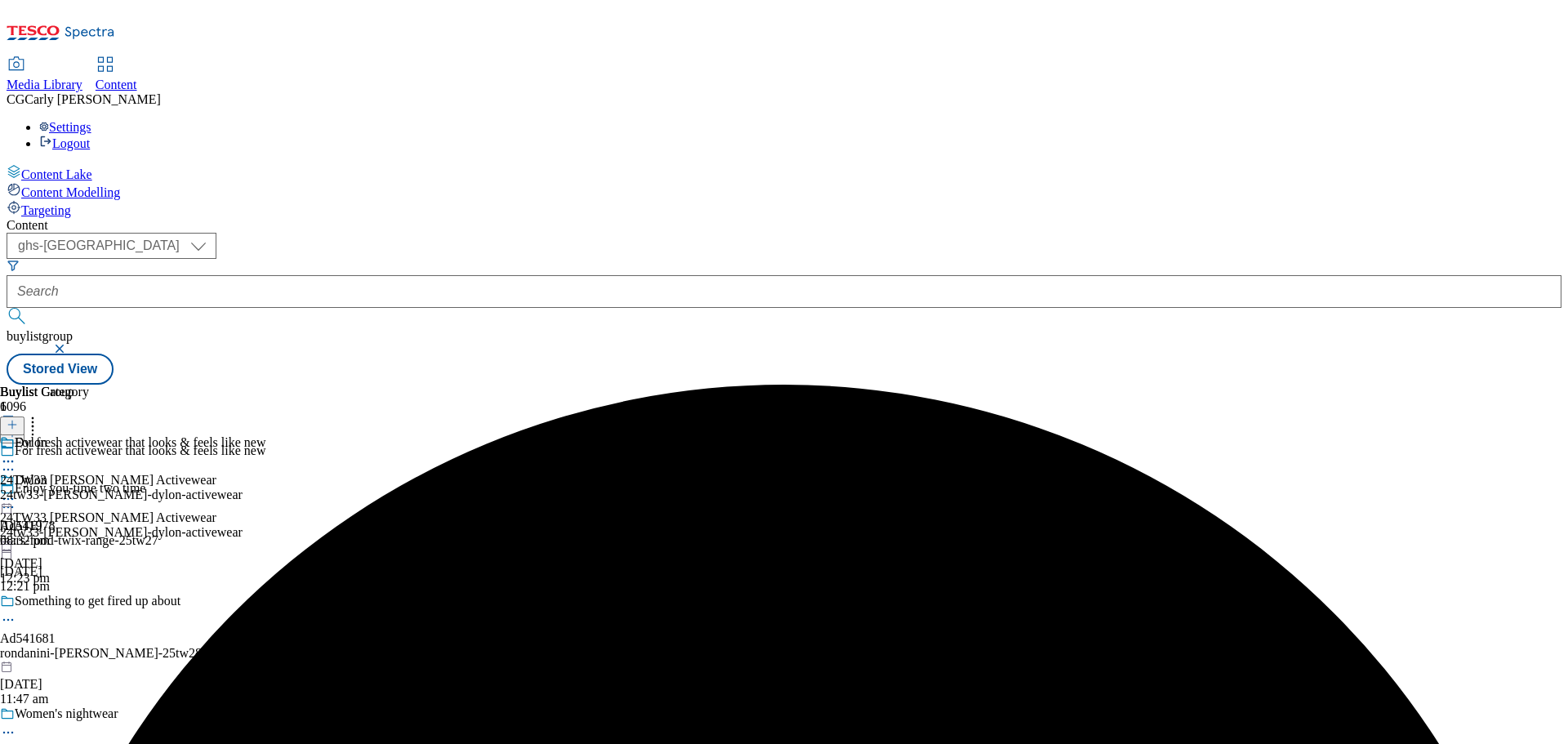
click at [16, 491] on icon at bounding box center [8, 499] width 16 height 16
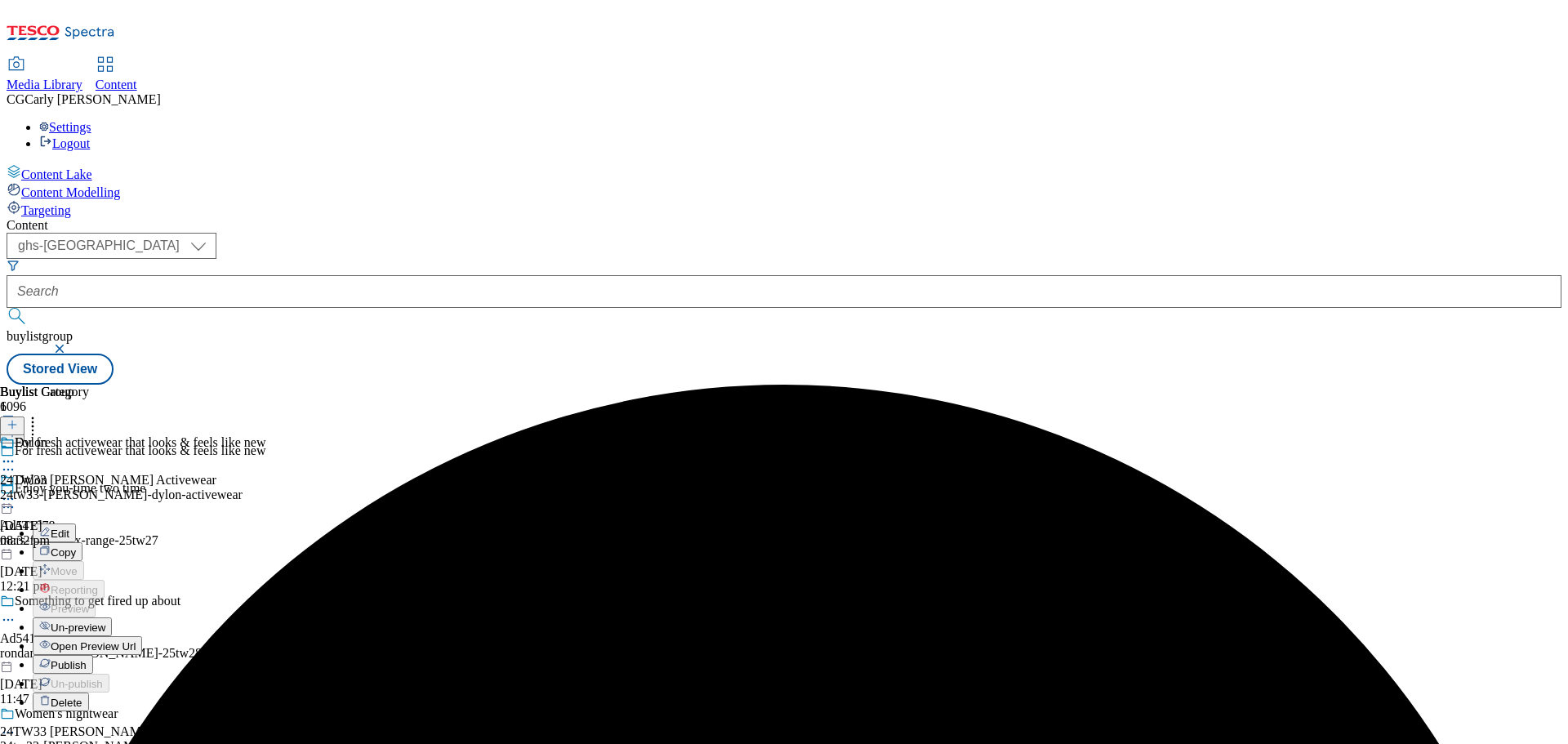
click at [93, 655] on button "Publish" at bounding box center [63, 664] width 61 height 19
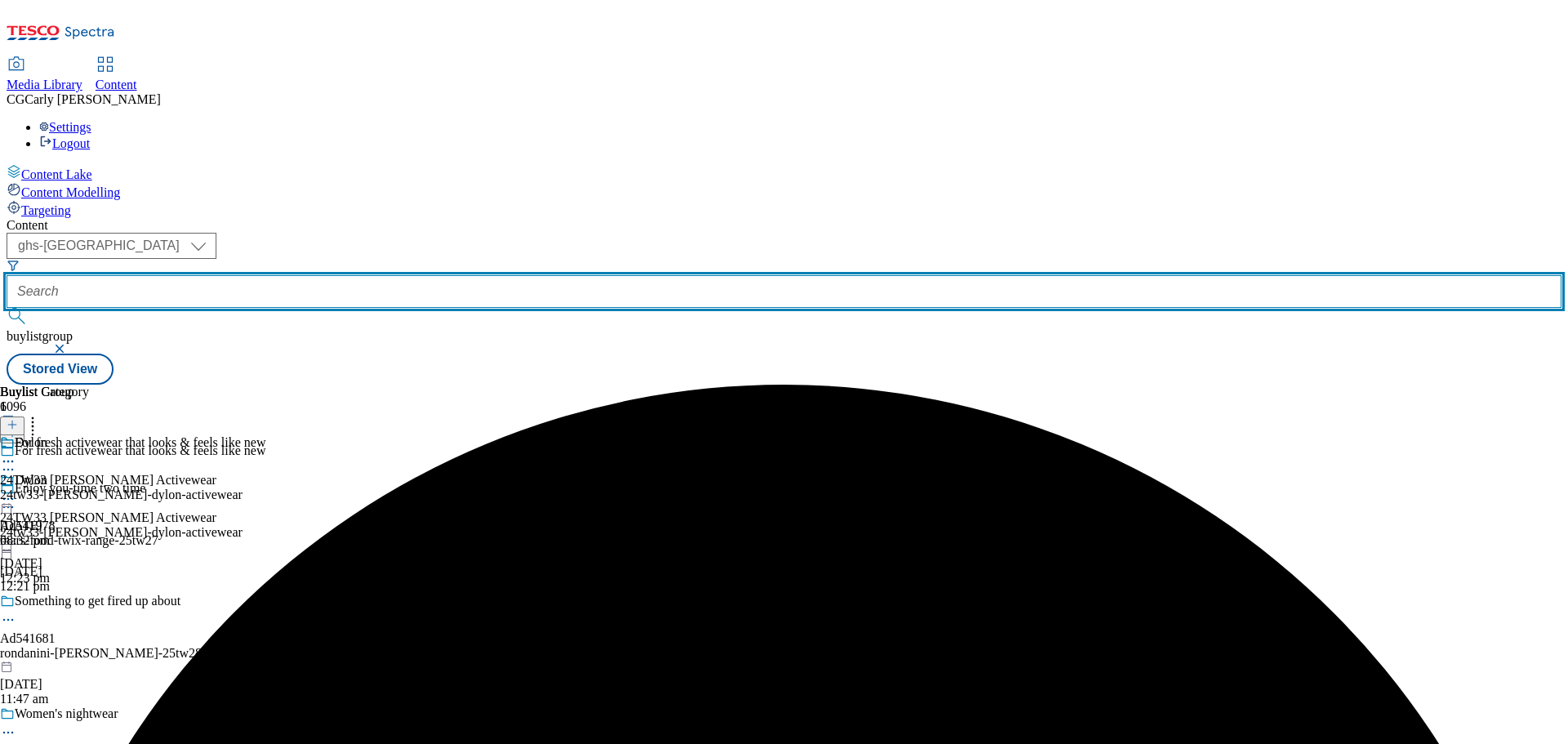
click at [396, 275] on input "text" at bounding box center [784, 292] width 1555 height 33
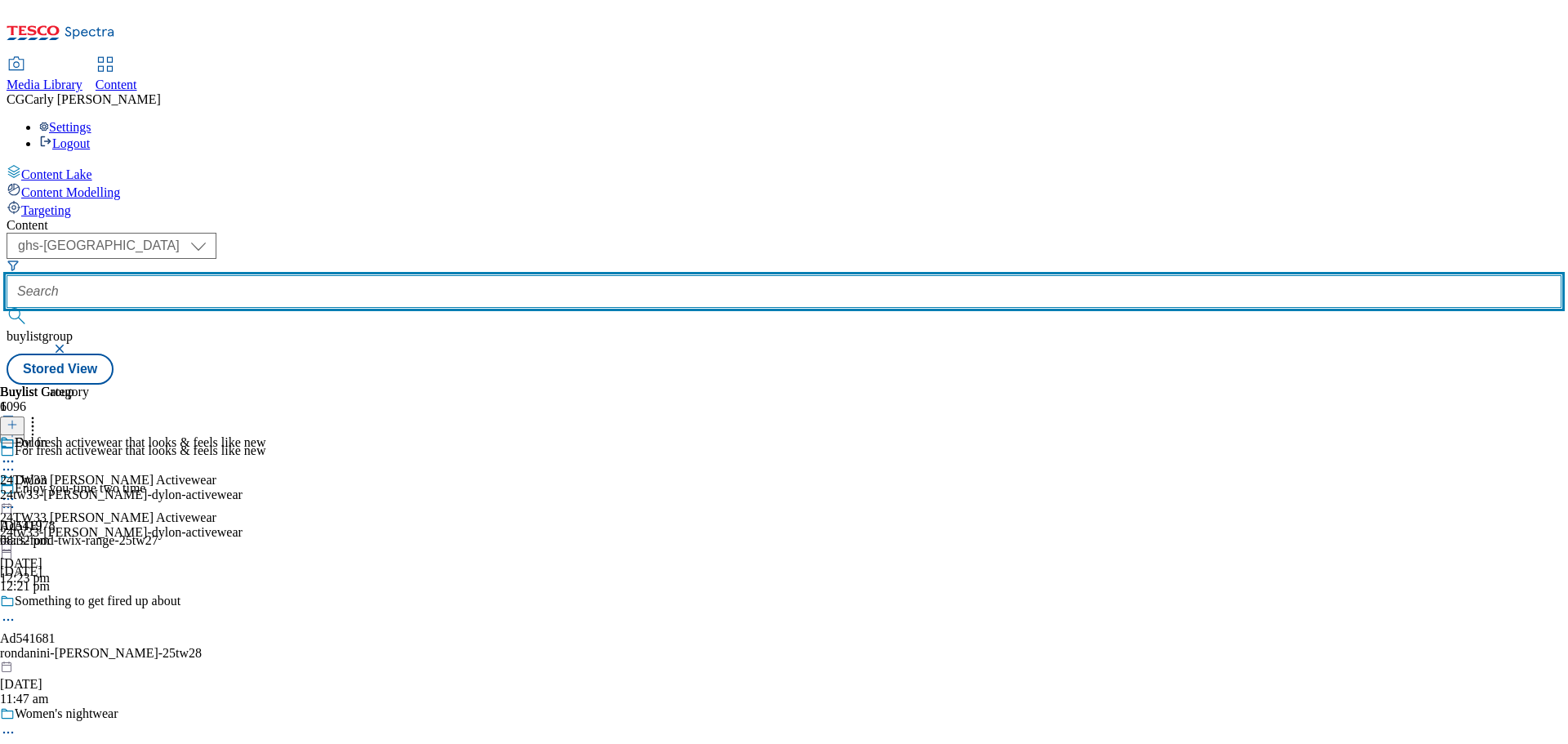
paste input "24tw33-henkel-dylon-technology"
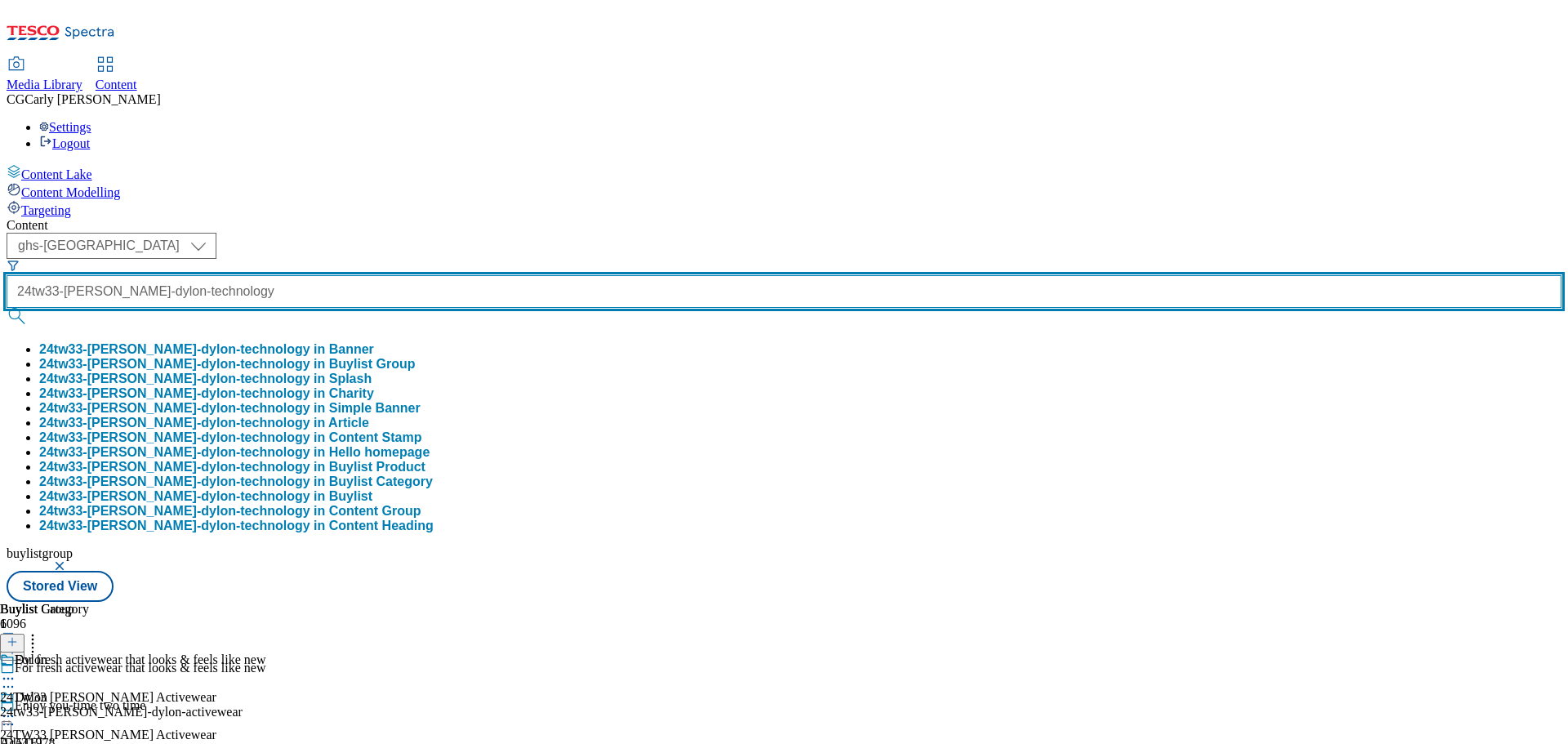
scroll to position [0, 48]
type input "24tw33-henkel-dylon-technology"
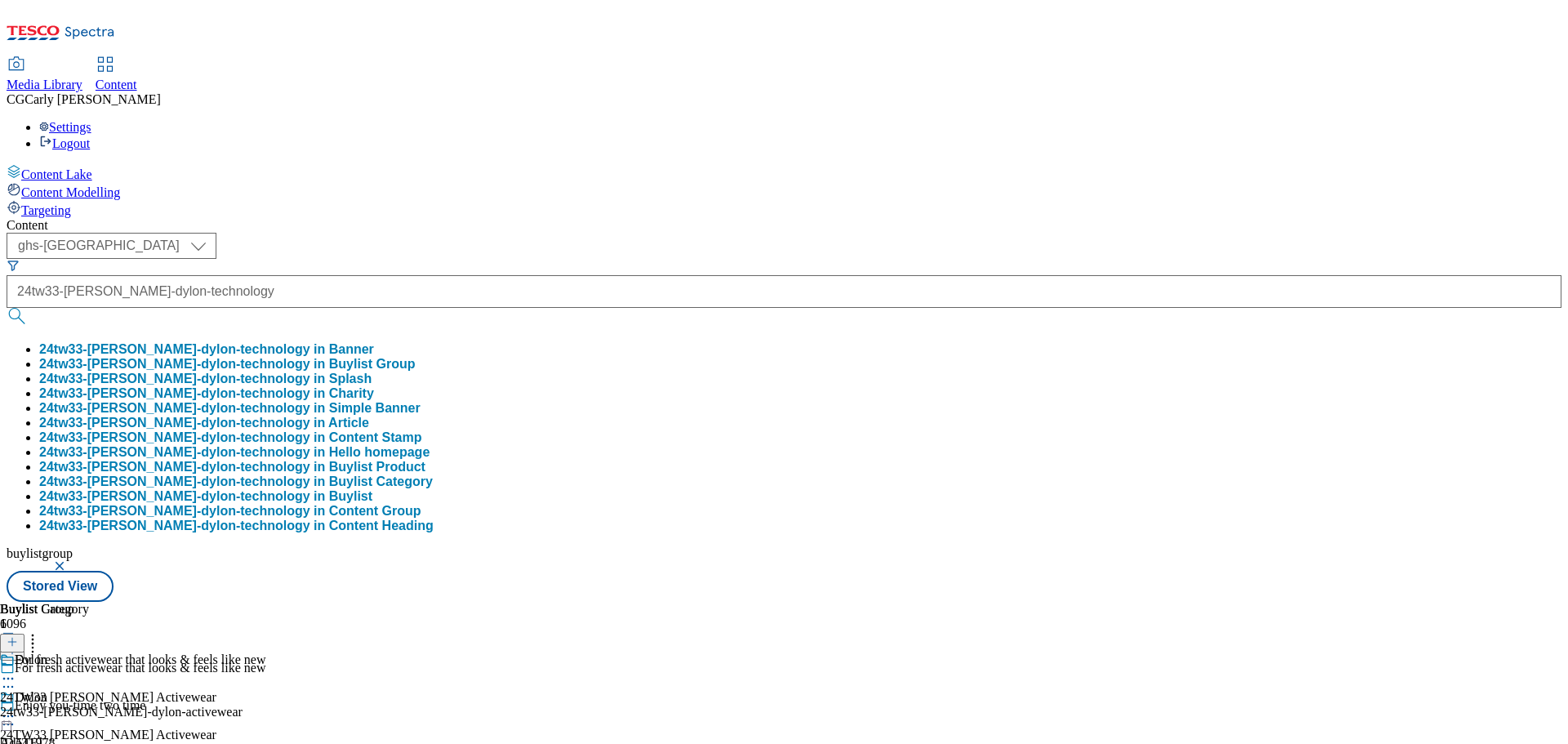
scroll to position [0, 0]
click at [407, 356] on button "24tw33-henkel-dylon-technology in Buylist Group" at bounding box center [227, 364] width 375 height 15
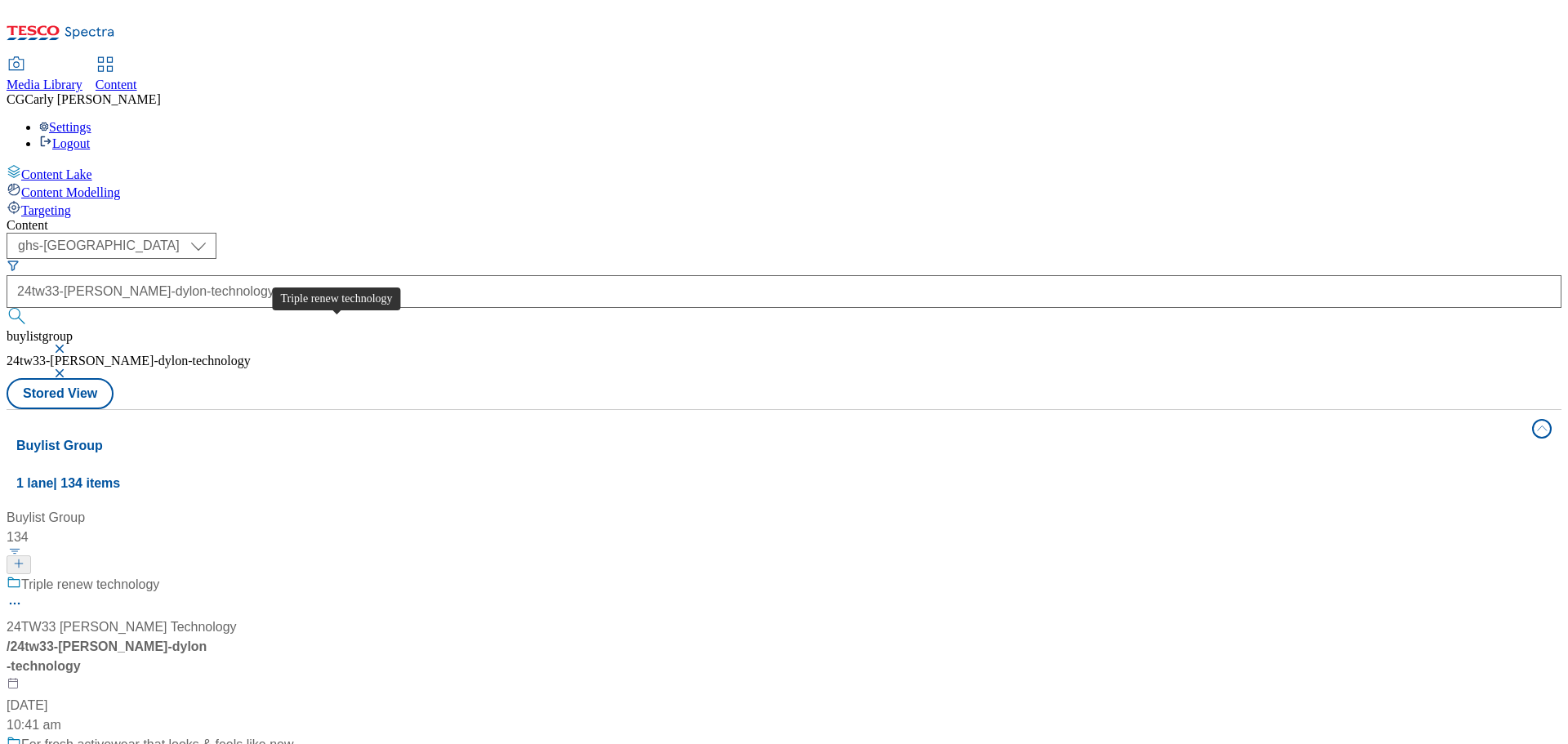
click at [159, 575] on div "Triple renew technology" at bounding box center [90, 585] width 138 height 20
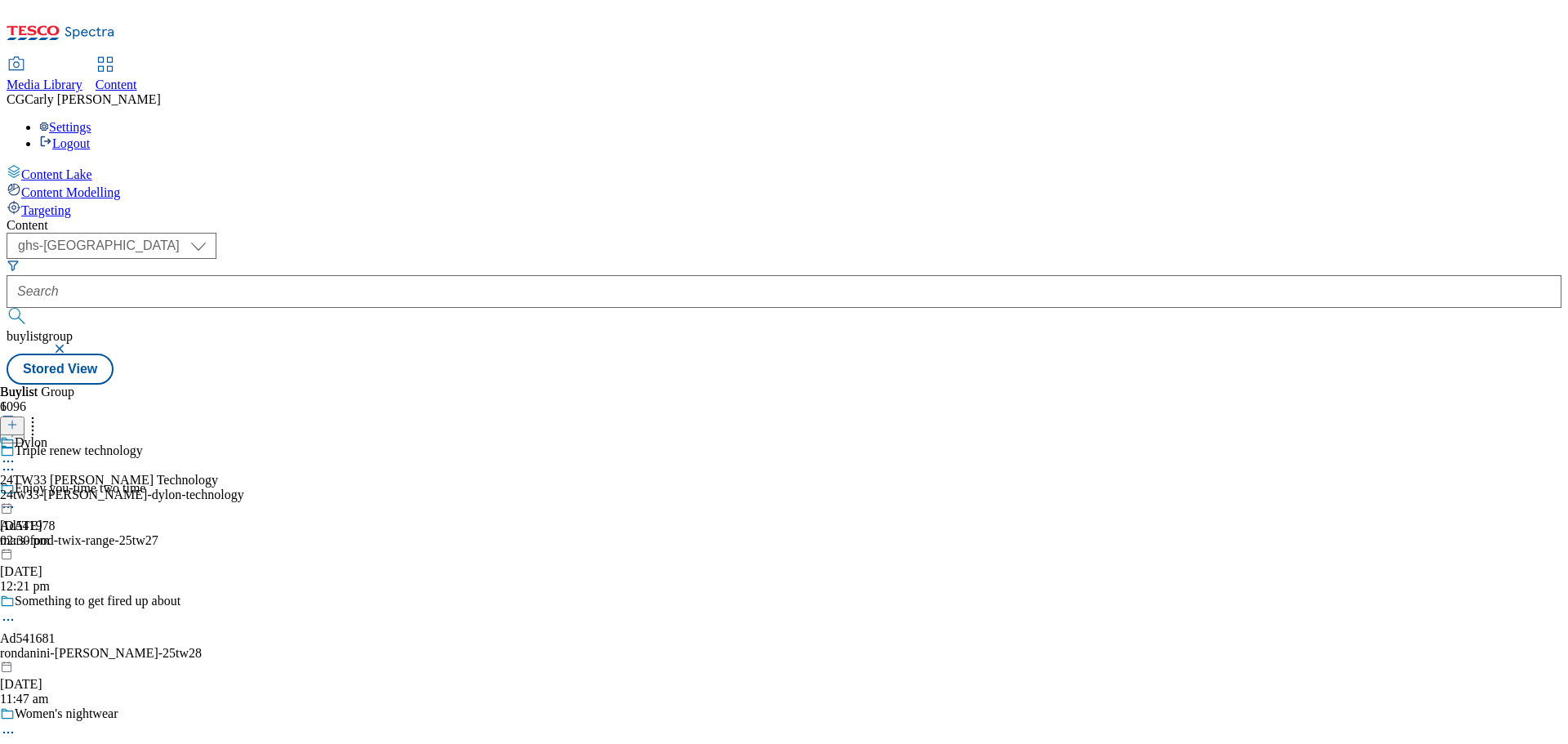
click at [16, 453] on icon at bounding box center [8, 461] width 16 height 16
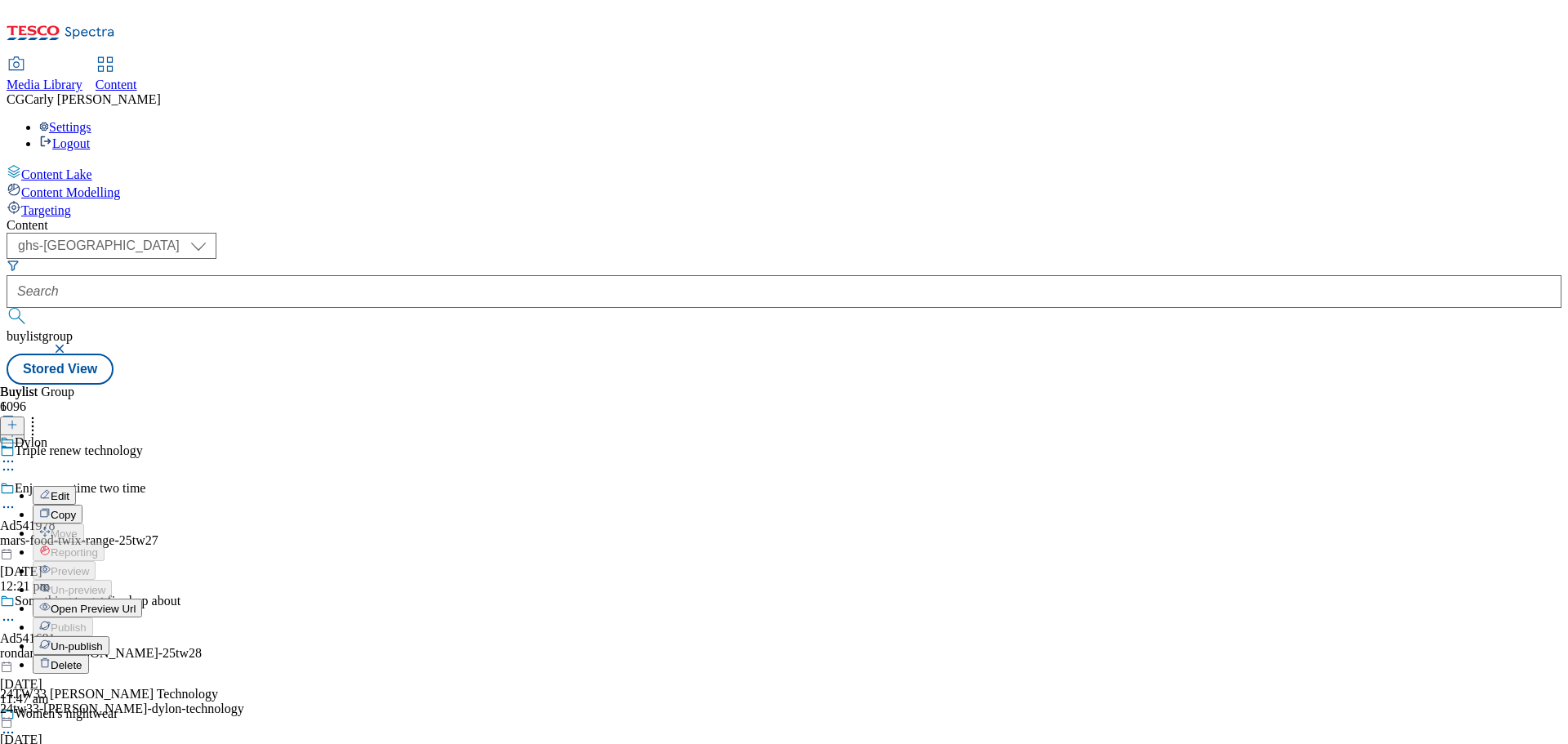
click at [70, 490] on span "Edit" at bounding box center [60, 496] width 19 height 12
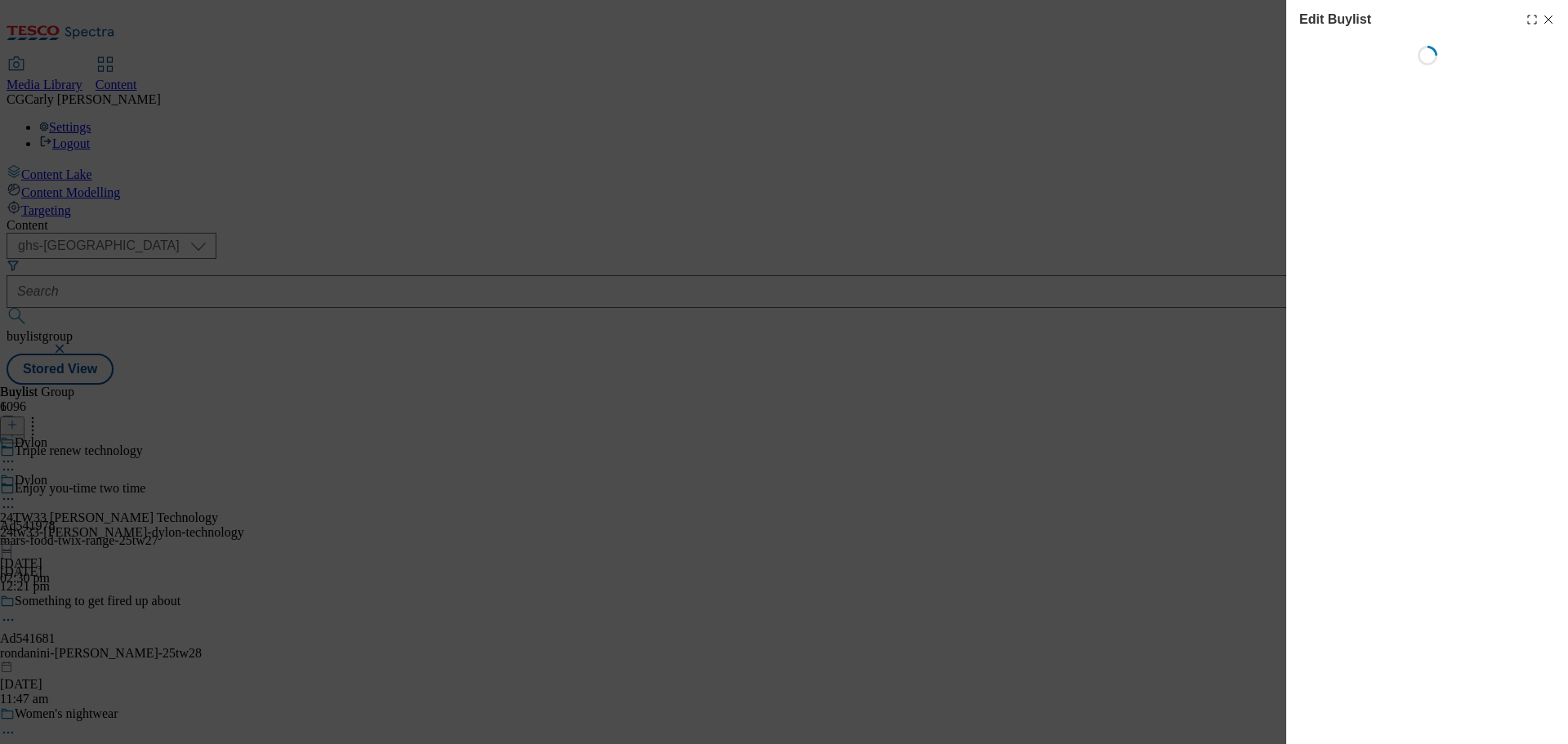
select select "tactical"
select select "zone"
select select "dunnhumby"
select select "Banner"
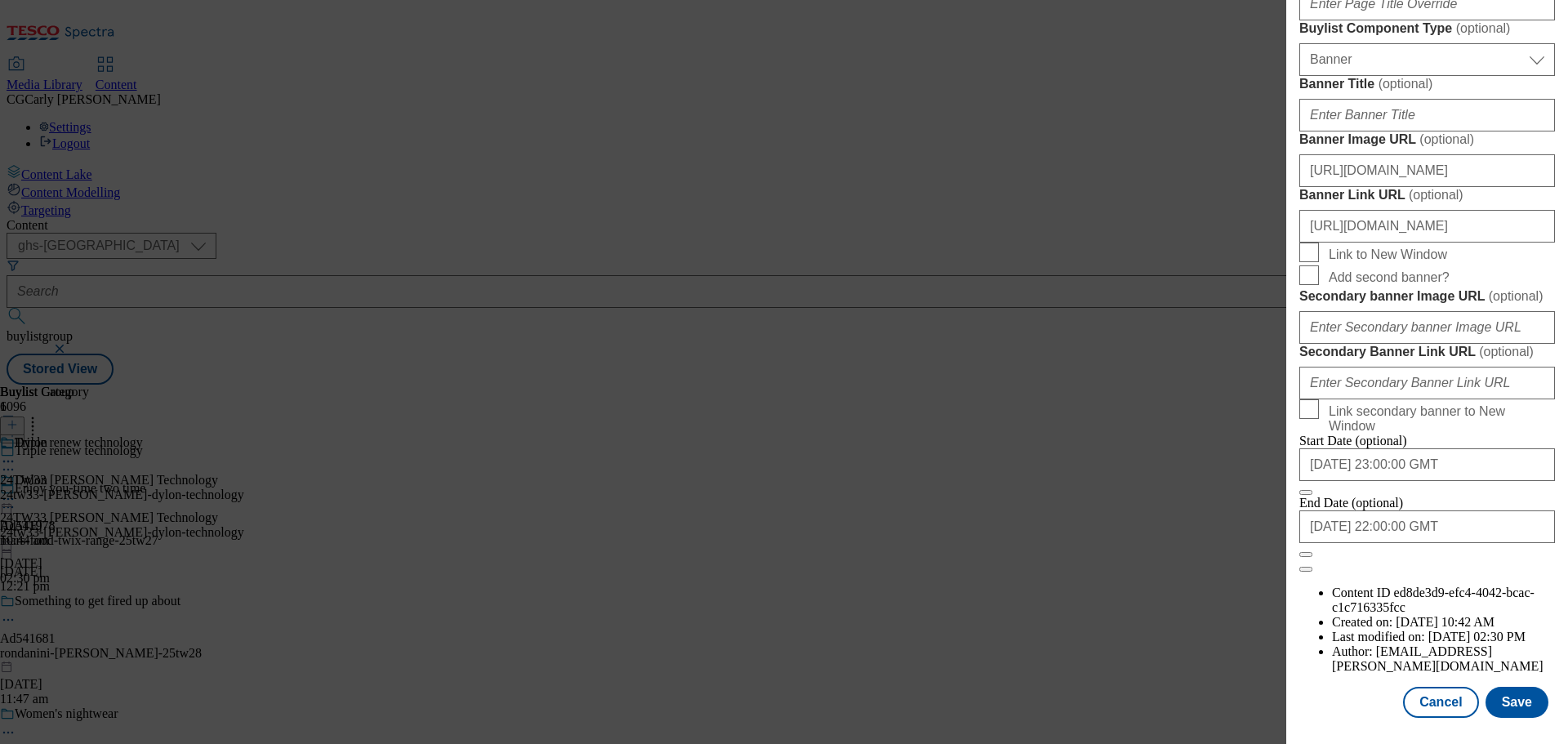
scroll to position [1631, 0]
click at [1312, 557] on button "Close" at bounding box center [1306, 555] width 13 height 5
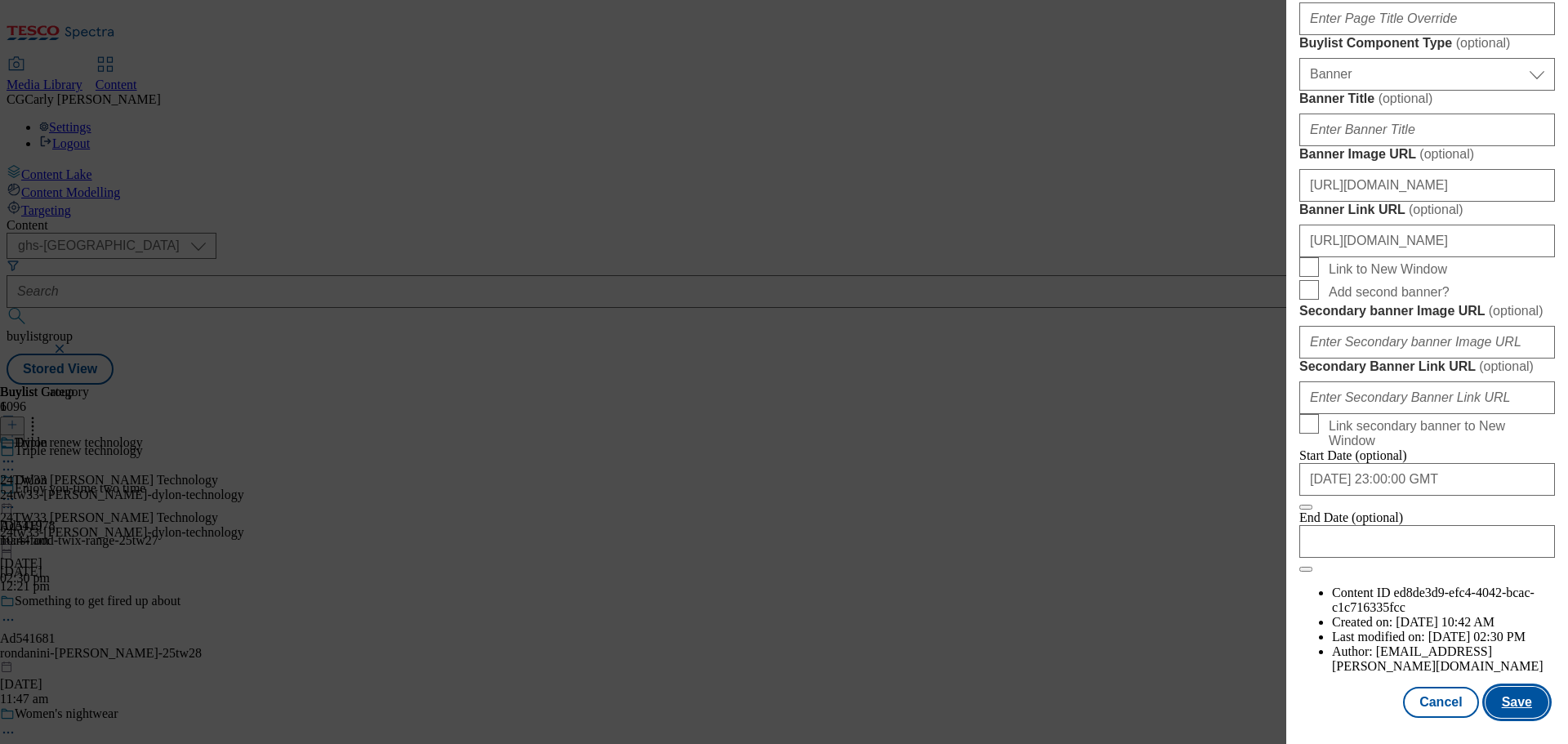
click at [1524, 700] on button "Save" at bounding box center [1517, 702] width 63 height 31
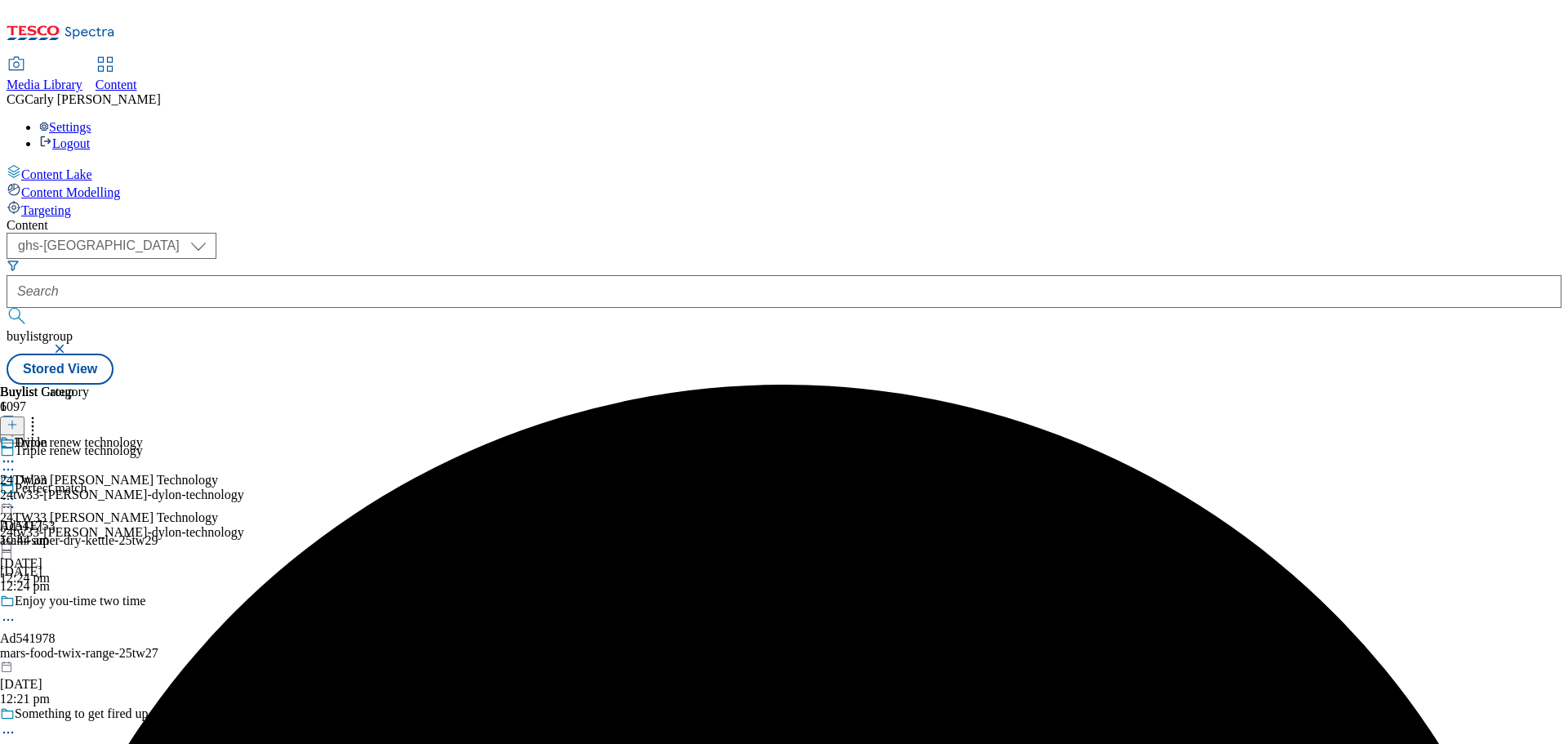
click at [244, 491] on div at bounding box center [122, 501] width 244 height 20
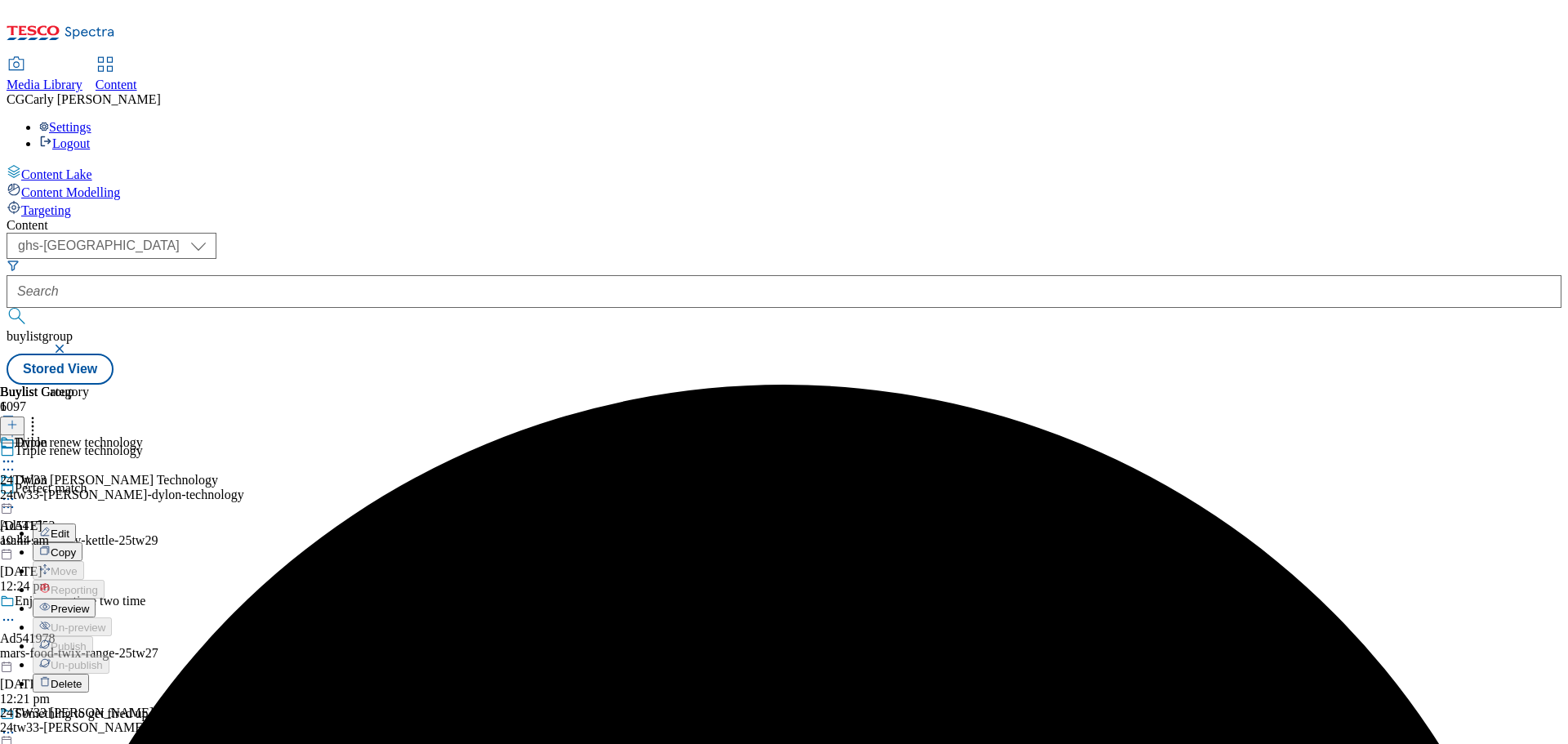
click at [96, 598] on button "Preview" at bounding box center [64, 607] width 63 height 19
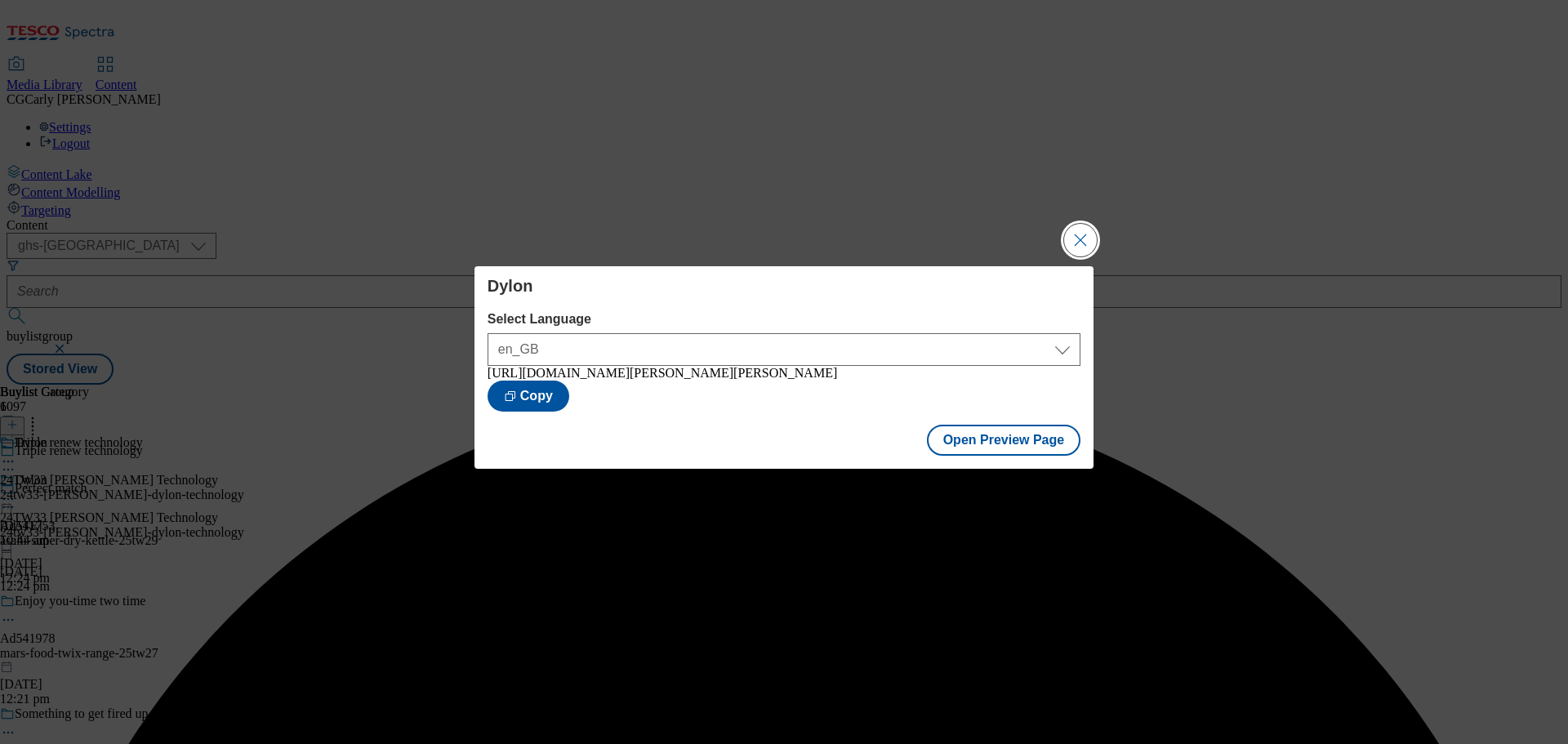
click at [1077, 240] on button "Close Modal" at bounding box center [1080, 240] width 33 height 33
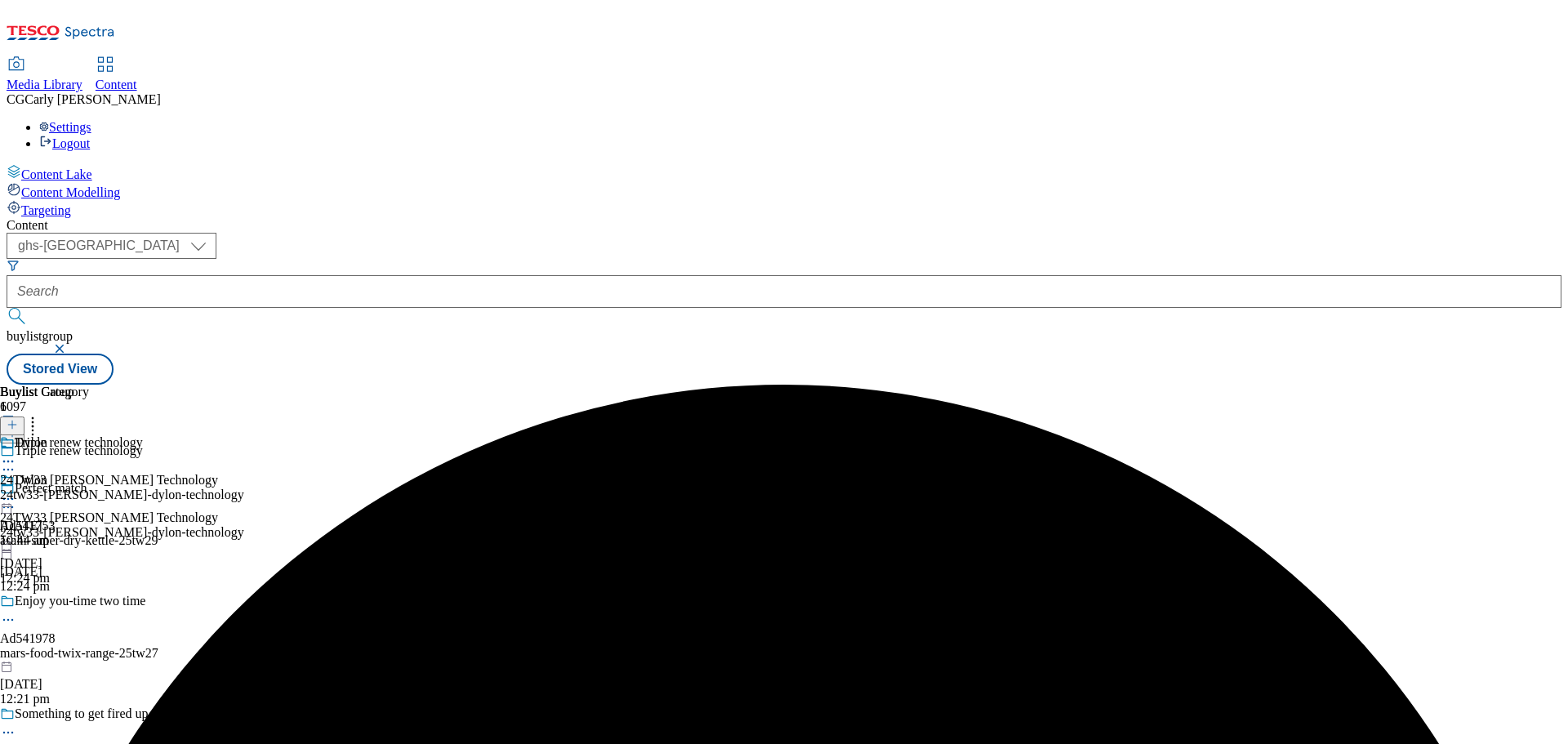
click at [16, 491] on icon at bounding box center [8, 499] width 16 height 16
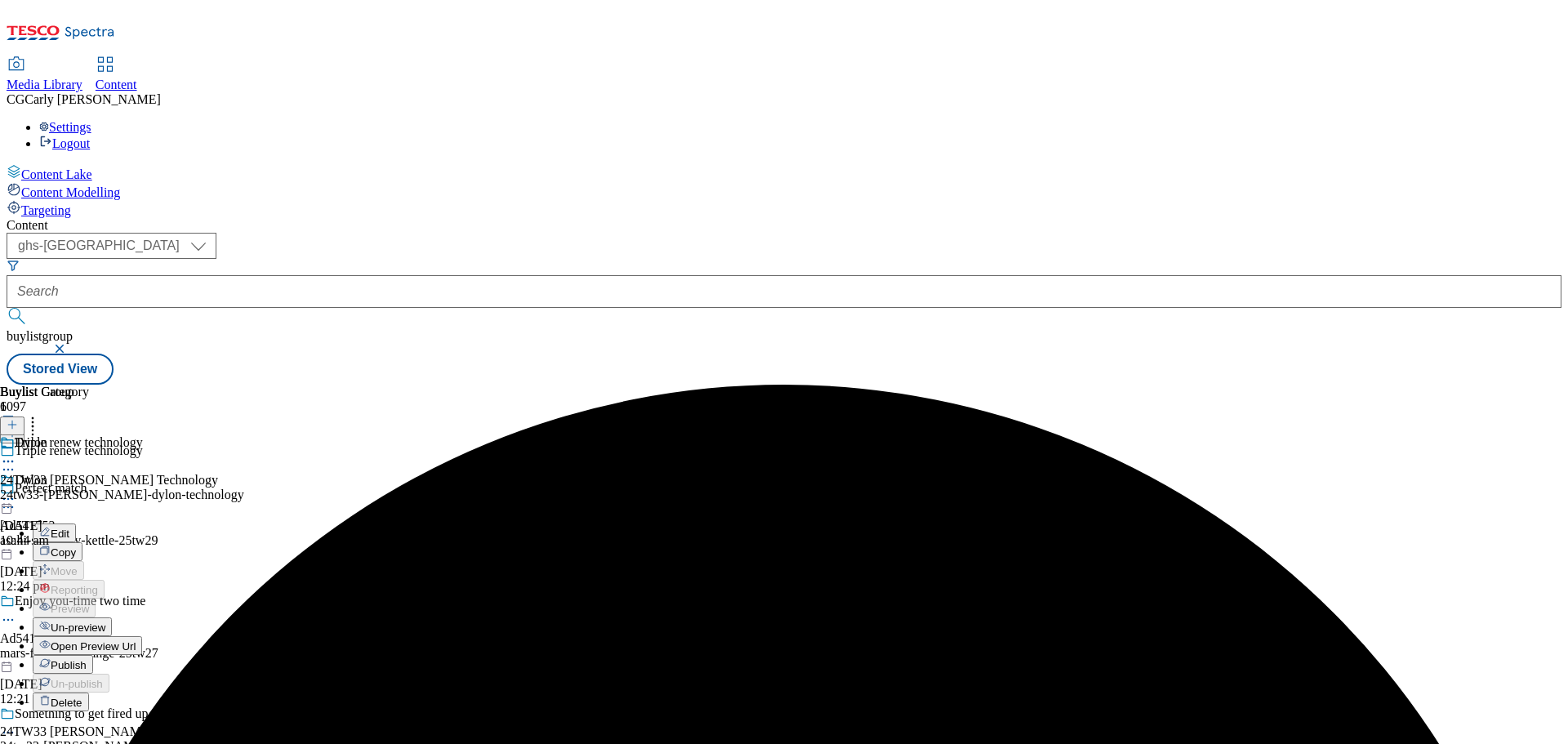
click at [87, 659] on span "Publish" at bounding box center [69, 665] width 36 height 12
